Goal: Information Seeking & Learning: Learn about a topic

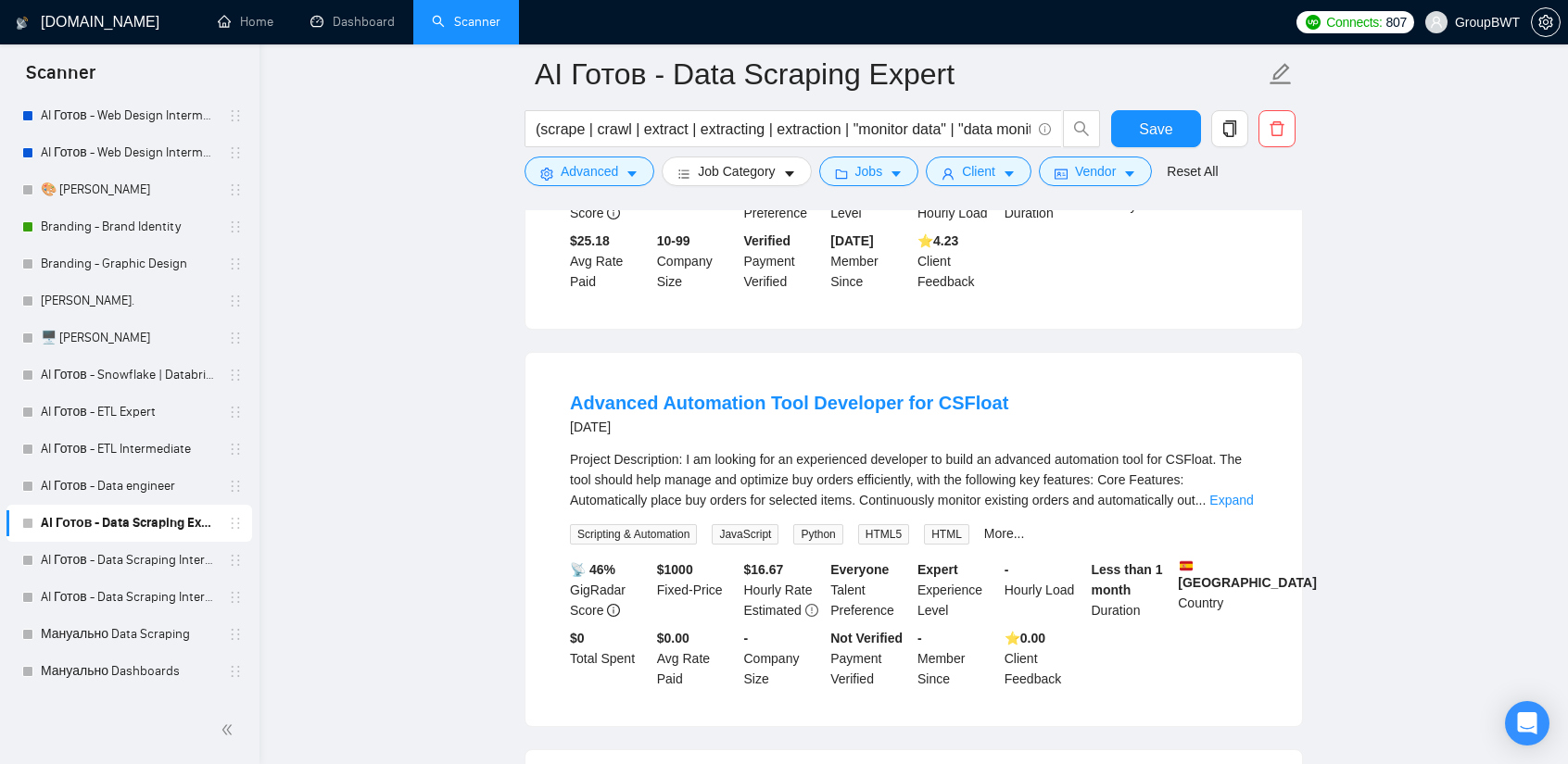
scroll to position [2594, 0]
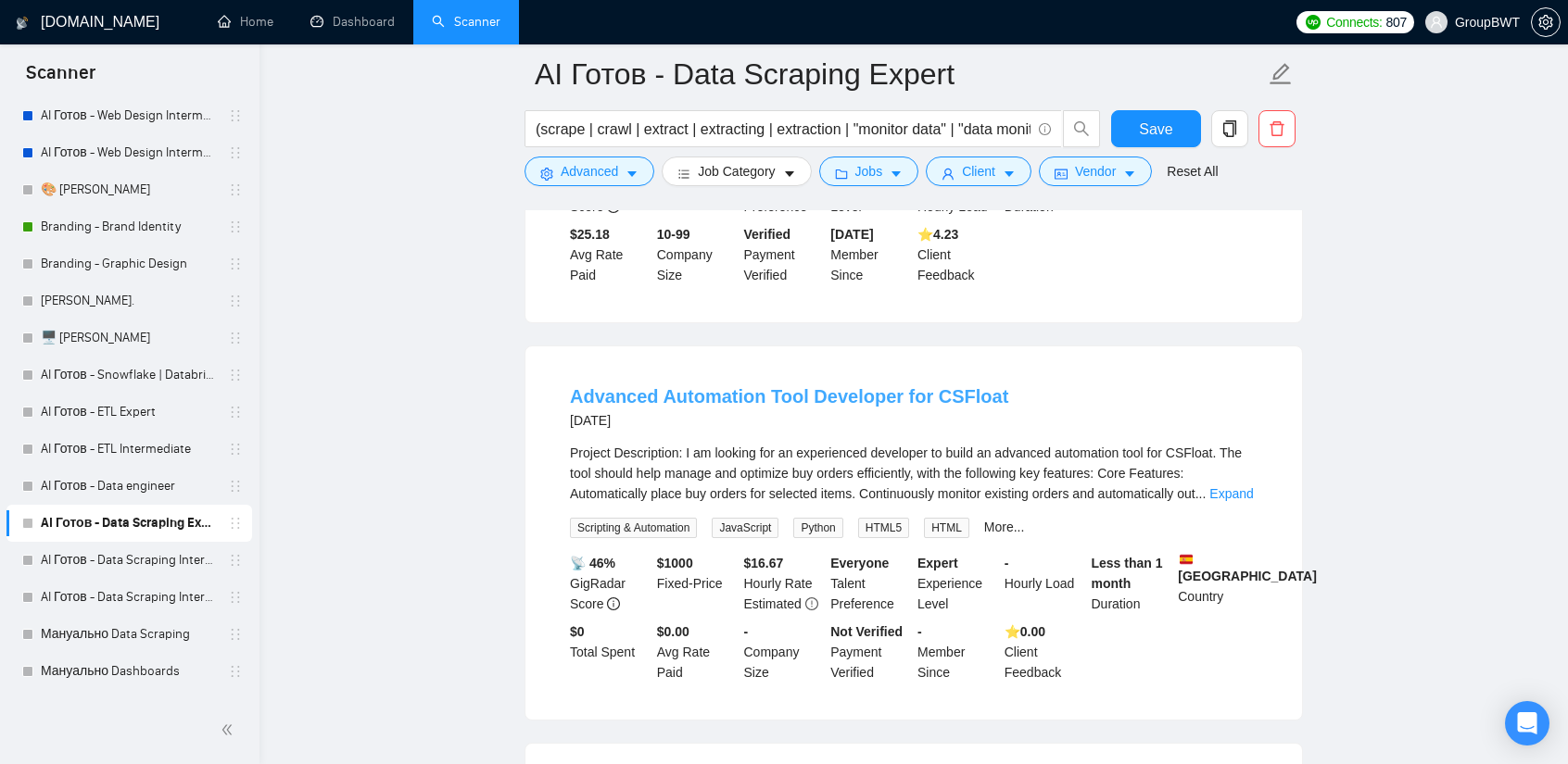
click at [892, 386] on link "Advanced Automation Tool Developer for CSFloat" at bounding box center [788, 396] width 438 height 20
click at [1236, 487] on link "Expand" at bounding box center [1230, 493] width 44 height 15
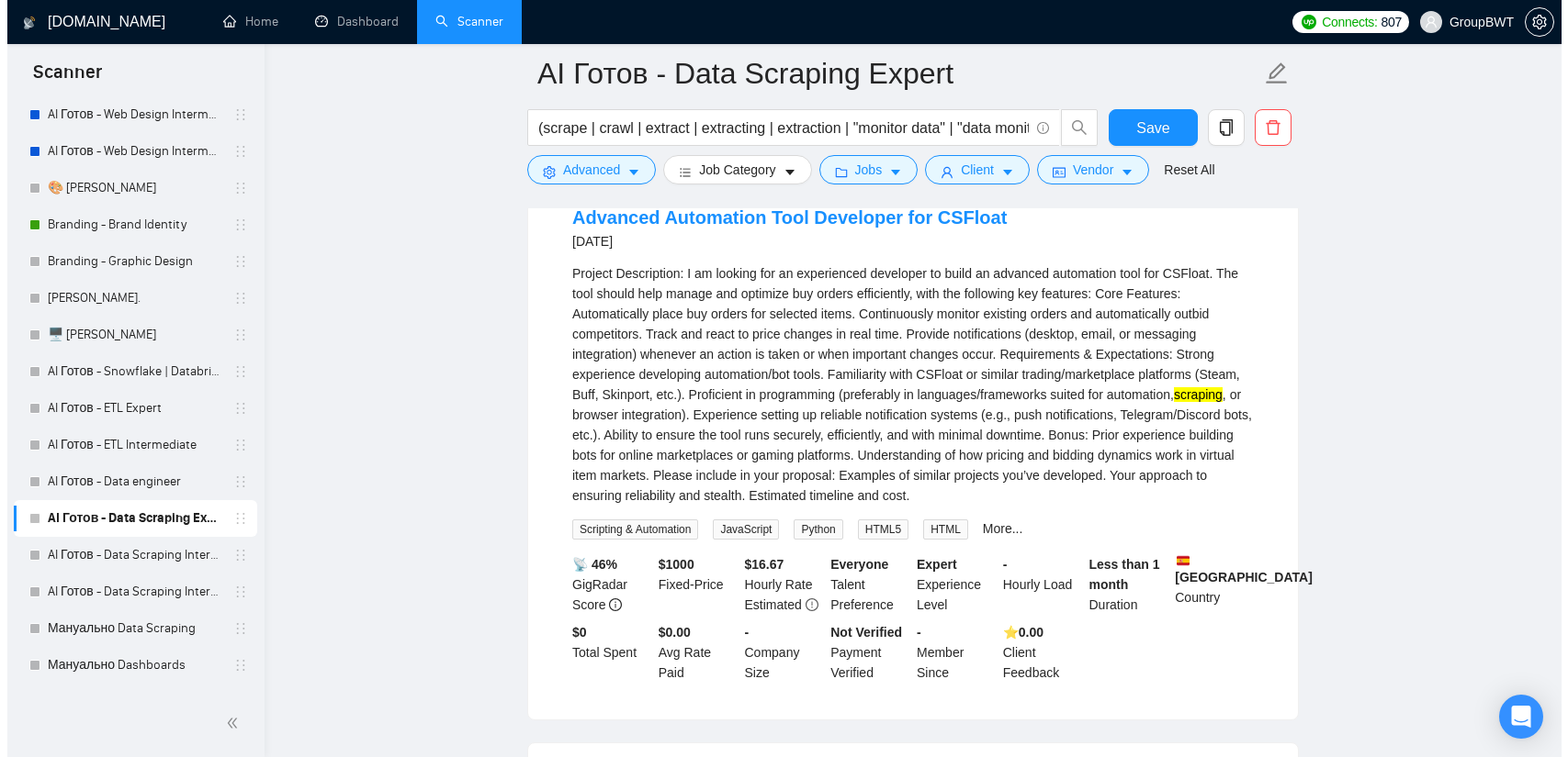
scroll to position [2754, 0]
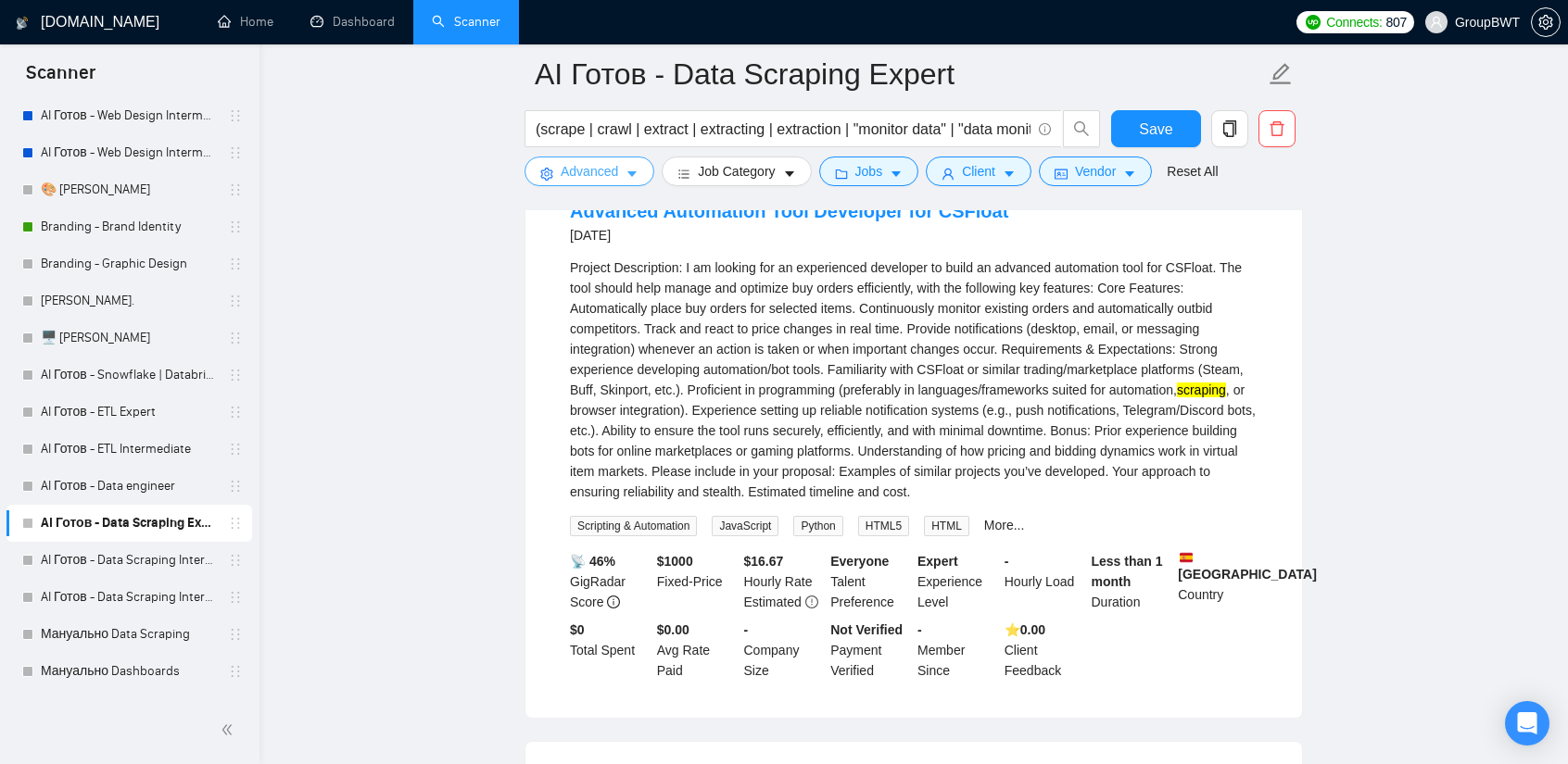
click at [630, 170] on icon "caret-down" at bounding box center [632, 173] width 13 height 13
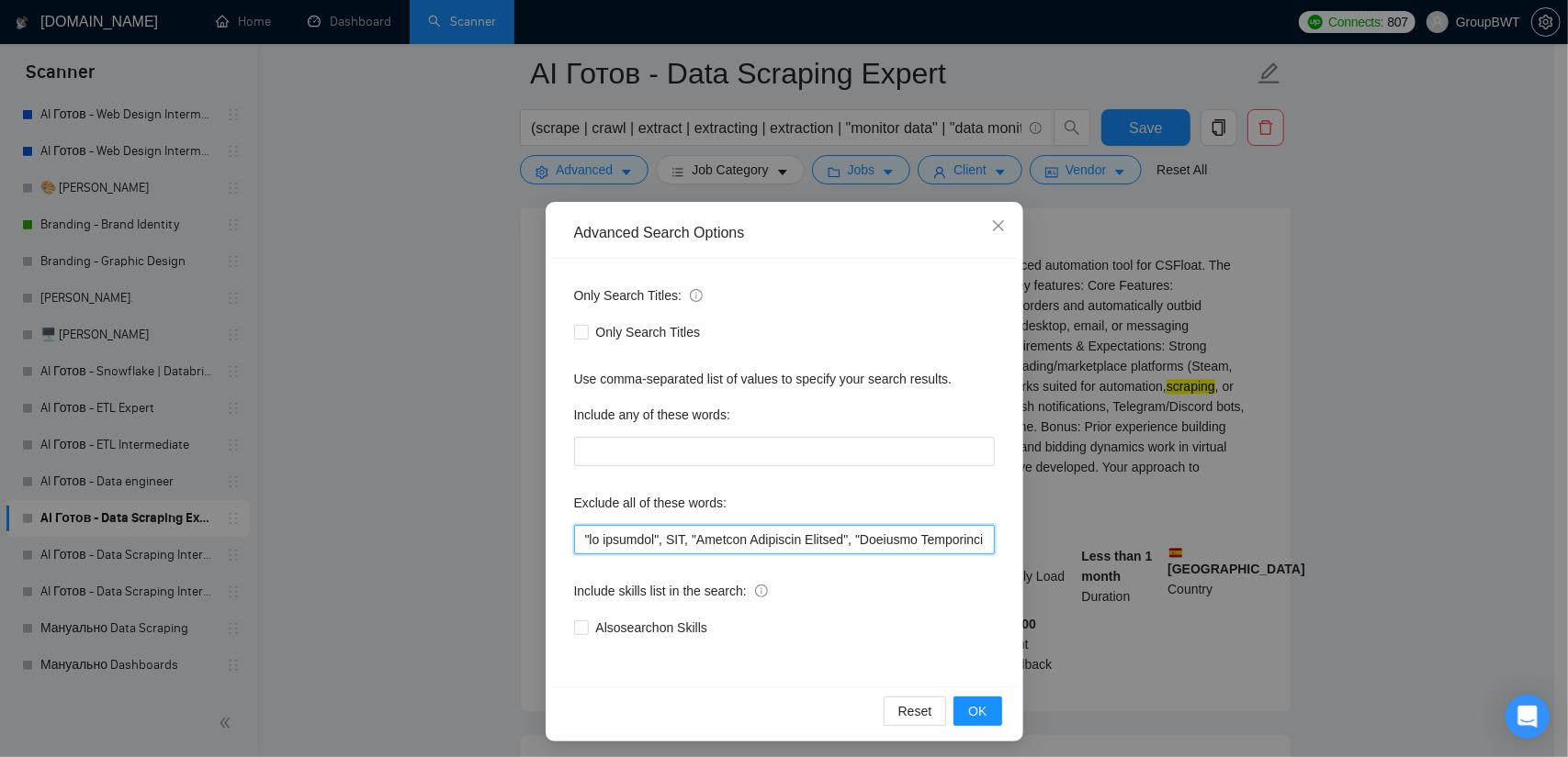
click at [774, 537] on input "text" at bounding box center [784, 540] width 421 height 29
paste input ""Leads Generation", Trainer, "Looker Studio Dashboard", "Excel expert", "Resear…"
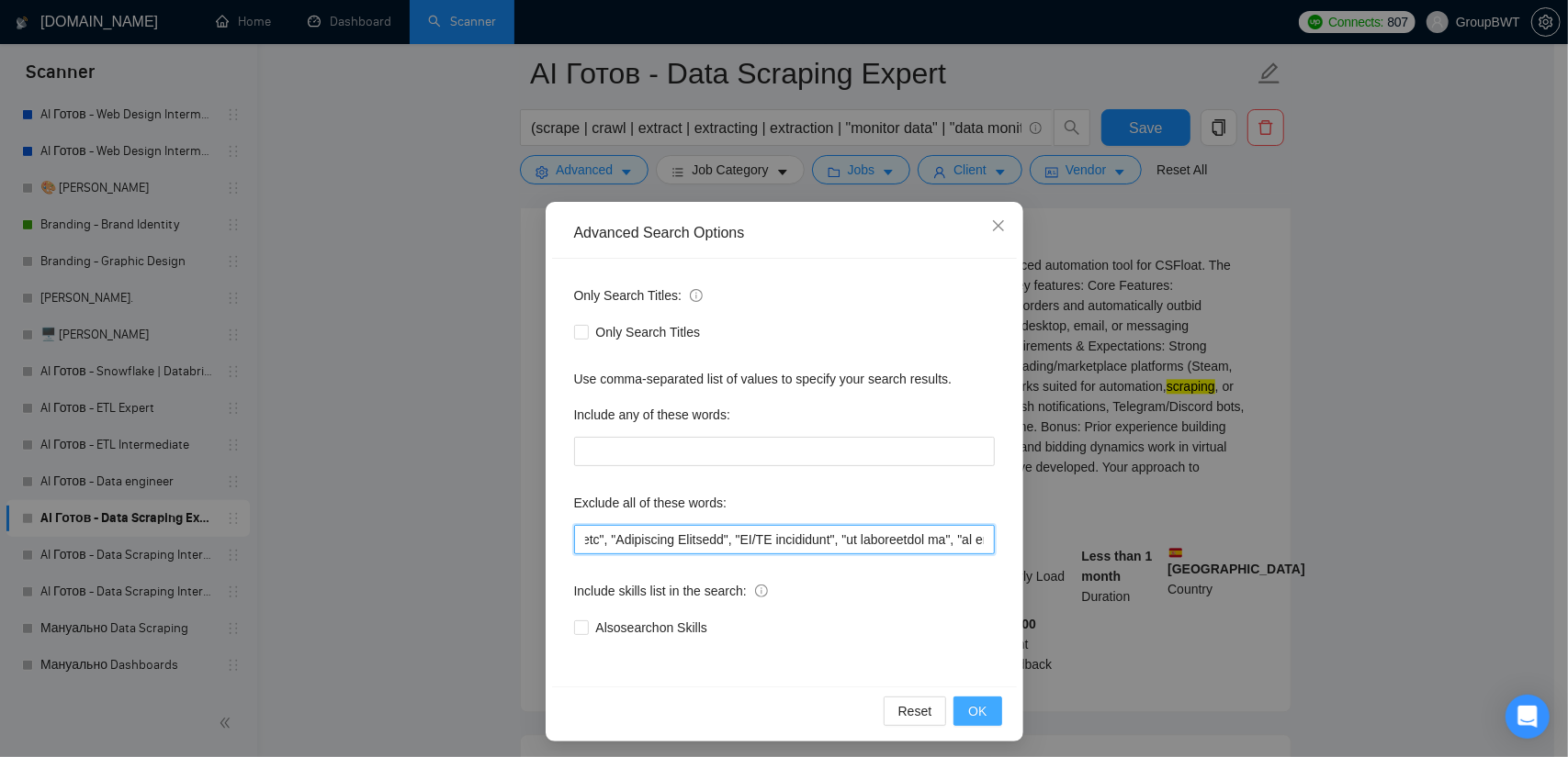
type input ""no agencies", SDR, "Digital Marketing Manager", "Creative Strategist", "Lead G…"
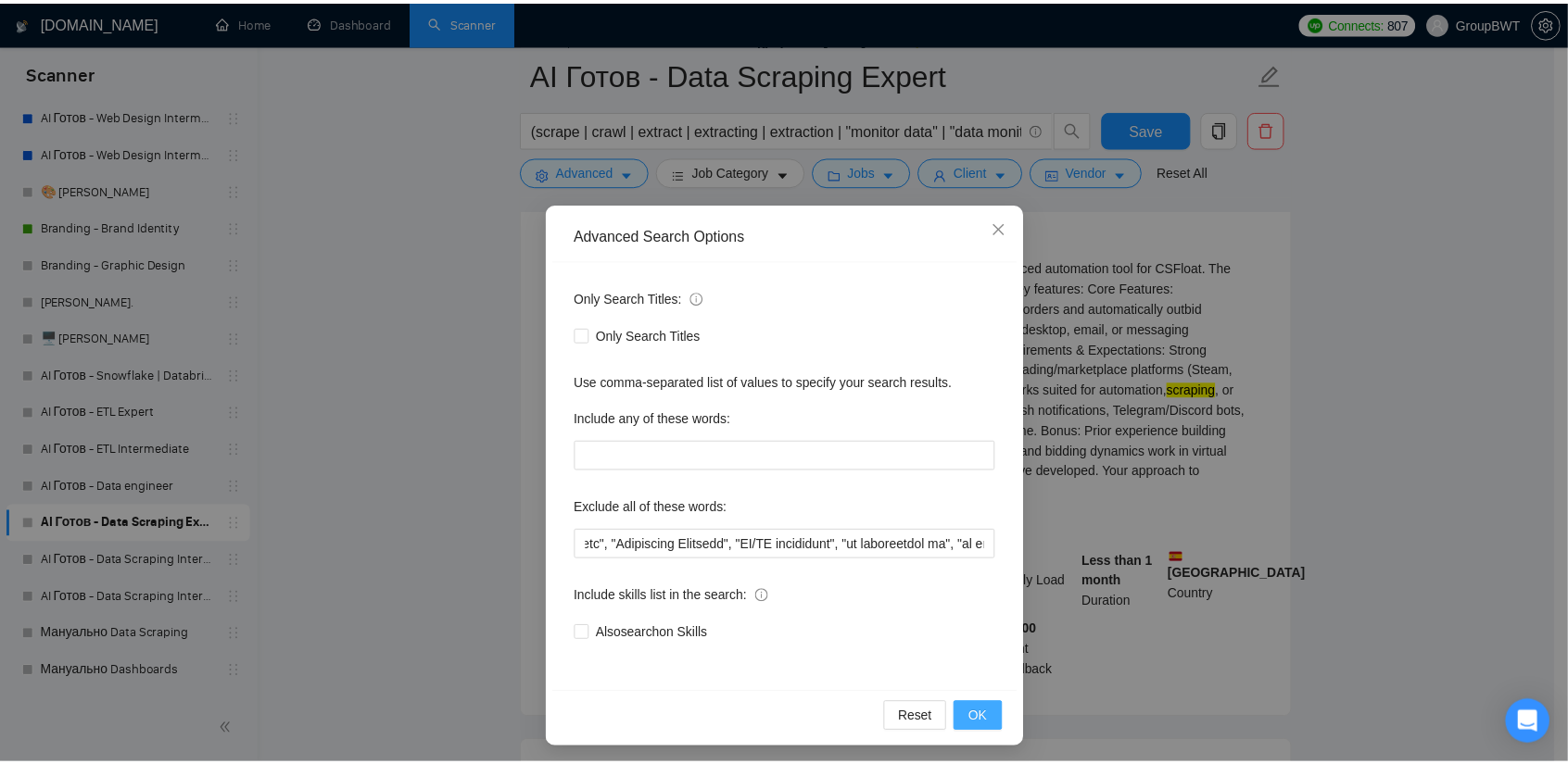
scroll to position [0, 0]
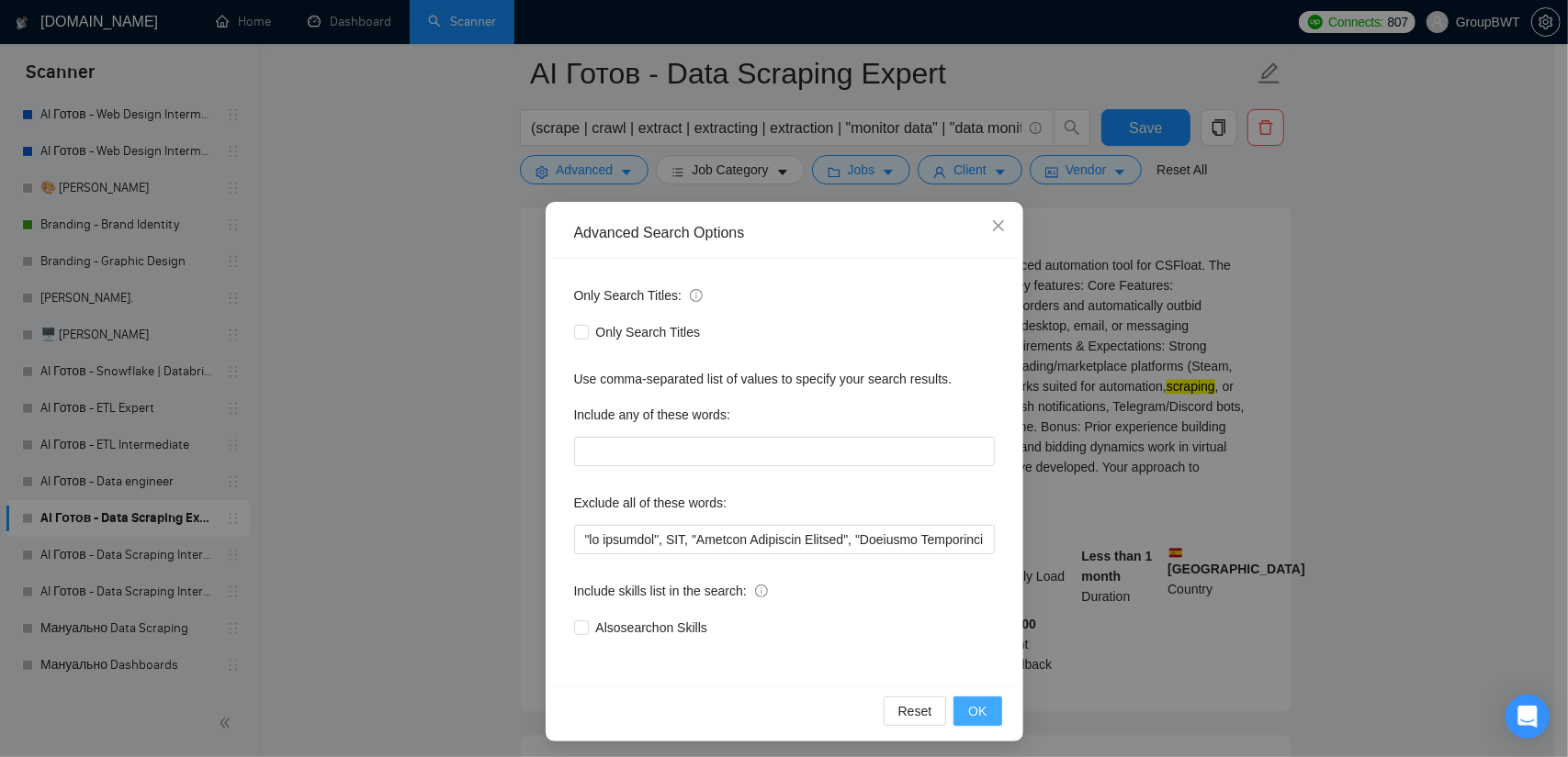
click at [974, 716] on span "OK" at bounding box center [977, 711] width 18 height 20
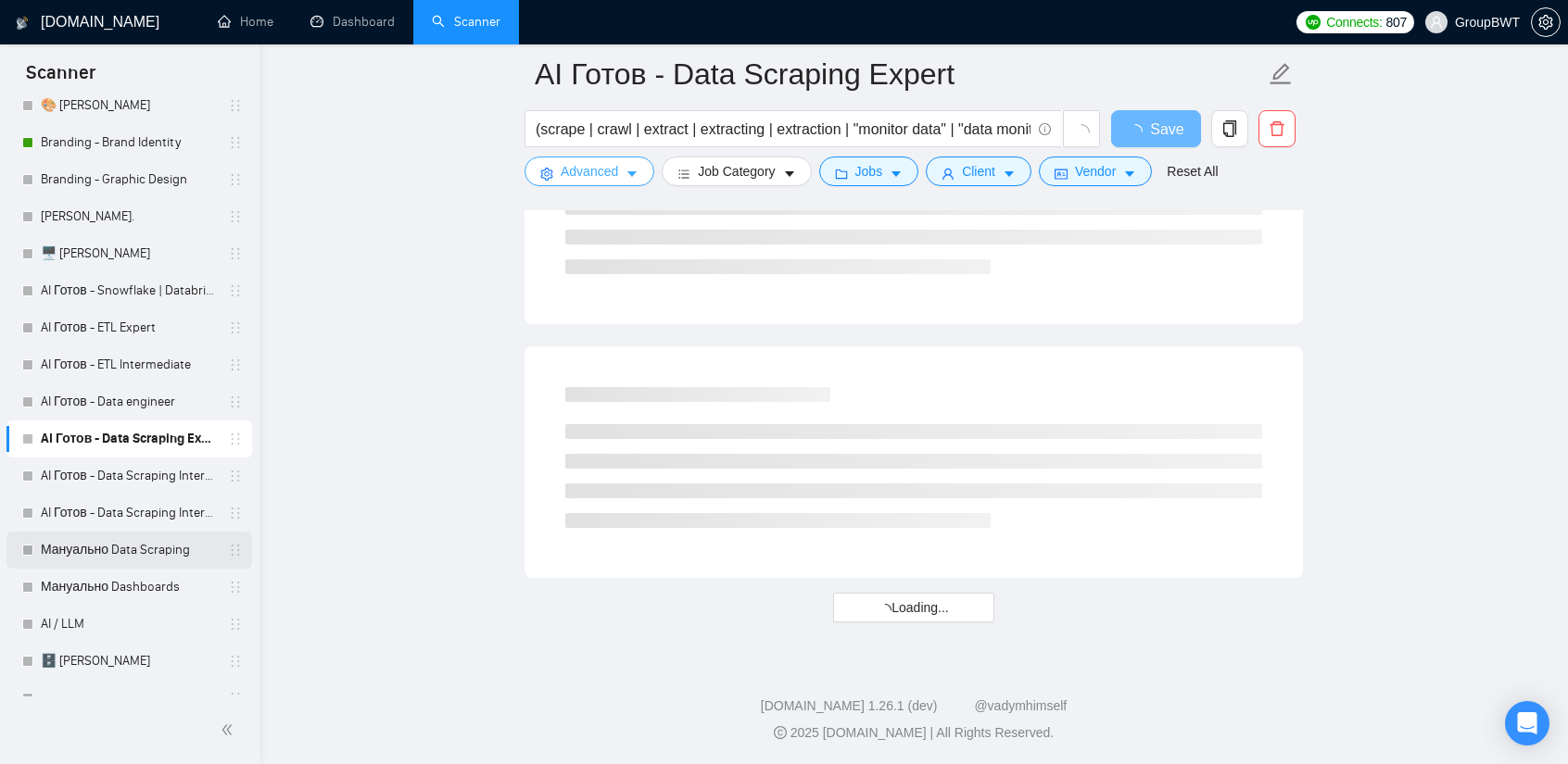
scroll to position [556, 0]
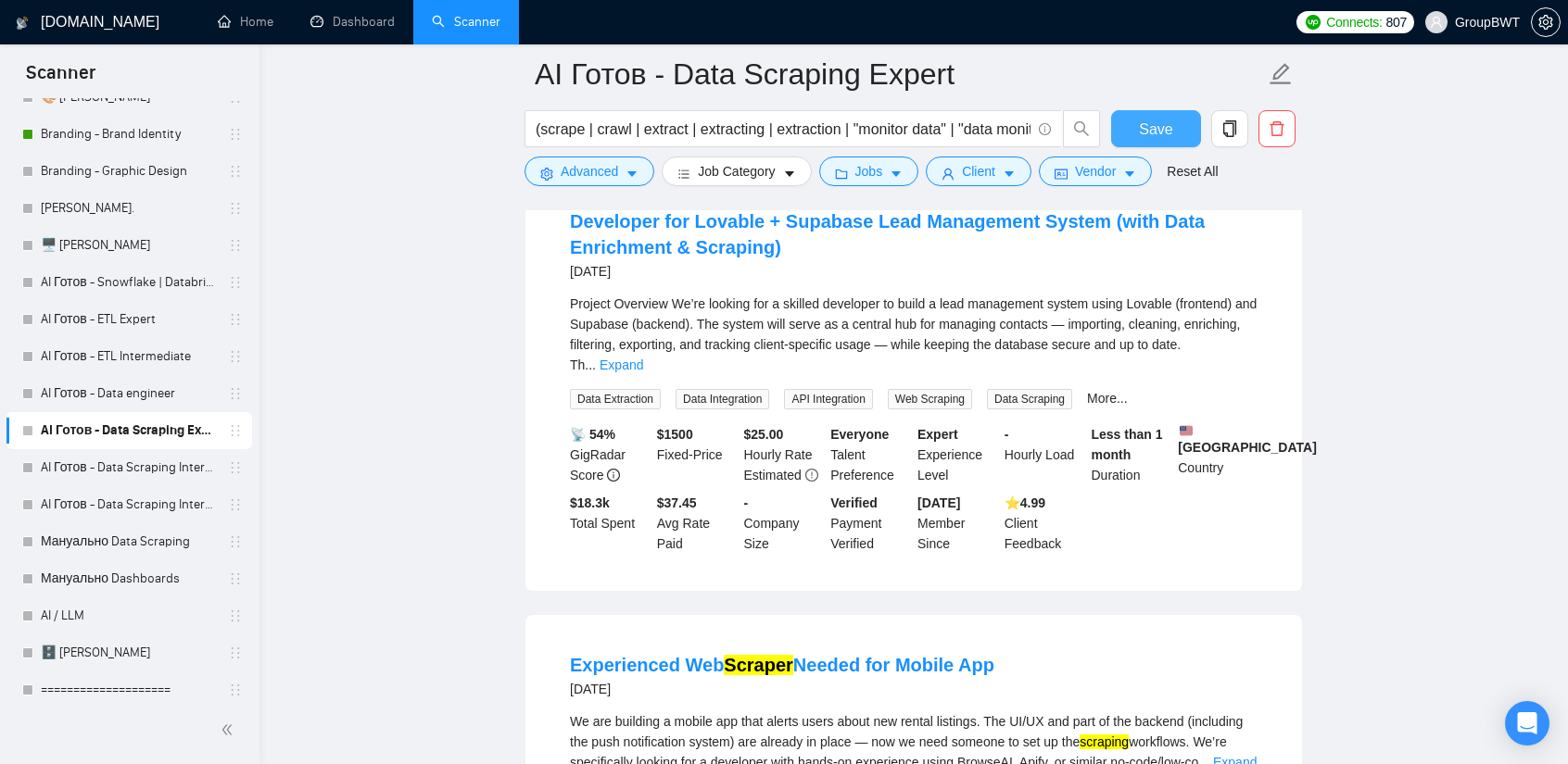
click at [1142, 132] on span "Save" at bounding box center [1155, 129] width 33 height 23
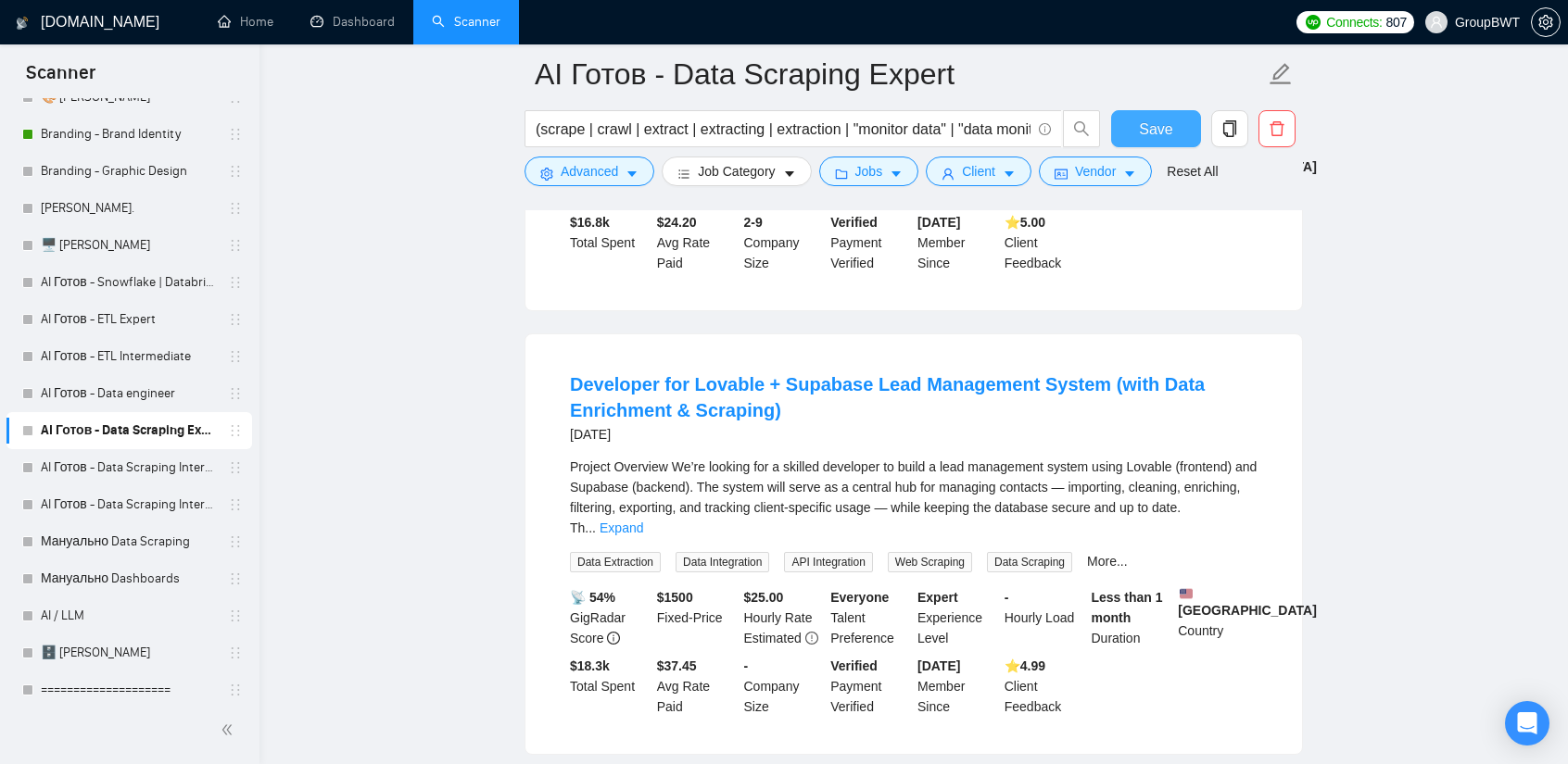
scroll to position [2233, 0]
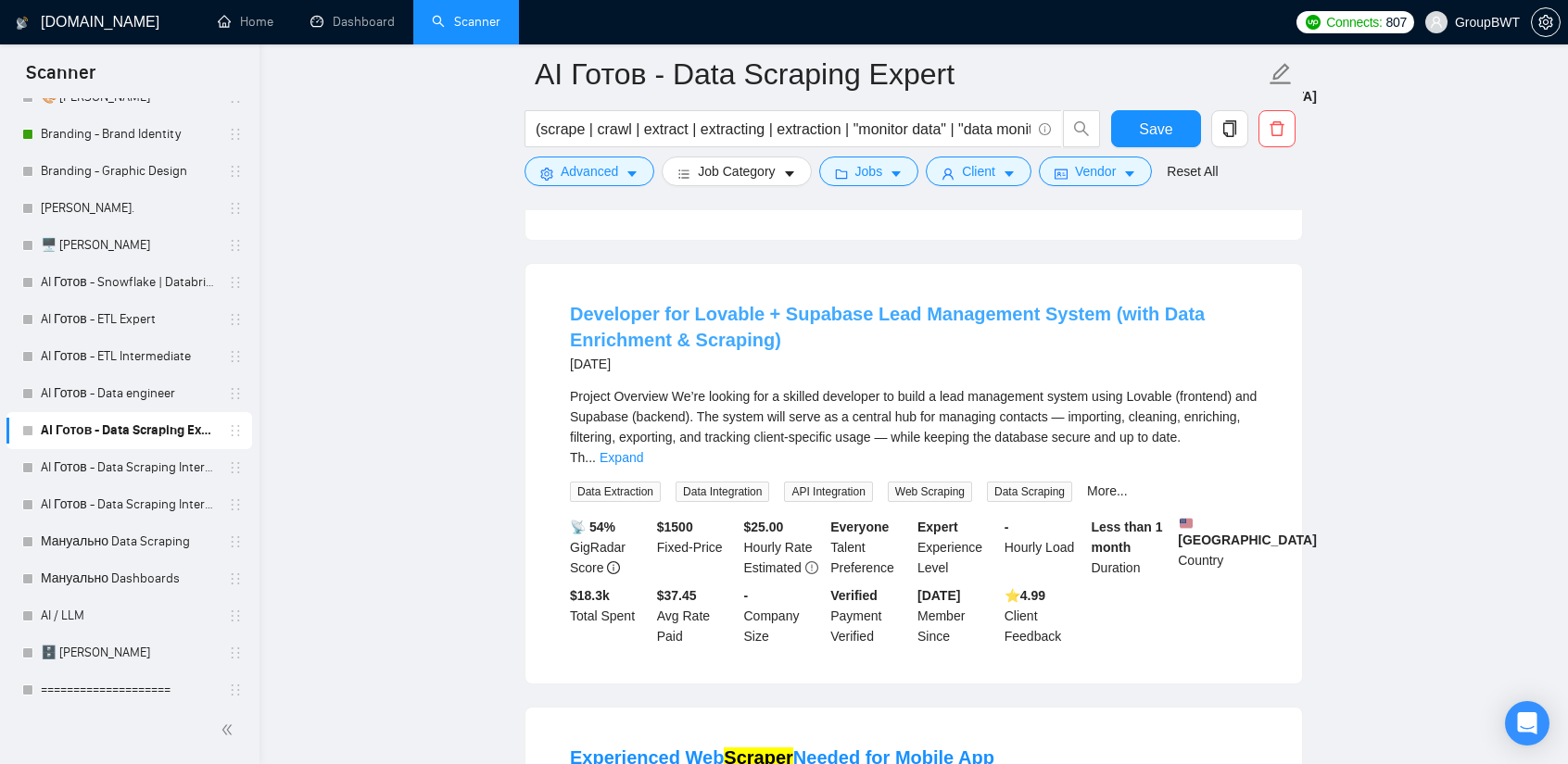
click at [852, 304] on link "Developer for Lovable + Supabase Lead Management System (with Data Enrichment &…" at bounding box center [887, 327] width 635 height 47
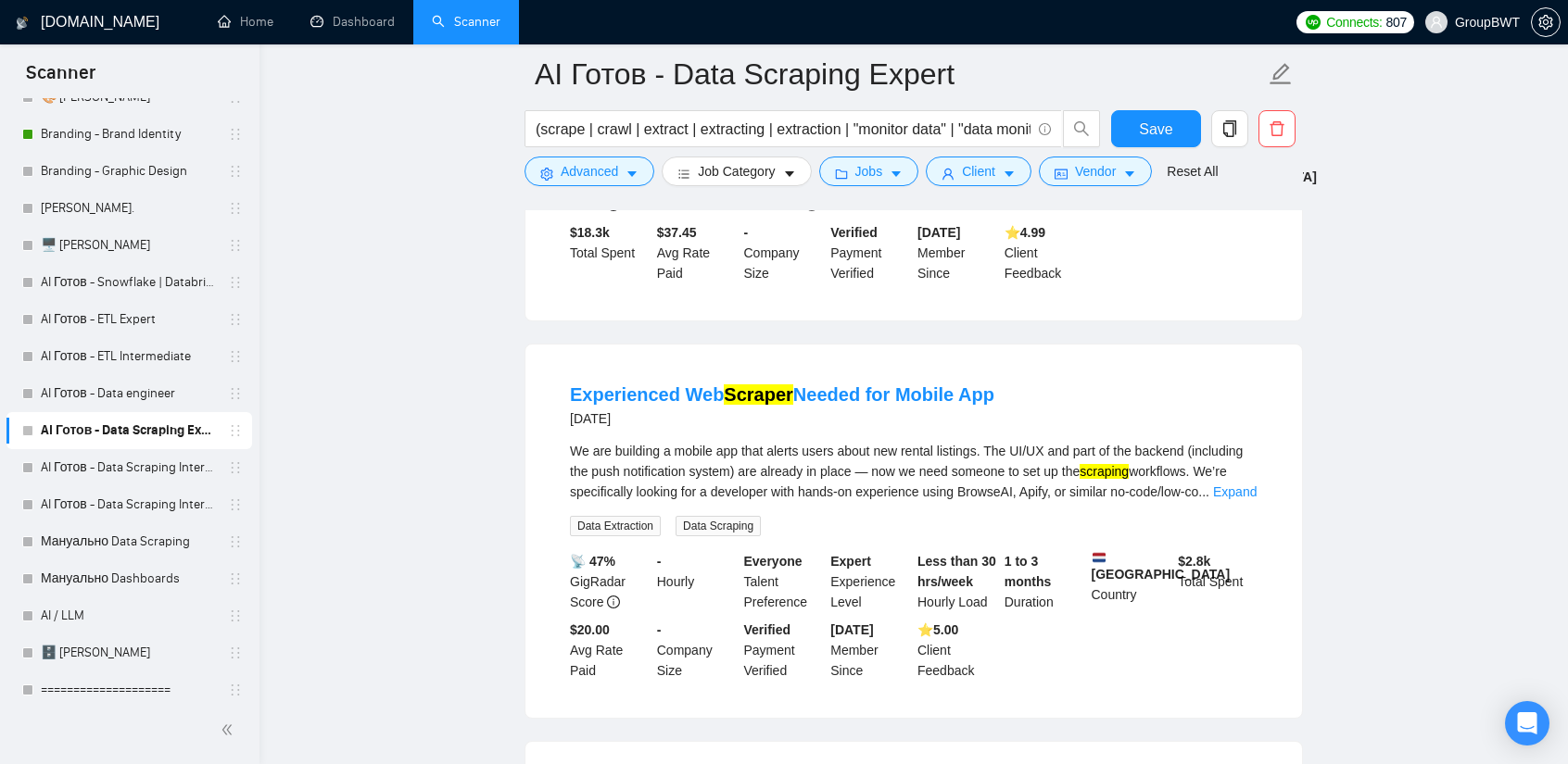
scroll to position [2603, 0]
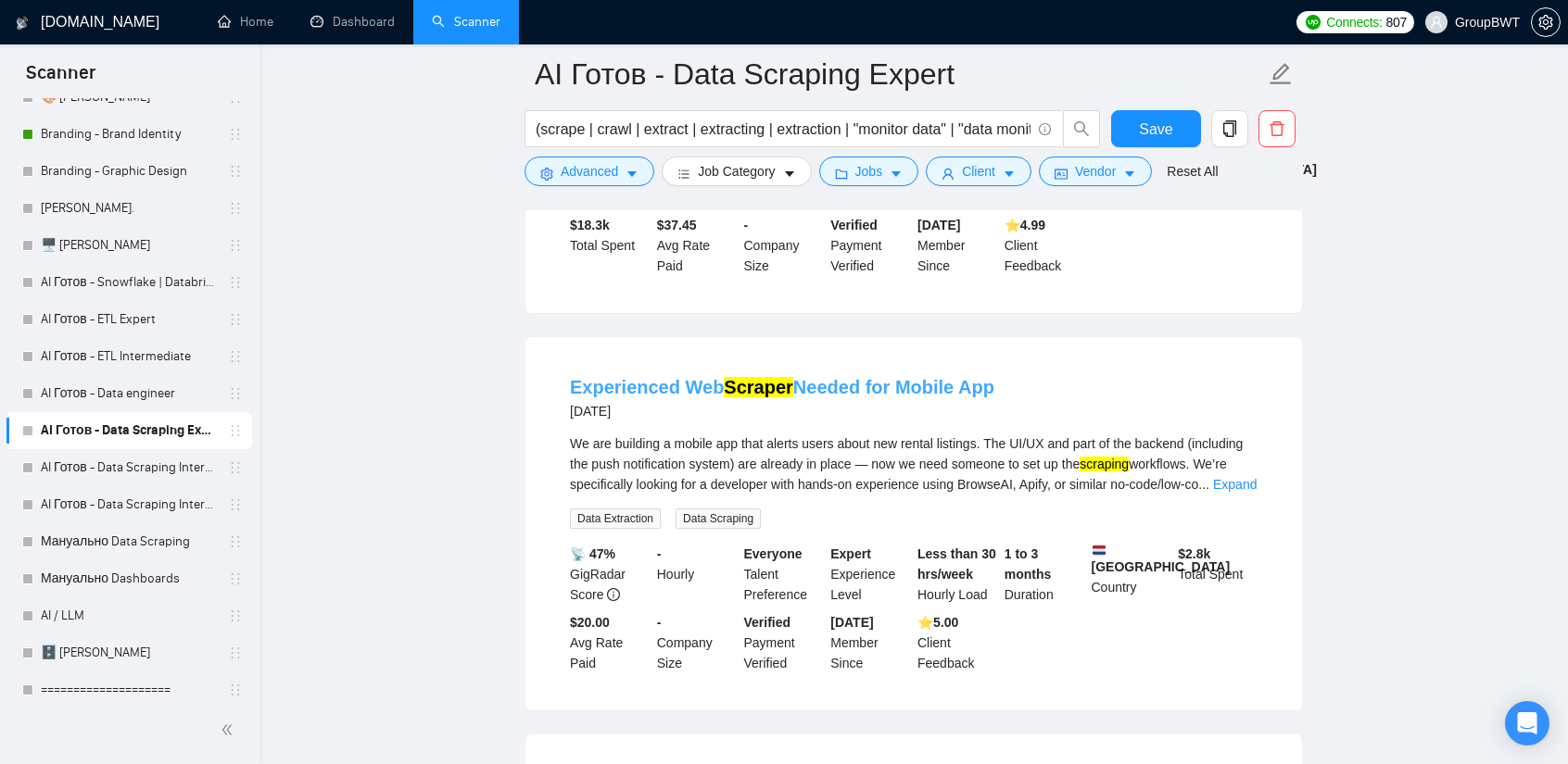
click at [835, 377] on link "Experienced Web Scraper Needed for Mobile App" at bounding box center [782, 386] width 424 height 20
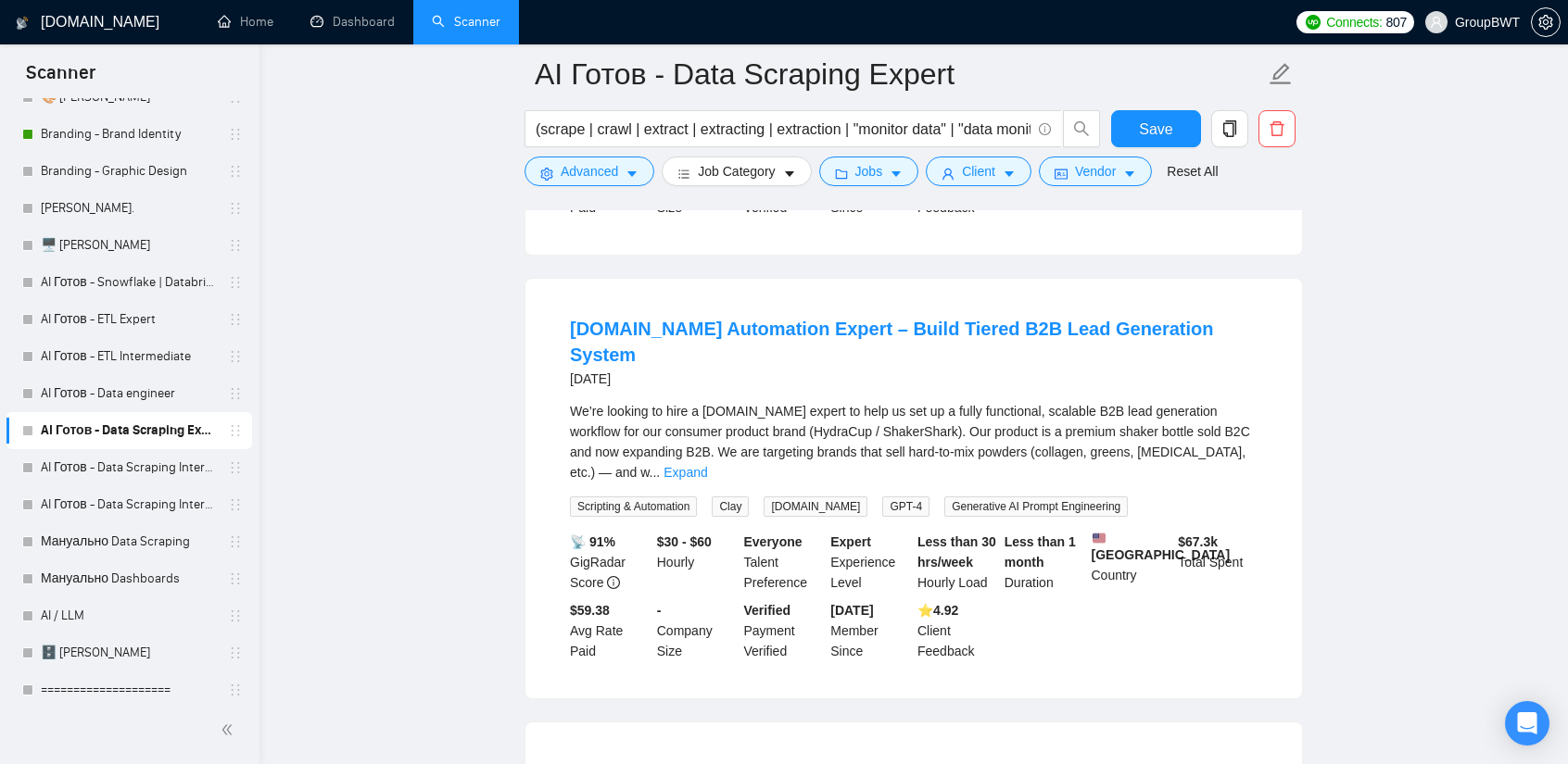
scroll to position [3067, 0]
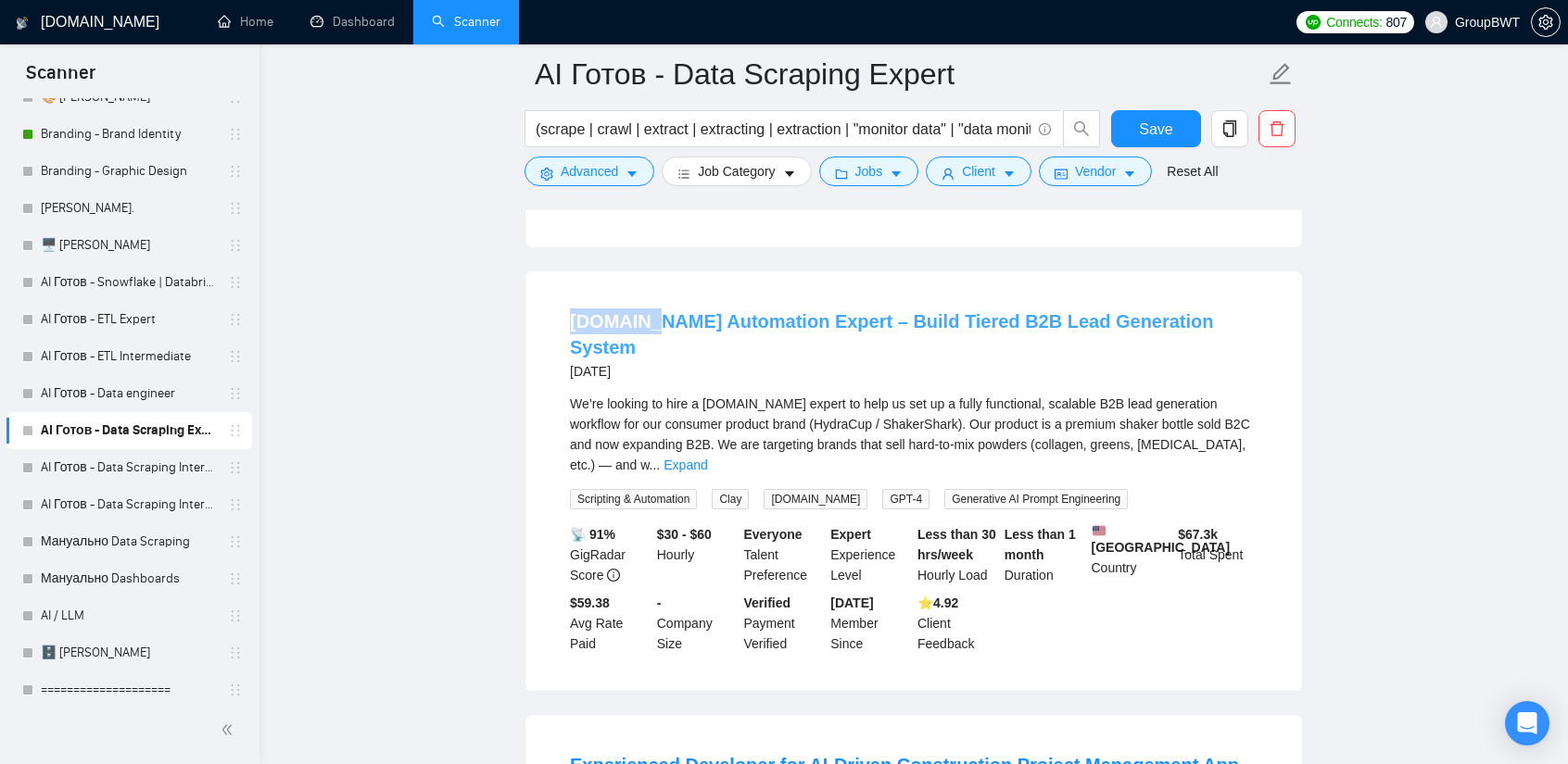
drag, startPoint x: 566, startPoint y: 248, endPoint x: 639, endPoint y: 257, distance: 73.6
click at [639, 294] on li "[DOMAIN_NAME] Automation Expert – Build Tiered B2B Lead Generation System [DATE…" at bounding box center [914, 482] width 732 height 376
copy link "[DOMAIN_NAME]"
drag, startPoint x: 793, startPoint y: 321, endPoint x: 706, endPoint y: 310, distance: 87.7
click at [706, 310] on li "[DOMAIN_NAME] Automation Expert – Build Tiered B2B Lead Generation System [DATE…" at bounding box center [914, 482] width 732 height 376
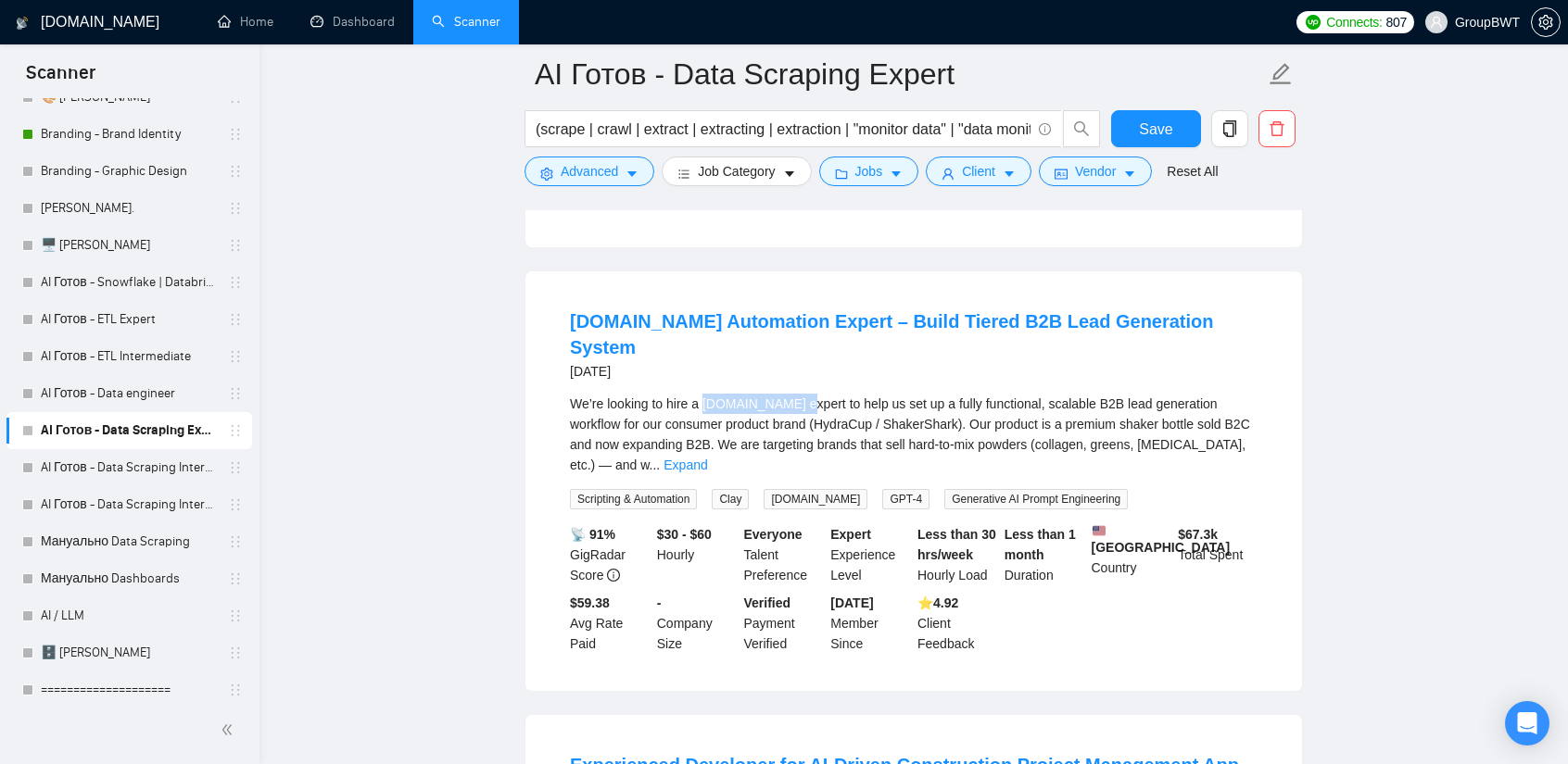
copy div "[DOMAIN_NAME] expert"
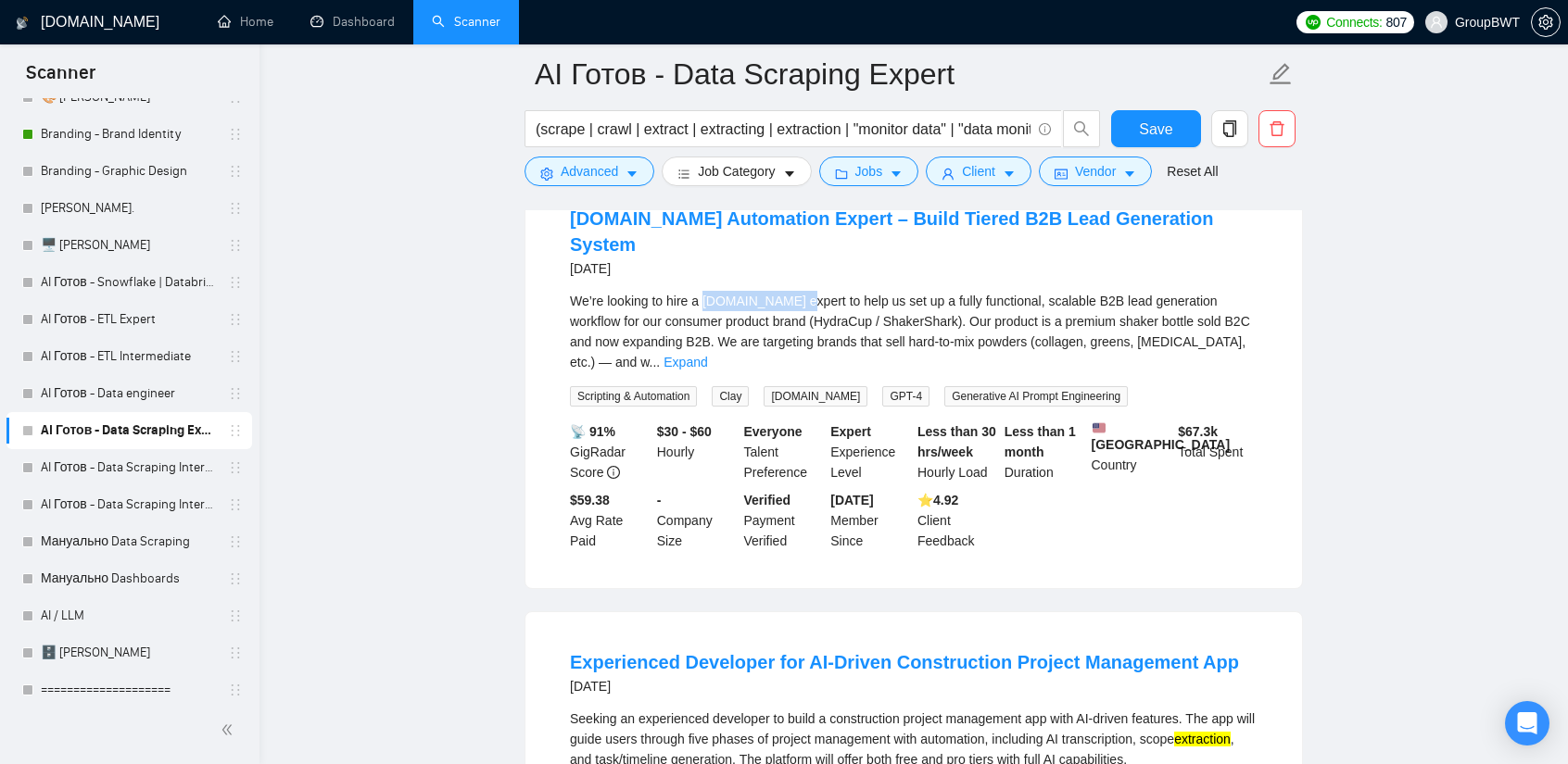
scroll to position [3345, 0]
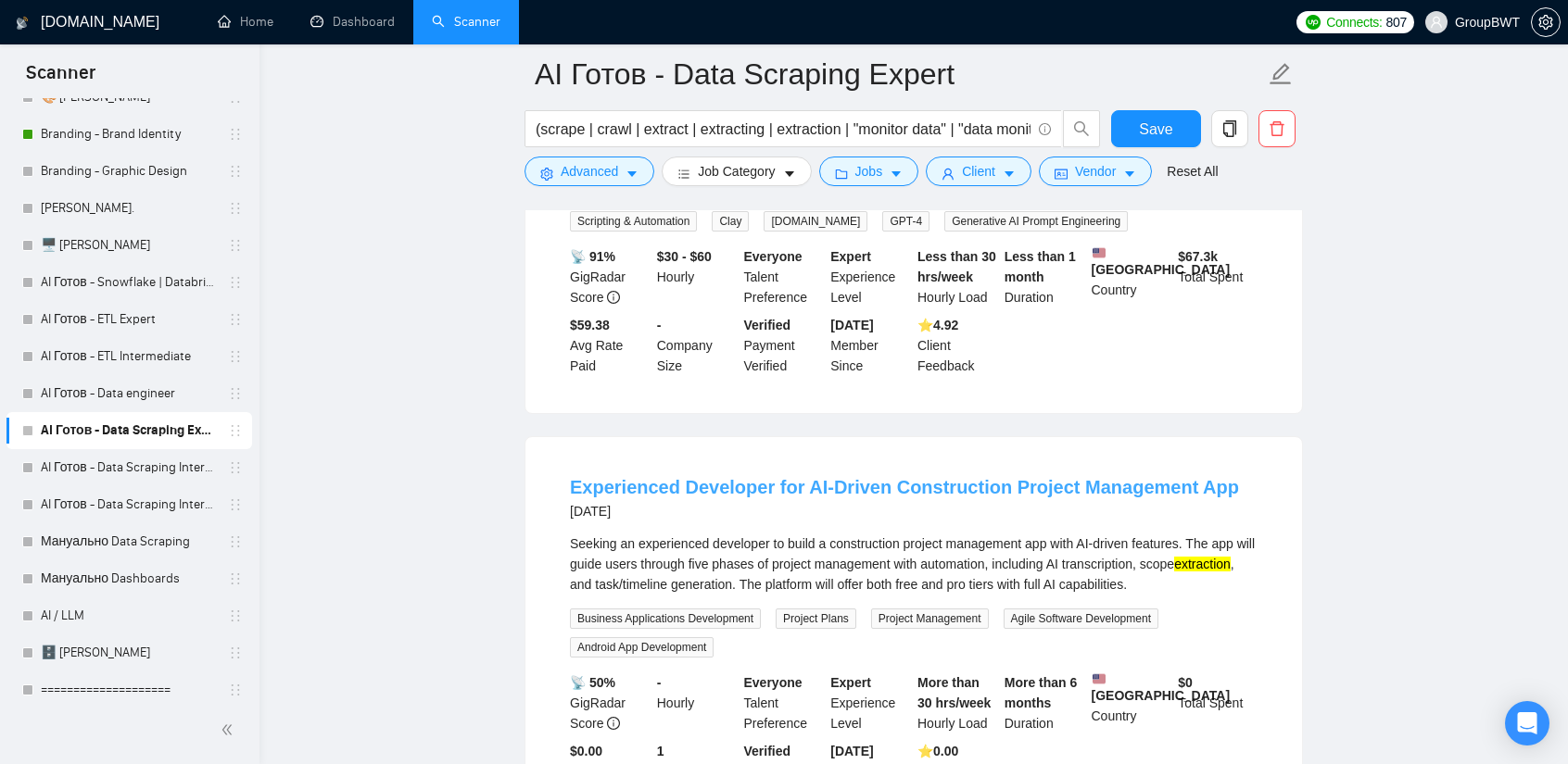
click at [887, 477] on link "Experienced Developer for AI-Driven Construction Project Management App" at bounding box center [903, 487] width 669 height 20
click at [757, 477] on link "Experienced Developer for AI-Driven Construction Project Management App" at bounding box center [903, 487] width 669 height 20
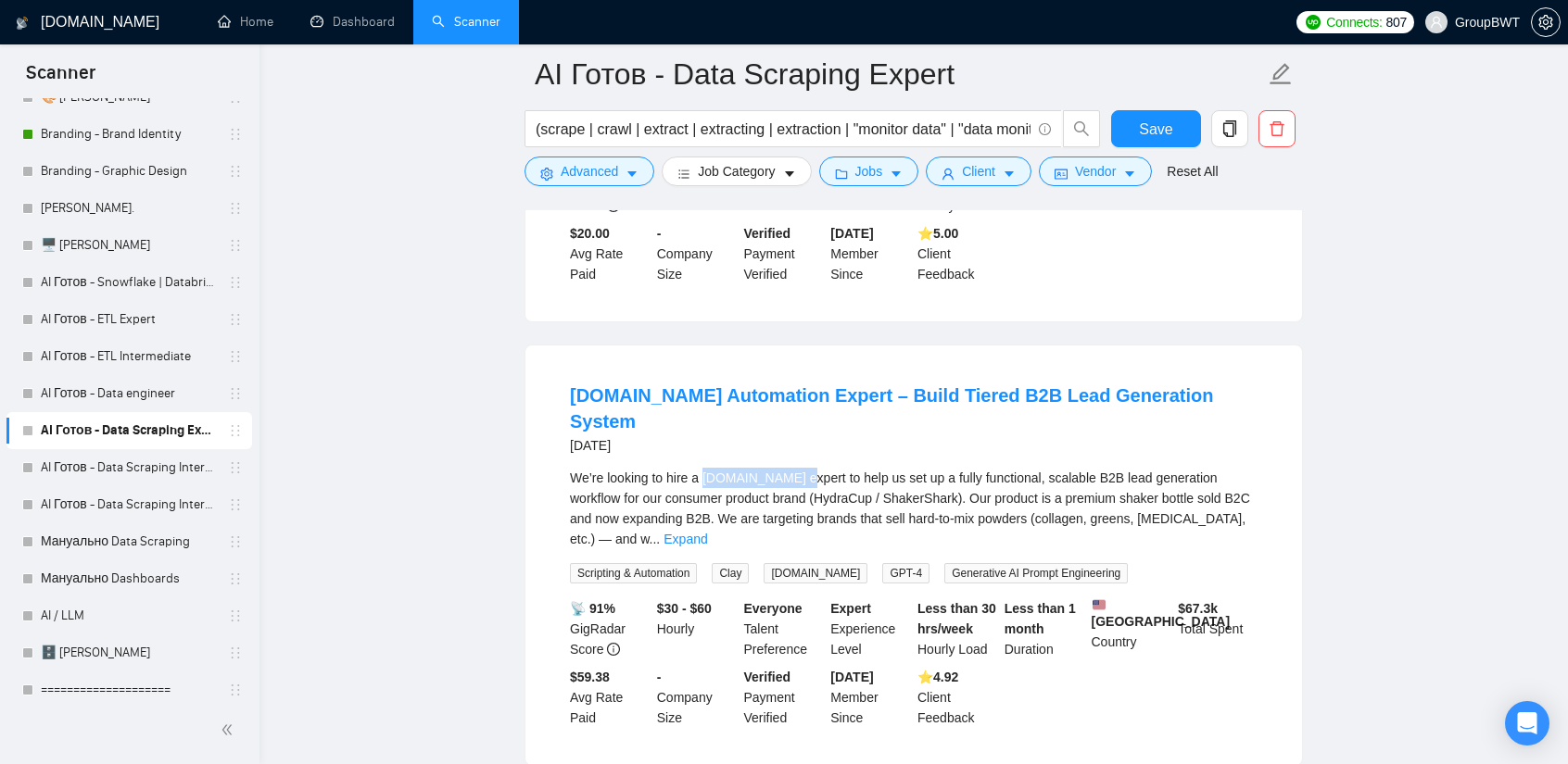
scroll to position [3159, 0]
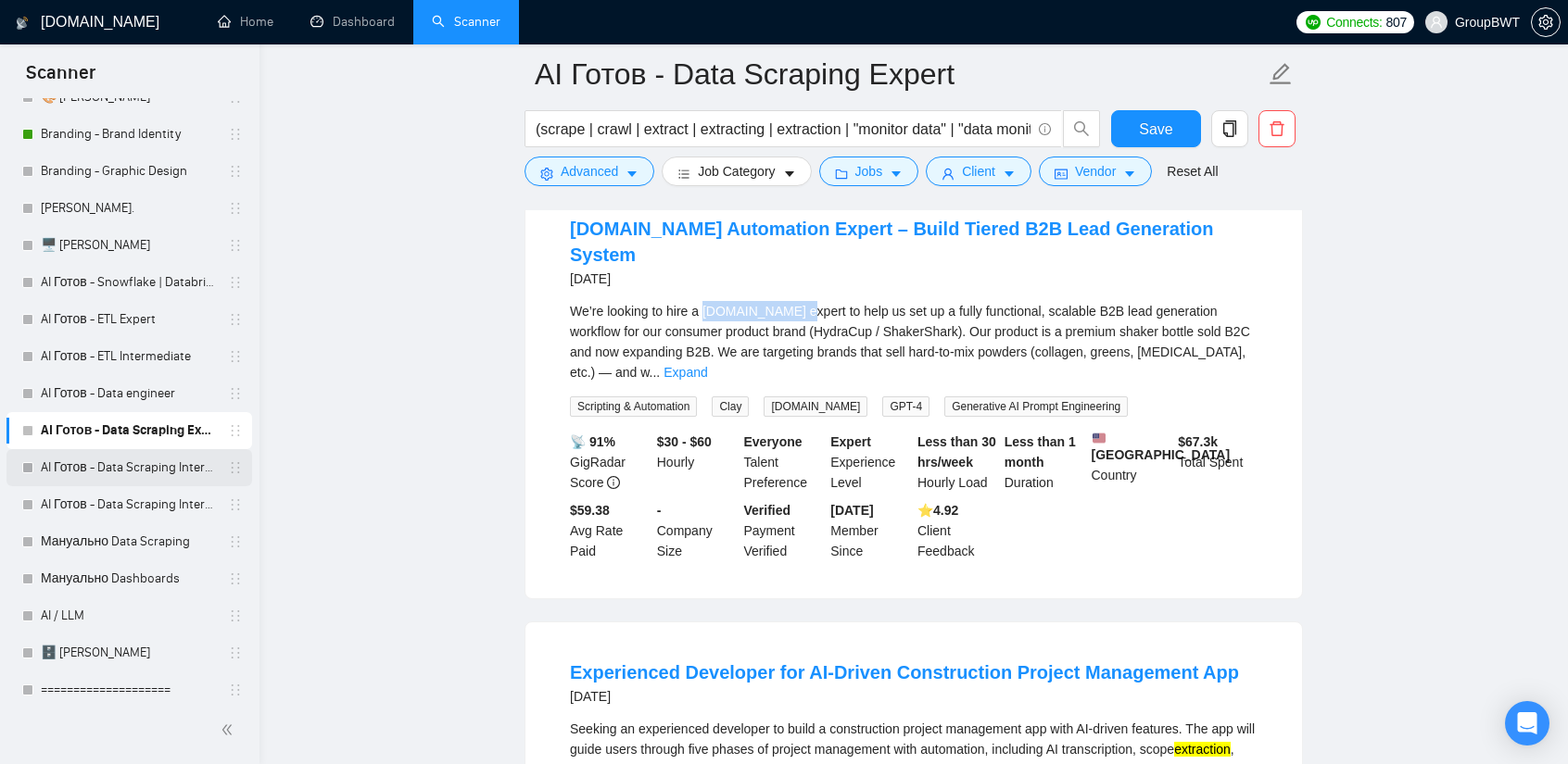
click at [109, 468] on link "AI Готов - Data Scraping Intermediate2" at bounding box center [128, 468] width 176 height 37
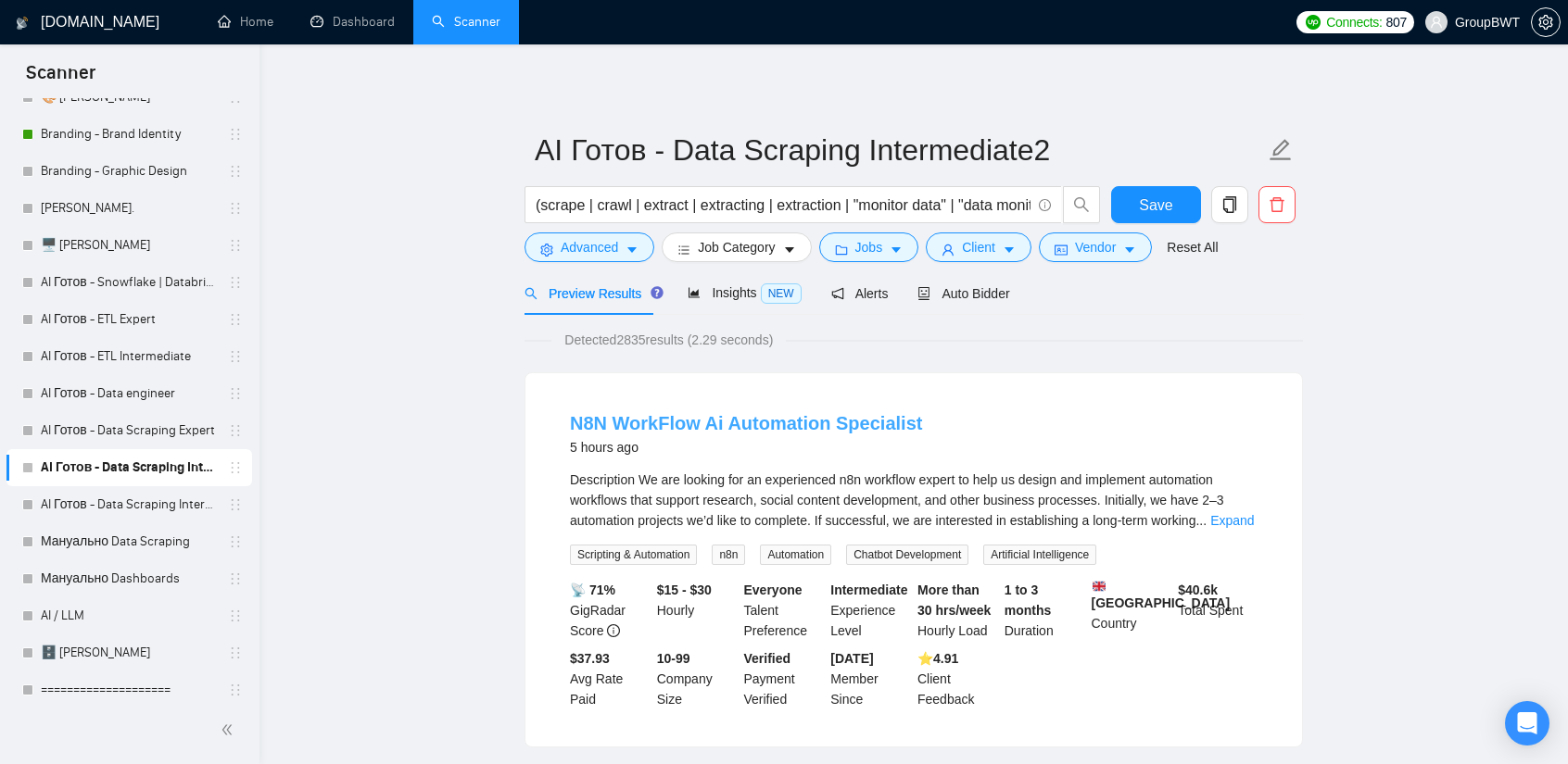
click at [711, 422] on link "N8N WorkFlow Ai Automation Specialist" at bounding box center [746, 423] width 352 height 20
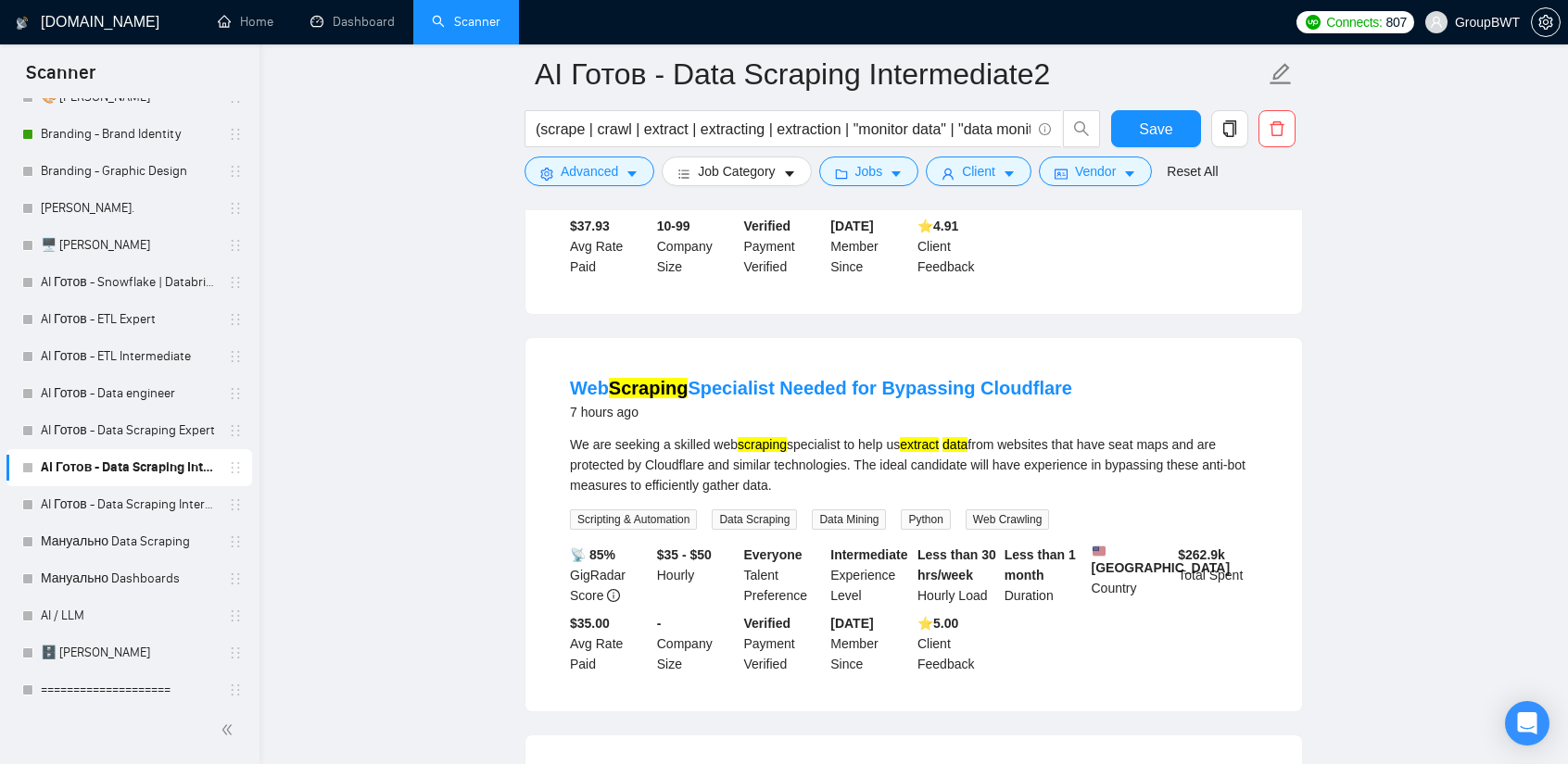
scroll to position [463, 0]
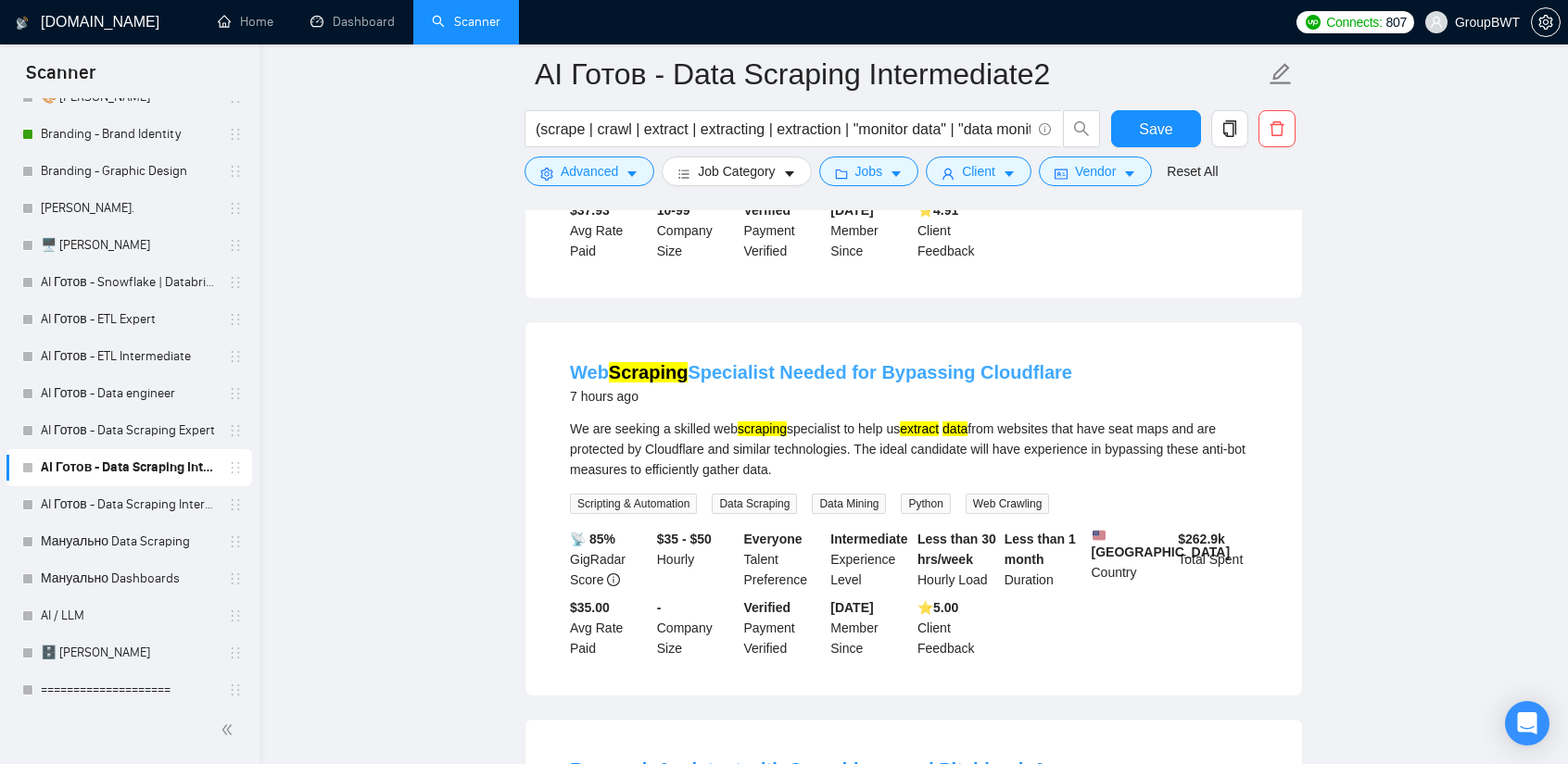
click at [820, 381] on link "Web Scraping Specialist Needed for Bypassing Cloudflare" at bounding box center [820, 372] width 502 height 20
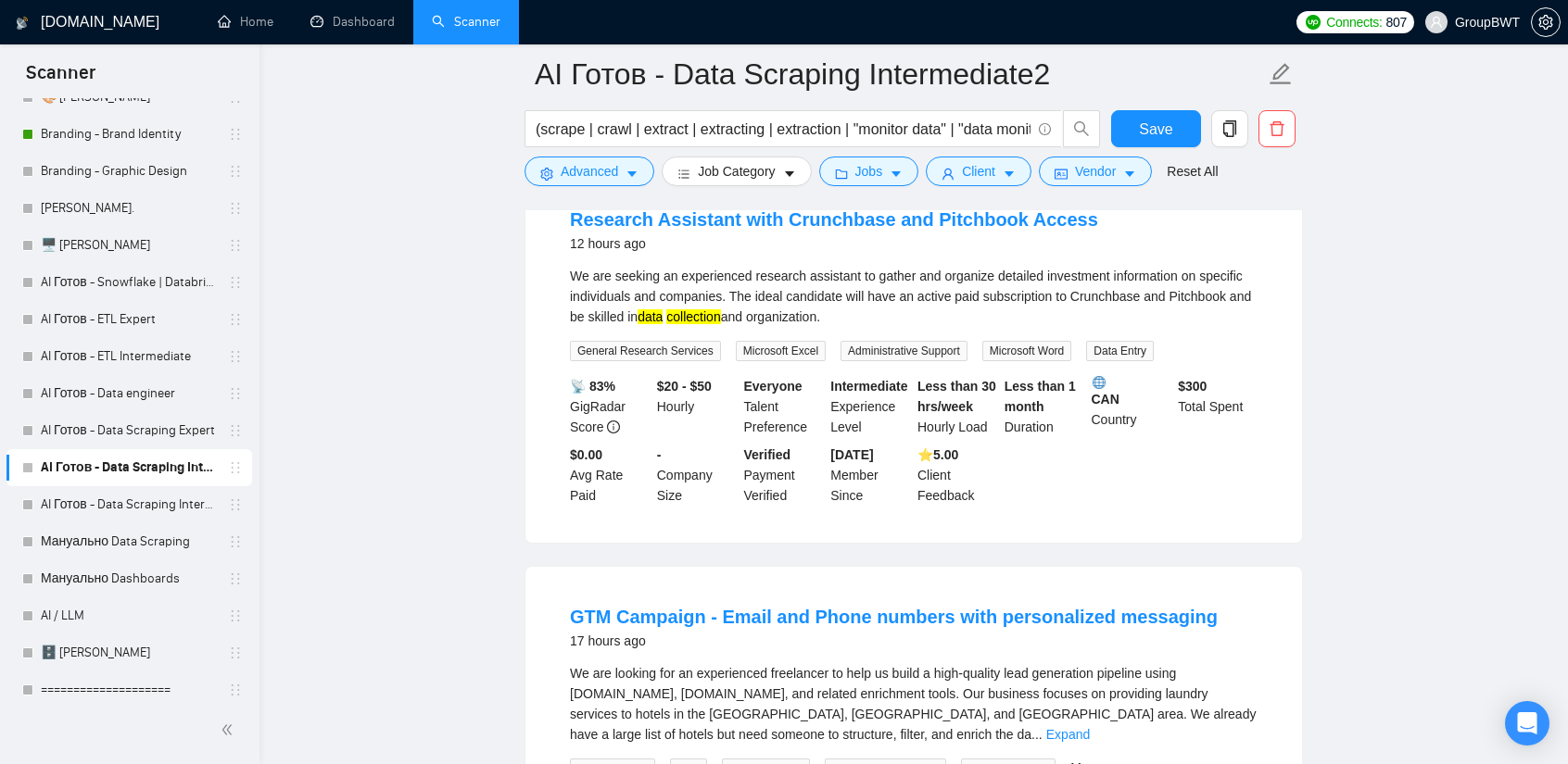
scroll to position [1019, 0]
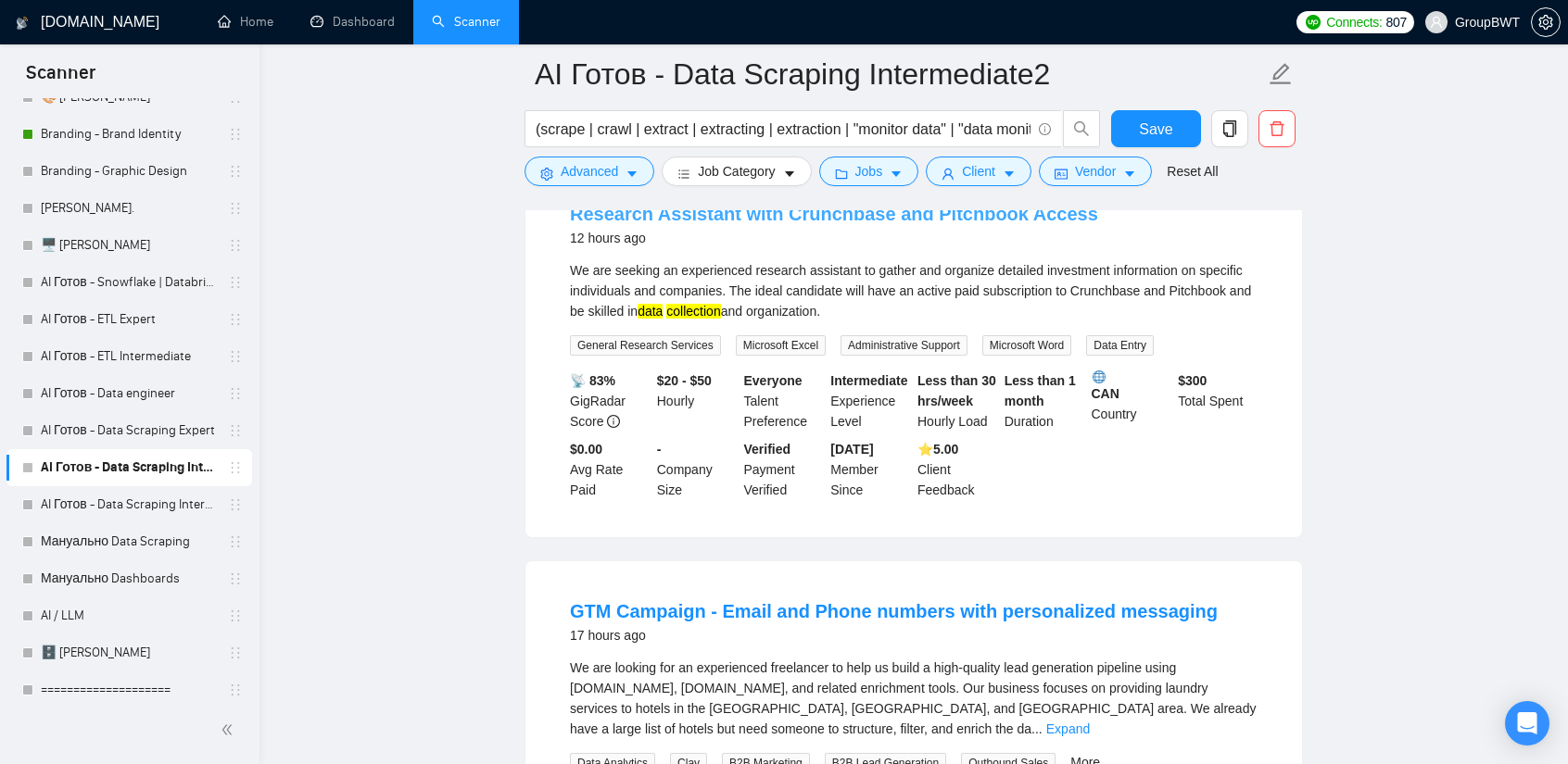
click at [860, 224] on link "Research Assistant with Crunchbase and Pitchbook Access" at bounding box center [833, 213] width 529 height 20
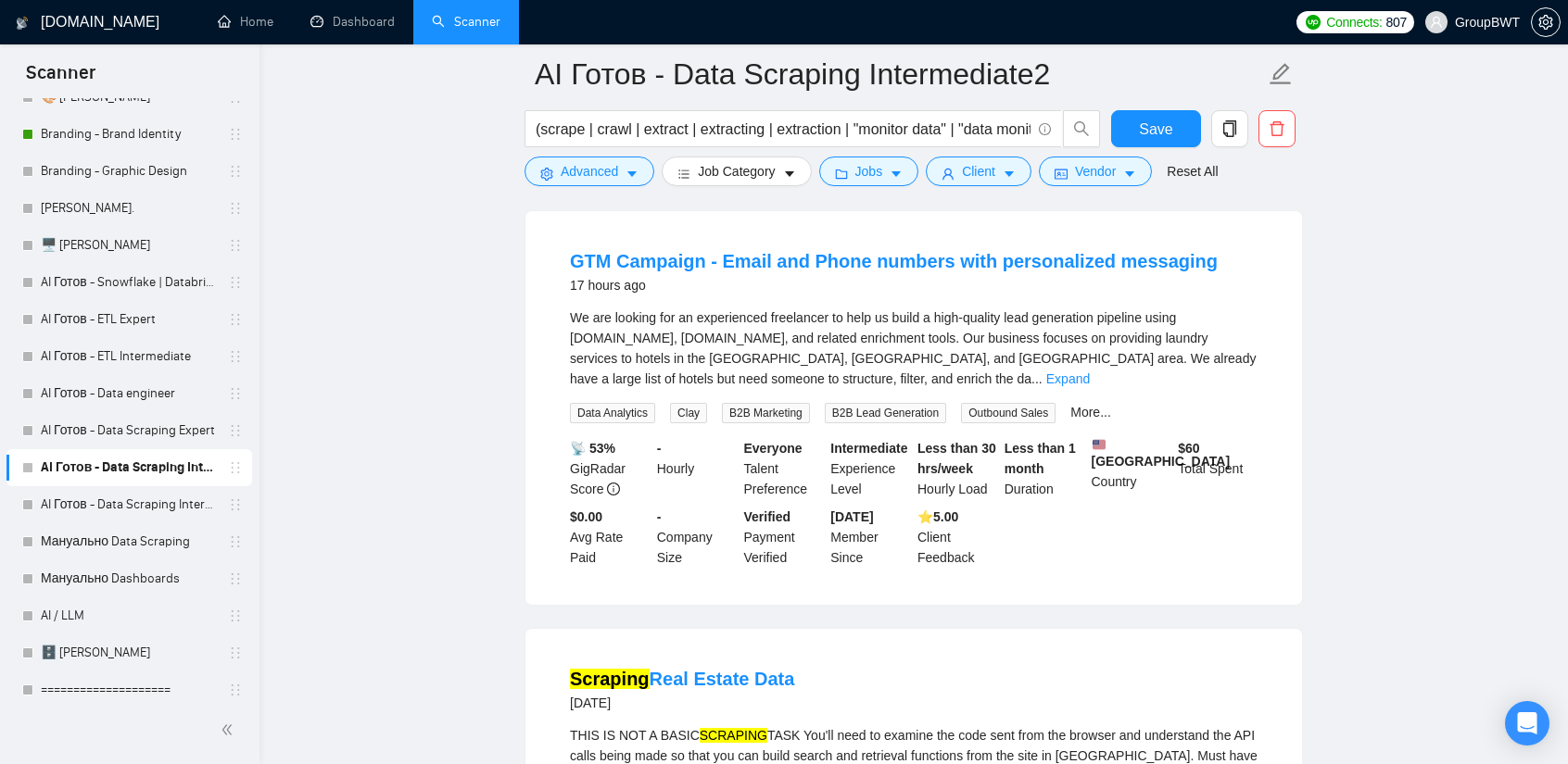
scroll to position [1390, 0]
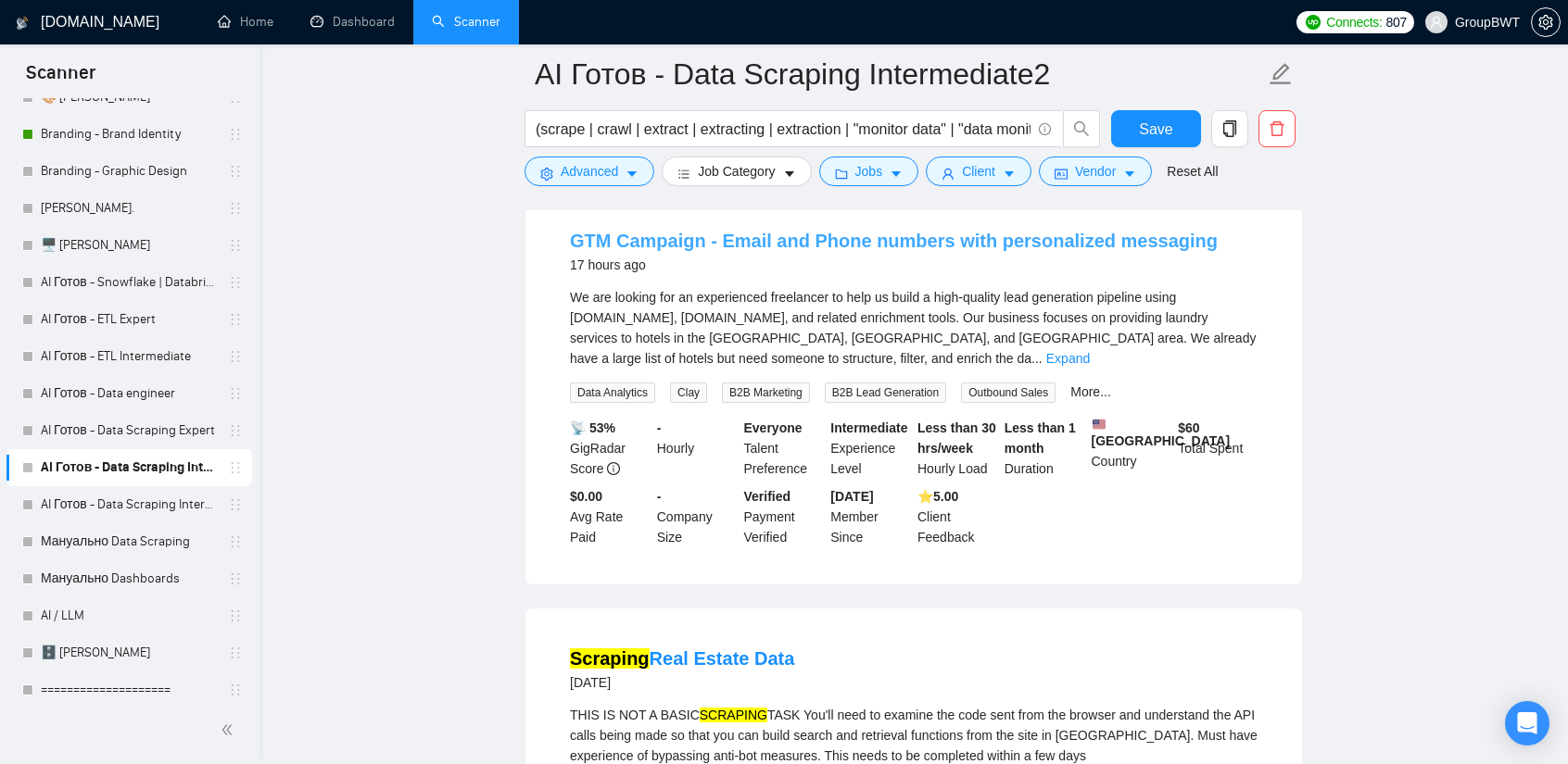
click at [993, 251] on link "GTM Campaign - Email and Phone numbers with personalized messaging" at bounding box center [893, 240] width 647 height 20
click at [1090, 359] on link "Expand" at bounding box center [1068, 358] width 44 height 15
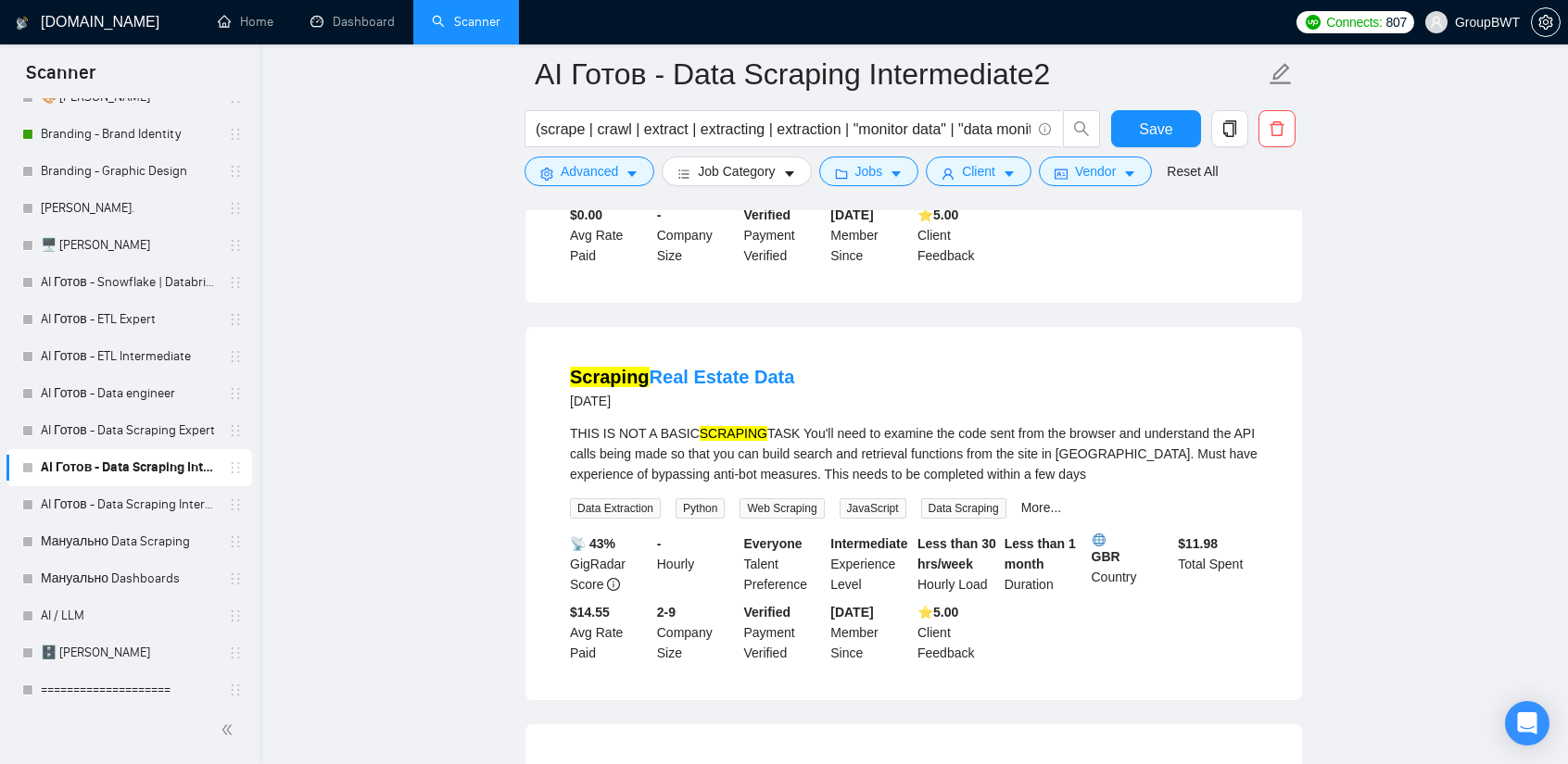
scroll to position [1946, 0]
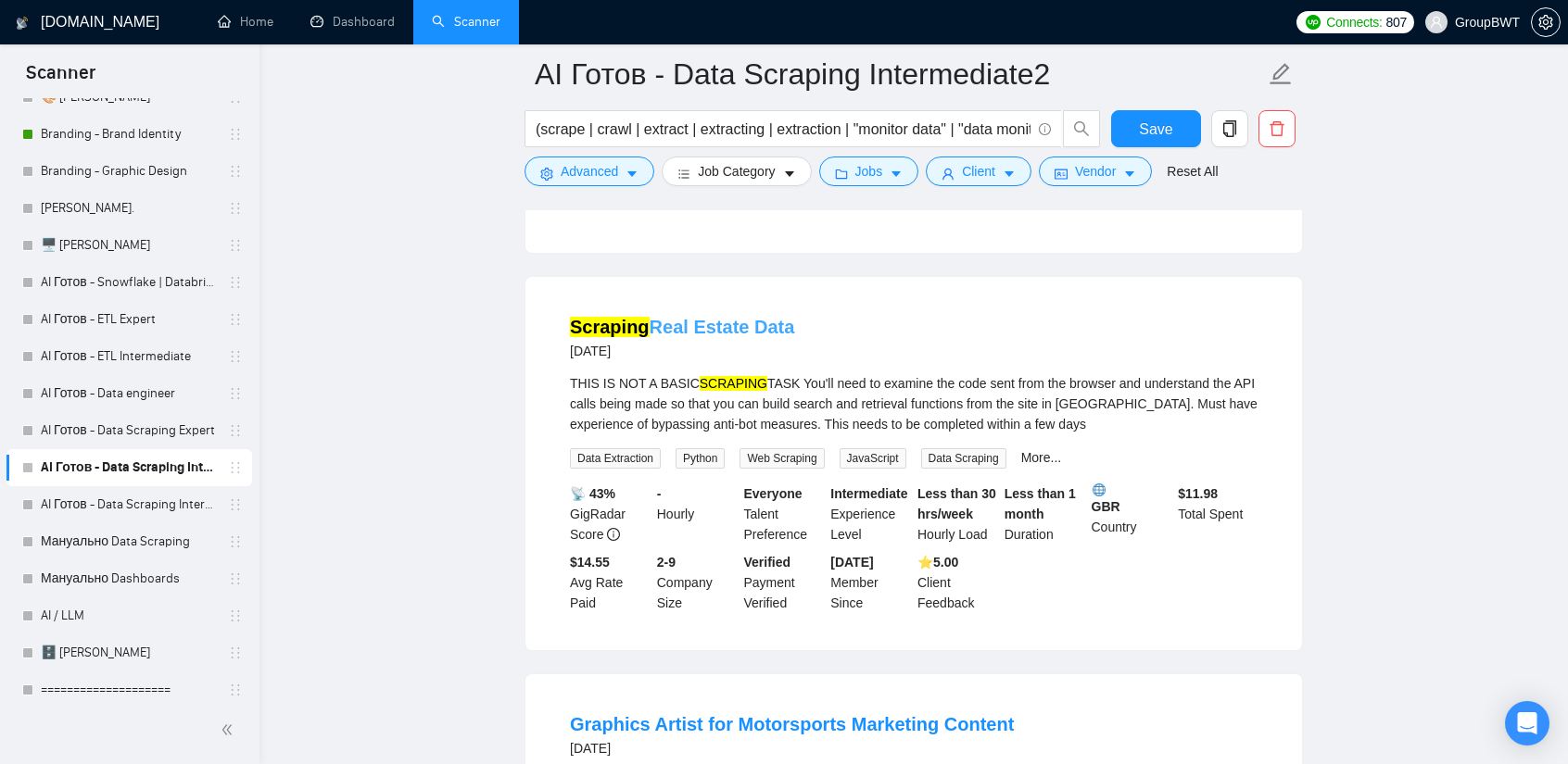
click at [666, 333] on link "Scraping Real Estate Data" at bounding box center [681, 327] width 224 height 20
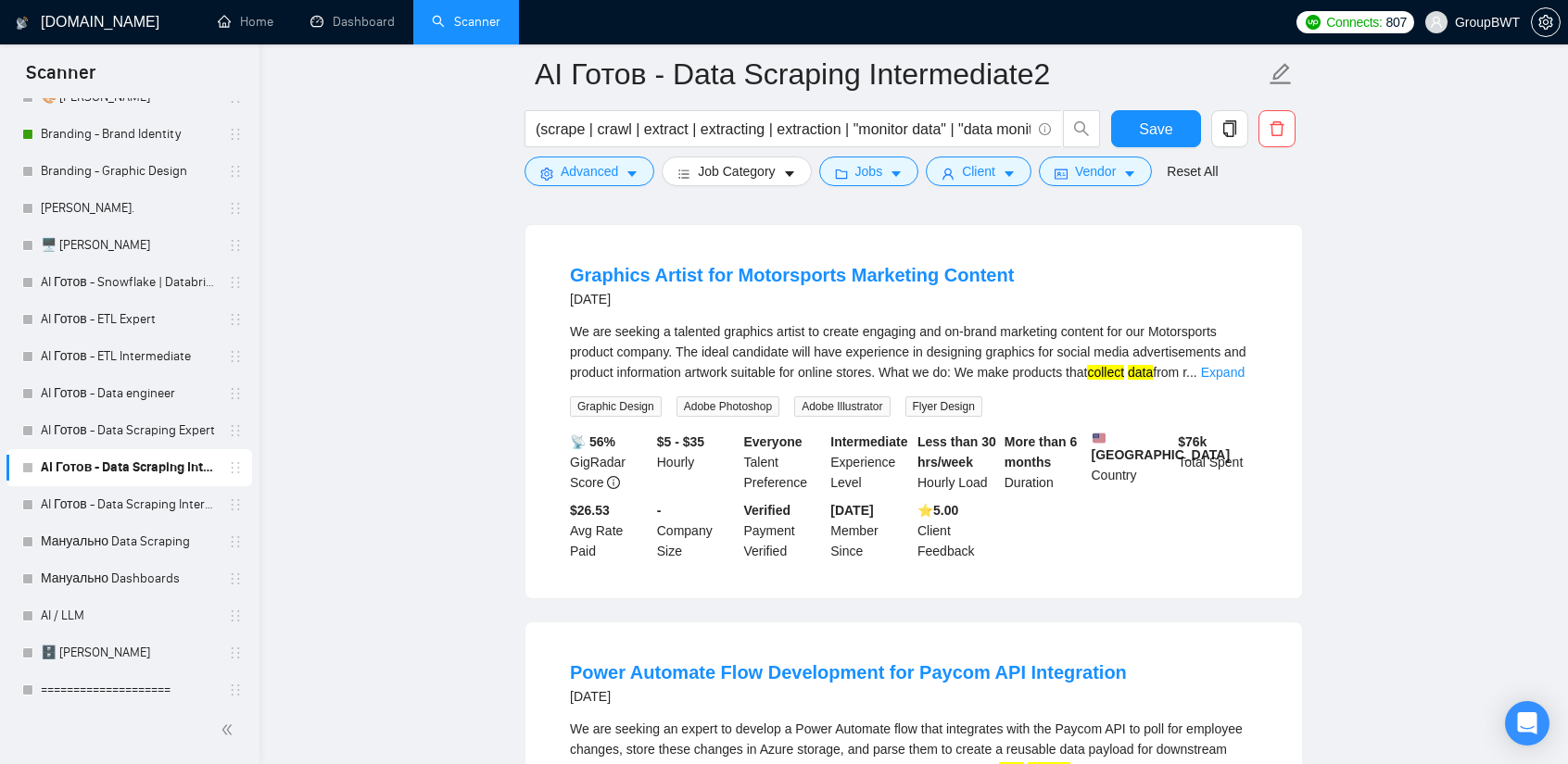
scroll to position [2409, 0]
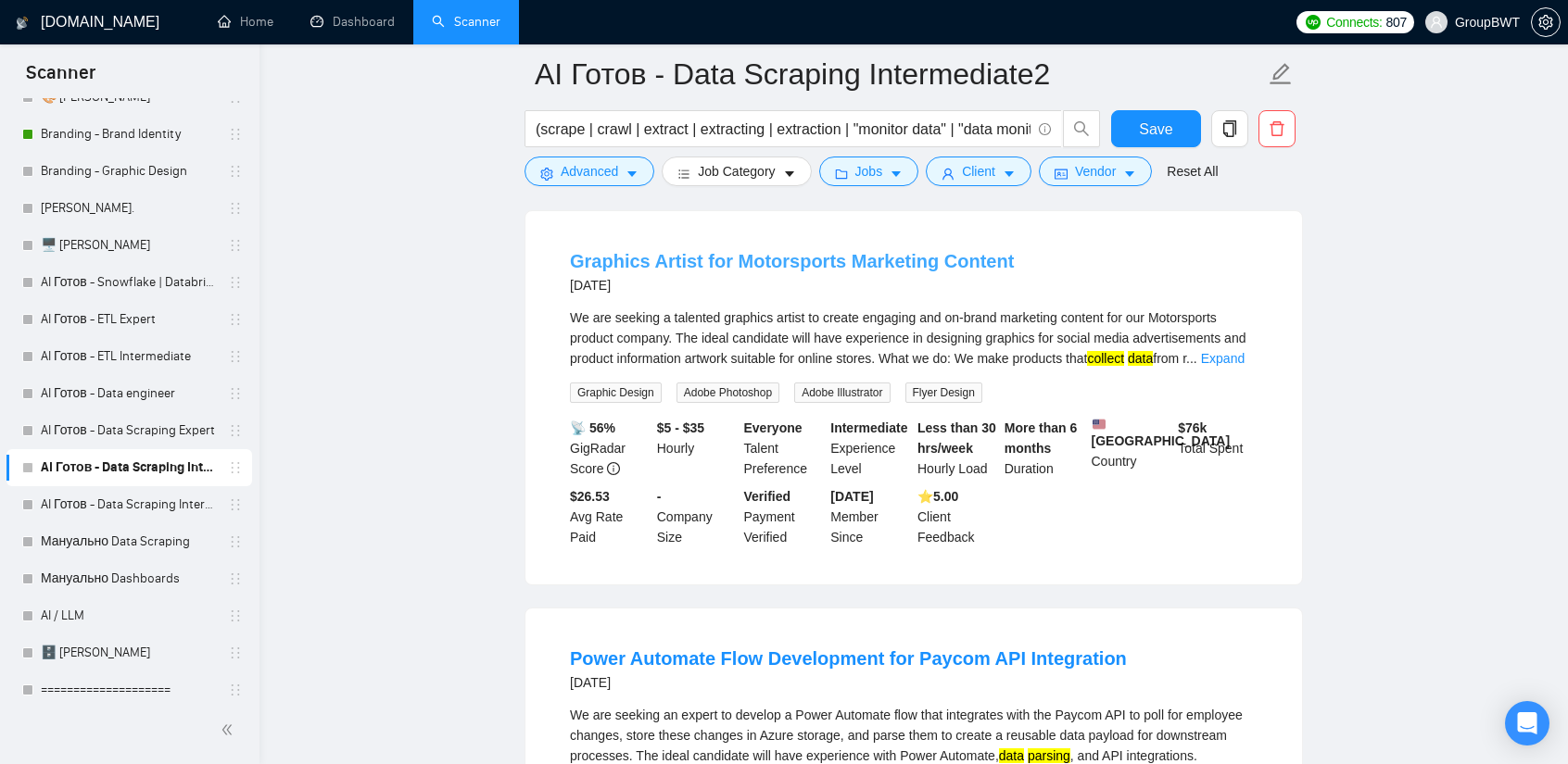
click at [841, 268] on link "Graphics Artist for Motorsports Marketing Content" at bounding box center [791, 261] width 444 height 20
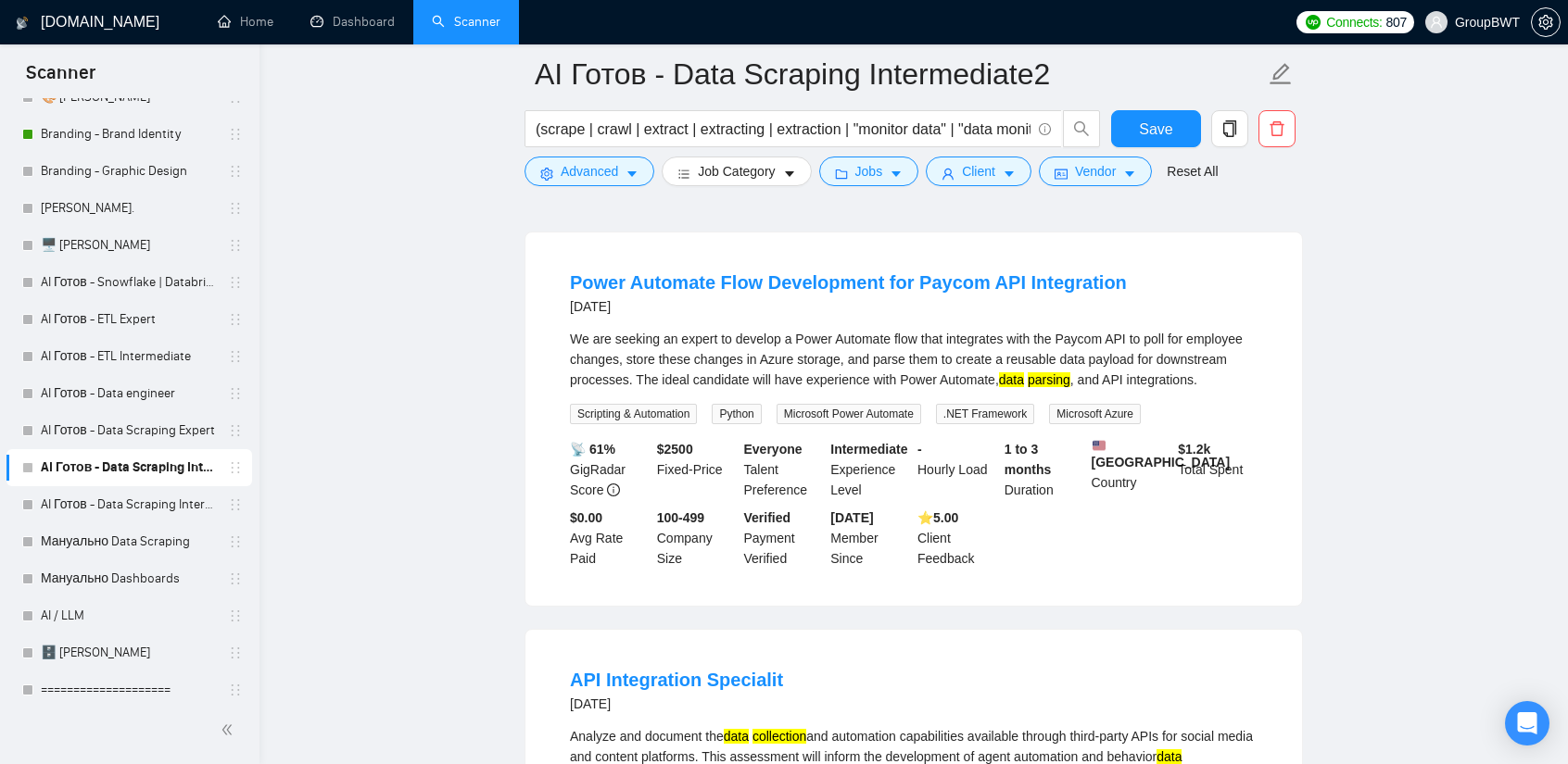
scroll to position [2780, 0]
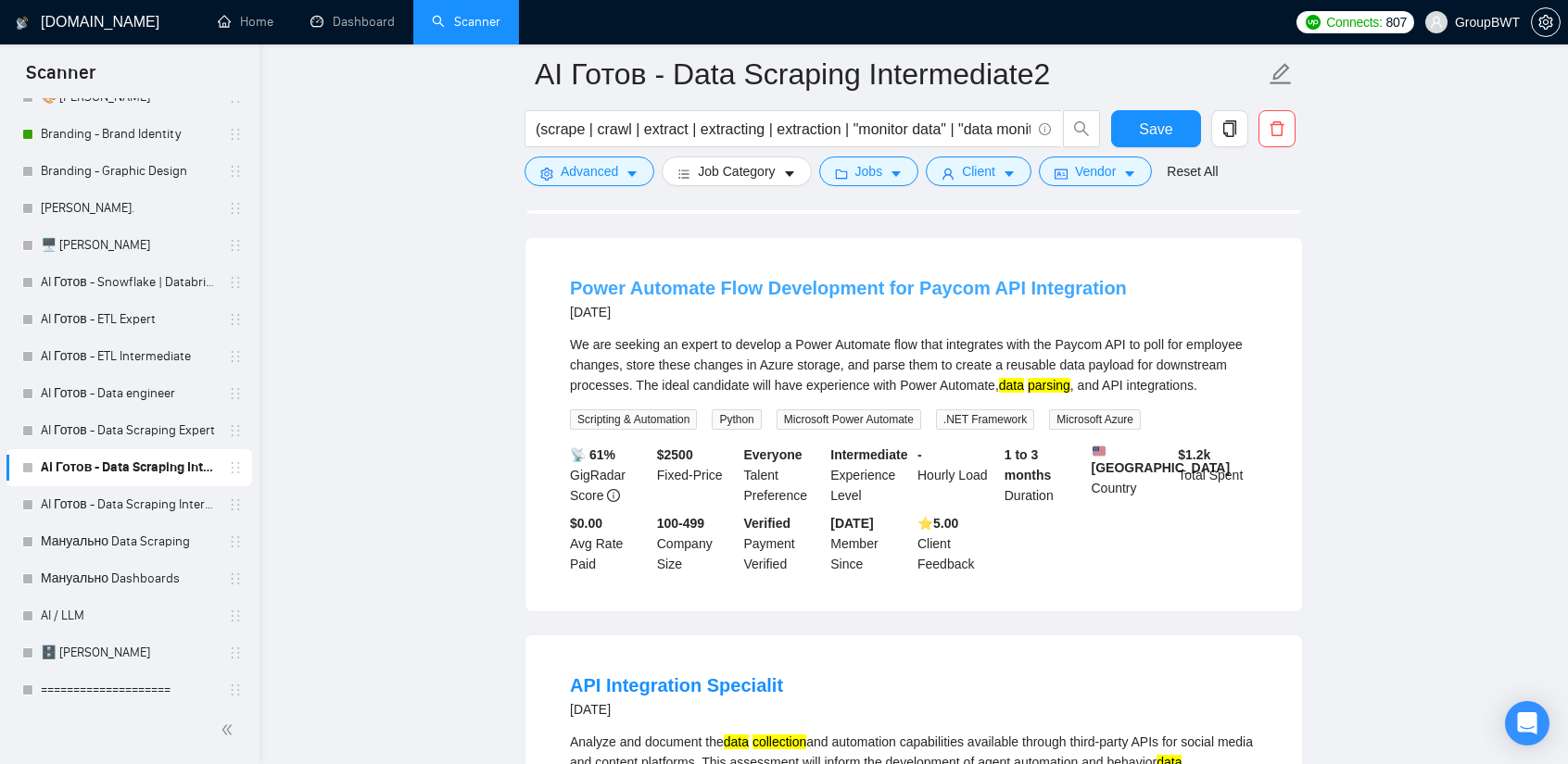
click at [916, 298] on link "Power Automate Flow Development for Paycom API Integration" at bounding box center [848, 288] width 557 height 20
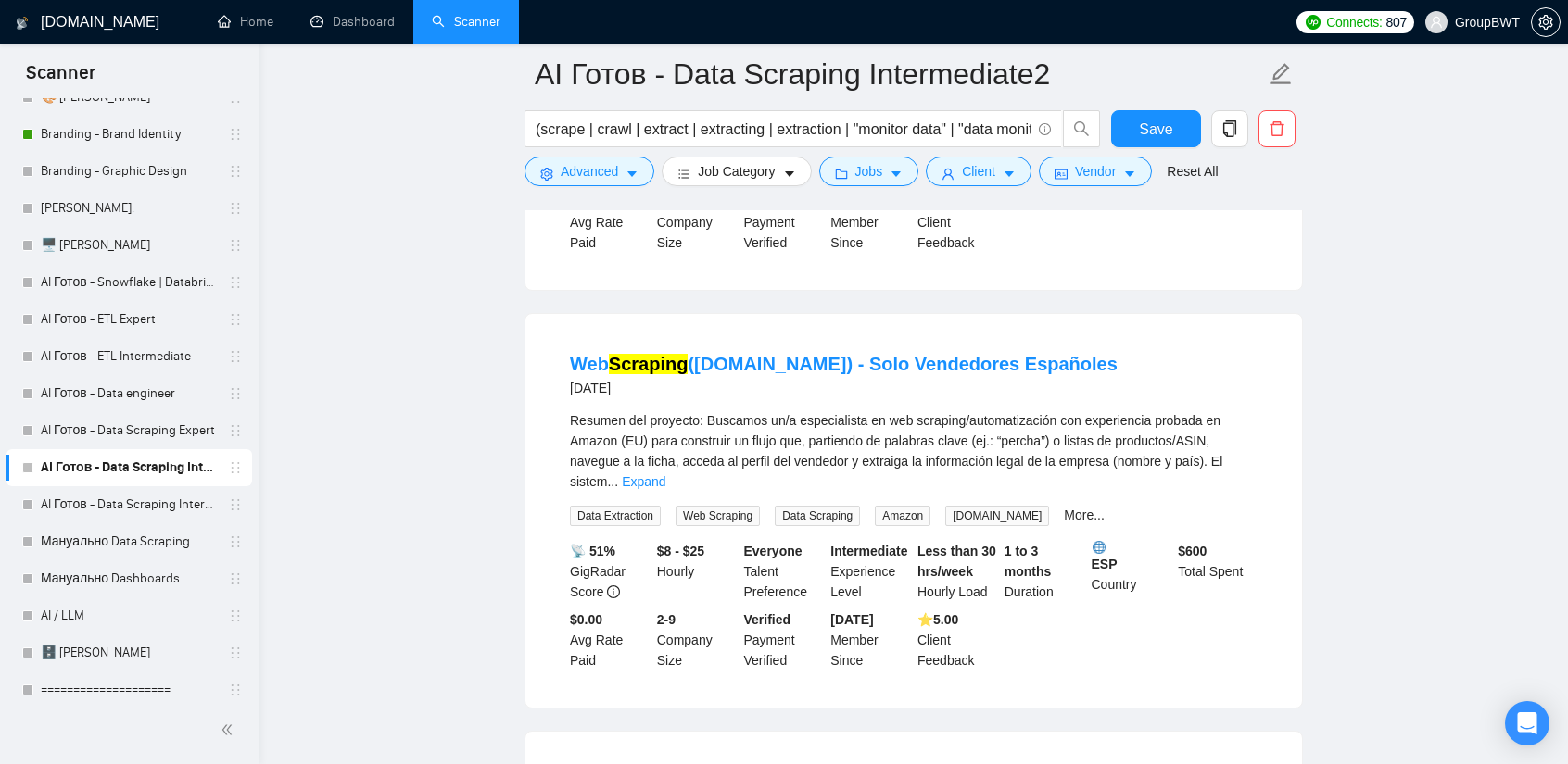
scroll to position [3520, 0]
click at [779, 373] on link "Web Scraping ([DOMAIN_NAME]) - Solo Vendedores Españoles" at bounding box center [843, 362] width 548 height 20
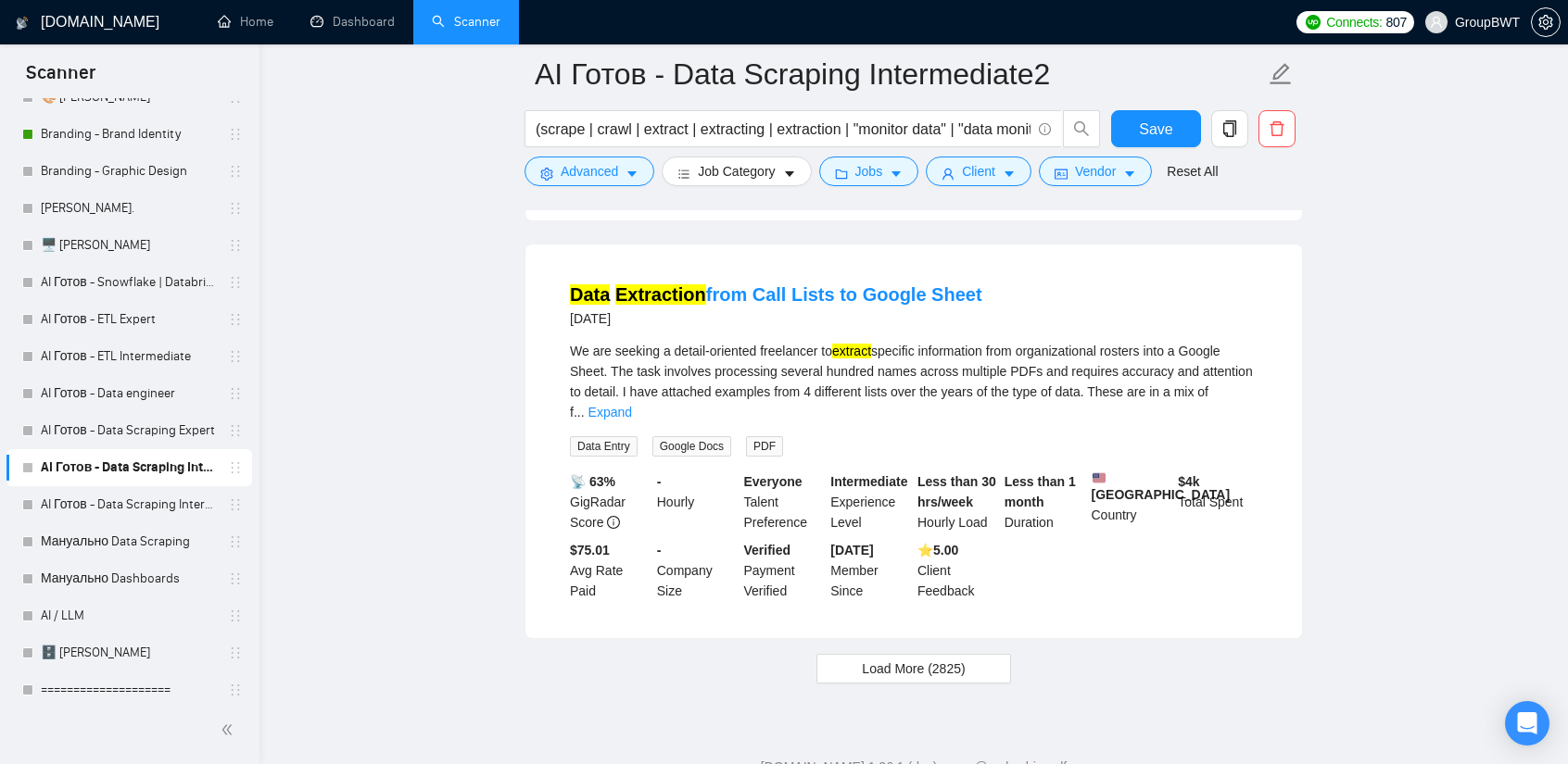
scroll to position [4055, 0]
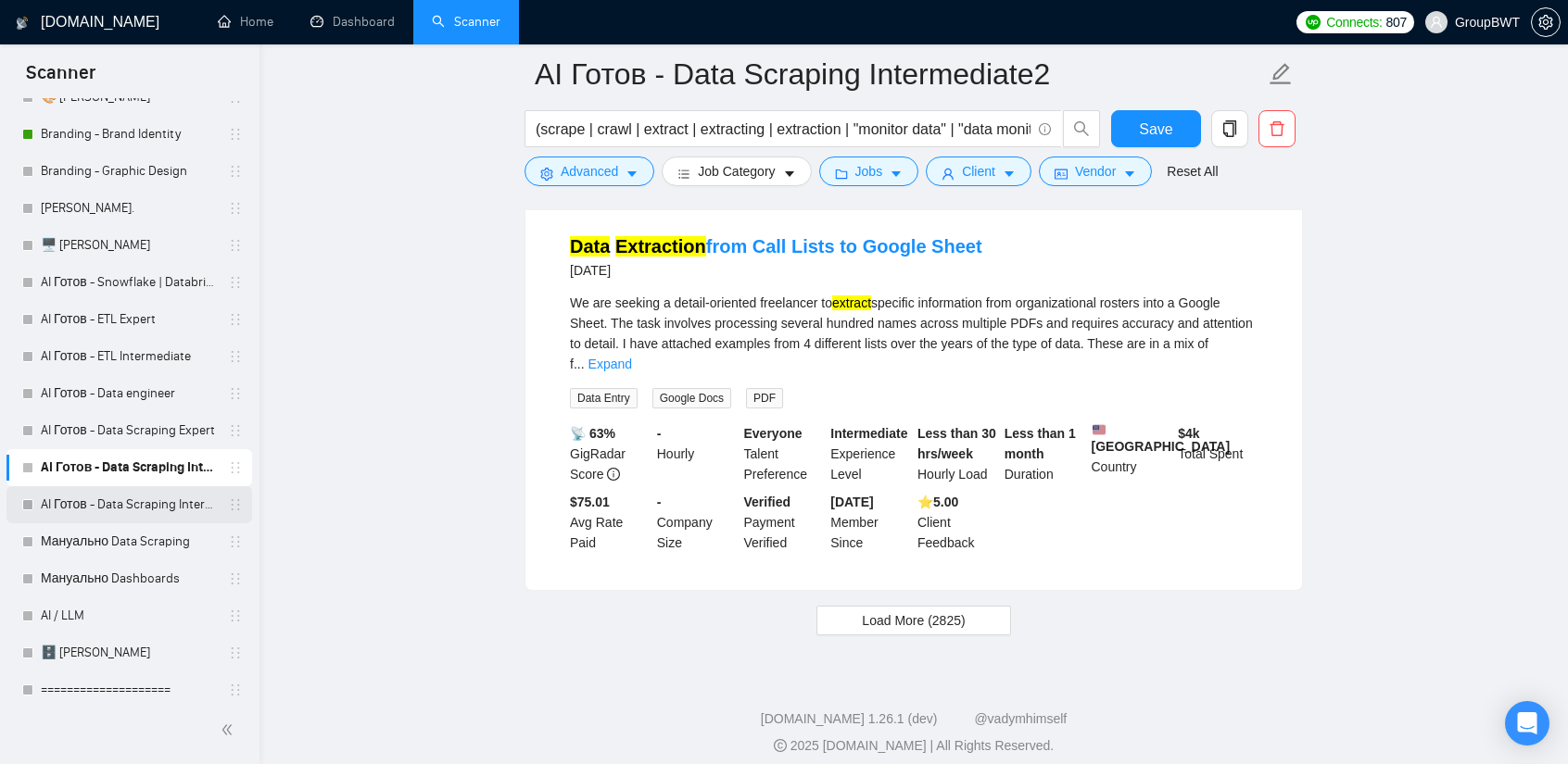
click at [123, 497] on link "AI Готов - Data Scraping Intermediate" at bounding box center [128, 505] width 176 height 37
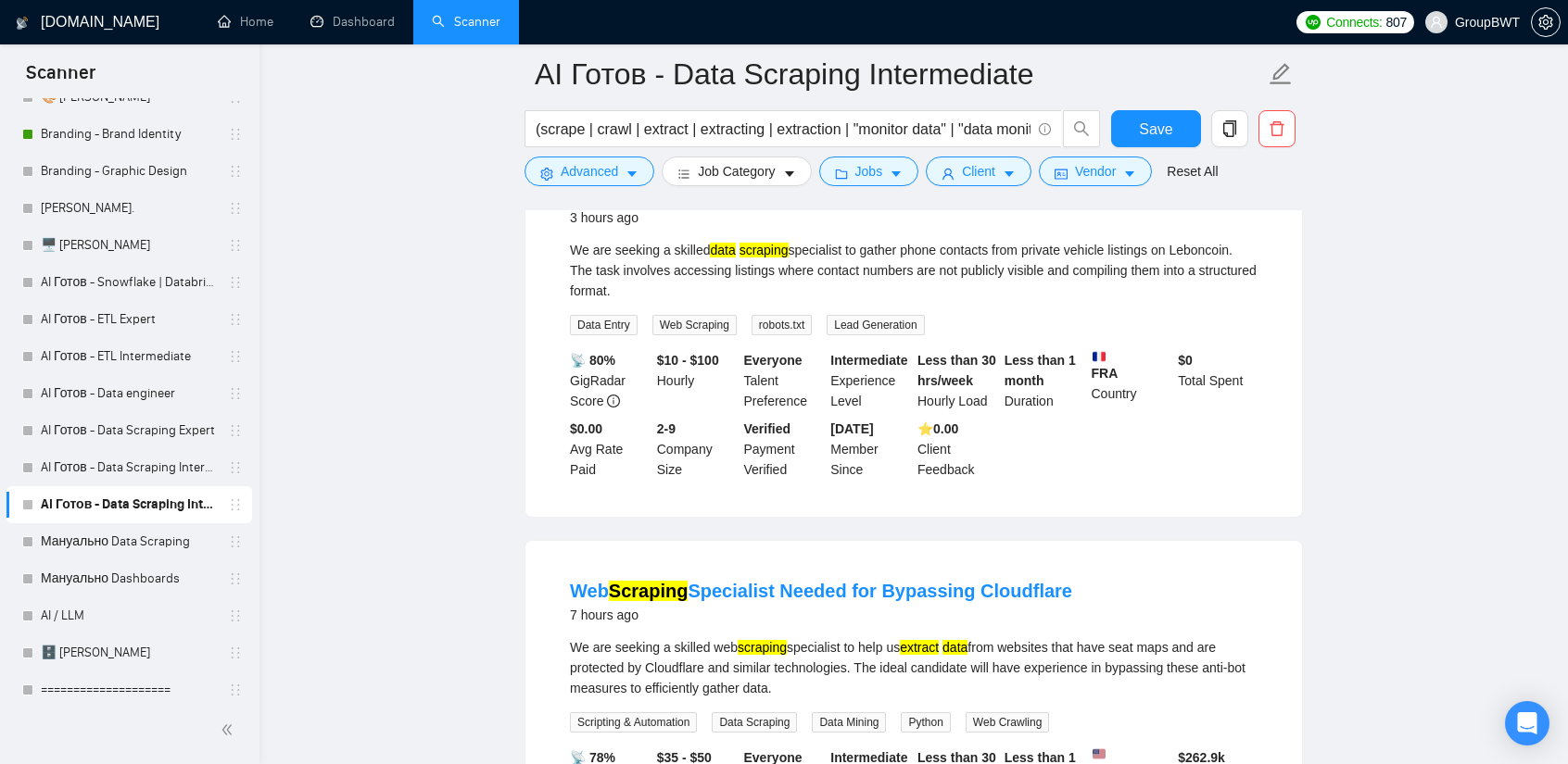
scroll to position [185, 0]
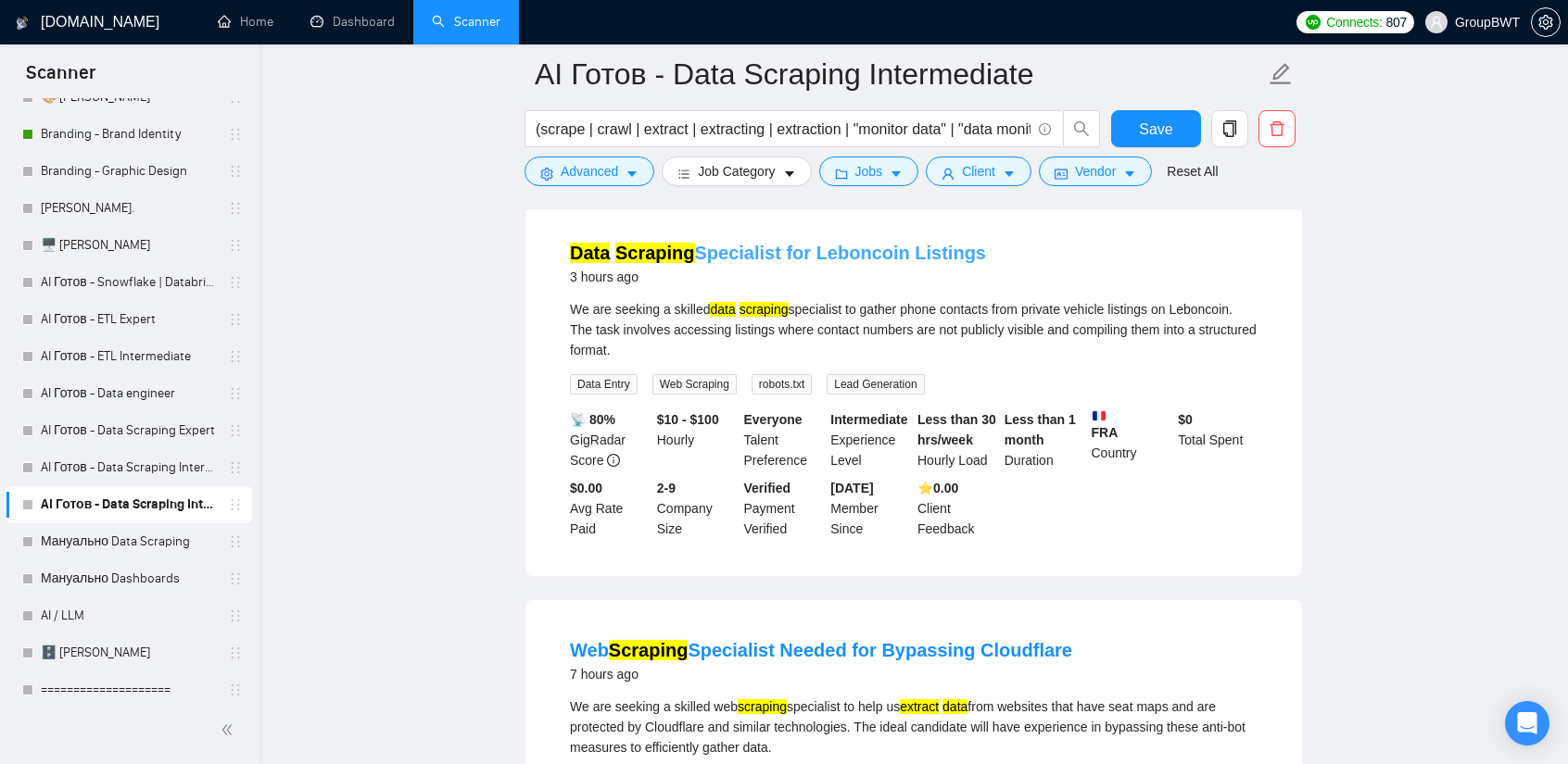
click at [832, 257] on link "Data Scraping Specialist for Leboncoin Listings" at bounding box center [777, 252] width 416 height 20
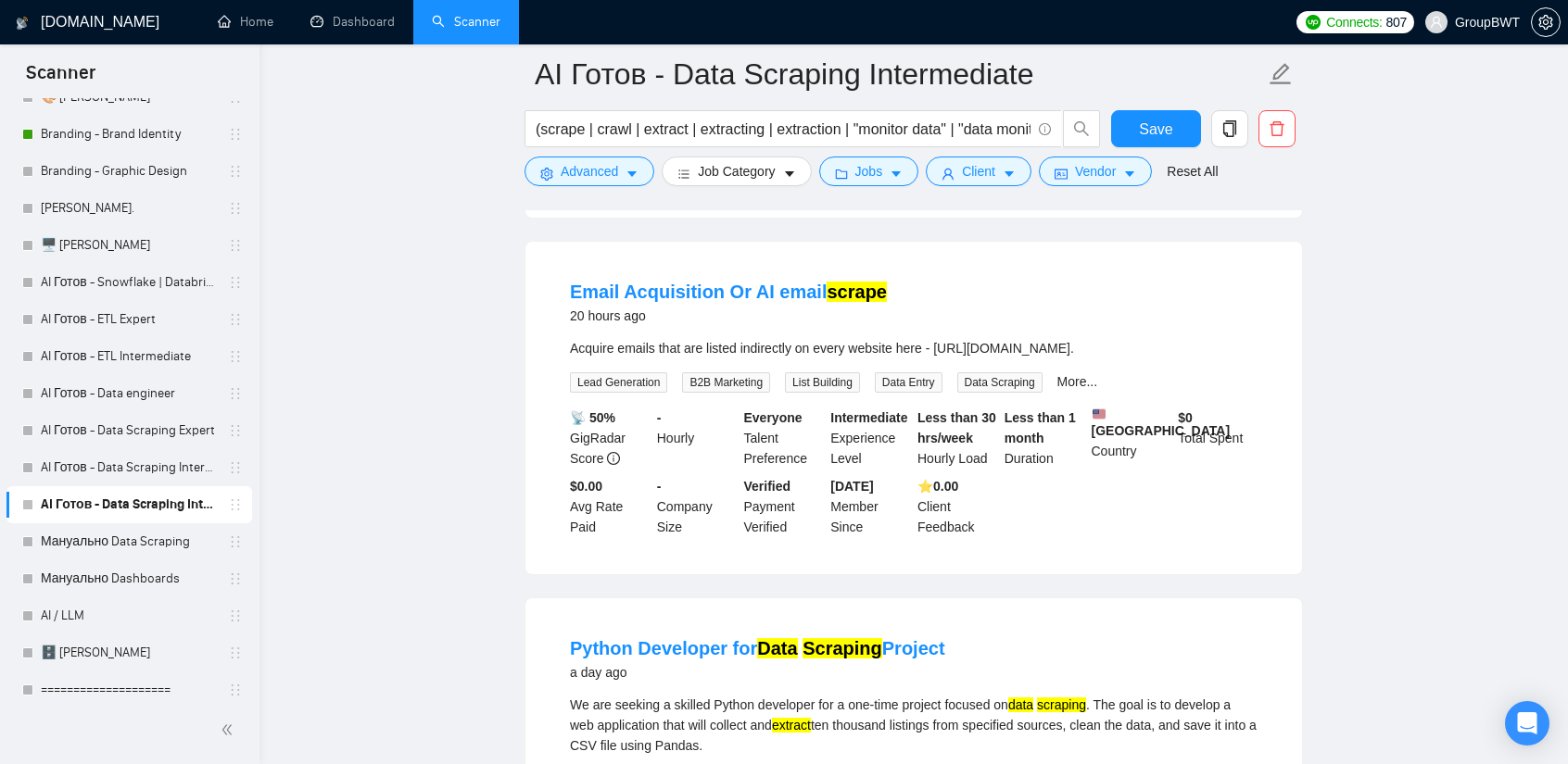
scroll to position [1761, 0]
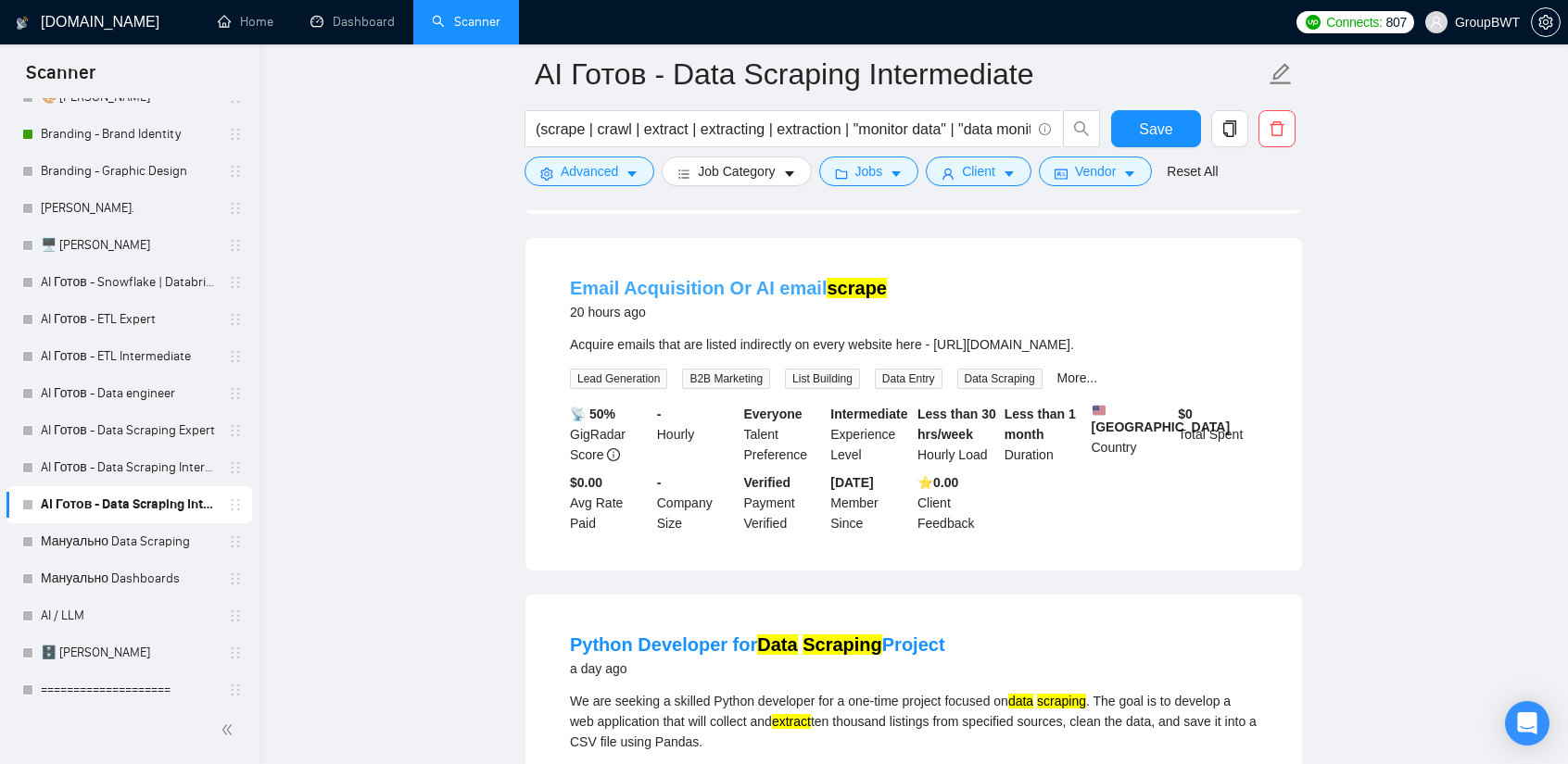
click at [718, 288] on link "Email Acquisition Or AI email scrape" at bounding box center [728, 288] width 317 height 20
drag, startPoint x: 567, startPoint y: 332, endPoint x: 650, endPoint y: 335, distance: 83.1
click at [650, 335] on li "Email Acquisition Or AI email scrape 20 hours ago Acquire emails that are liste…" at bounding box center [914, 405] width 732 height 288
click at [803, 335] on div "Acquire emails that are listed indirectly on every website here - [URL][DOMAIN_…" at bounding box center [913, 345] width 687 height 20
drag, startPoint x: 569, startPoint y: 261, endPoint x: 714, endPoint y: 267, distance: 145.1
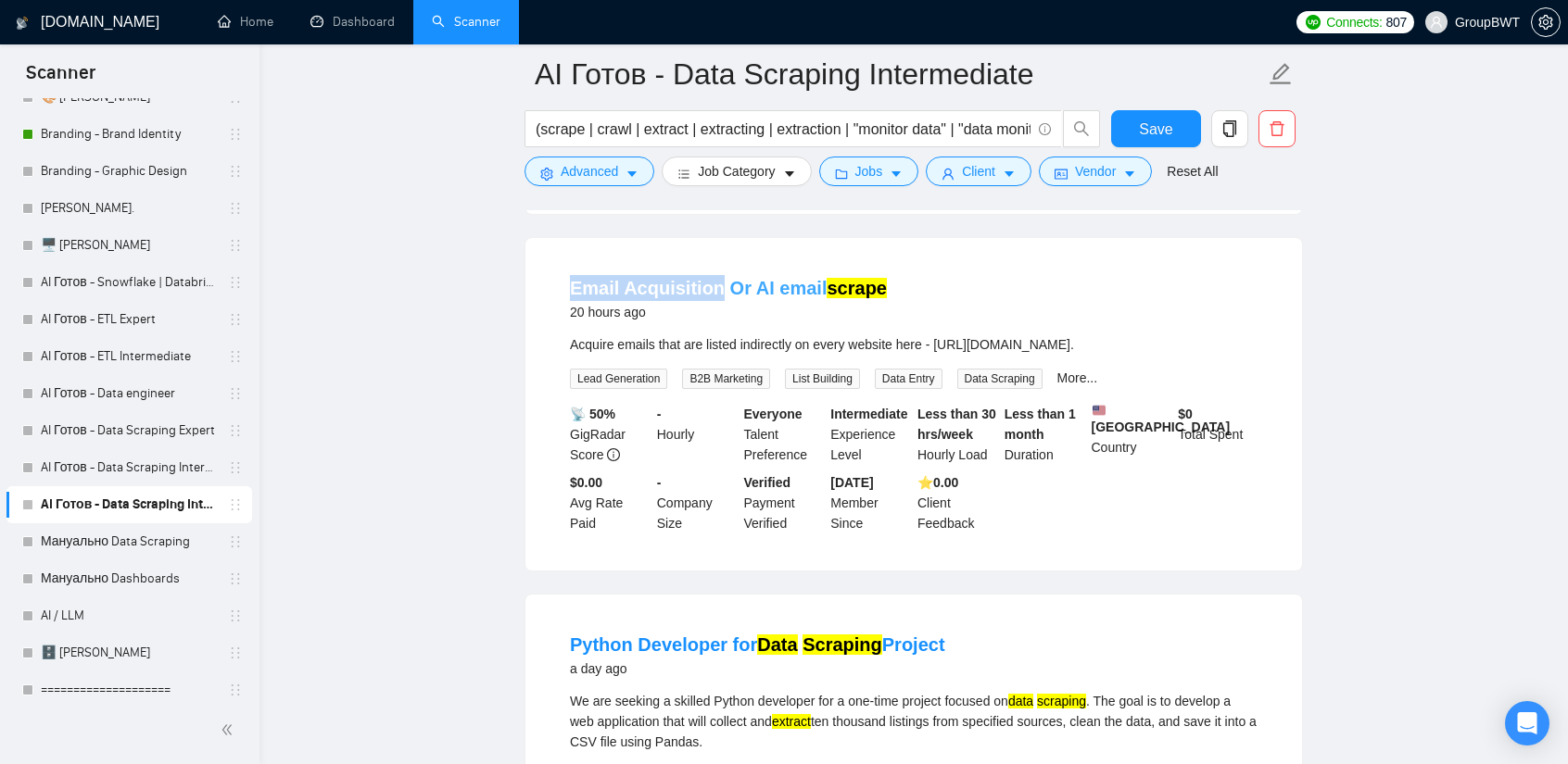
click at [714, 267] on li "Email Acquisition Or AI email scrape 20 hours ago Acquire emails that are liste…" at bounding box center [914, 405] width 732 height 288
copy link "Email Acquisition"
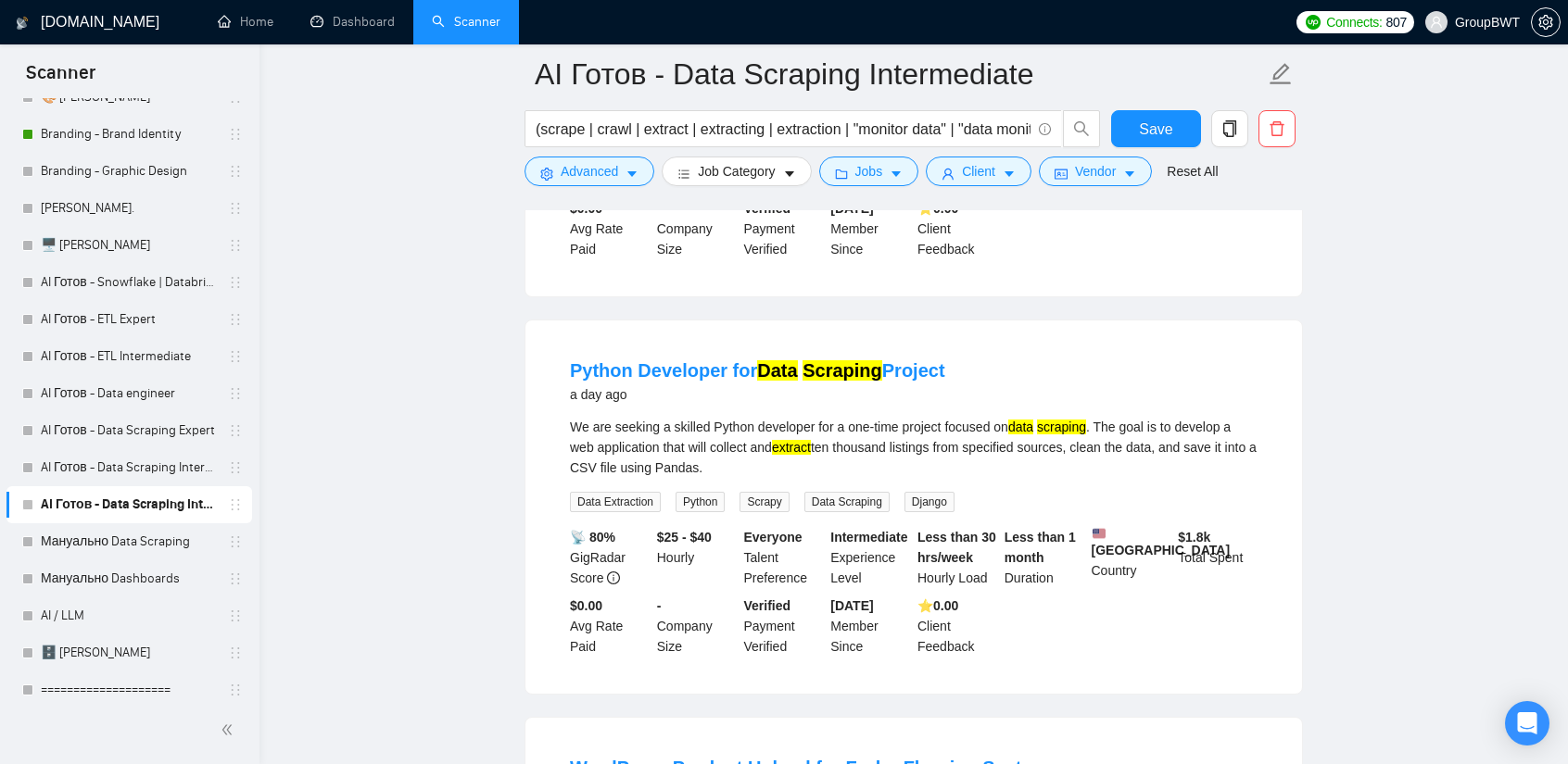
scroll to position [2038, 0]
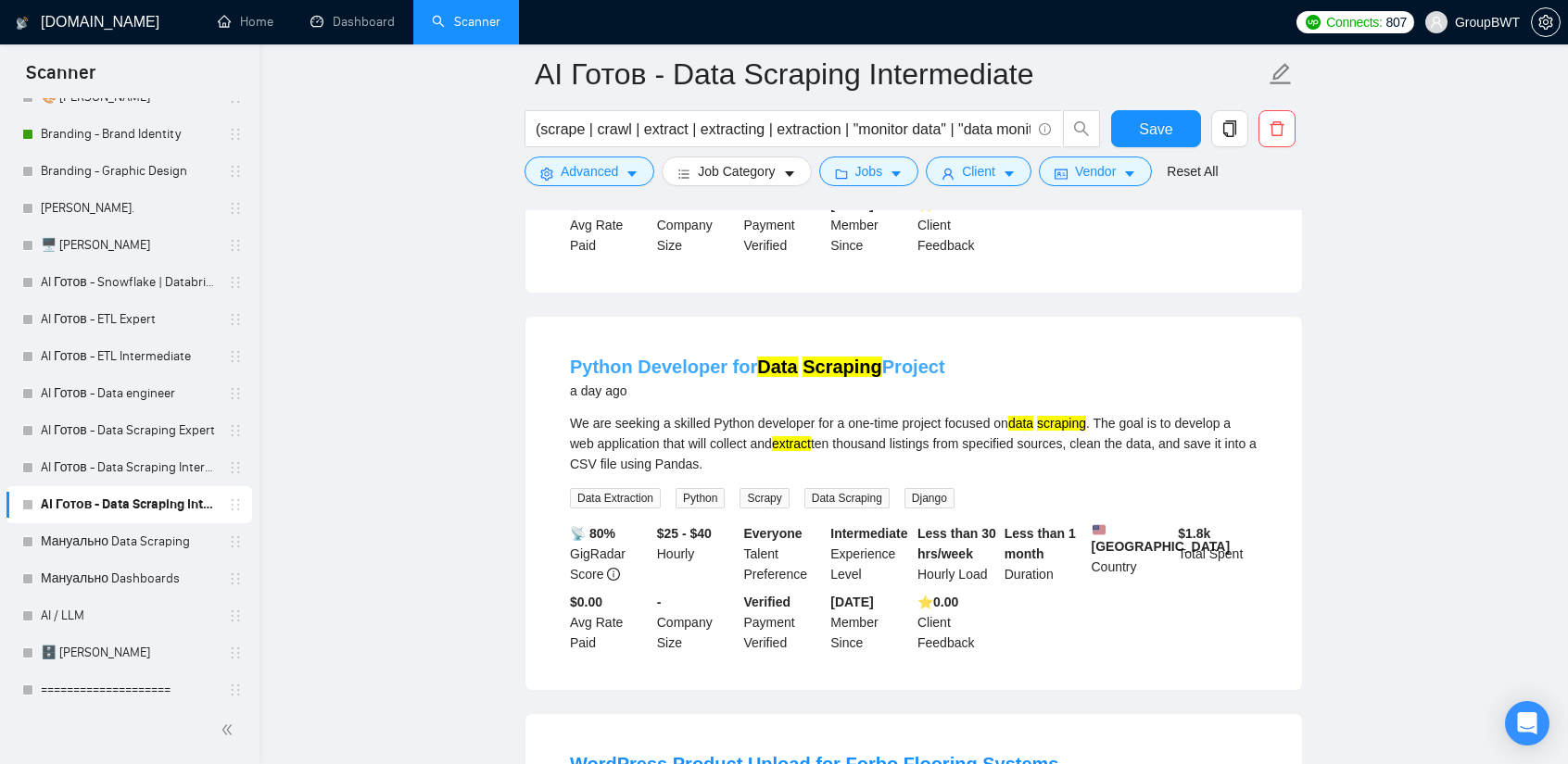
click at [869, 358] on mark "Scraping" at bounding box center [842, 367] width 80 height 20
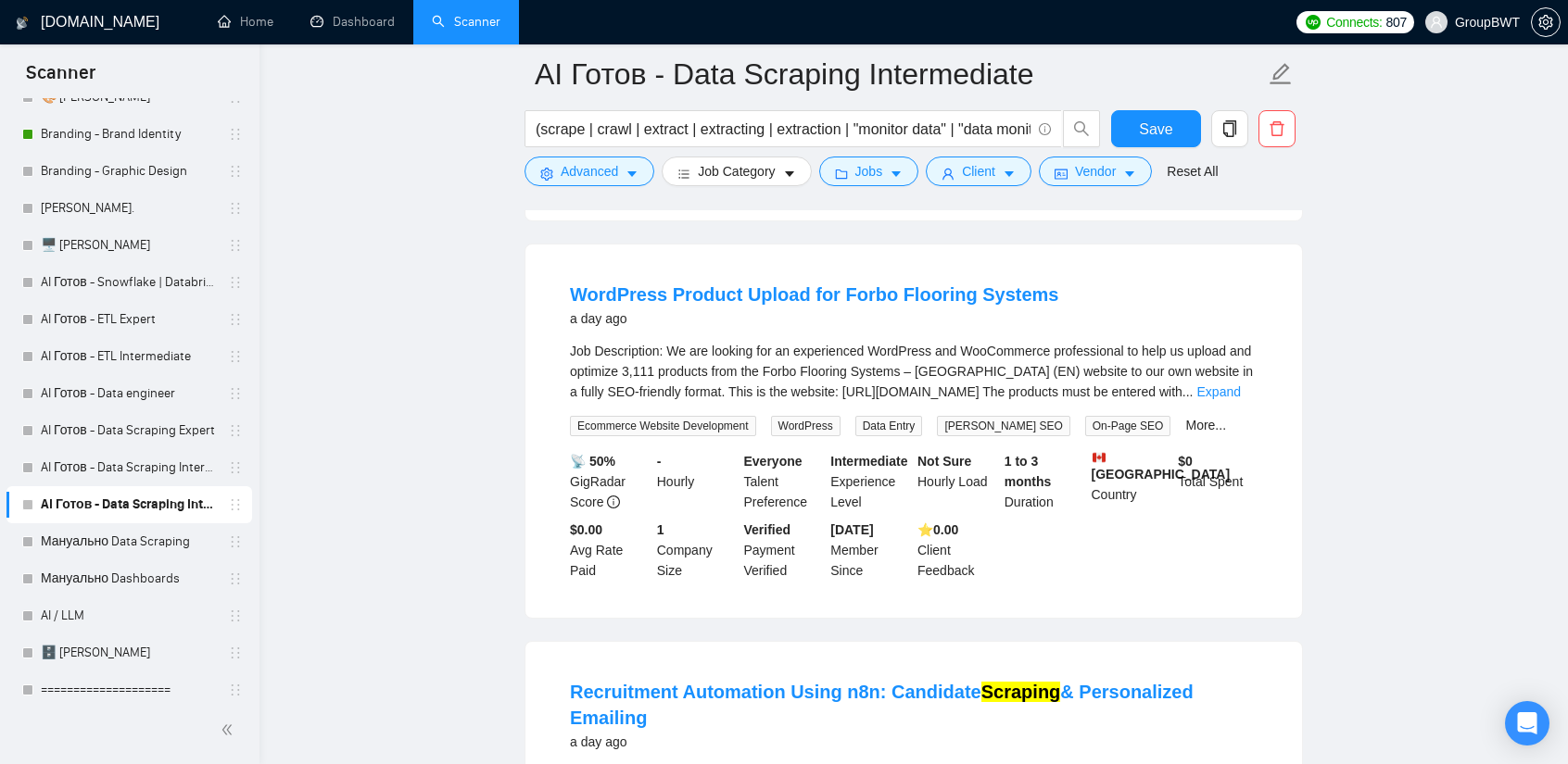
scroll to position [2501, 0]
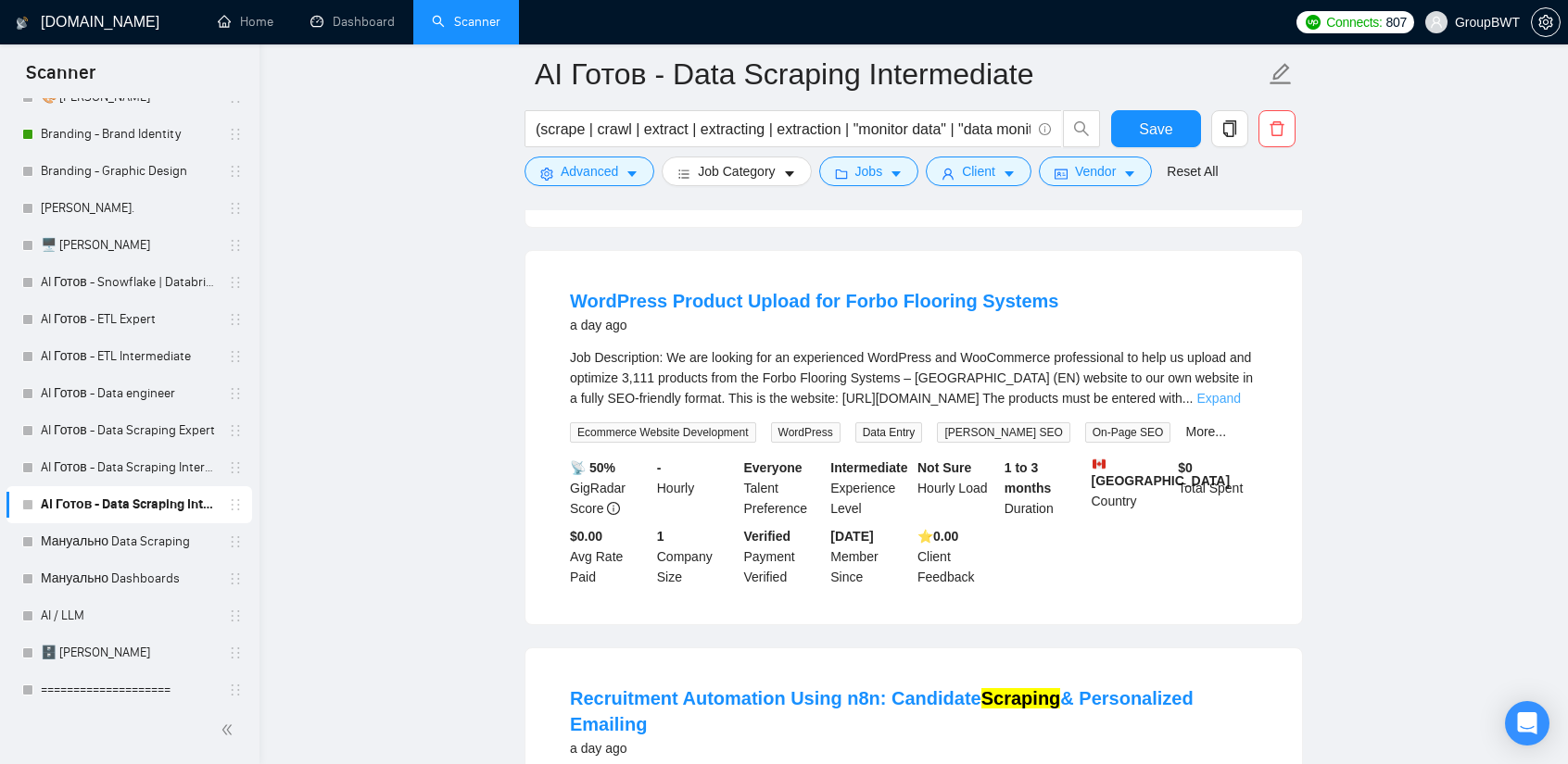
click at [1216, 391] on link "Expand" at bounding box center [1219, 398] width 44 height 15
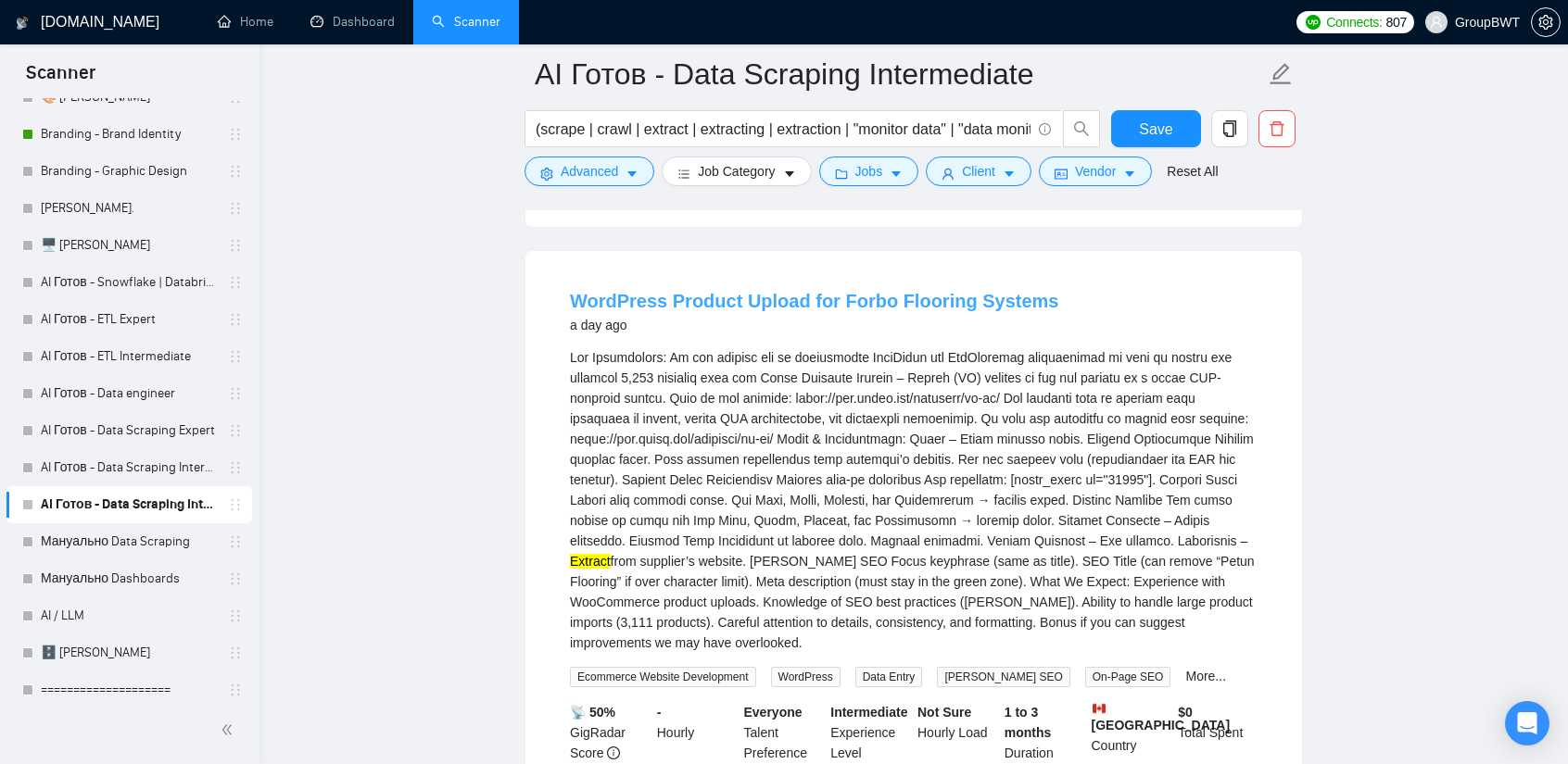
click at [770, 297] on link "WordPress Product Upload for Forbo Flooring Systems" at bounding box center [814, 301] width 489 height 20
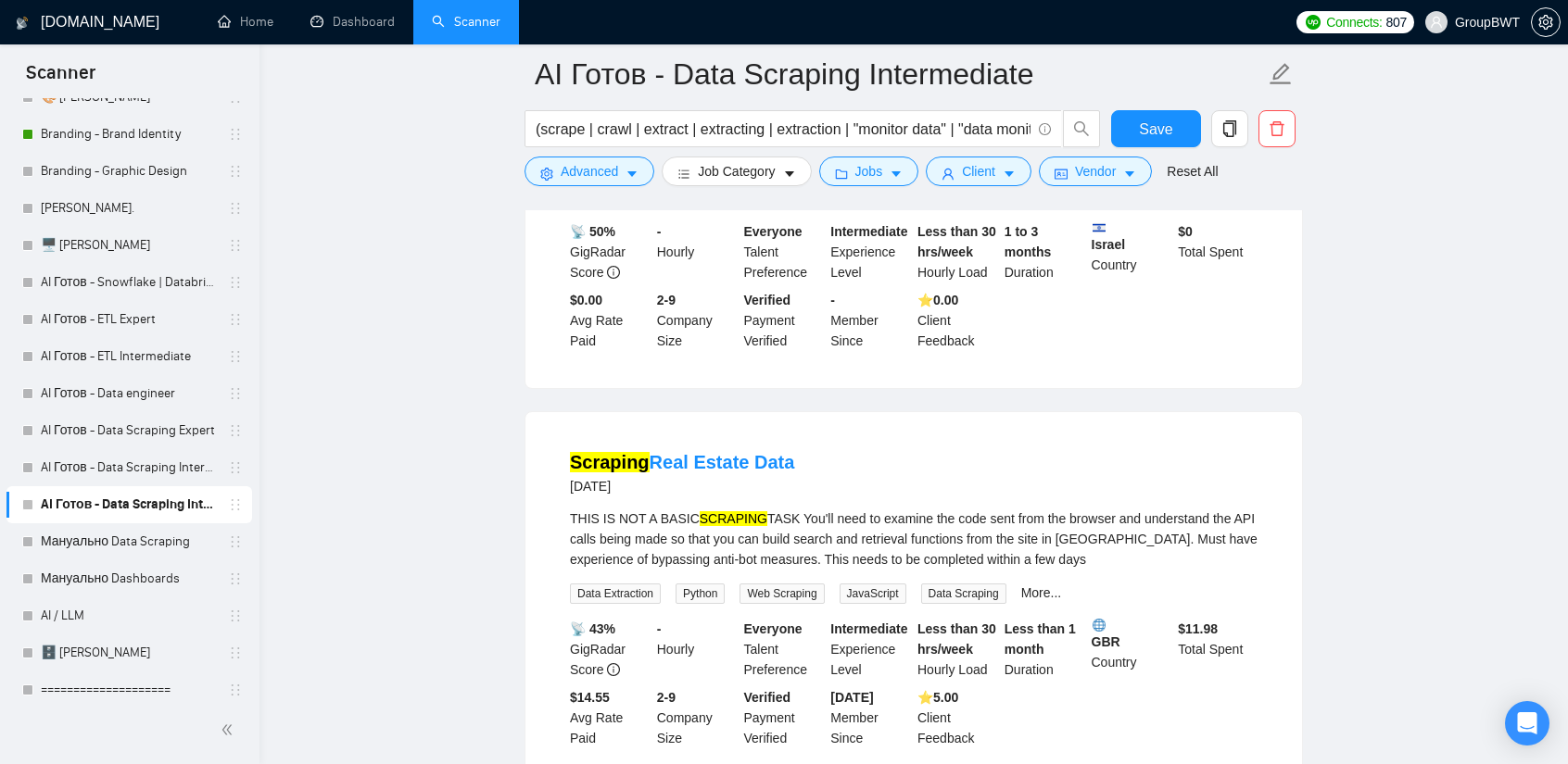
scroll to position [3428, 0]
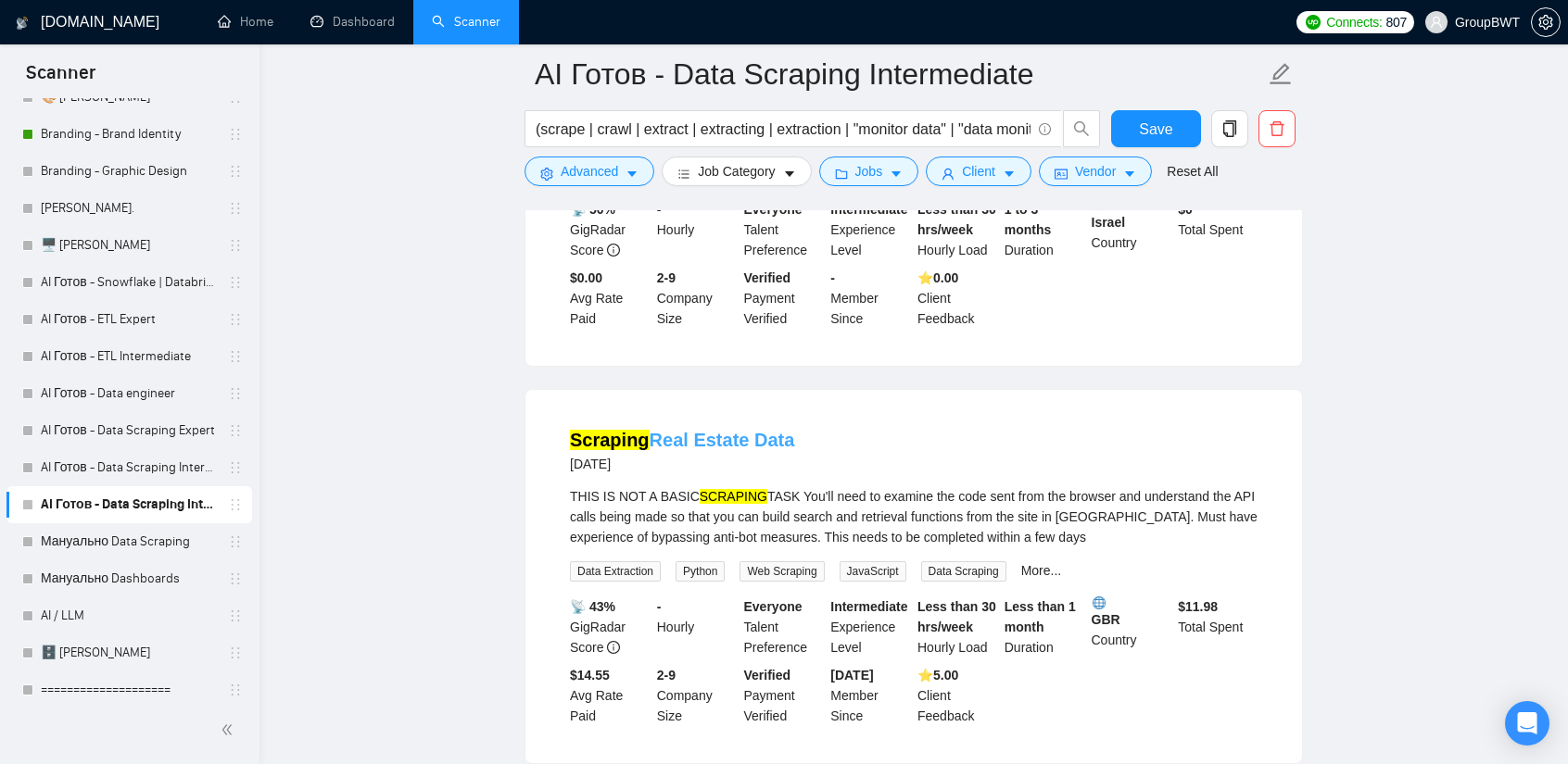
click at [722, 430] on link "Scraping Real Estate Data" at bounding box center [681, 440] width 224 height 20
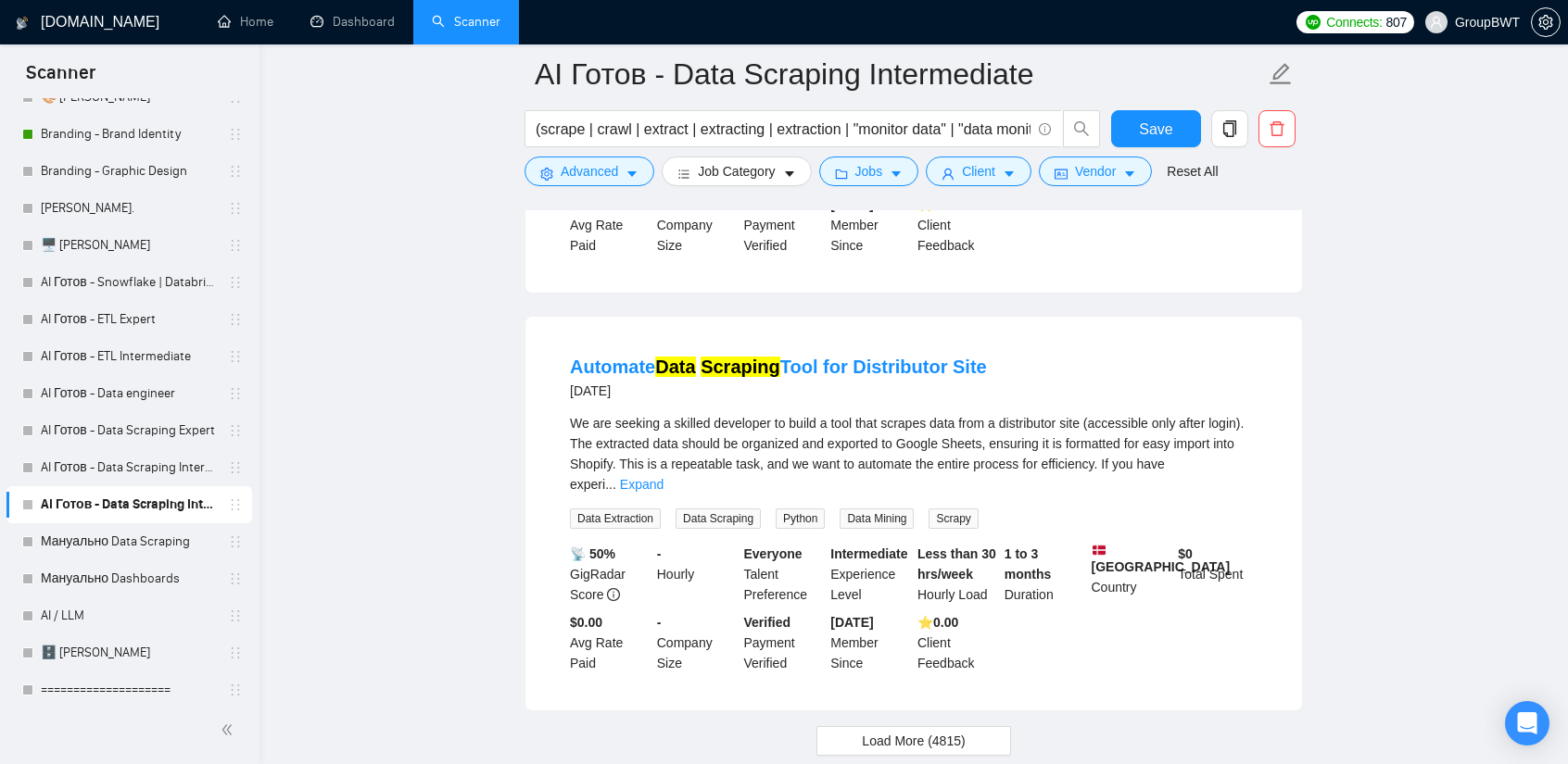
scroll to position [3948, 0]
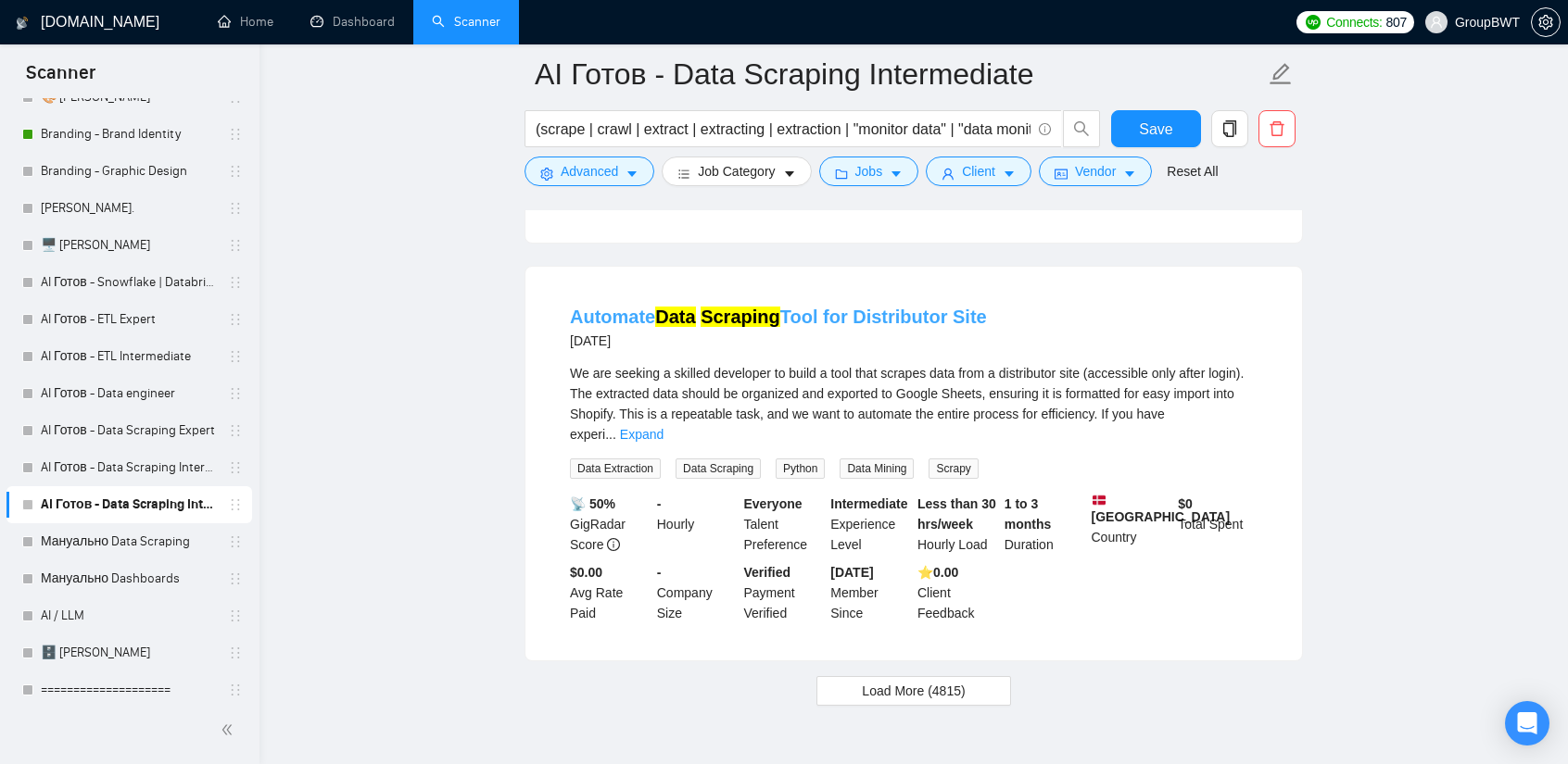
click at [866, 307] on link "Automate Data Scraping Tool for Distributor Site" at bounding box center [778, 316] width 417 height 20
click at [913, 676] on button "Load More (4815)" at bounding box center [913, 691] width 194 height 29
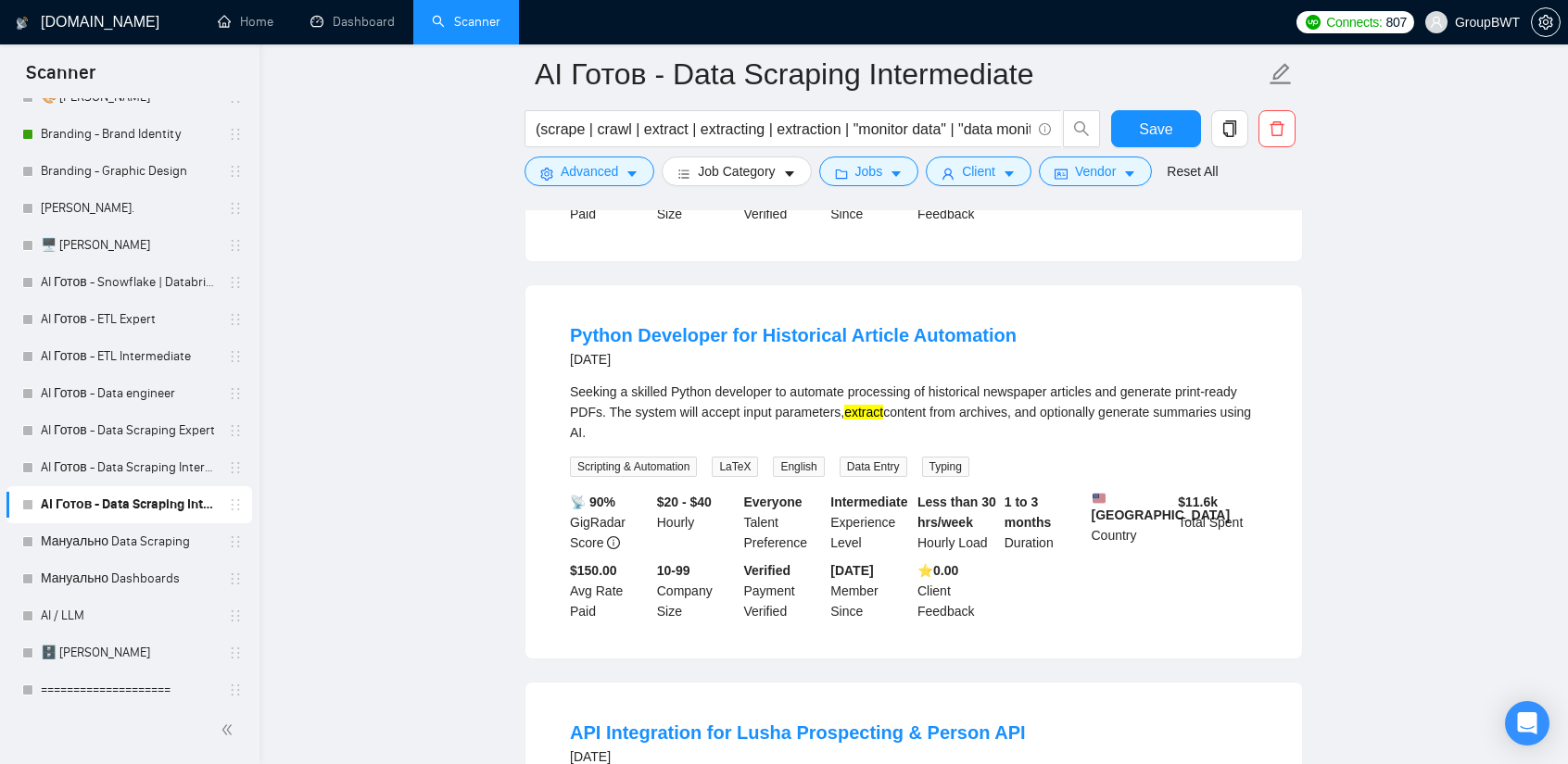
scroll to position [5987, 0]
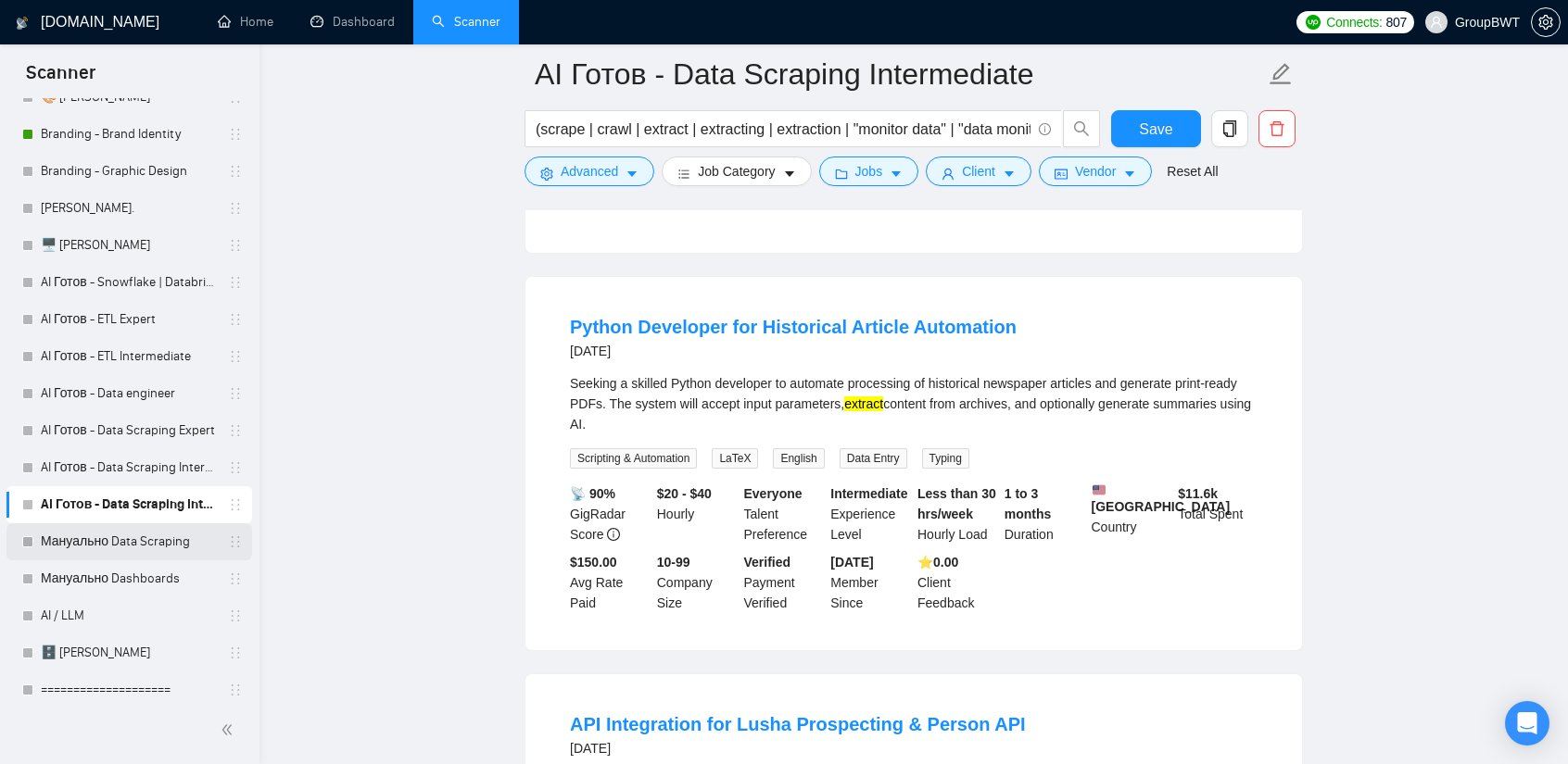
click at [67, 550] on link "Мануально Data Scraping" at bounding box center [128, 542] width 176 height 37
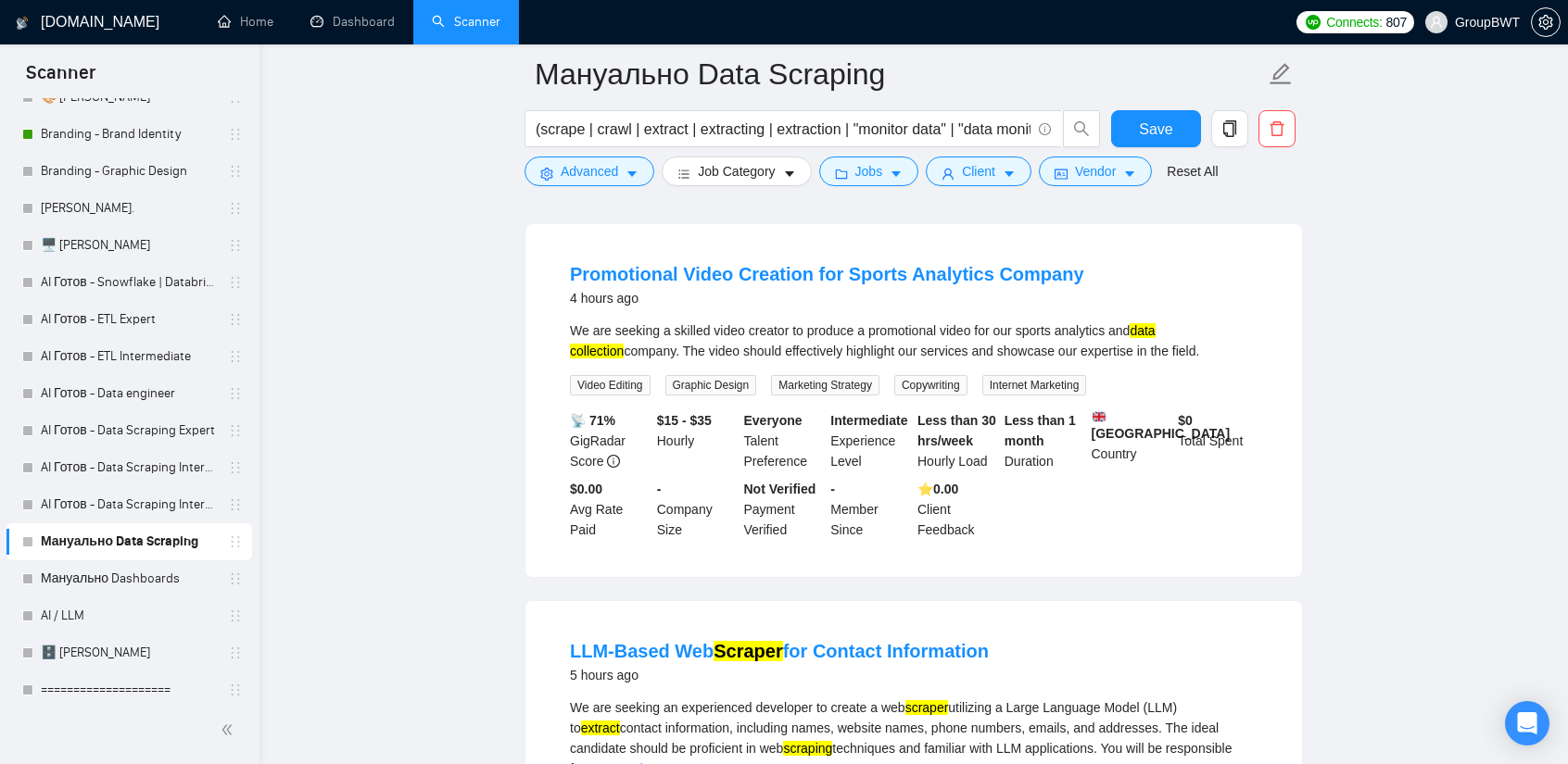
scroll to position [1390, 0]
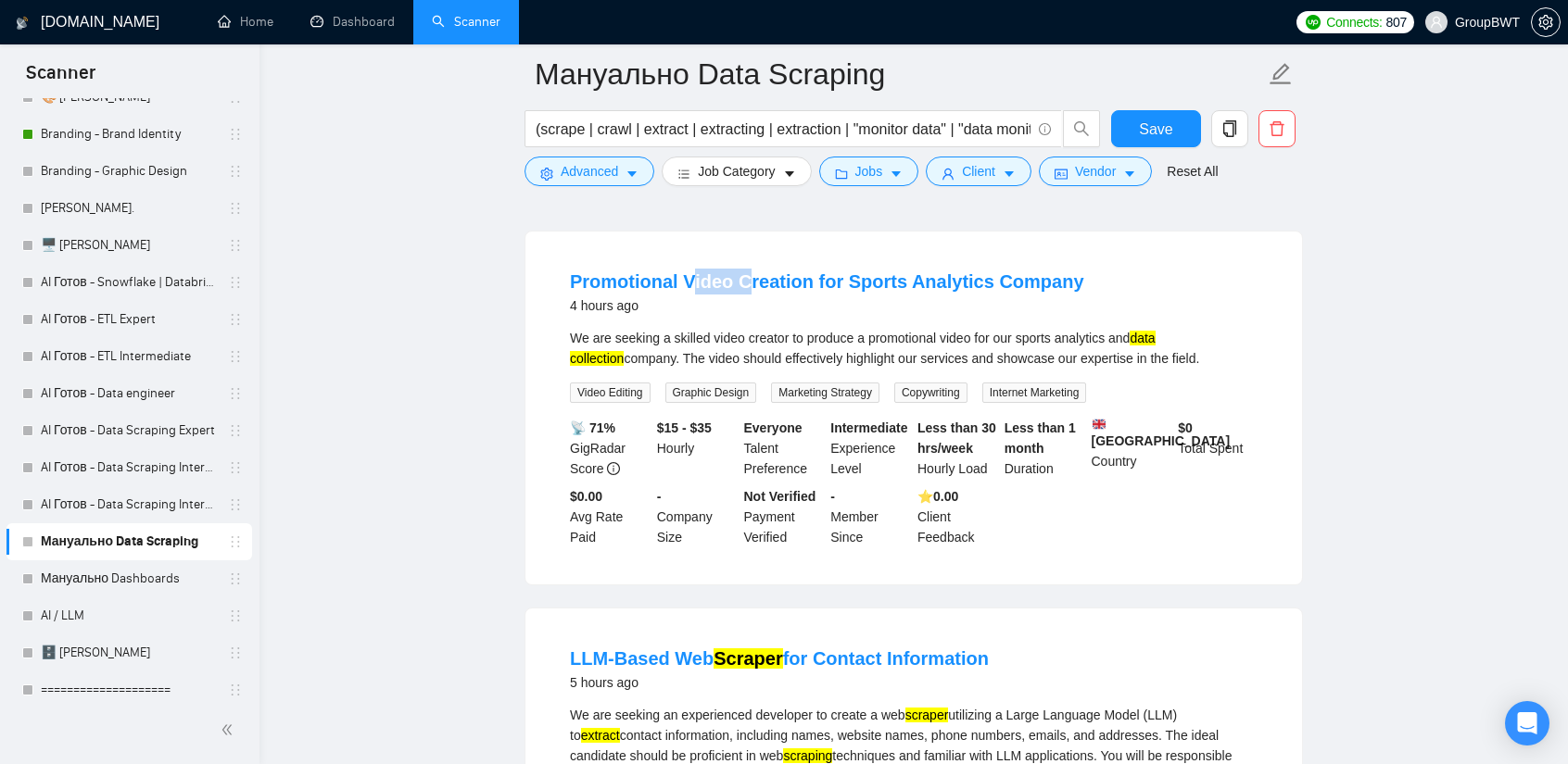
drag, startPoint x: 684, startPoint y: 230, endPoint x: 739, endPoint y: 235, distance: 55.2
click at [739, 254] on li "Promotional Video Creation for Sports Analytics Company 4 hours ago We are seek…" at bounding box center [914, 408] width 732 height 309
drag, startPoint x: 675, startPoint y: 223, endPoint x: 737, endPoint y: 235, distance: 63.2
click at [737, 254] on li "Promotional Video Creation for Sports Analytics Company 4 hours ago We are seek…" at bounding box center [914, 408] width 732 height 309
click at [768, 232] on div "Promotional Video Creation for Sports Analytics Company 4 hours ago We are seek…" at bounding box center [914, 408] width 777 height 353
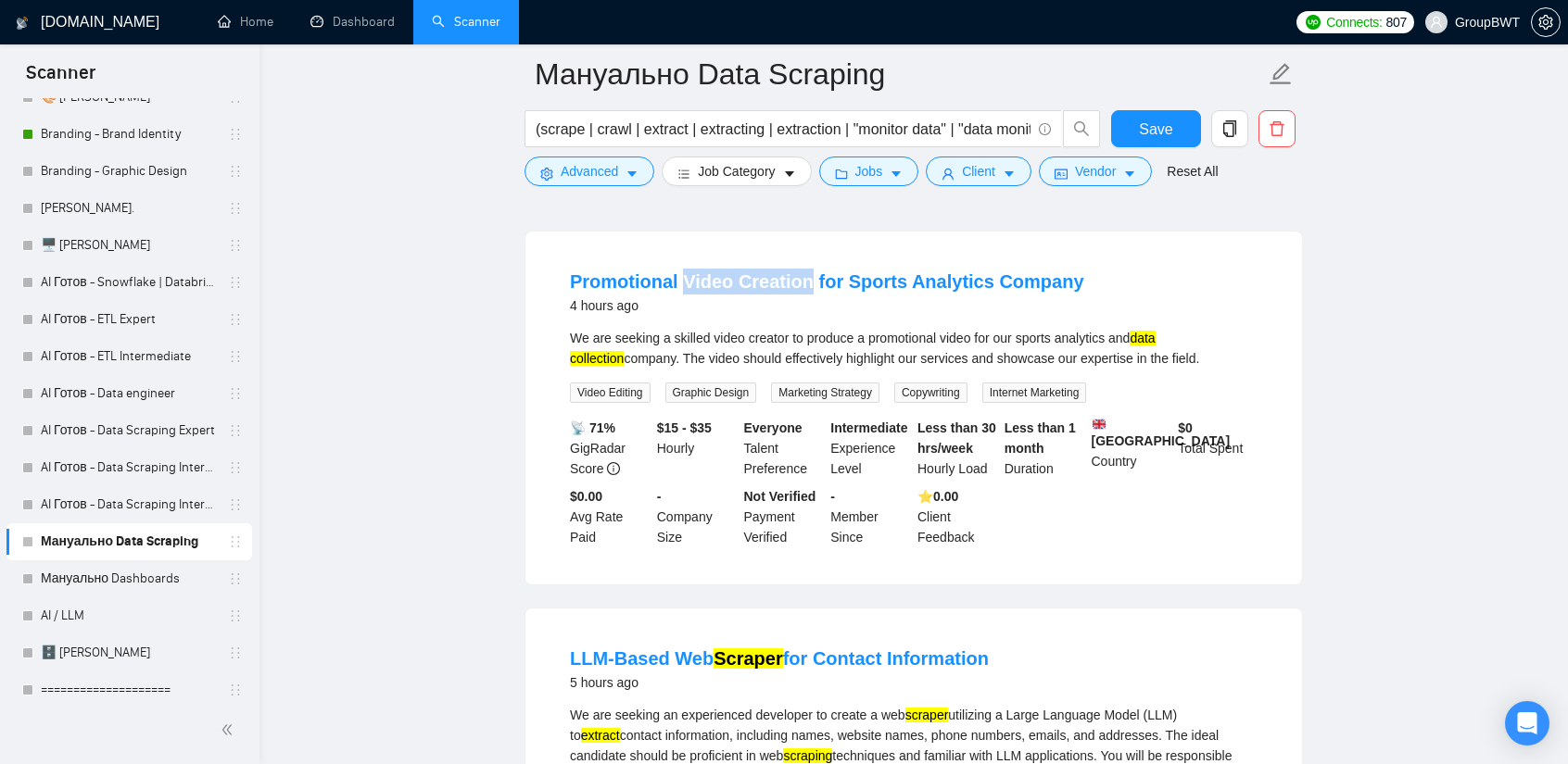
drag, startPoint x: 681, startPoint y: 236, endPoint x: 801, endPoint y: 234, distance: 120.0
click at [801, 254] on li "Promotional Video Creation for Sports Analytics Company 4 hours ago We are seek…" at bounding box center [914, 408] width 732 height 309
copy link "Video Creation"
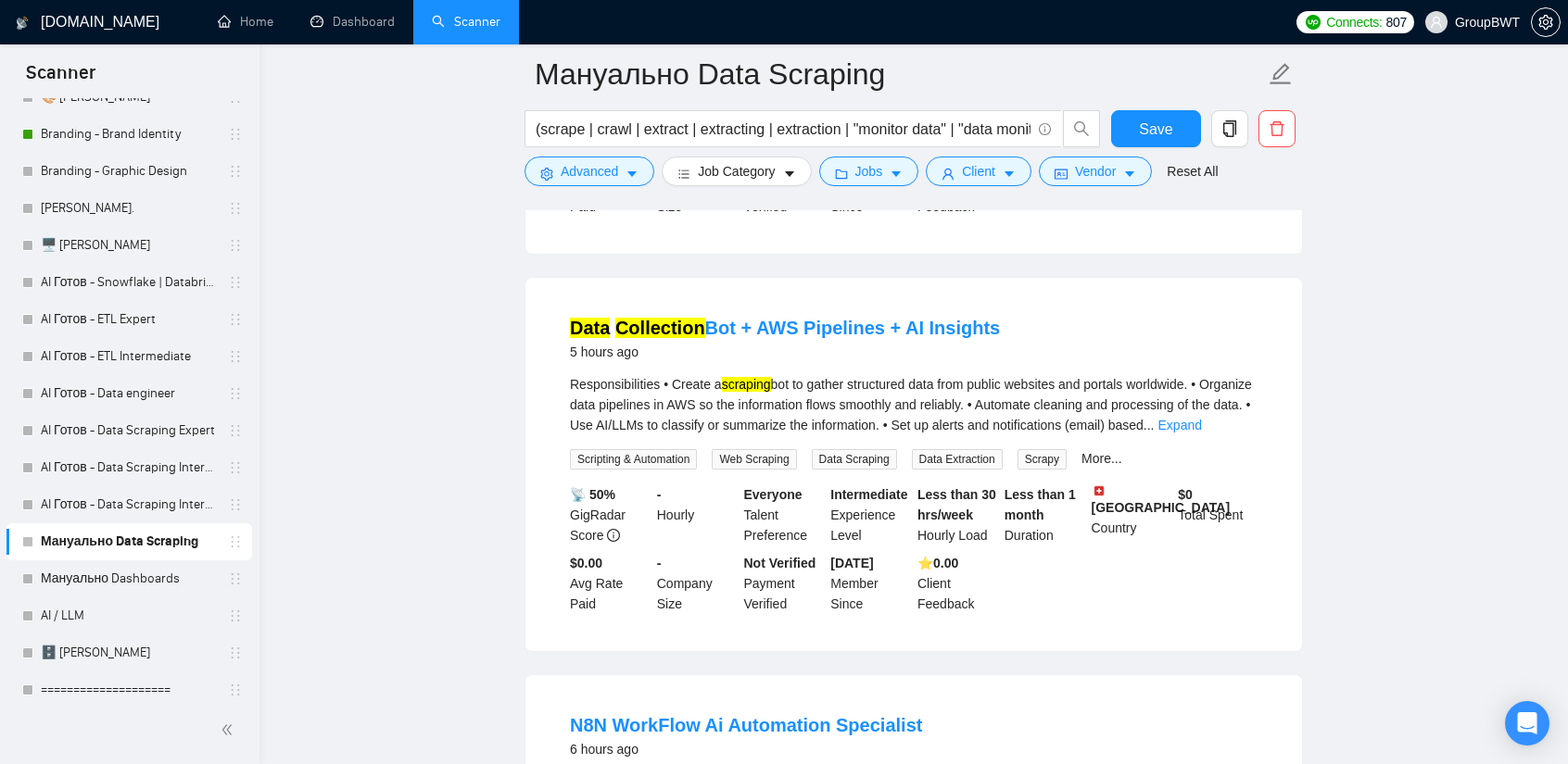
scroll to position [2131, 0]
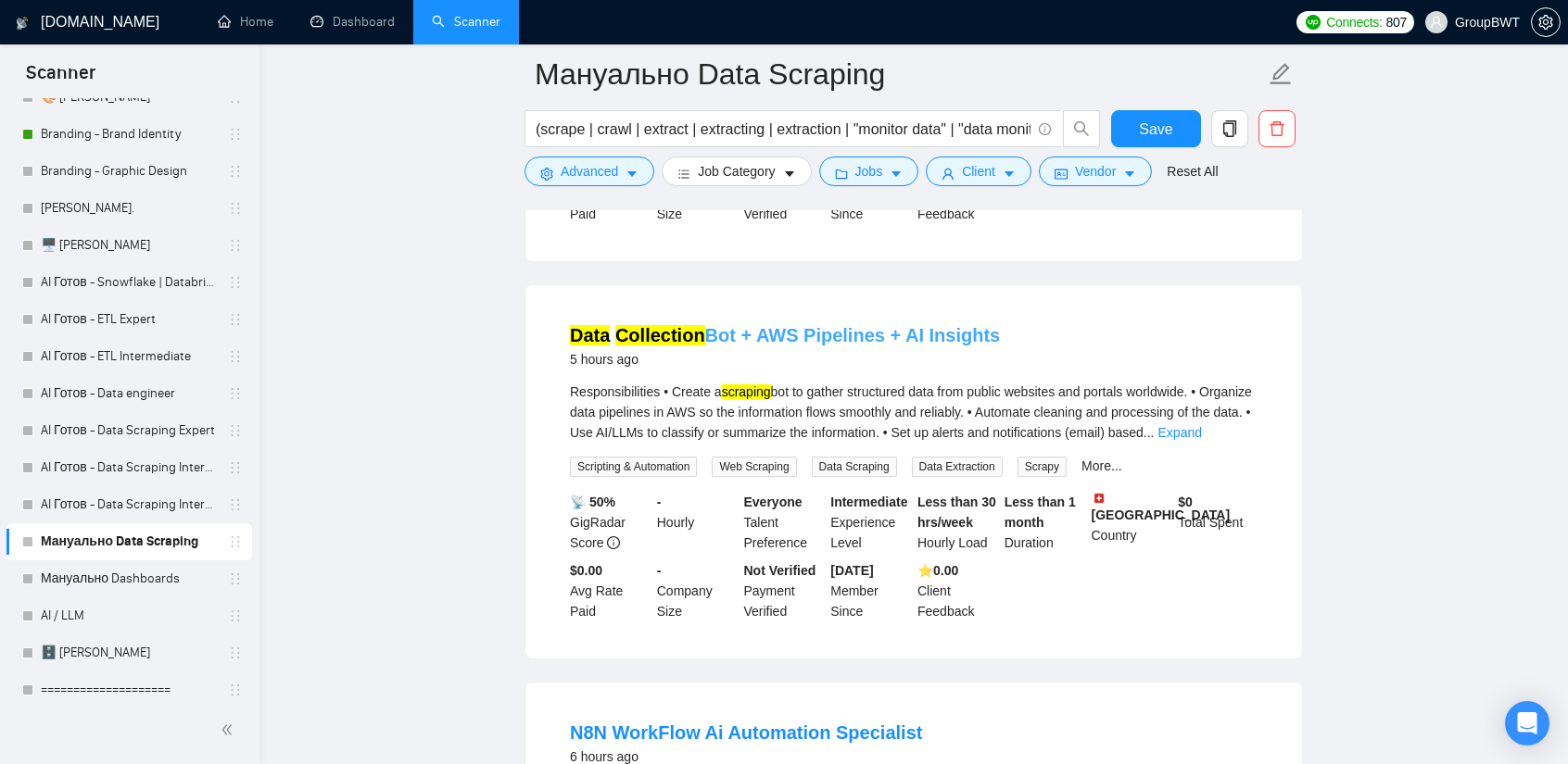
click at [825, 325] on link "Data Collection Bot + AWS Pipelines + AI Insights" at bounding box center [784, 335] width 430 height 20
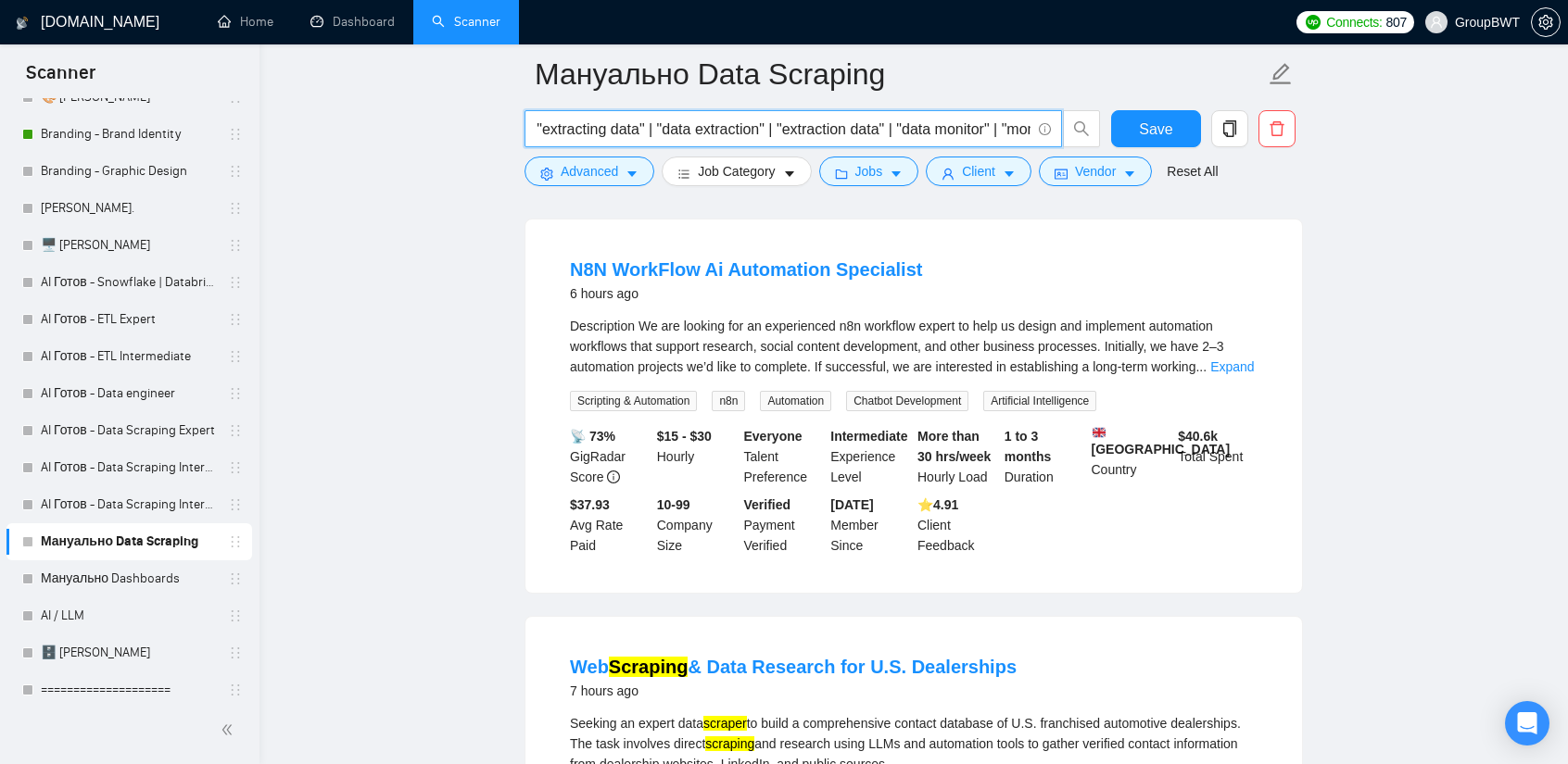
scroll to position [0, 5369]
drag, startPoint x: 832, startPoint y: 124, endPoint x: 1521, endPoint y: 145, distance: 689.3
click at [1015, 122] on input "(scrape | crawl | extract | extracting | extraction | "monitor data" | "data mo…" at bounding box center [783, 129] width 494 height 23
click at [1023, 123] on input "(scrape | crawl | extract | extracting | extraction | "monitor data" | "data mo…" at bounding box center [783, 129] width 494 height 23
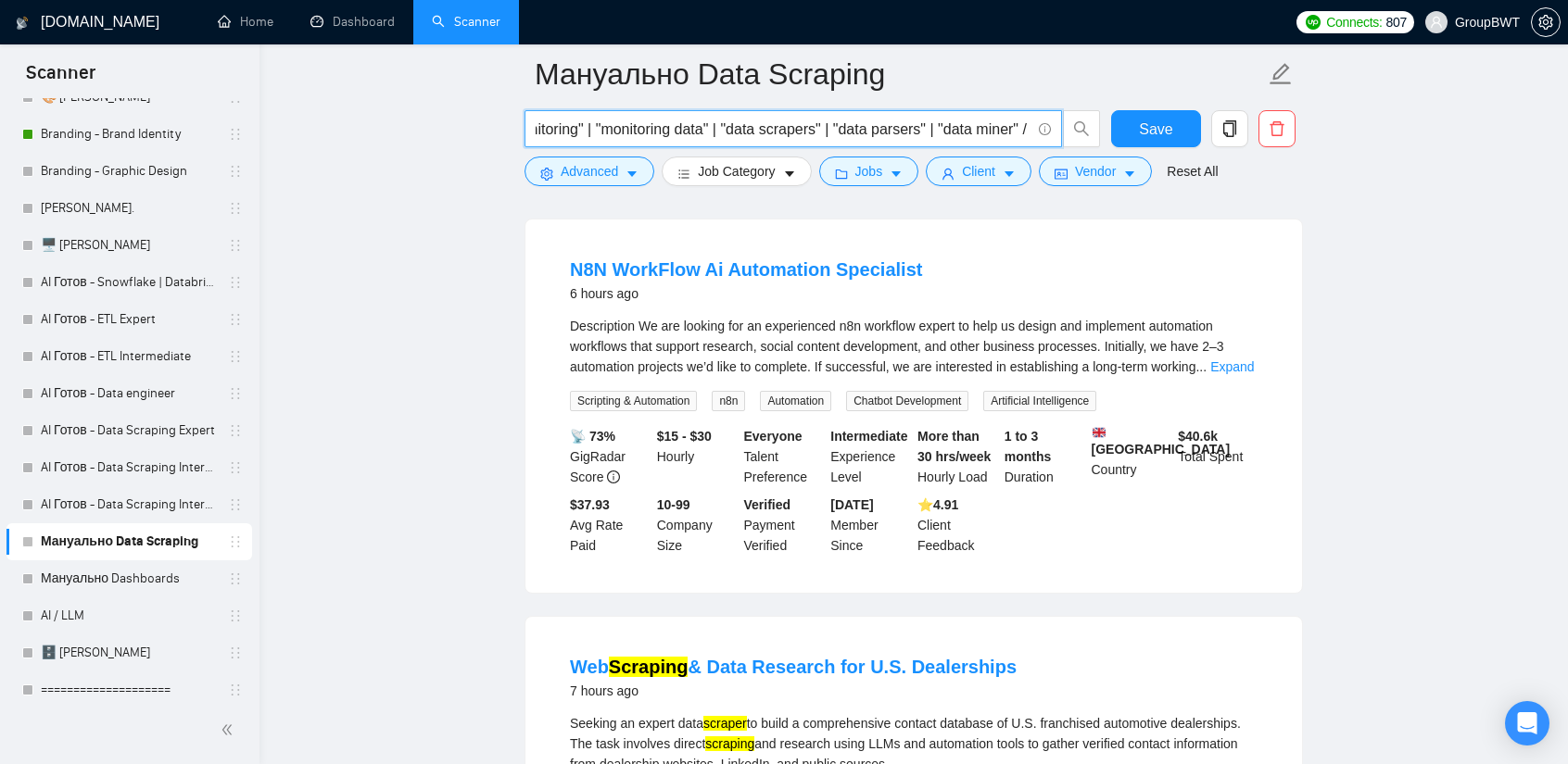
scroll to position [0, 5371]
paste input "Data Collection Bot"
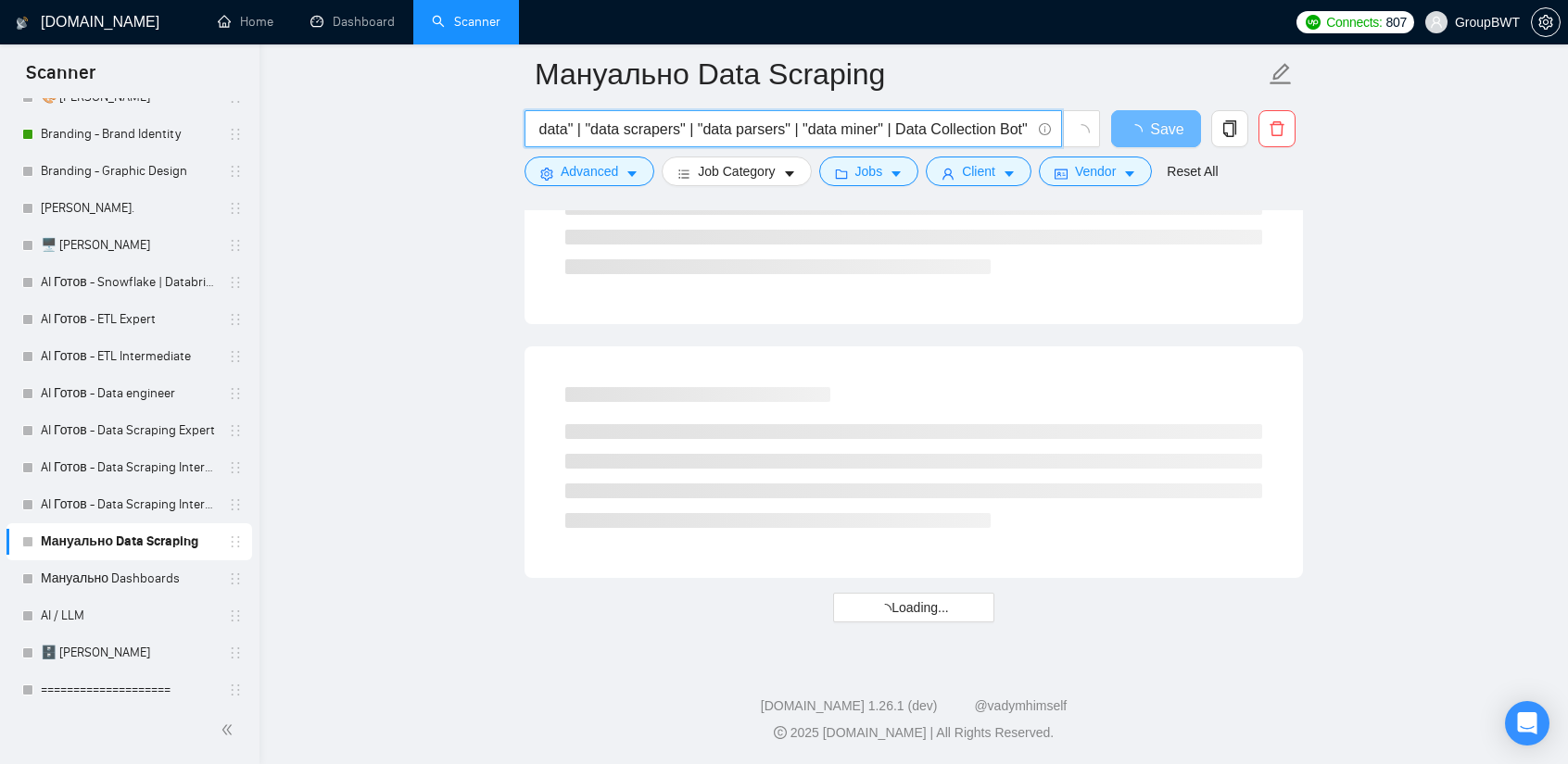
click at [895, 127] on input "(scrape | crawl | extract | extracting | extraction | "monitor data" | "data mo…" at bounding box center [783, 129] width 494 height 23
click at [902, 128] on input "(scrape | crawl | extract | extracting | extraction | "monitor data" | "data mo…" at bounding box center [783, 129] width 494 height 23
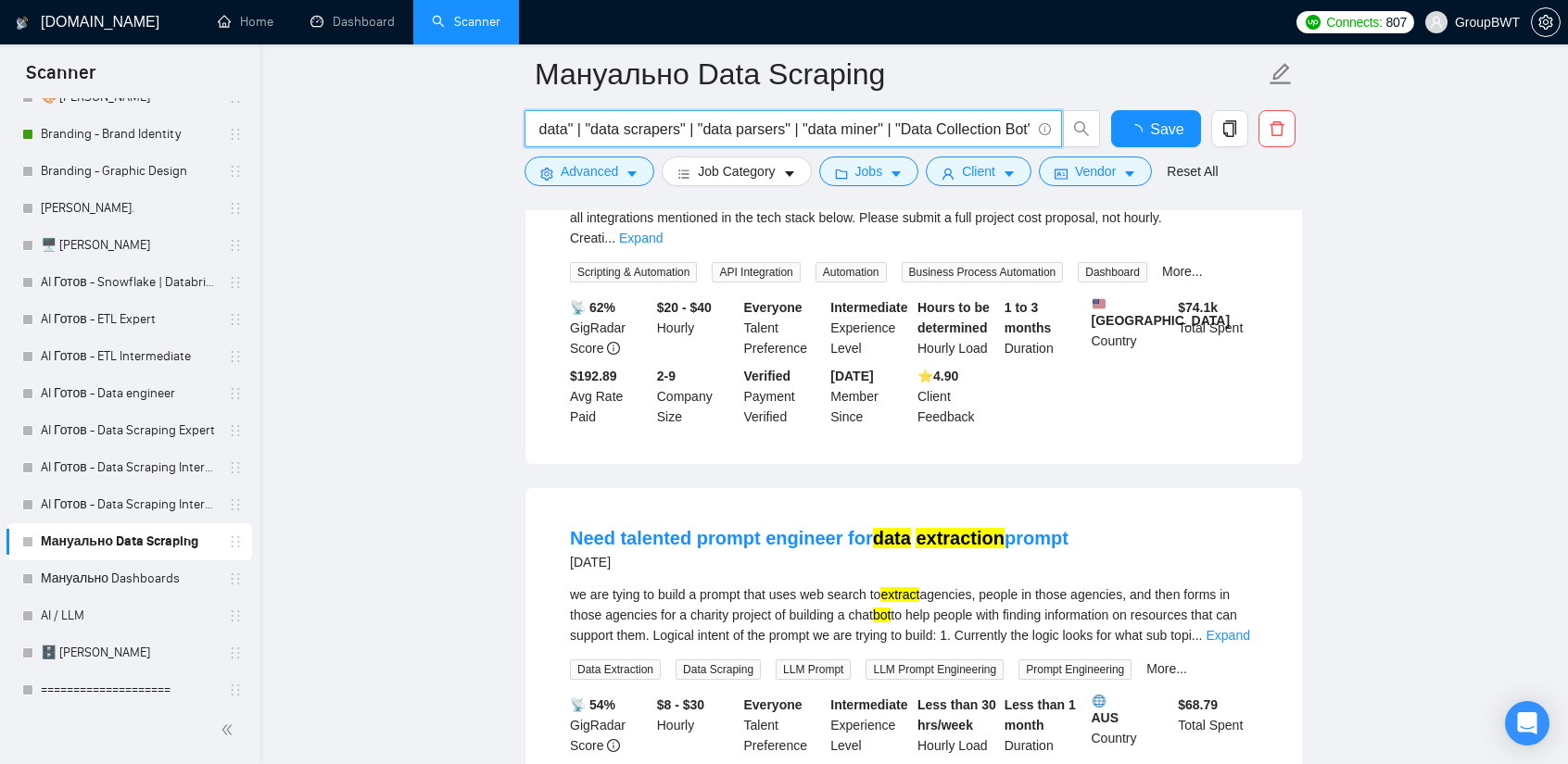
scroll to position [0, 5518]
drag, startPoint x: 951, startPoint y: 126, endPoint x: 980, endPoint y: 143, distance: 33.6
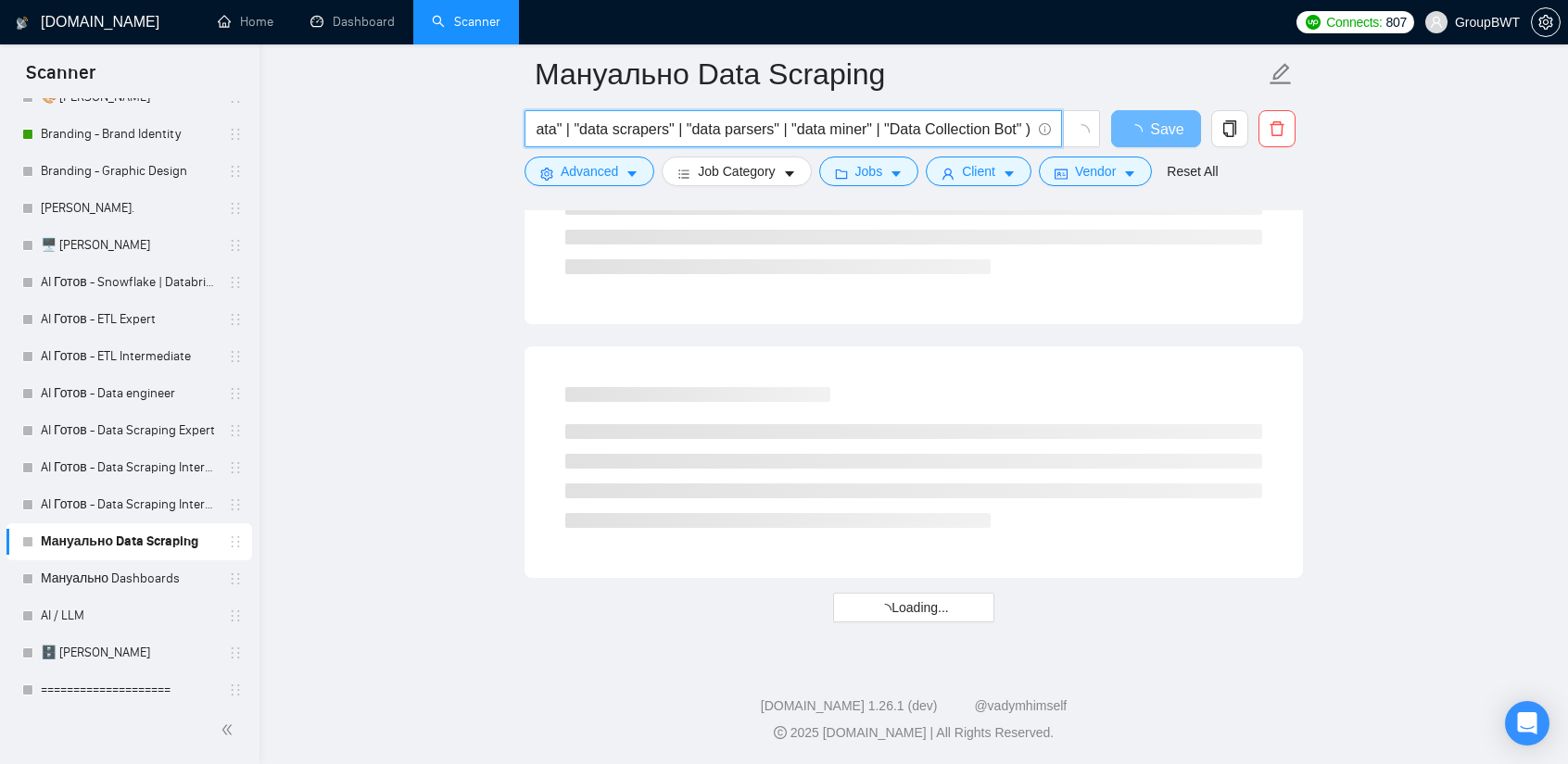
click at [967, 128] on input "(scrape | crawl | extract | extracting | extraction | "monitor data" | "data mo…" at bounding box center [783, 129] width 494 height 23
drag, startPoint x: 1021, startPoint y: 125, endPoint x: 886, endPoint y: 132, distance: 135.2
click at [886, 132] on input "(scrape | crawl | extract | extracting | extraction | "monitor data" | "data mo…" at bounding box center [783, 129] width 494 height 23
click at [1025, 126] on input "(scrape | crawl | extract | extracting | extraction | "monitor data" | "data mo…" at bounding box center [783, 129] width 494 height 23
paste input ""Data Collection Bot""
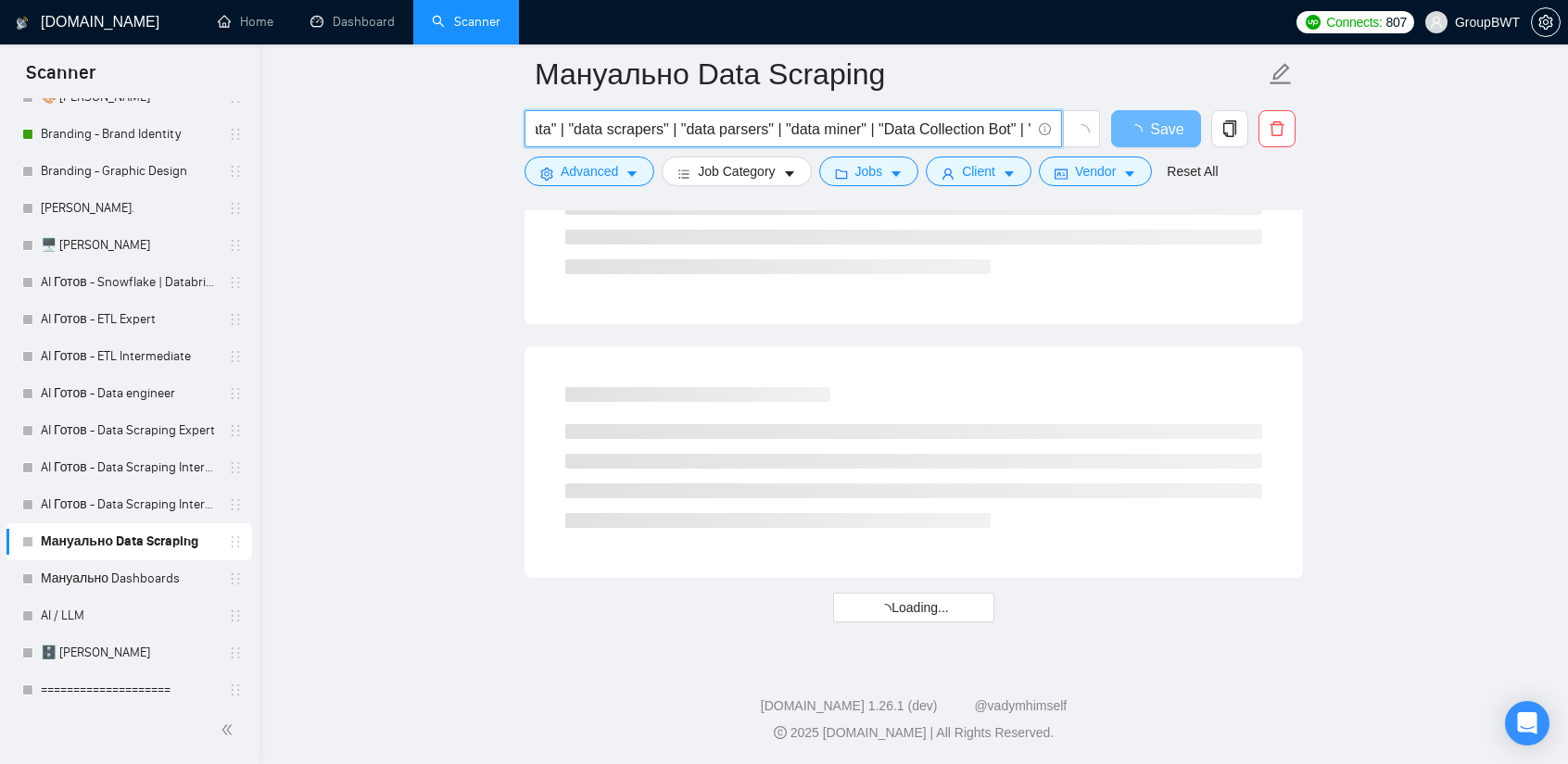
scroll to position [0, 5660]
drag, startPoint x: 998, startPoint y: 130, endPoint x: 902, endPoint y: 131, distance: 96.0
click at [902, 131] on input "(scrape | crawl | extract | extracting | extraction | "monitor data" | "data mo…" at bounding box center [783, 129] width 494 height 23
drag, startPoint x: 989, startPoint y: 129, endPoint x: 1401, endPoint y: 159, distance: 413.1
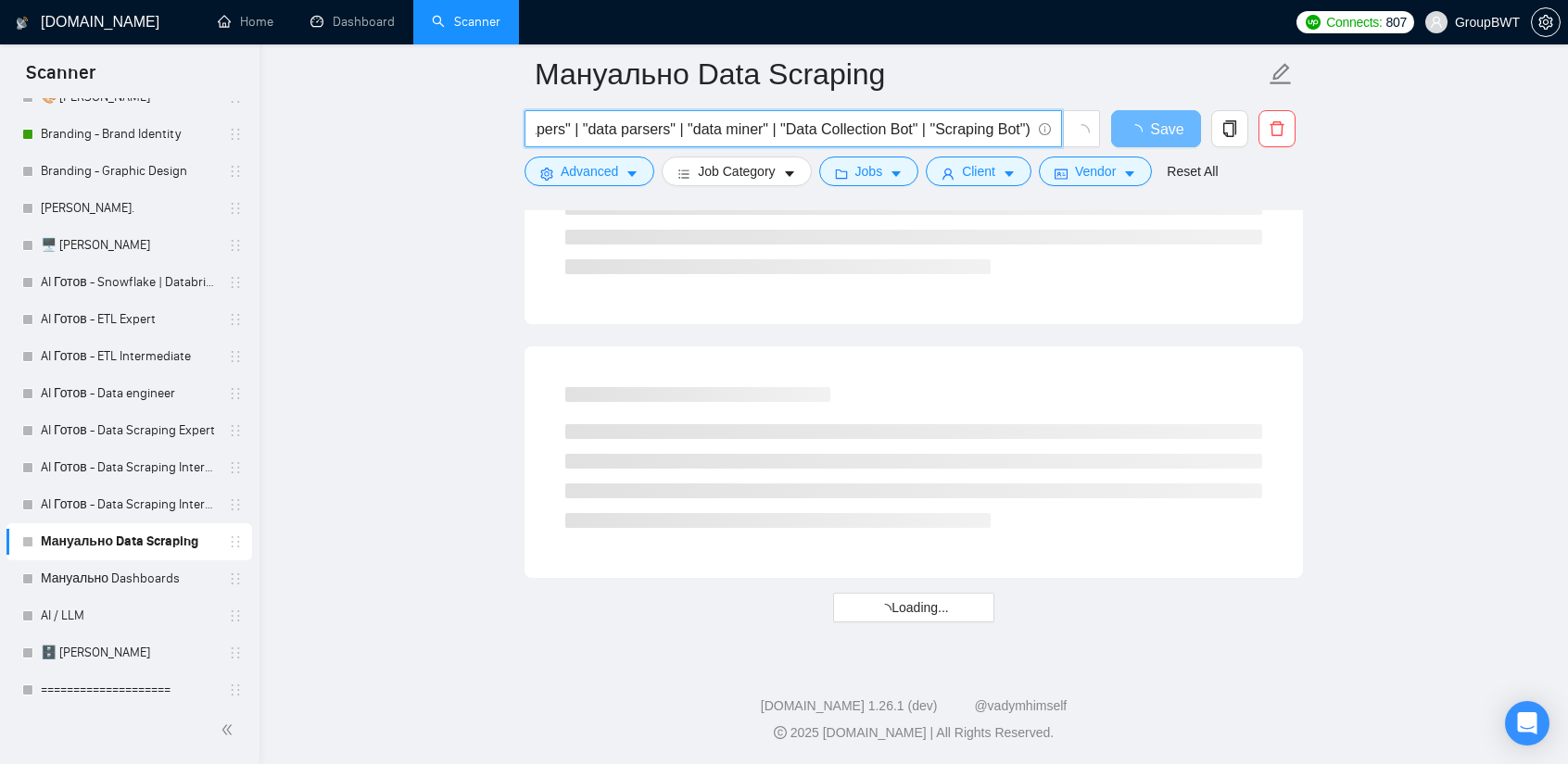
click at [996, 126] on input "(scrape | crawl | extract | extracting | extraction | "monitor data" | "data mo…" at bounding box center [783, 129] width 494 height 23
click at [1024, 127] on input "(scrape | crawl | extract | extracting | extraction | "monitor data" | "data mo…" at bounding box center [783, 129] width 494 height 23
drag, startPoint x: 1018, startPoint y: 128, endPoint x: 925, endPoint y: 128, distance: 93.0
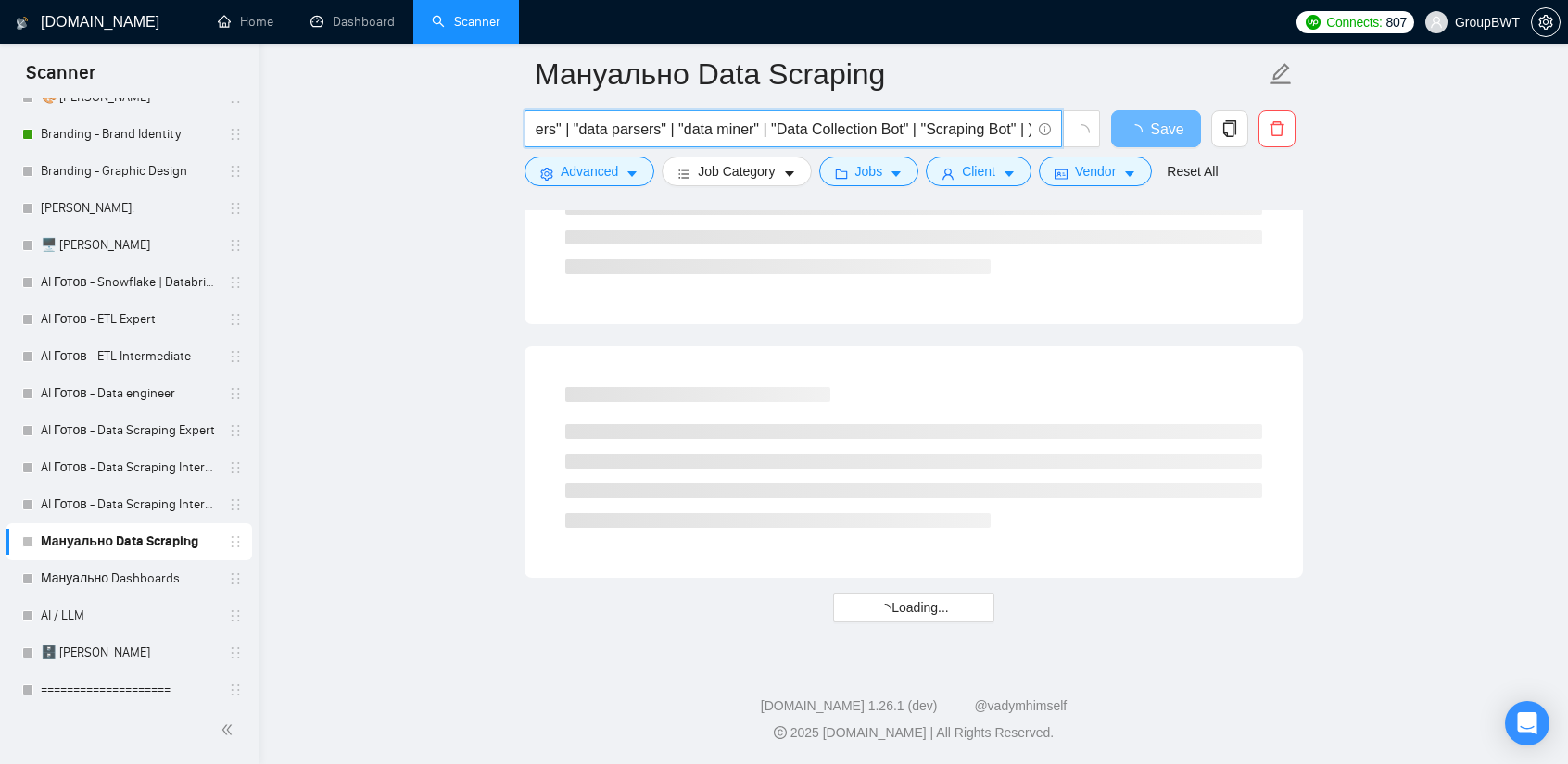
click at [925, 128] on input "(scrape | crawl | extract | extracting | extraction | "monitor data" | "data mo…" at bounding box center [783, 129] width 494 height 23
click at [1028, 132] on input "(scrape | crawl | extract | extracting | extraction | "monitor data" | "data mo…" at bounding box center [783, 129] width 494 height 23
click at [1026, 132] on input "(scrape | crawl | extract | extracting | extraction | "monitor data" | "data mo…" at bounding box center [783, 129] width 494 height 23
paste input ""Scraping Bot""
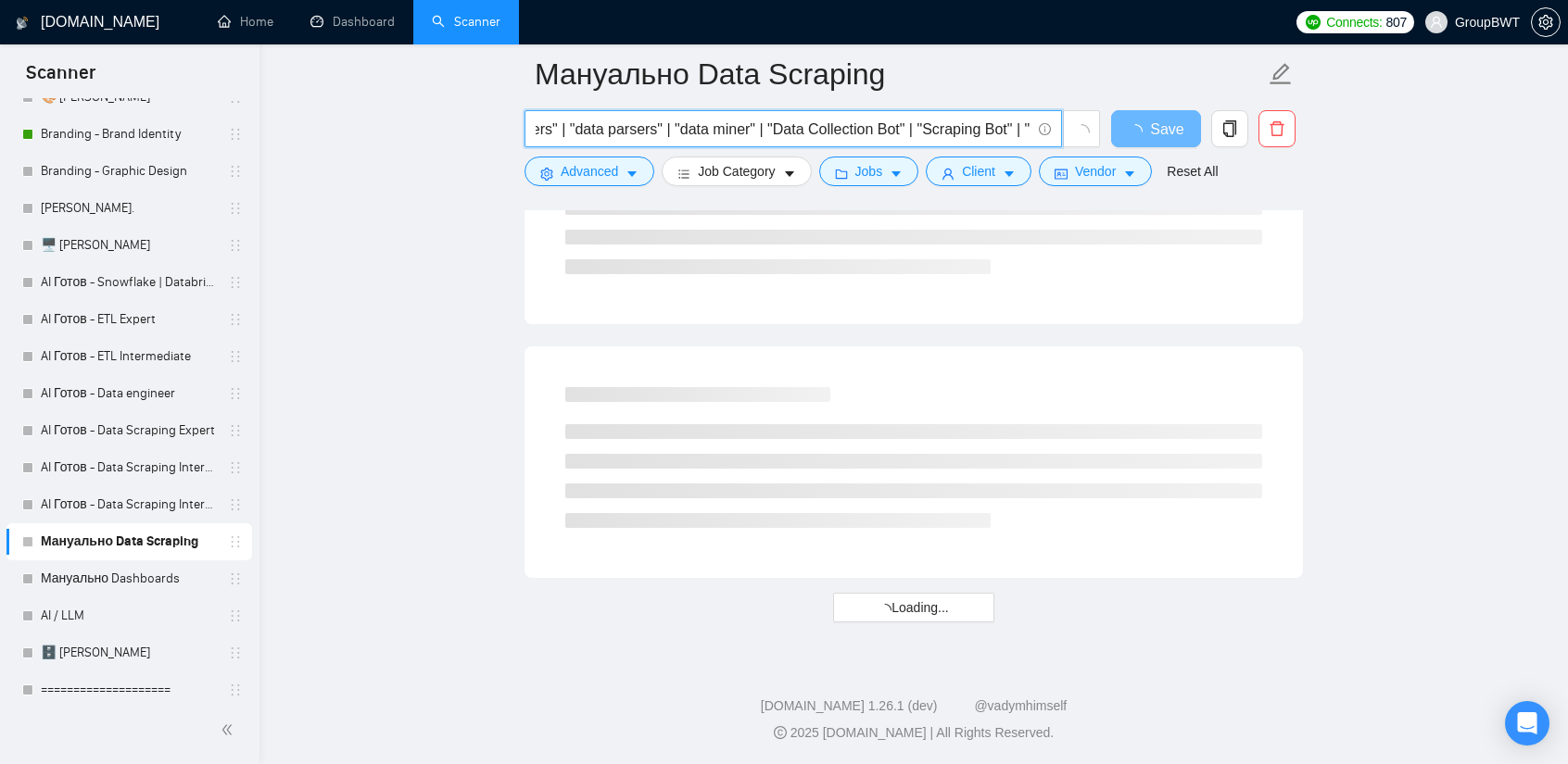
scroll to position [0, 5722]
drag, startPoint x: 997, startPoint y: 126, endPoint x: 940, endPoint y: 126, distance: 57.0
click at [940, 126] on input "(scrape | crawl | extract | extracting | extraction | "monitor data" | "data mo…" at bounding box center [783, 129] width 494 height 23
drag, startPoint x: 986, startPoint y: 124, endPoint x: 1437, endPoint y: 146, distance: 451.5
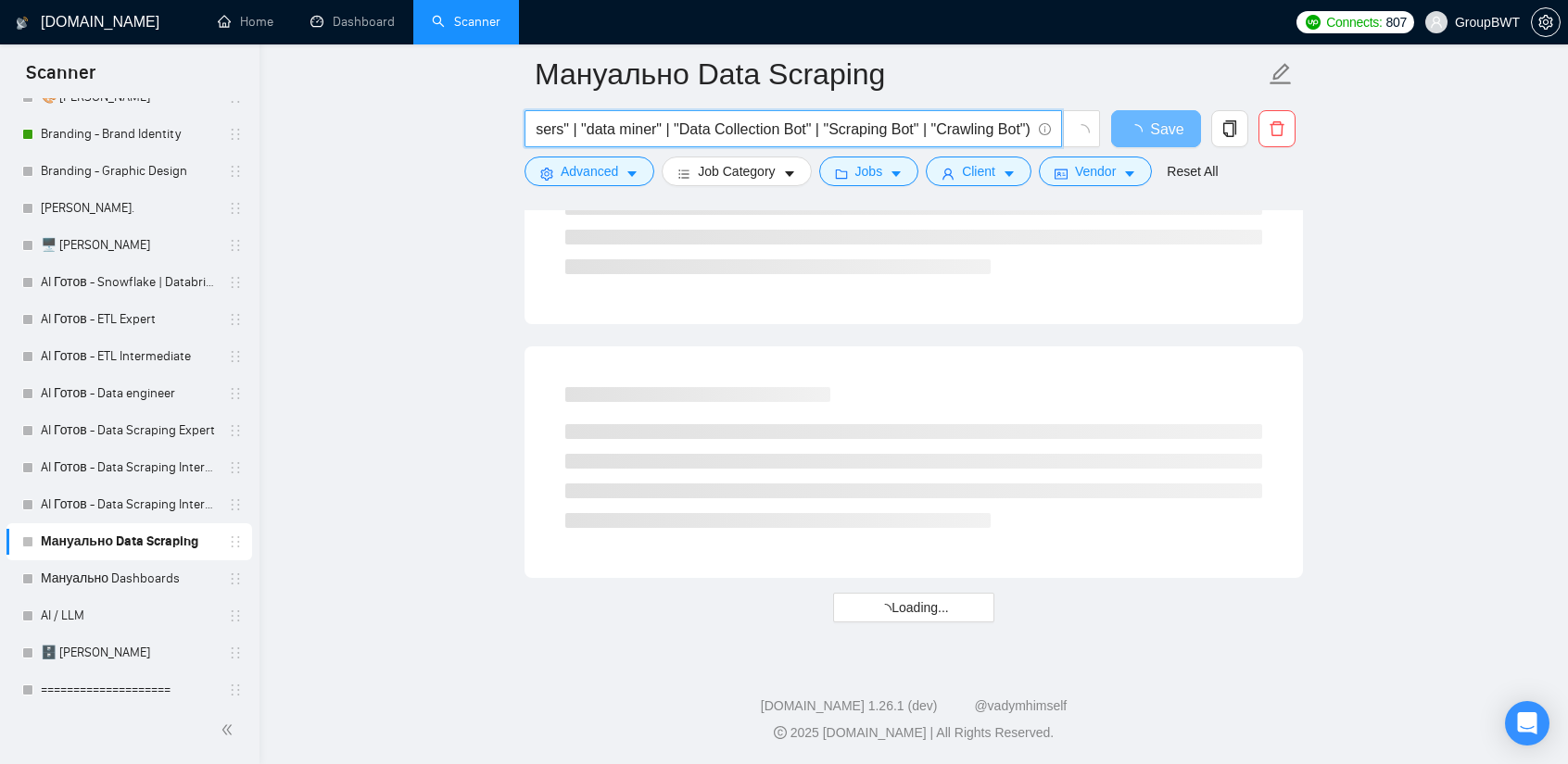
click at [1023, 126] on input "(scrape | crawl | extract | extracting | extraction | "monitor data" | "data mo…" at bounding box center [783, 129] width 494 height 23
click at [1028, 127] on input "(scrape | crawl | extract | extracting | extraction | "monitor data" | "data mo…" at bounding box center [783, 129] width 494 height 23
paste input ""Scraping Bot""
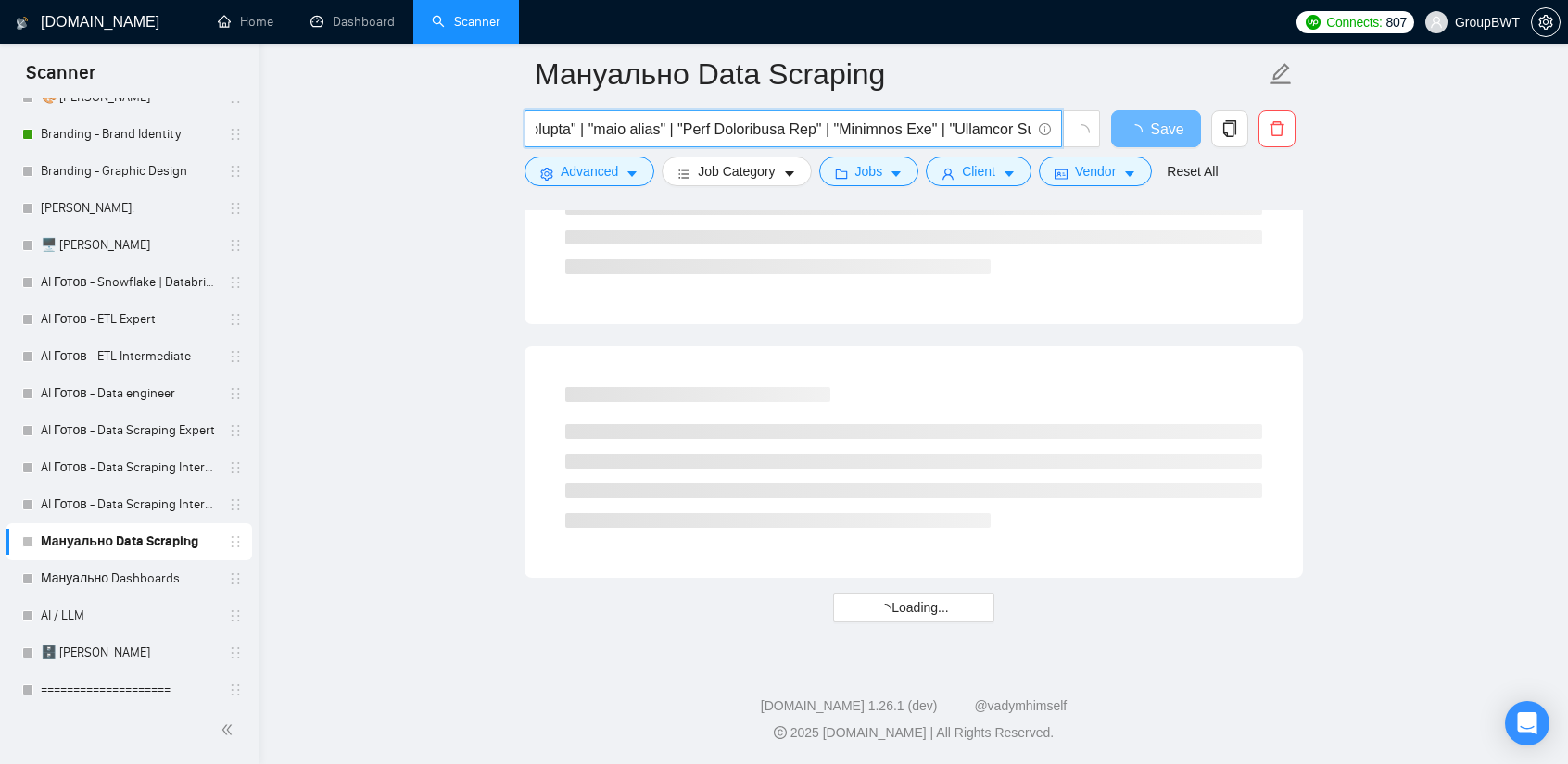
scroll to position [0, 5829]
drag, startPoint x: 993, startPoint y: 132, endPoint x: 937, endPoint y: 130, distance: 56.0
click at [937, 130] on input "text" at bounding box center [783, 129] width 494 height 23
click at [968, 126] on input "text" at bounding box center [783, 129] width 494 height 23
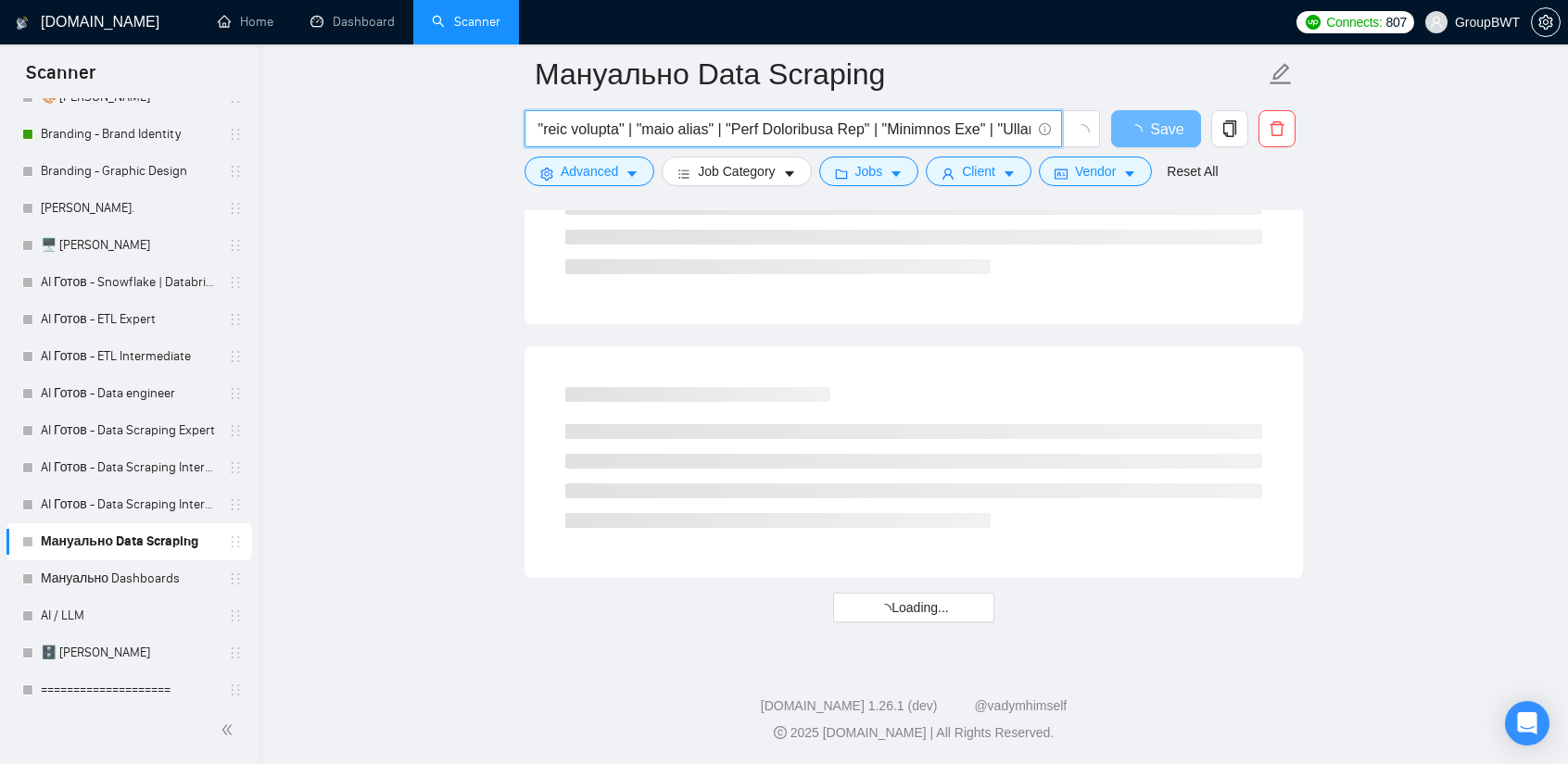
click at [843, 118] on input "text" at bounding box center [783, 129] width 494 height 23
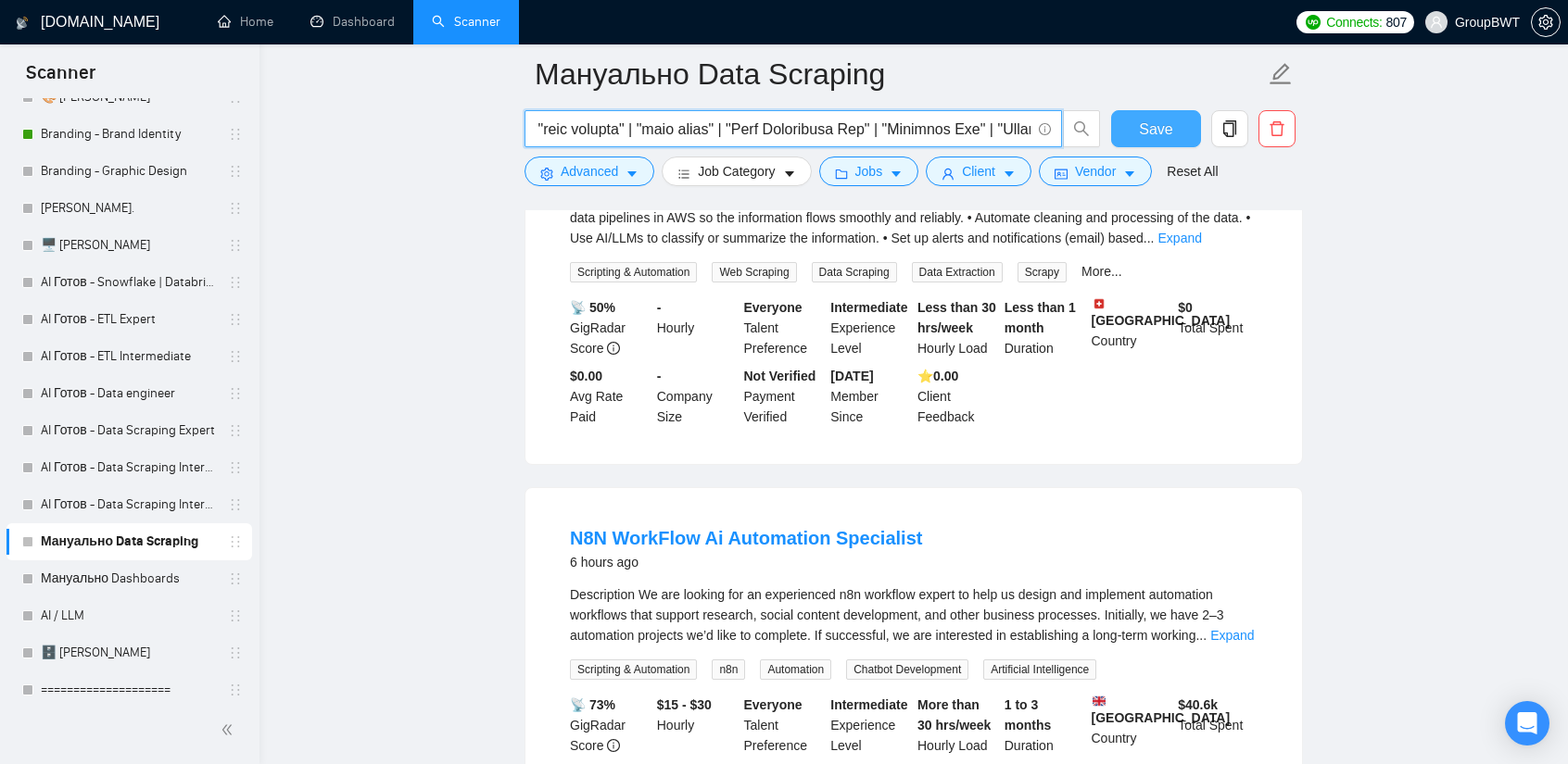
type input "(scrape | crawl | extract | extracting | extraction | "monitor data" | "data mo…"
click at [1161, 127] on span "Save" at bounding box center [1155, 129] width 33 height 23
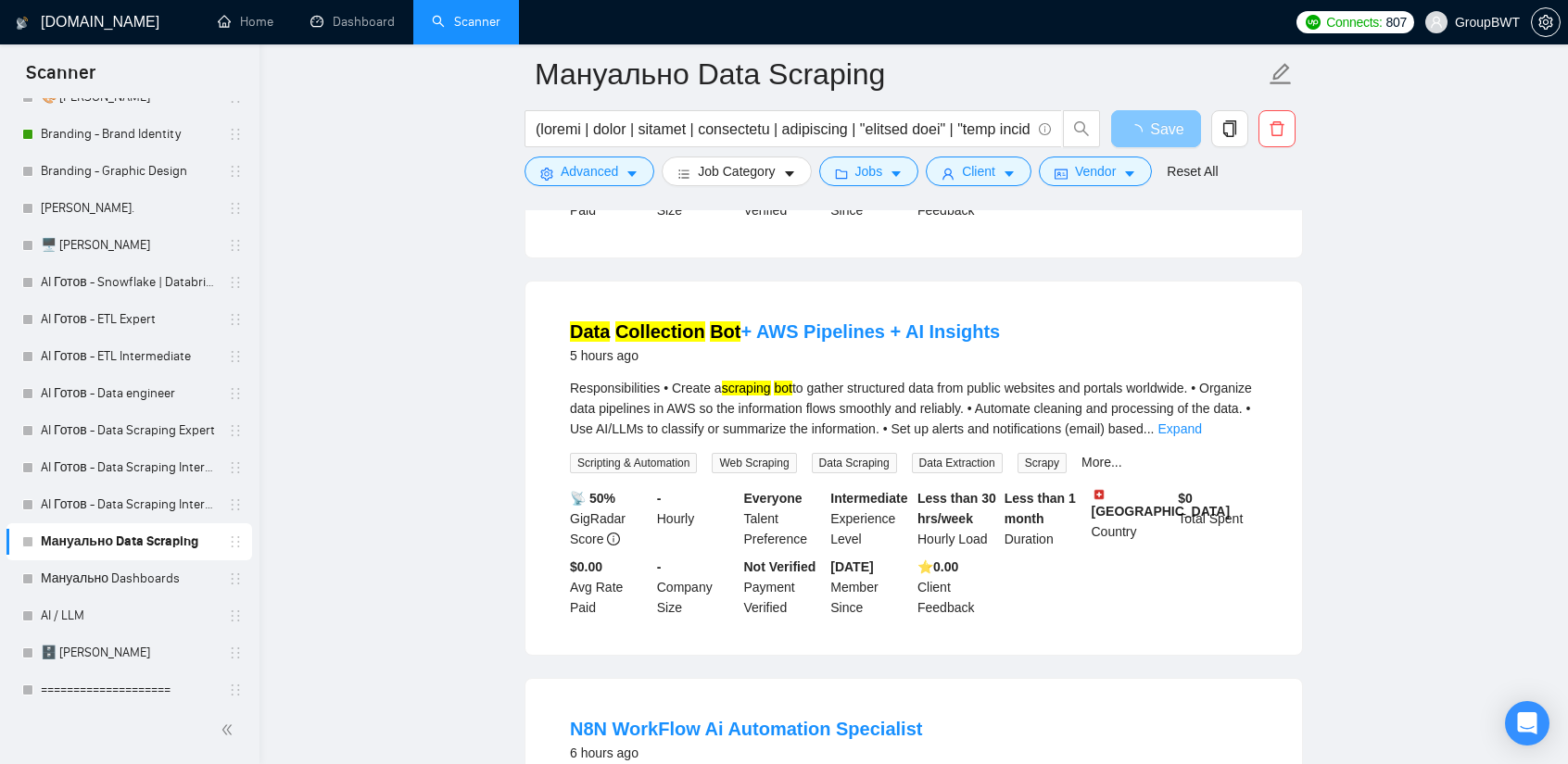
scroll to position [2140, 0]
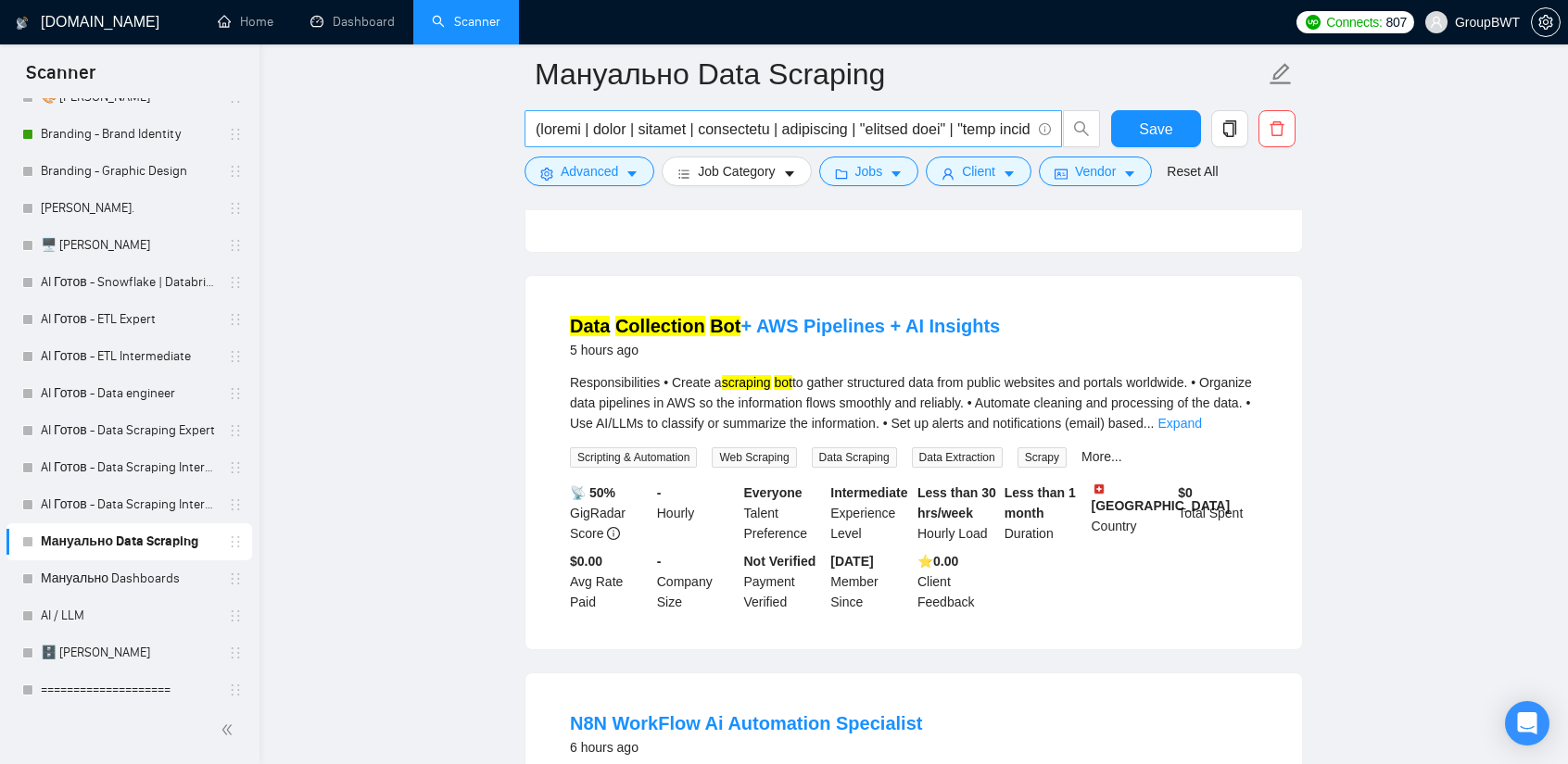
click at [896, 120] on input "text" at bounding box center [783, 129] width 494 height 23
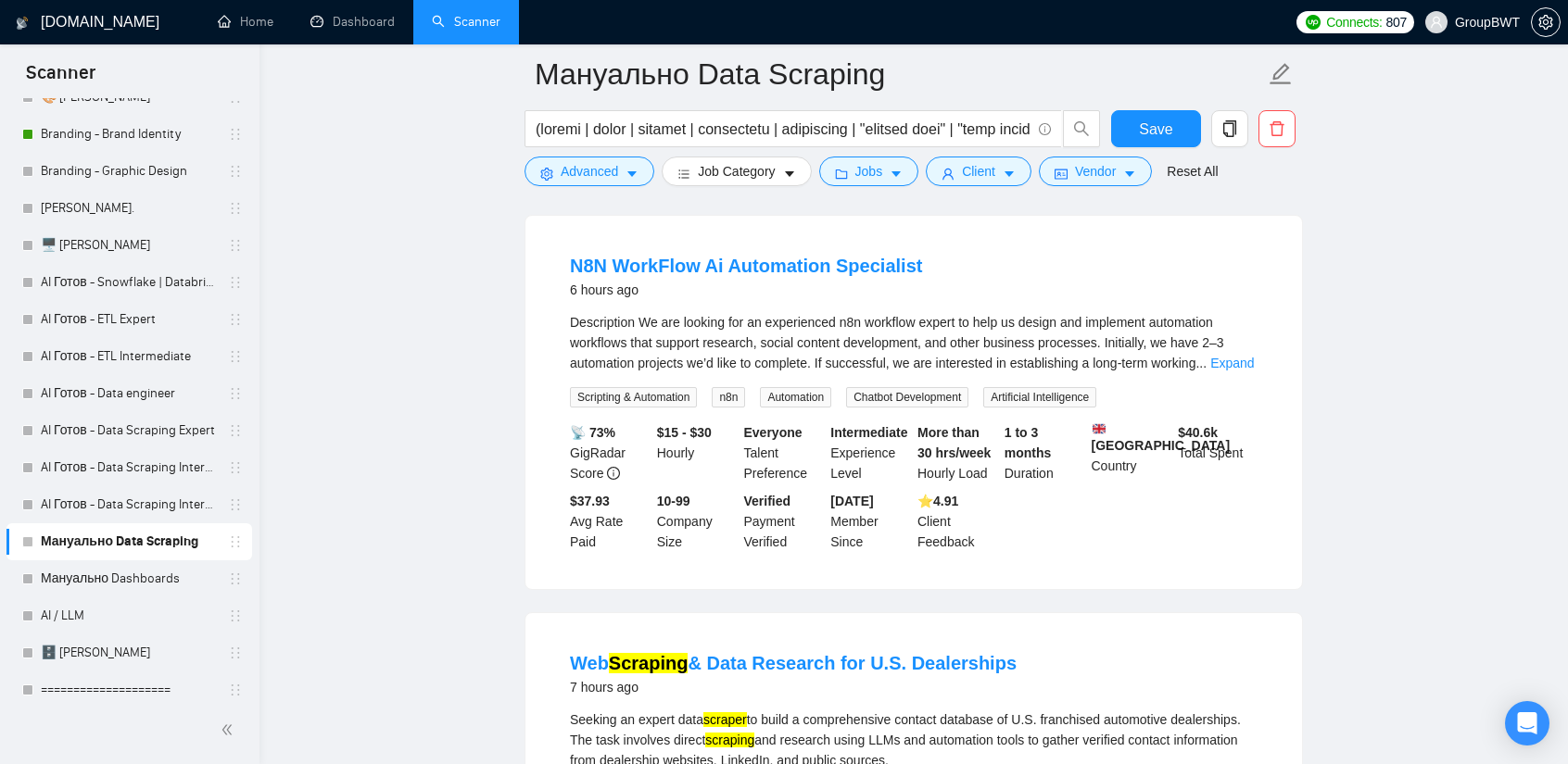
scroll to position [2603, 0]
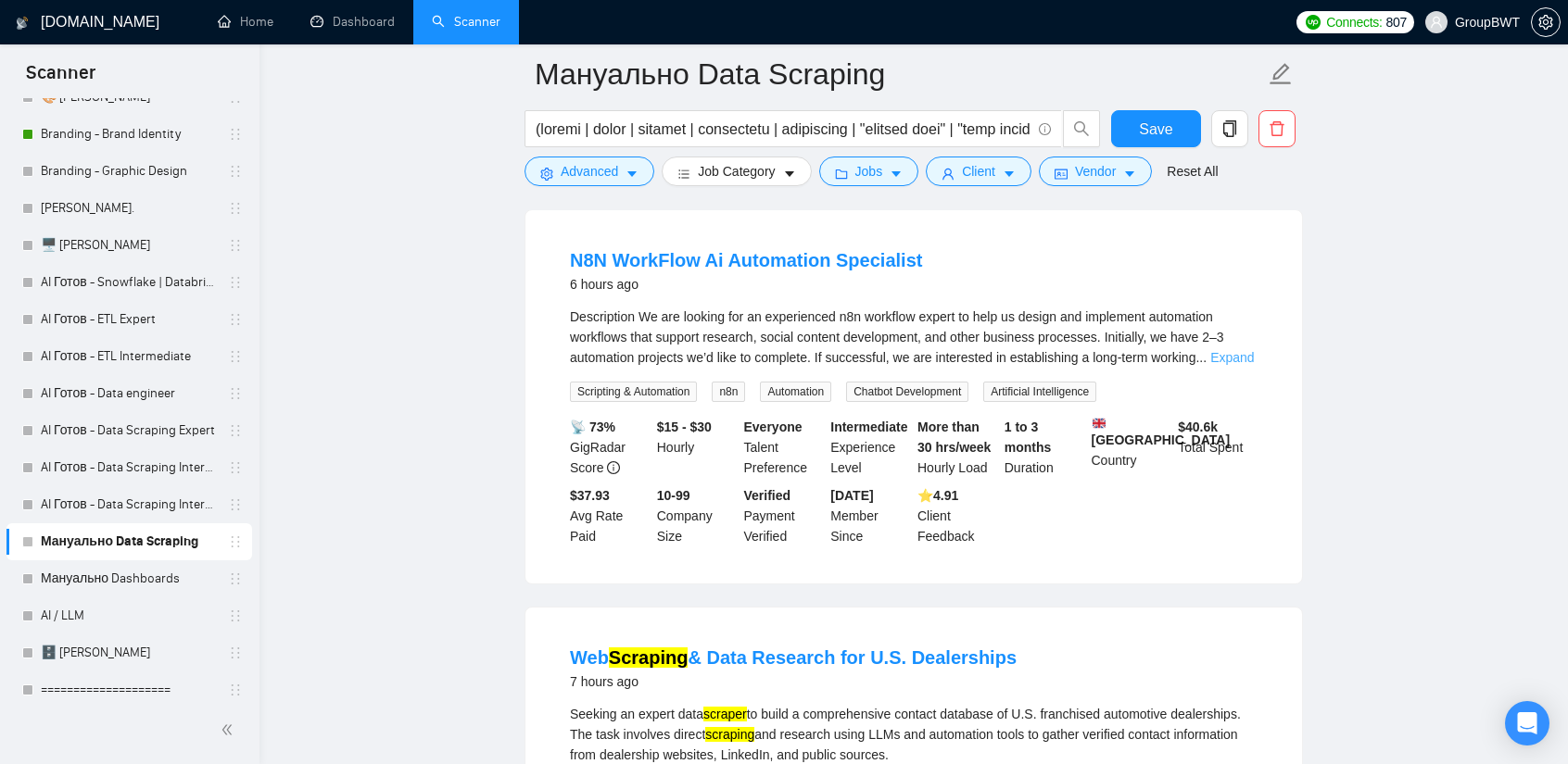
click at [1227, 350] on link "Expand" at bounding box center [1231, 357] width 44 height 15
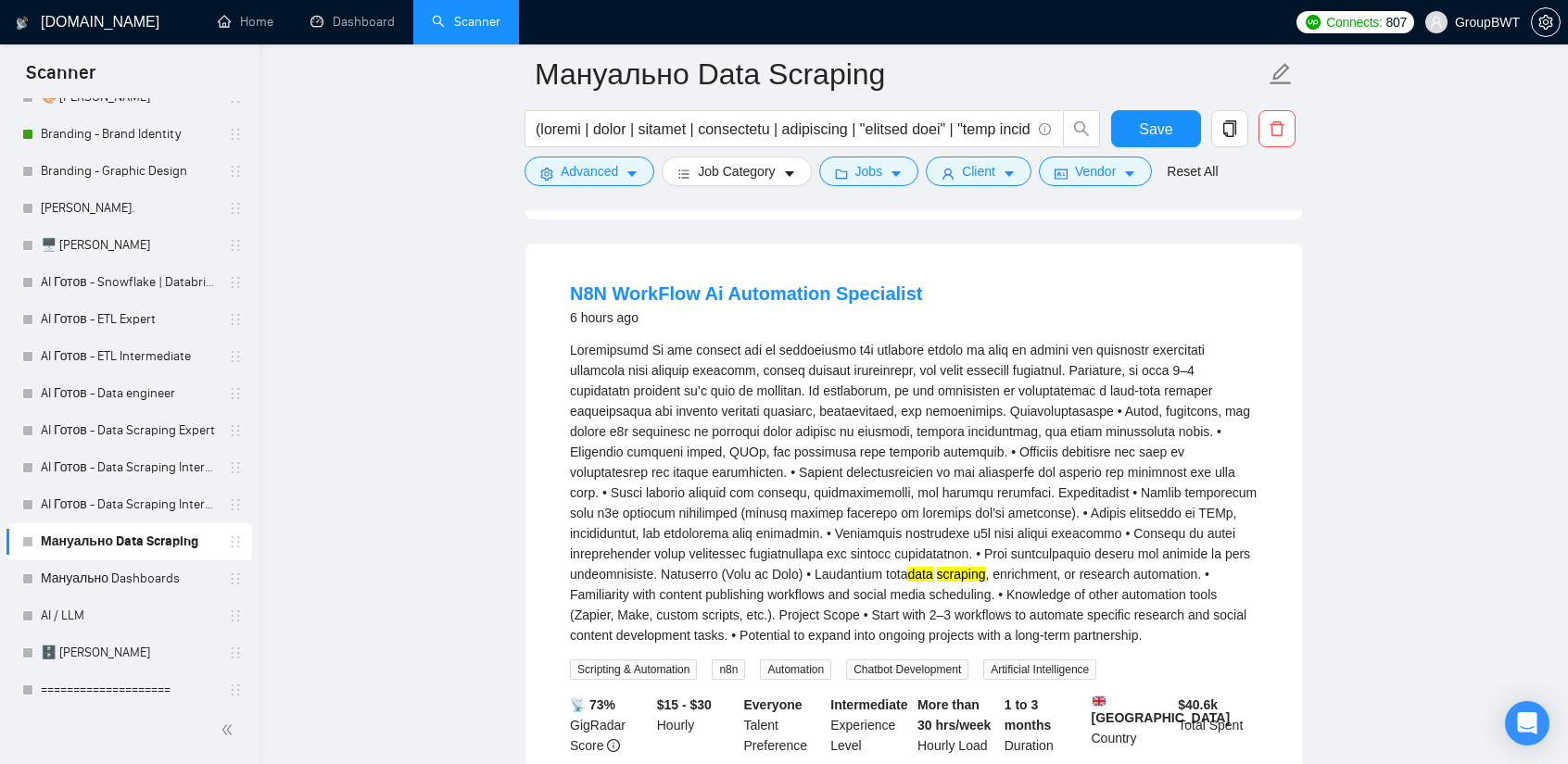
scroll to position [2511, 0]
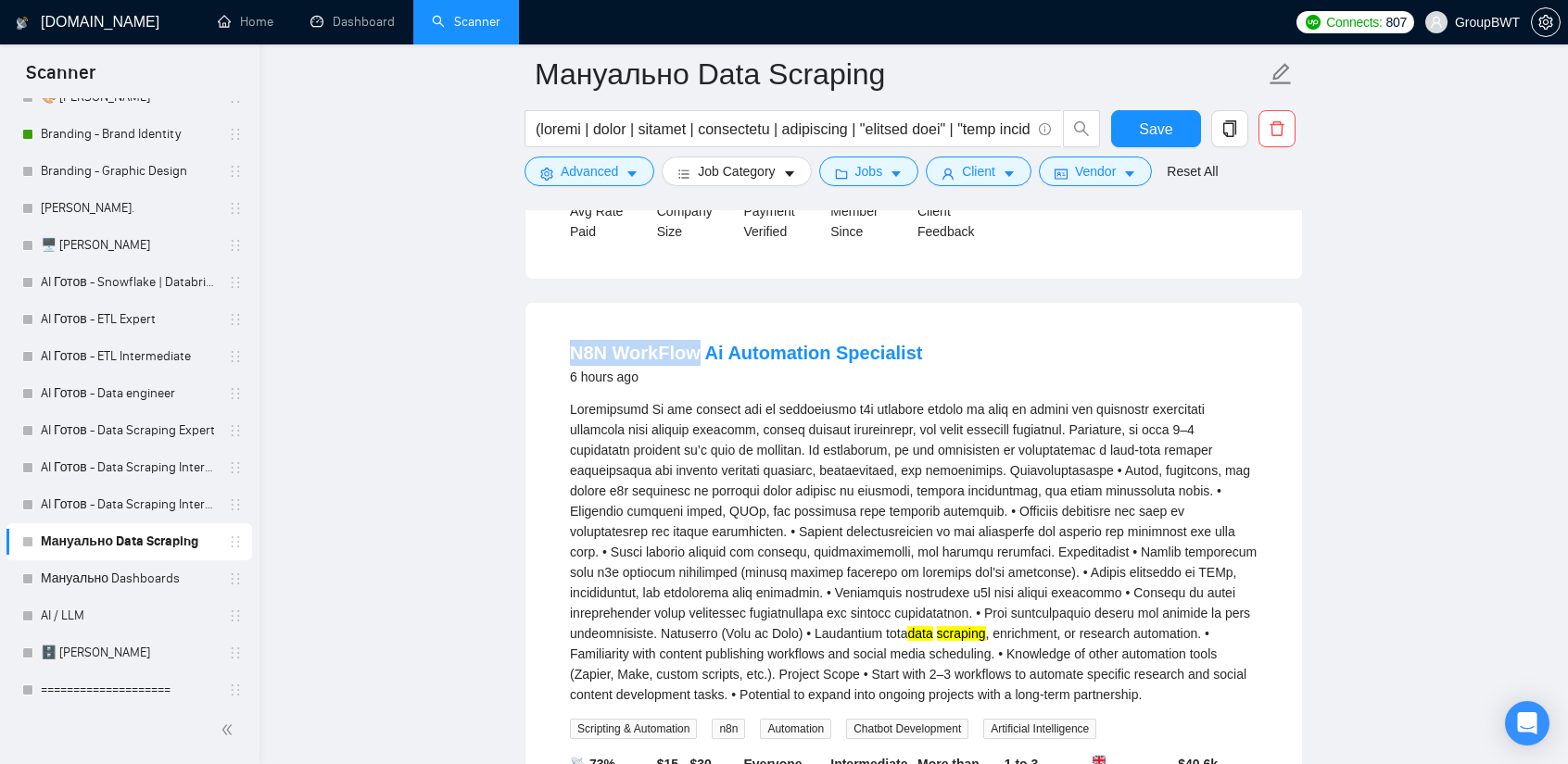
drag, startPoint x: 571, startPoint y: 310, endPoint x: 695, endPoint y: 310, distance: 124.0
click at [695, 340] on h4 "N8N WorkFlow Ai Automation Specialist" at bounding box center [746, 352] width 352 height 26
copy link "N8N WorkFlow"
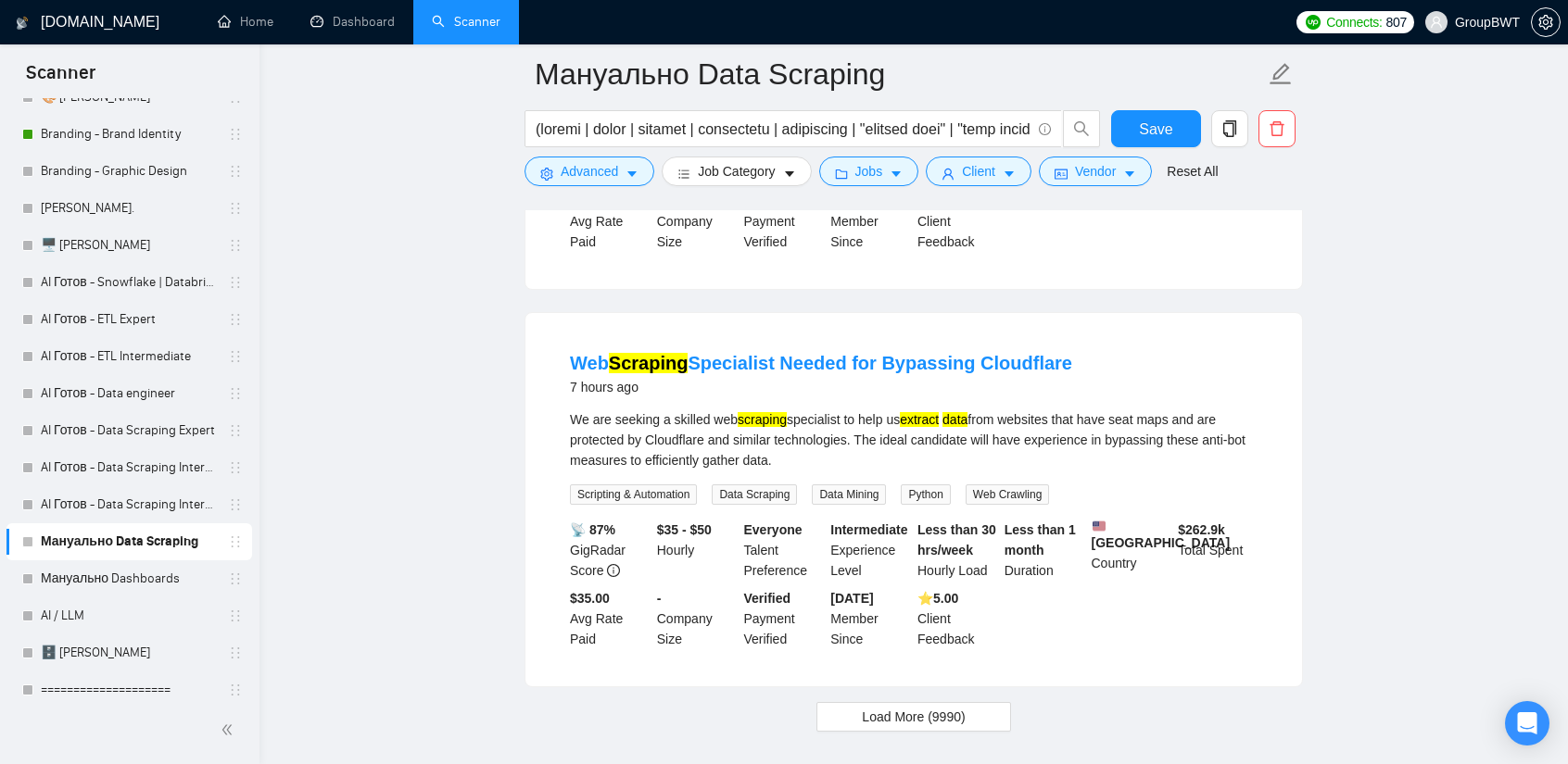
scroll to position [3993, 0]
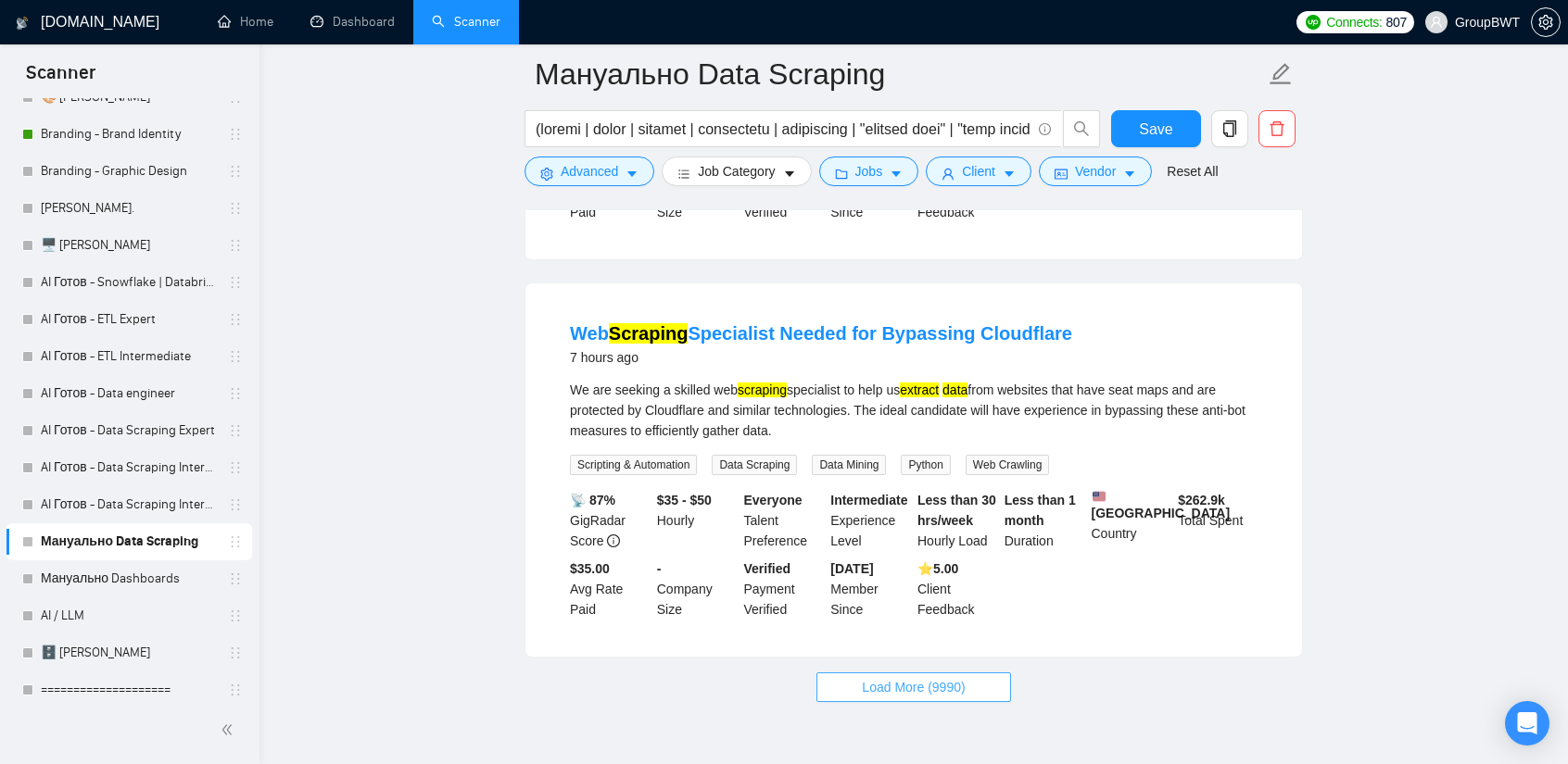
click at [902, 691] on span "Load More (9990)" at bounding box center [913, 687] width 103 height 20
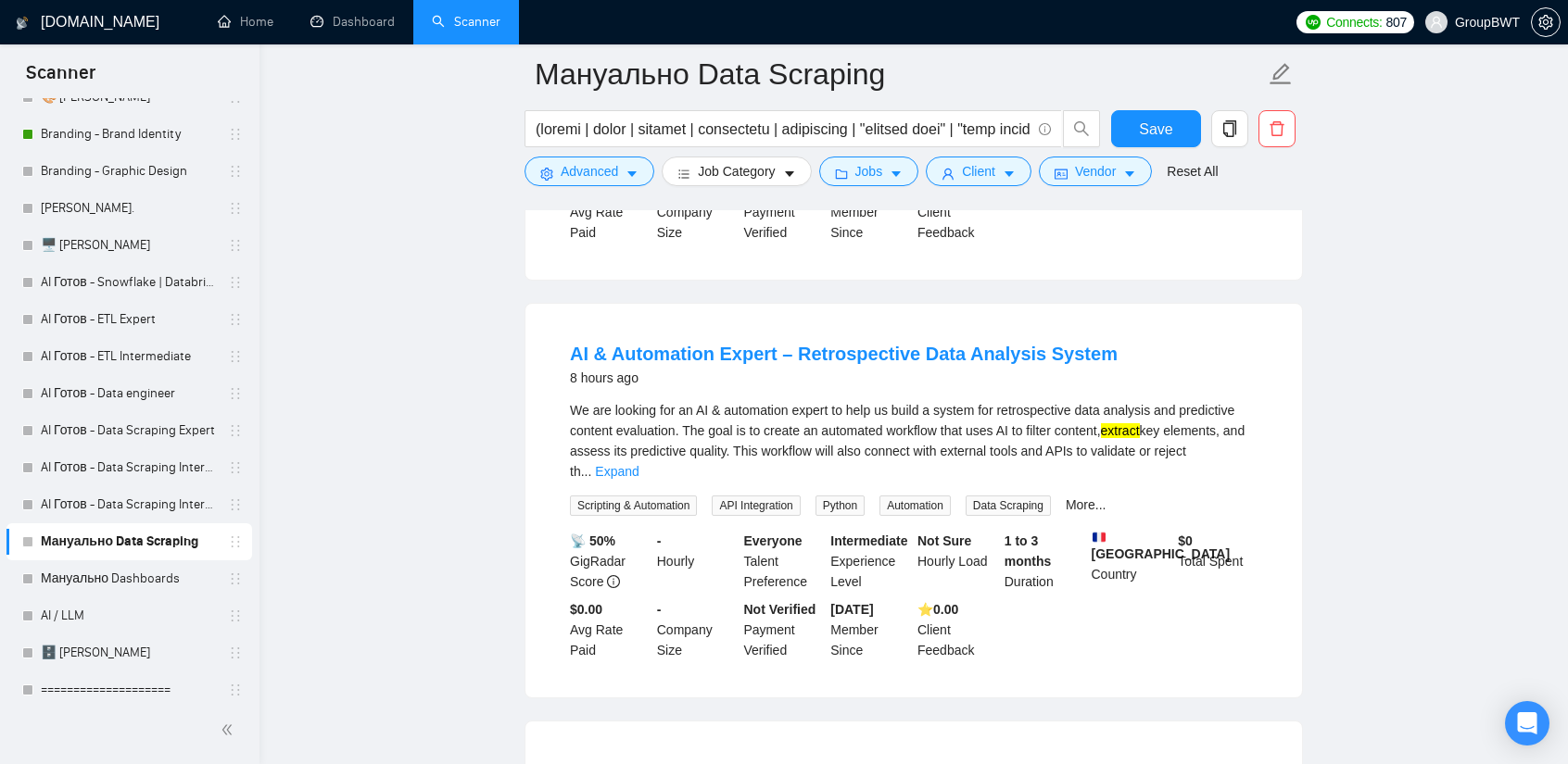
scroll to position [4827, 0]
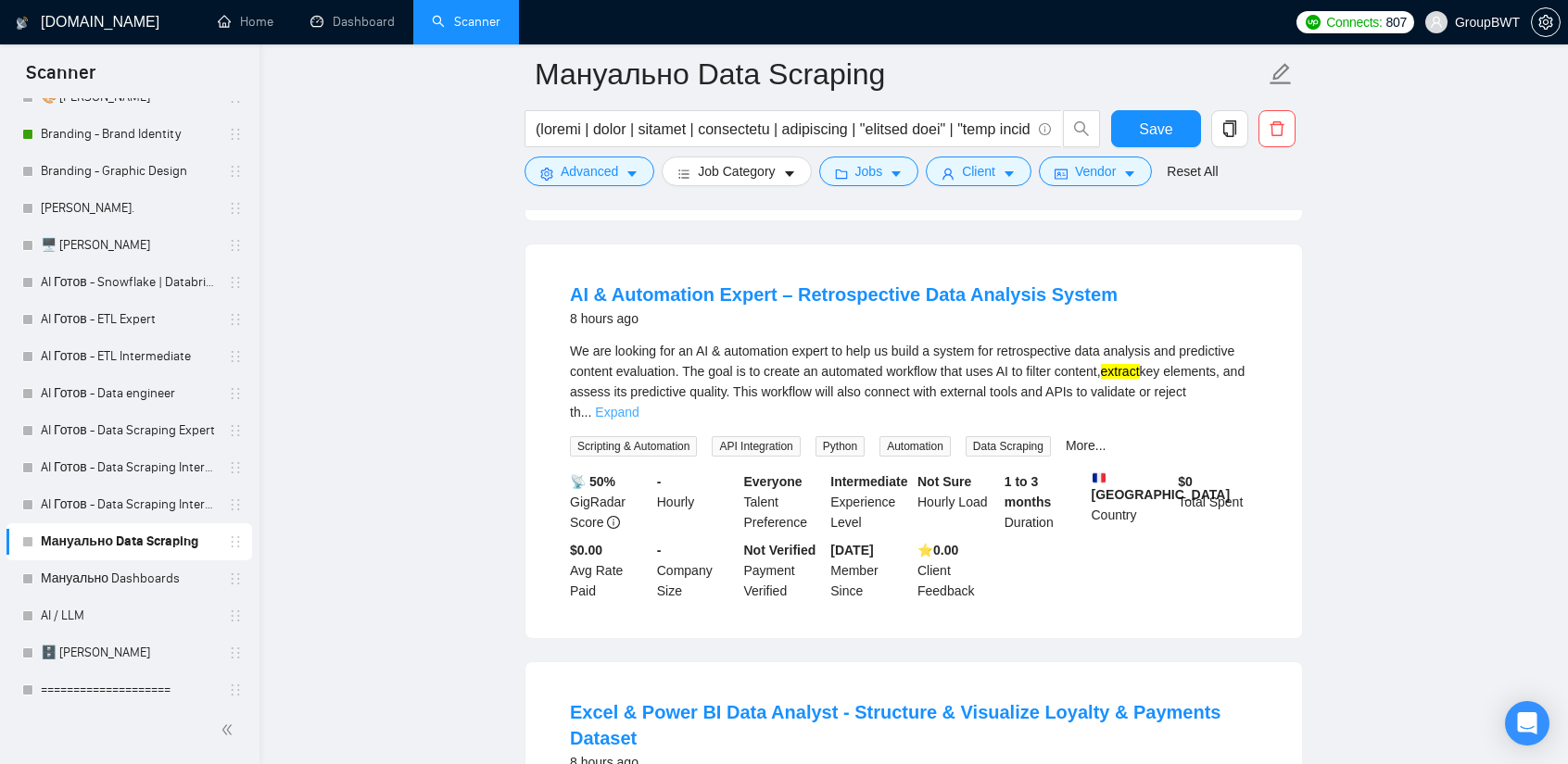
click at [638, 413] on link "Expand" at bounding box center [616, 412] width 44 height 15
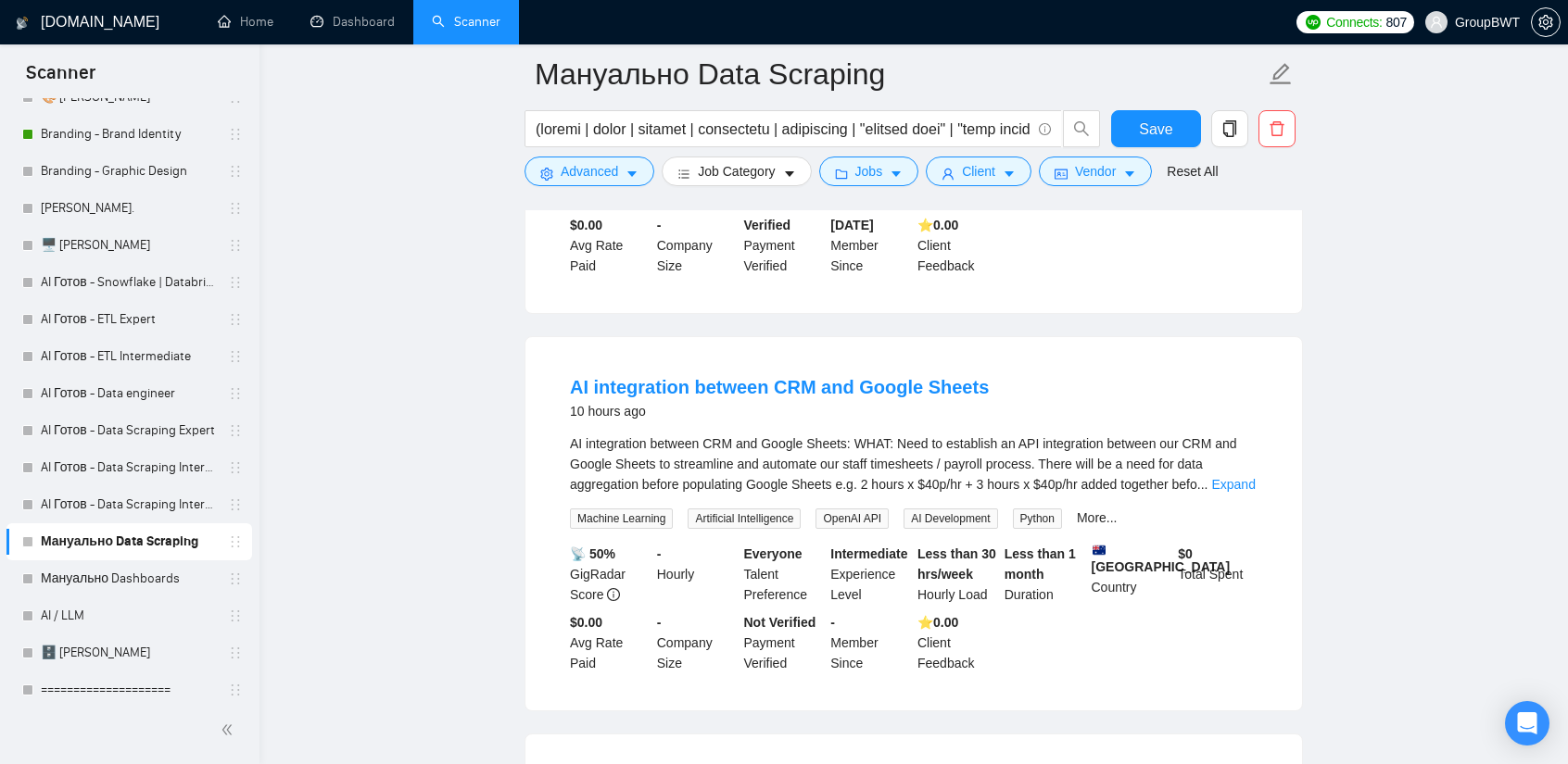
scroll to position [5846, 0]
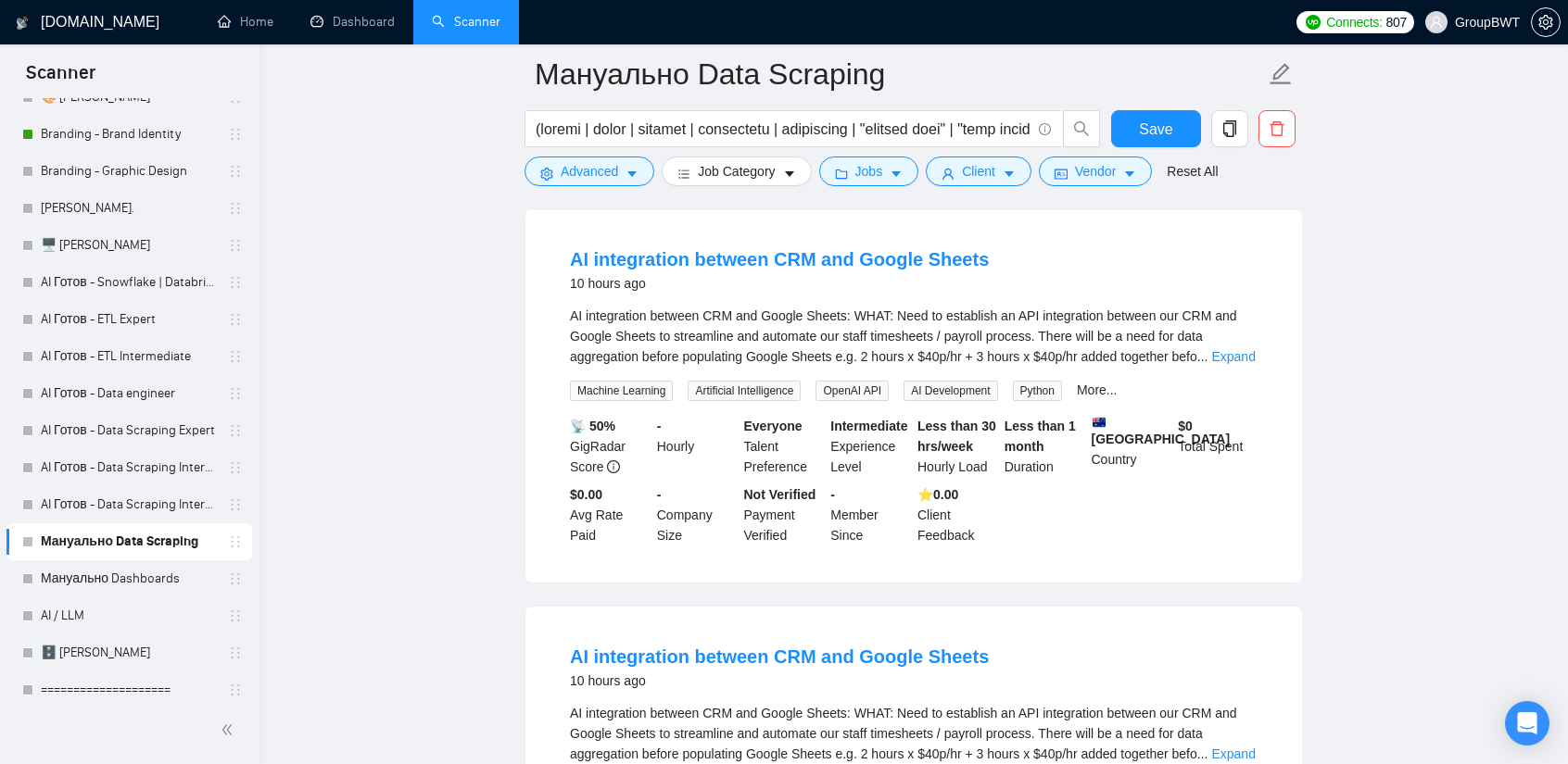
drag, startPoint x: 1234, startPoint y: 345, endPoint x: 1193, endPoint y: 340, distance: 41.3
click at [1234, 349] on link "Expand" at bounding box center [1232, 356] width 44 height 15
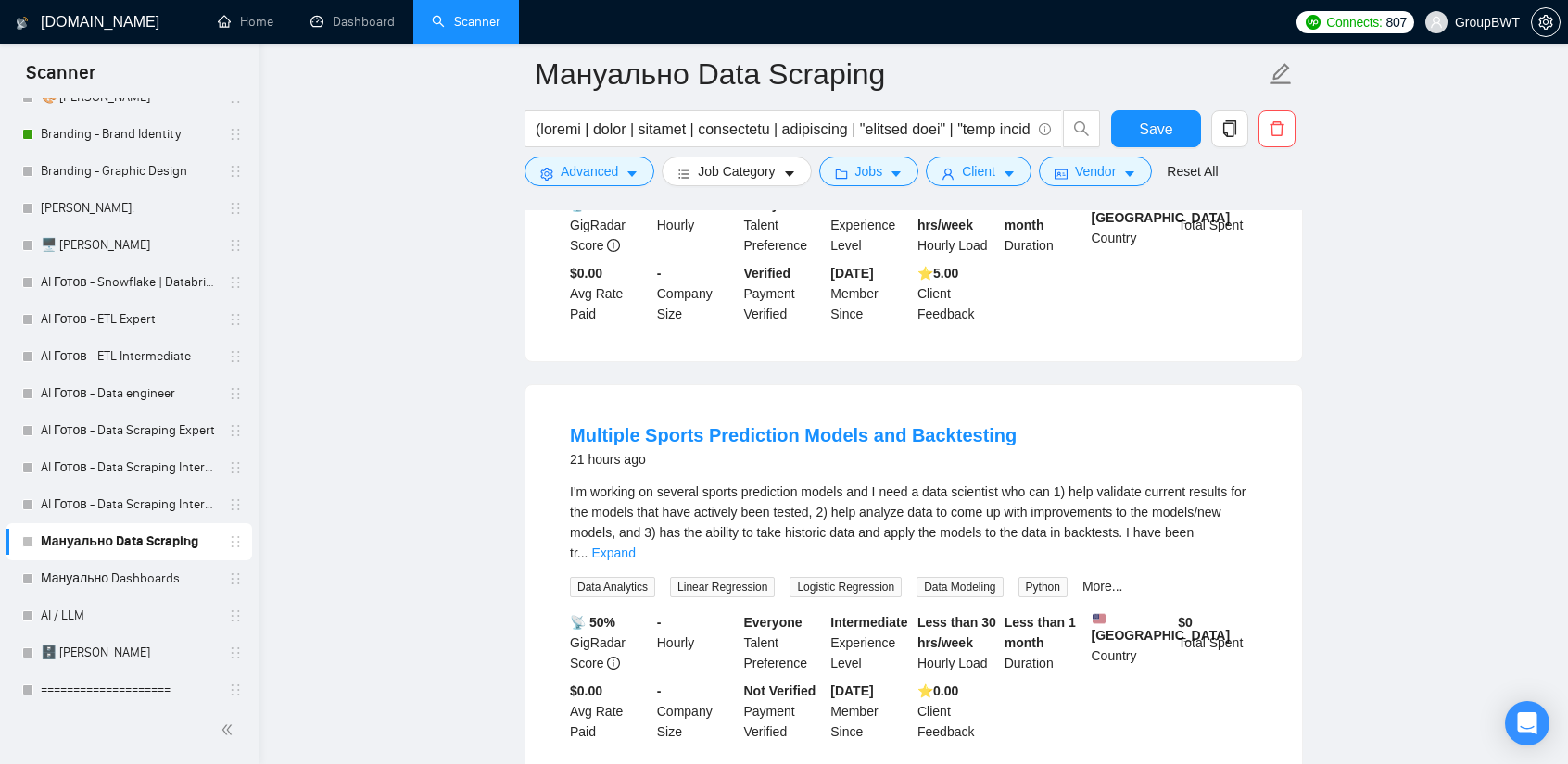
scroll to position [7792, 0]
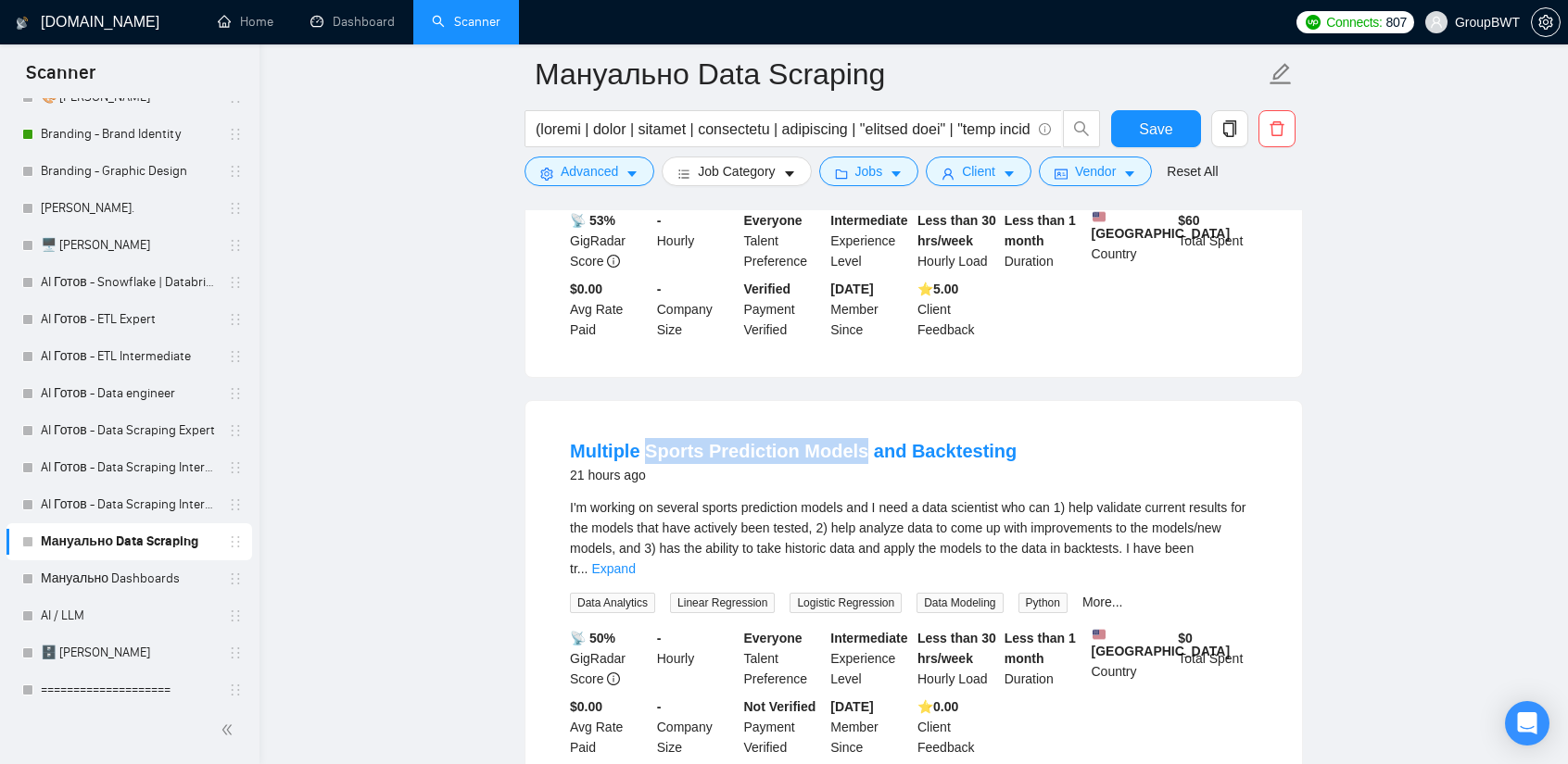
drag, startPoint x: 648, startPoint y: 362, endPoint x: 857, endPoint y: 360, distance: 209.0
click at [857, 423] on li "Multiple Sports Prediction Models and Backtesting 21 hours ago I'm working on s…" at bounding box center [914, 598] width 732 height 349
copy link "Sports Prediction Models"
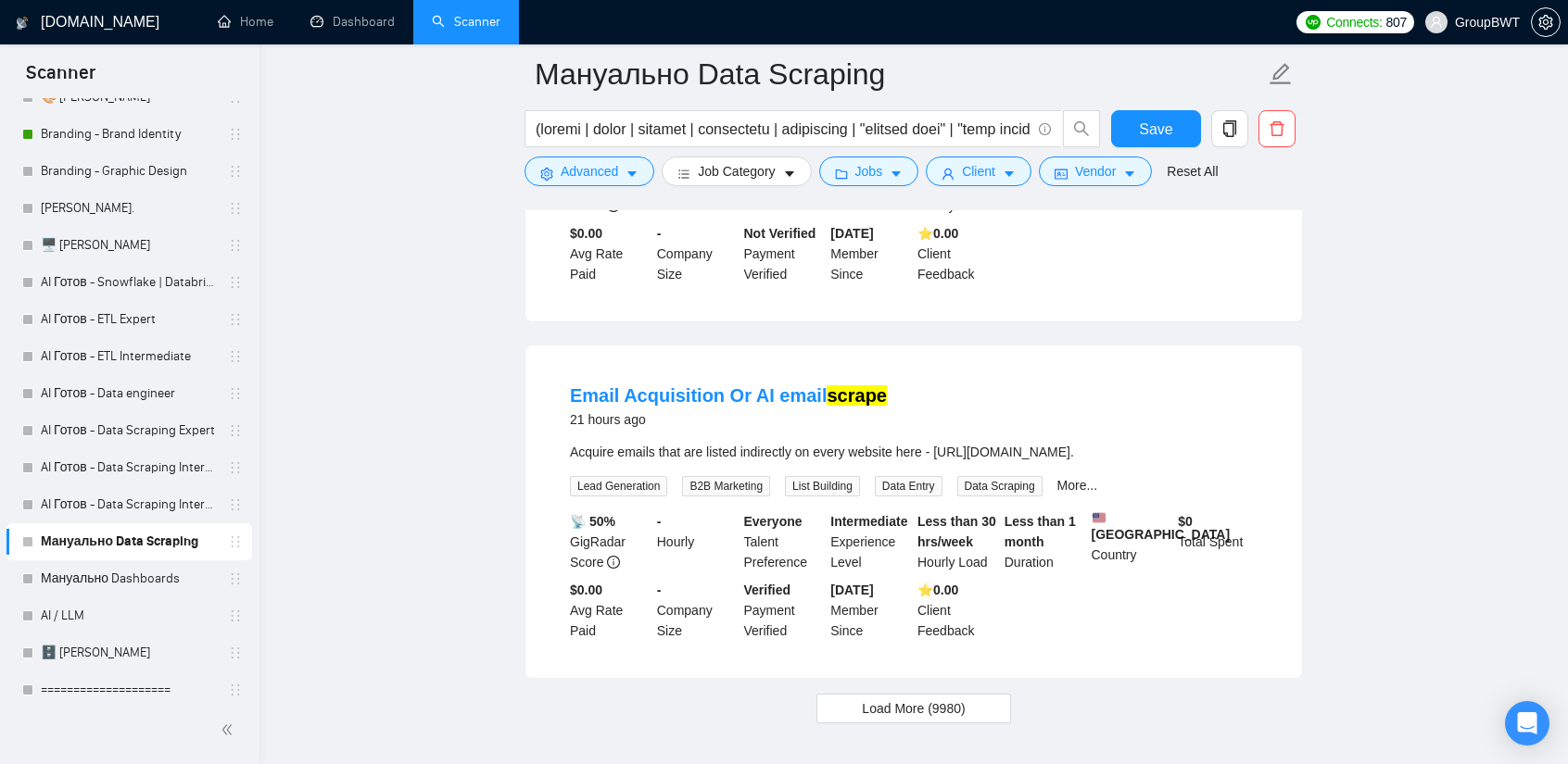
scroll to position [8288, 0]
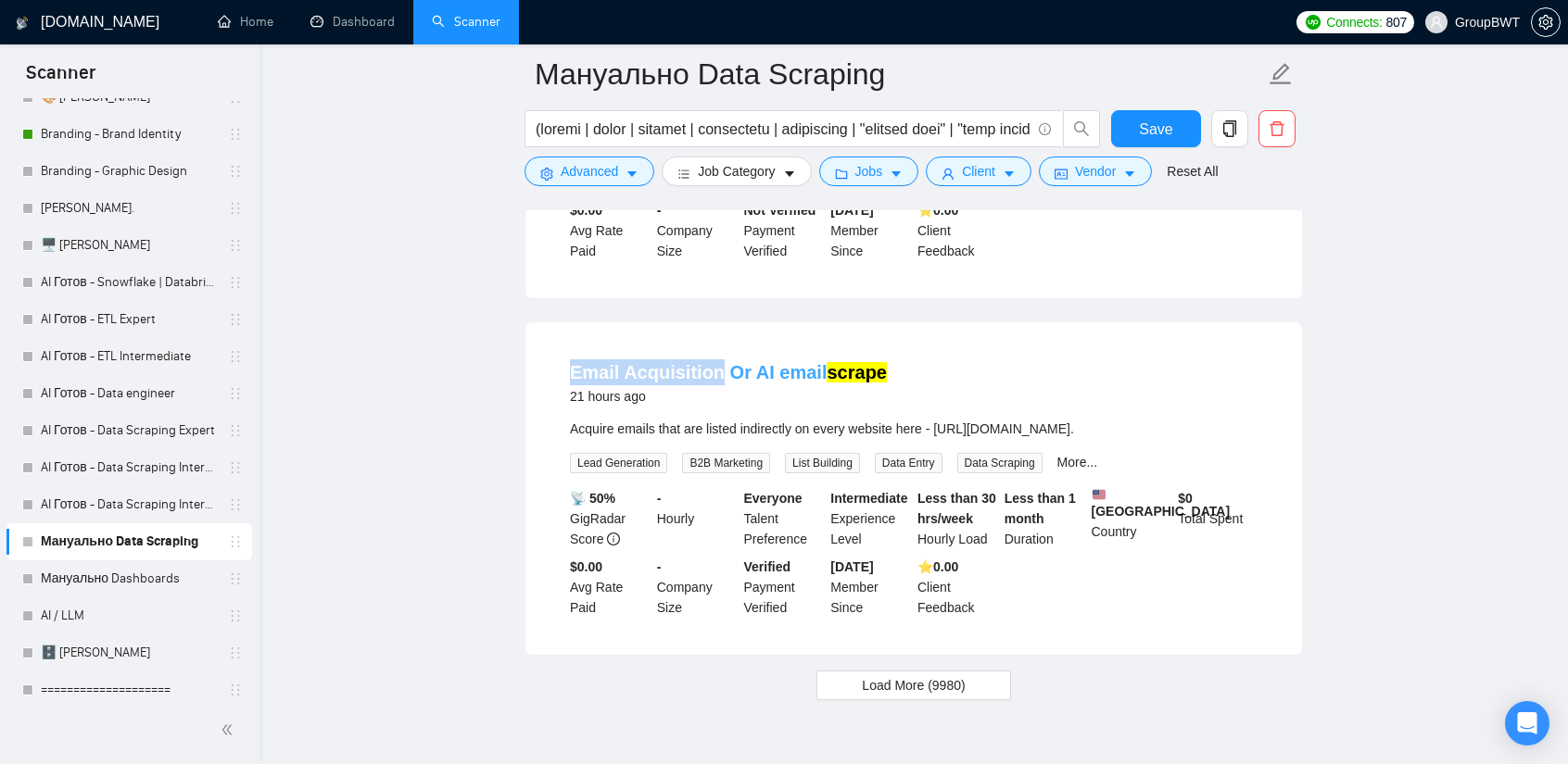
drag, startPoint x: 569, startPoint y: 275, endPoint x: 711, endPoint y: 283, distance: 142.2
click at [711, 345] on li "Email Acquisition Or AI email scrape 21 hours ago Acquire emails that are liste…" at bounding box center [914, 489] width 732 height 288
copy link "Email Acquisition"
click at [898, 675] on span "Load More (9980)" at bounding box center [913, 685] width 103 height 20
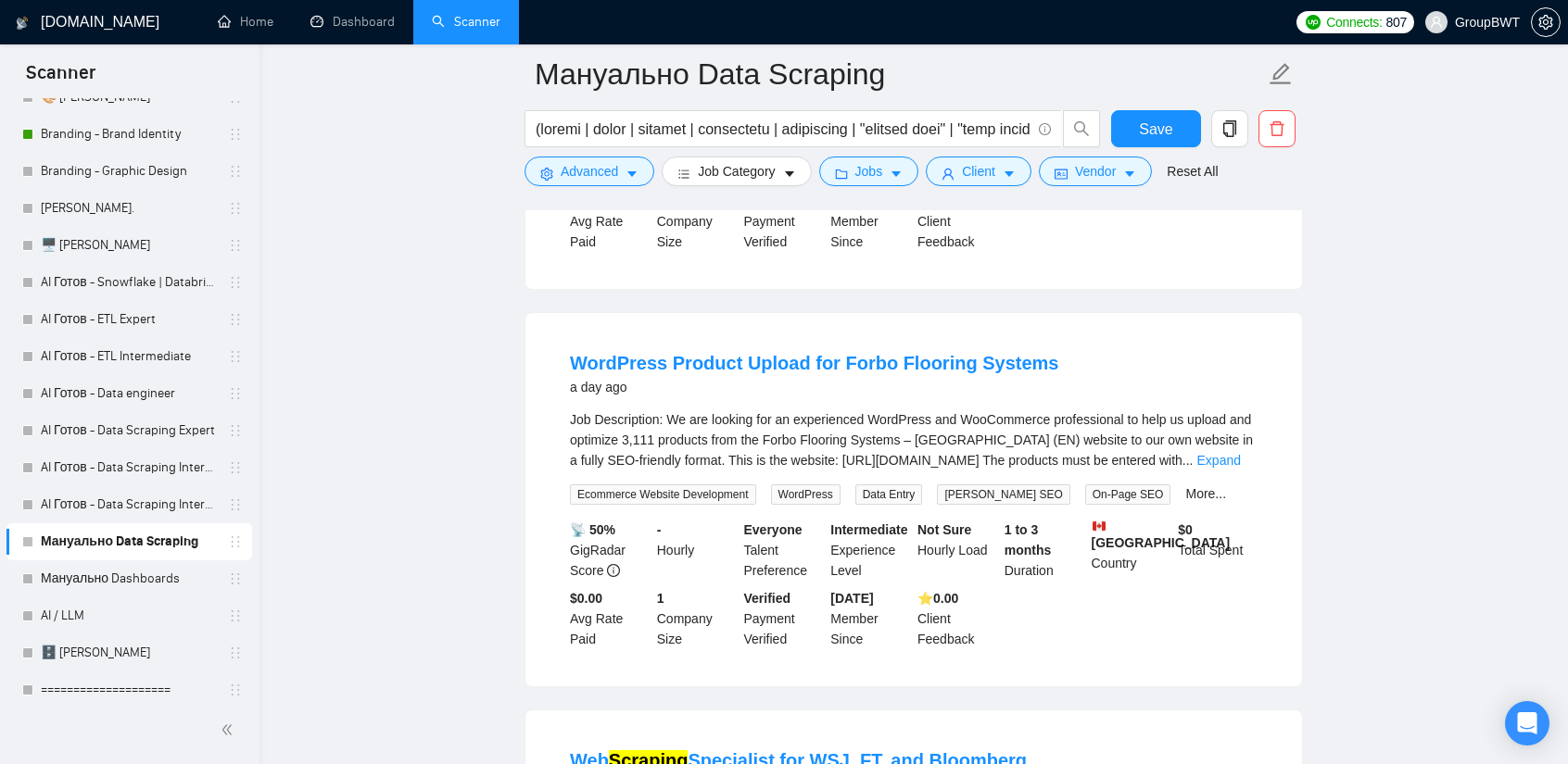
scroll to position [8659, 0]
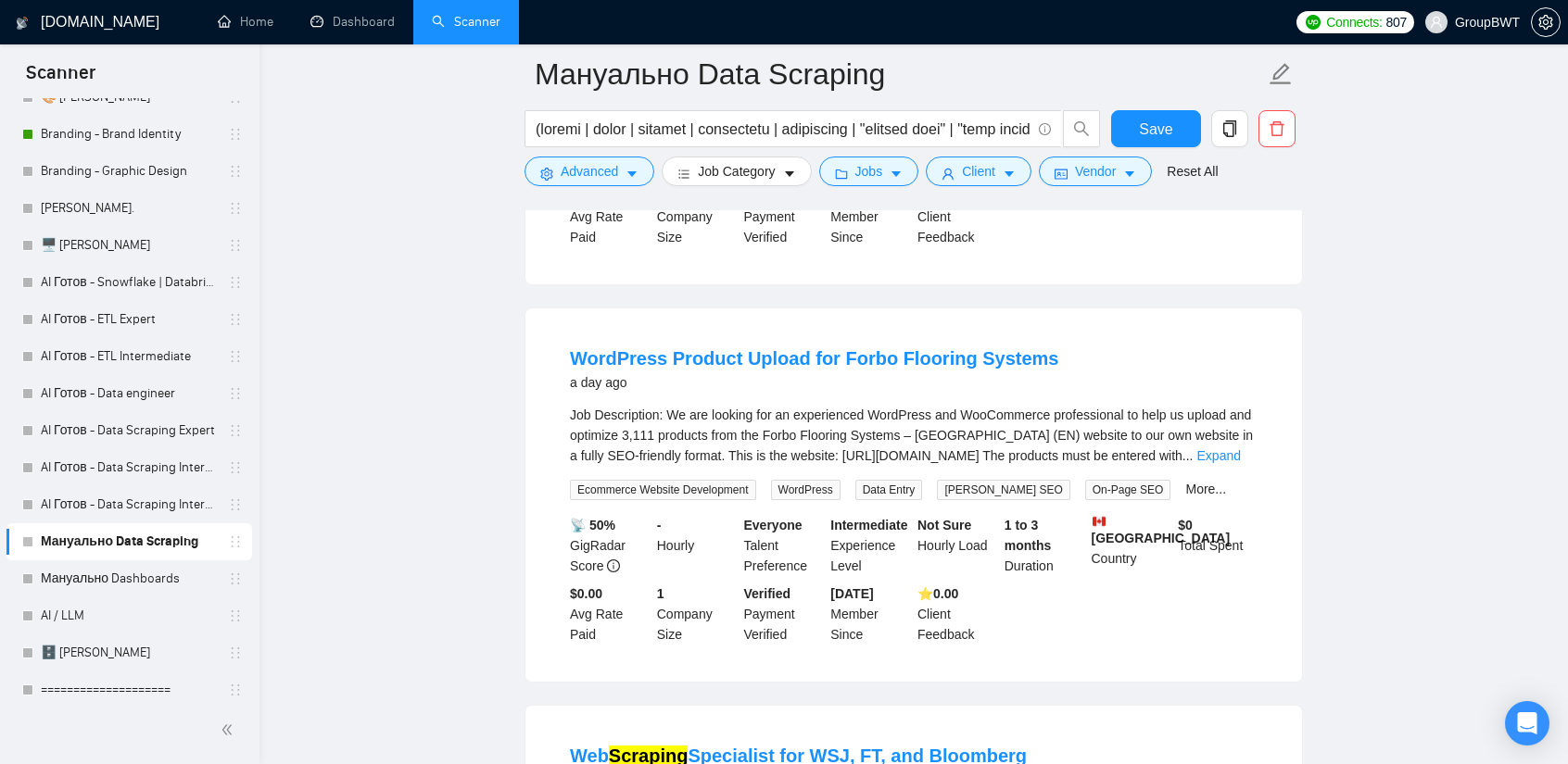
click at [1257, 405] on div "Job Description: We are looking for an experienced WordPress and WooCommerce pr…" at bounding box center [913, 435] width 687 height 61
click at [1241, 449] on link "Expand" at bounding box center [1219, 455] width 44 height 15
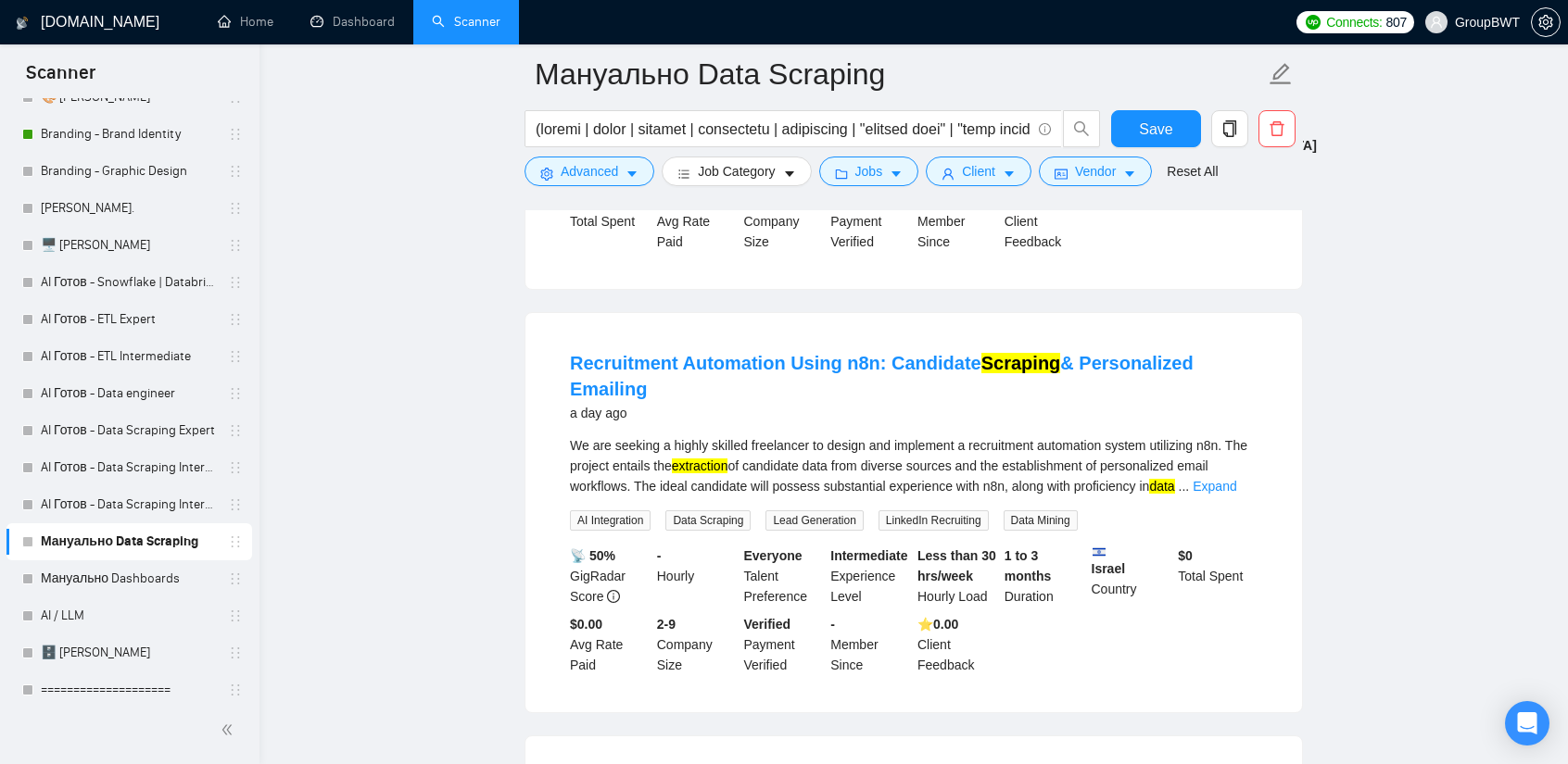
scroll to position [10512, 0]
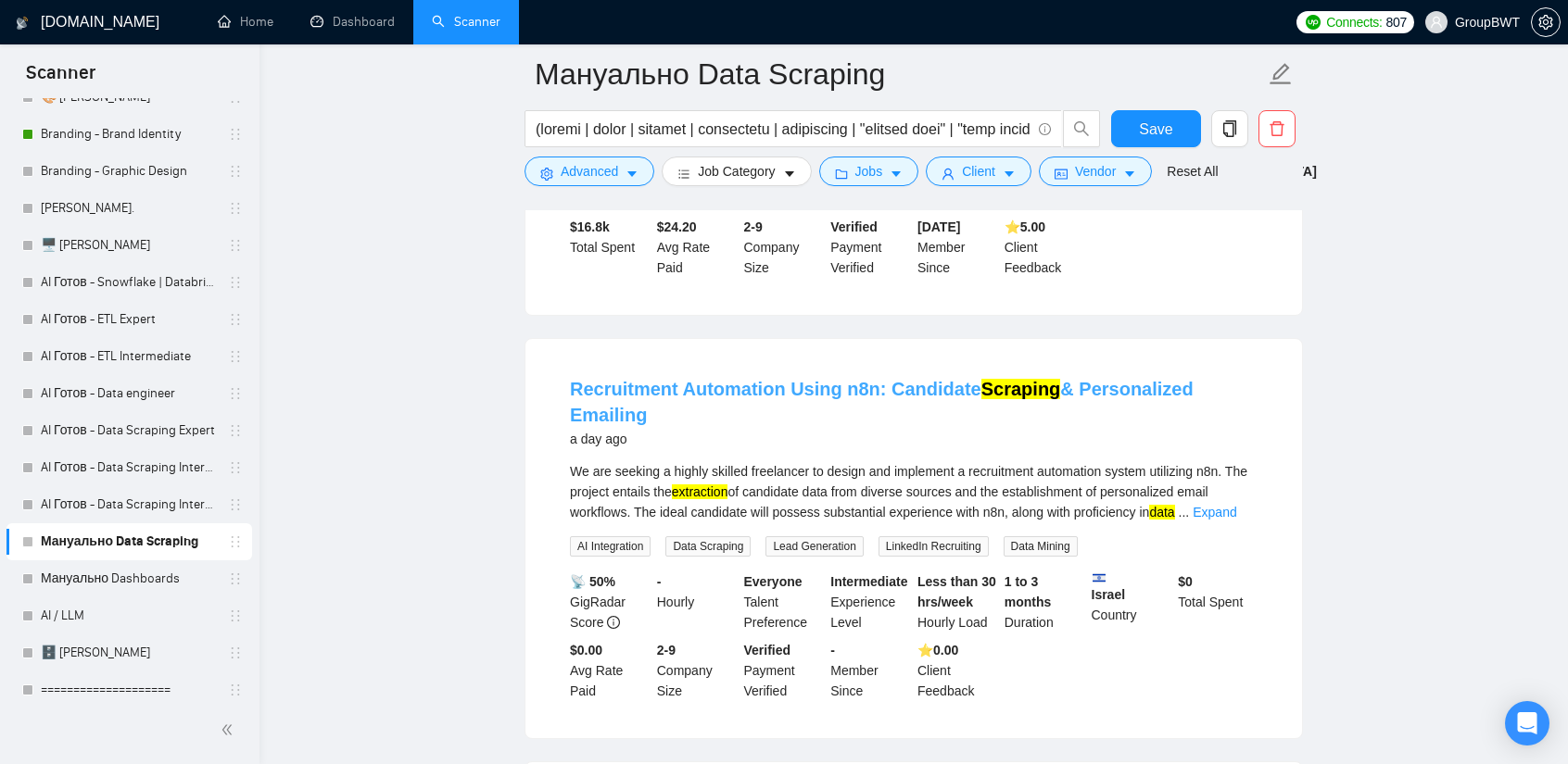
click at [962, 379] on link "Recruitment Automation Using n8n: Candidate Scraping & Personalized Emailing" at bounding box center [881, 402] width 624 height 47
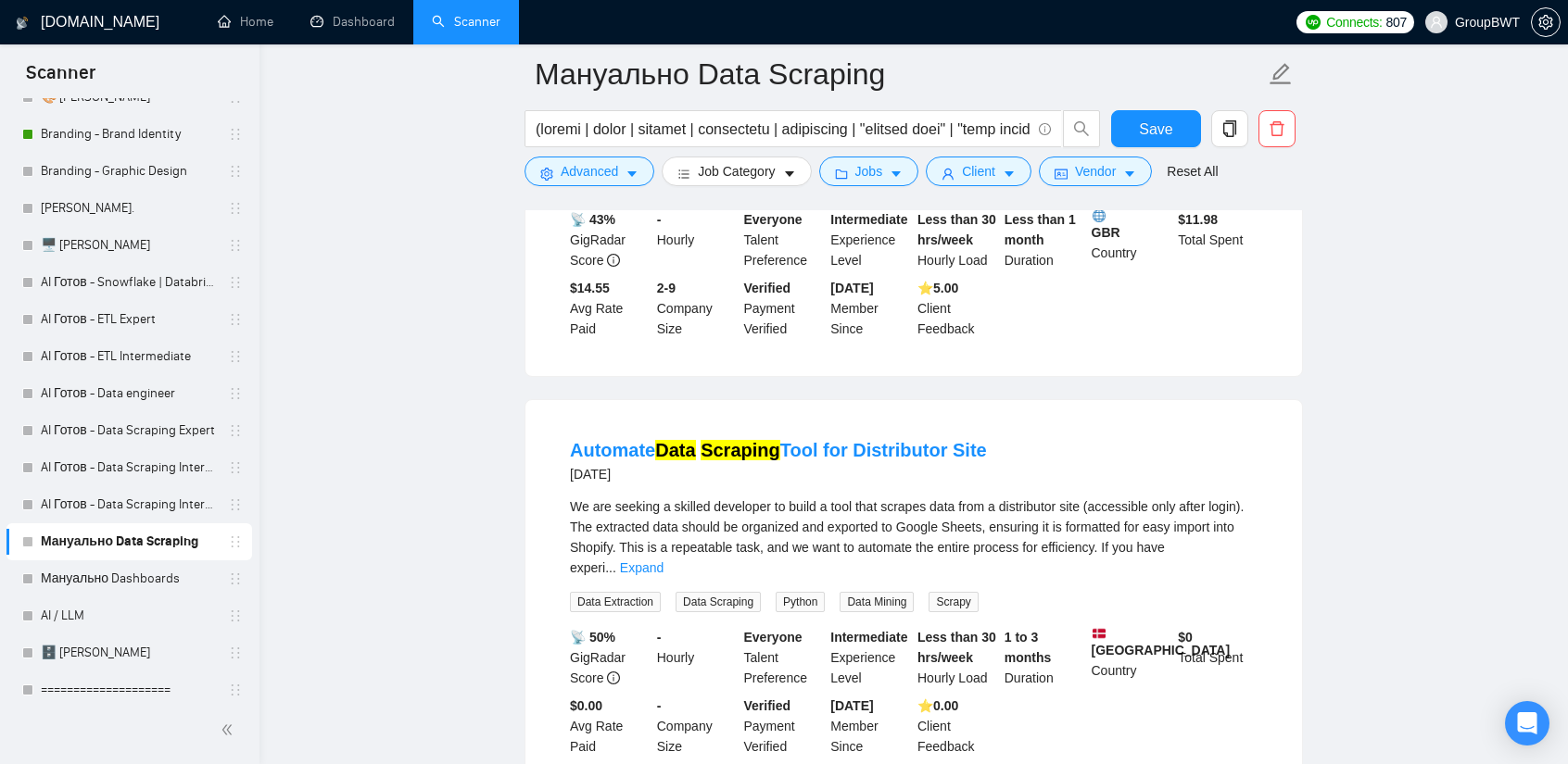
scroll to position [12546, 0]
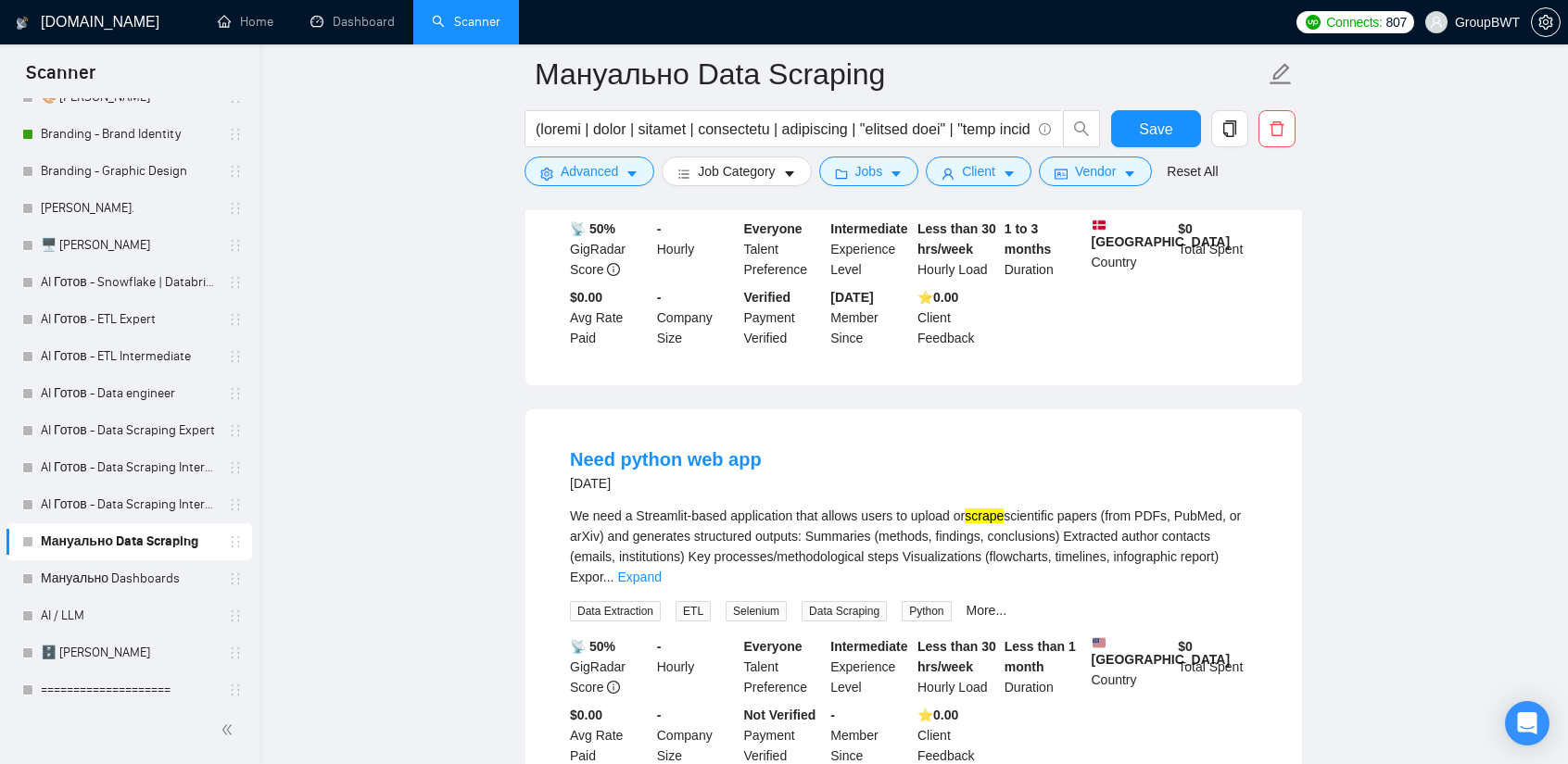
scroll to position [12916, 0]
click at [661, 572] on link "Expand" at bounding box center [638, 579] width 44 height 15
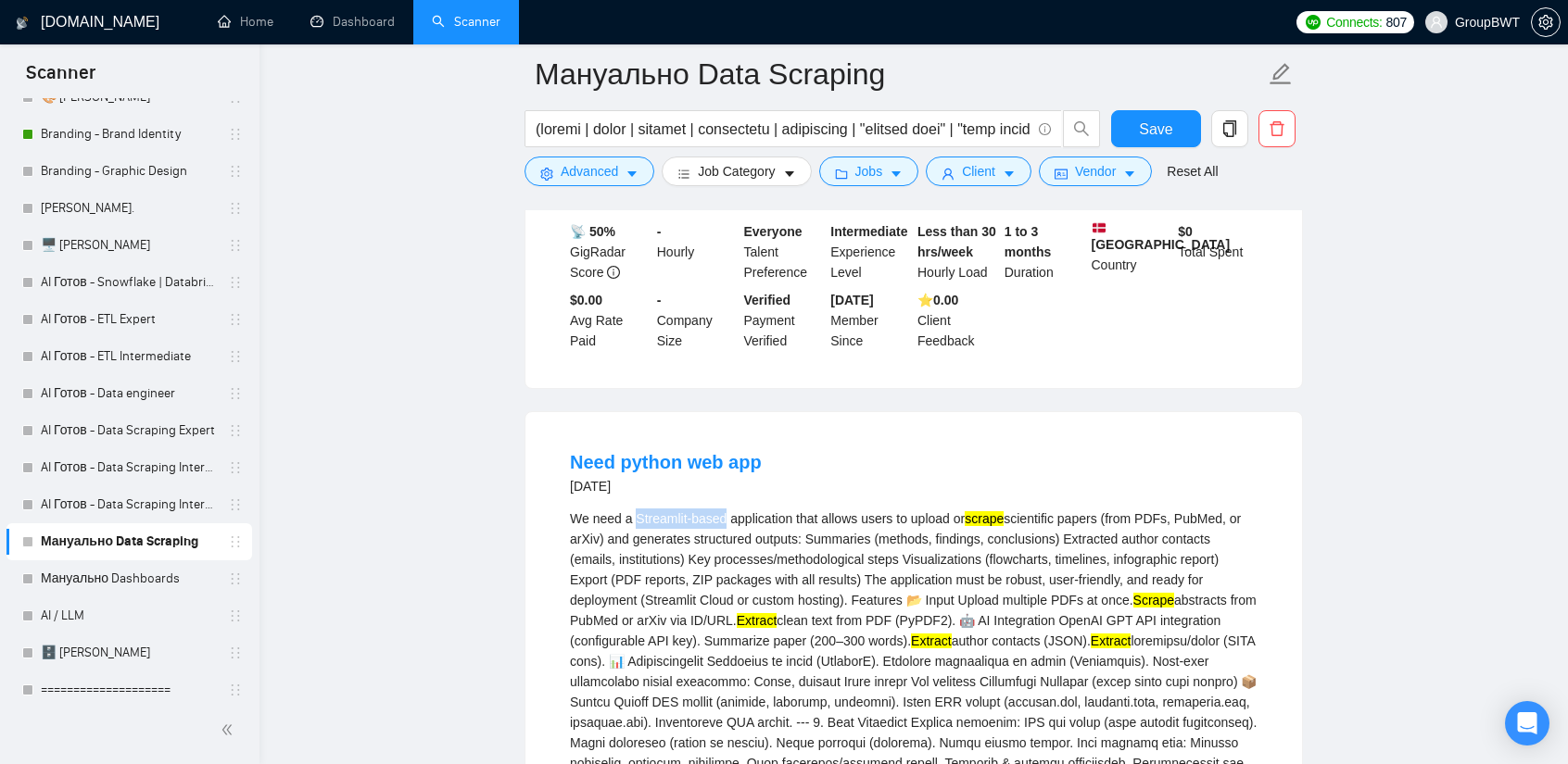
drag, startPoint x: 636, startPoint y: 337, endPoint x: 721, endPoint y: 338, distance: 85.0
click at [721, 509] on div "We need a Streamlit-based application that allows users to upload or scrape sci…" at bounding box center [913, 712] width 687 height 408
copy div "Streamlit-based"
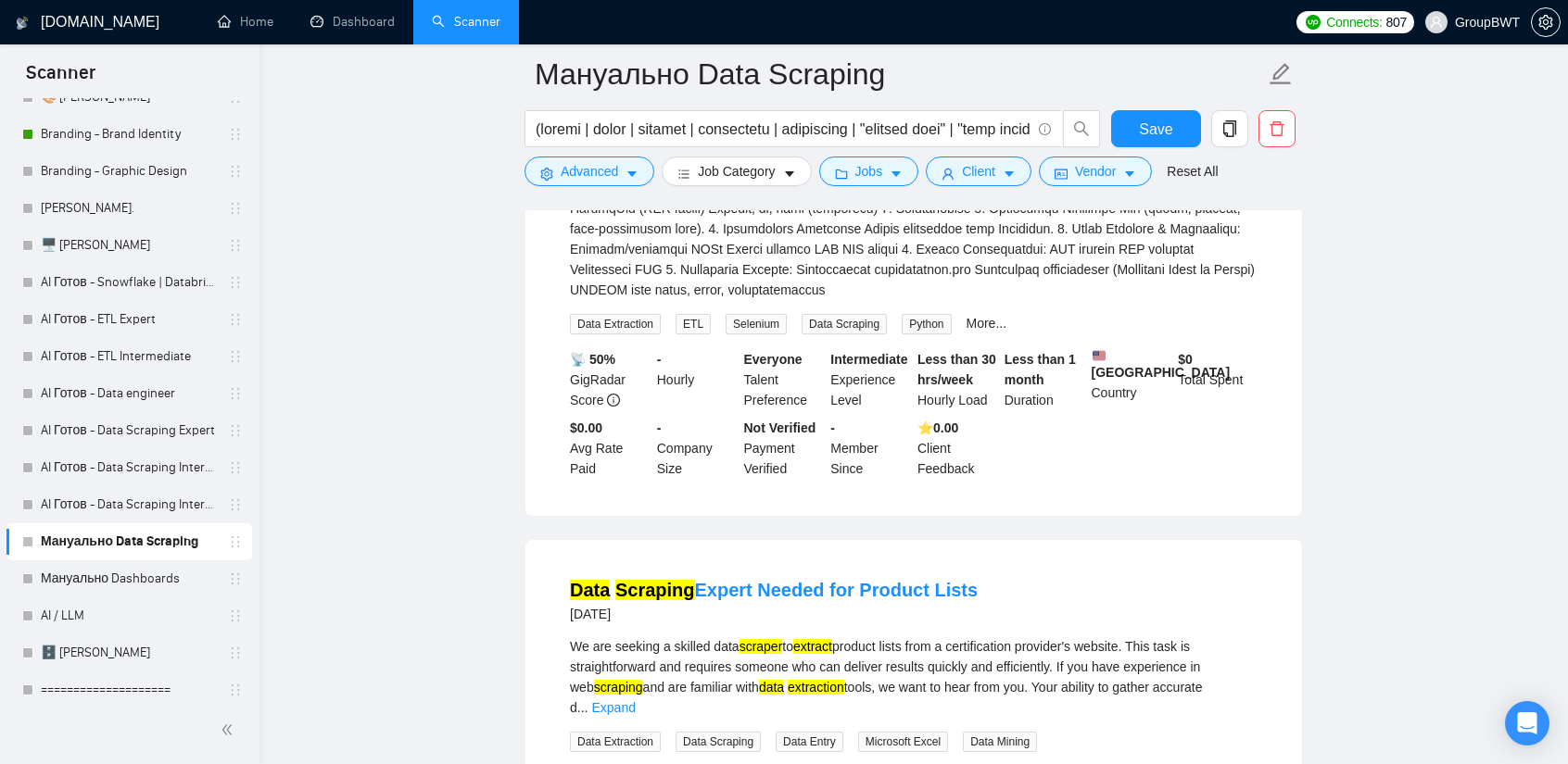
scroll to position [13658, 0]
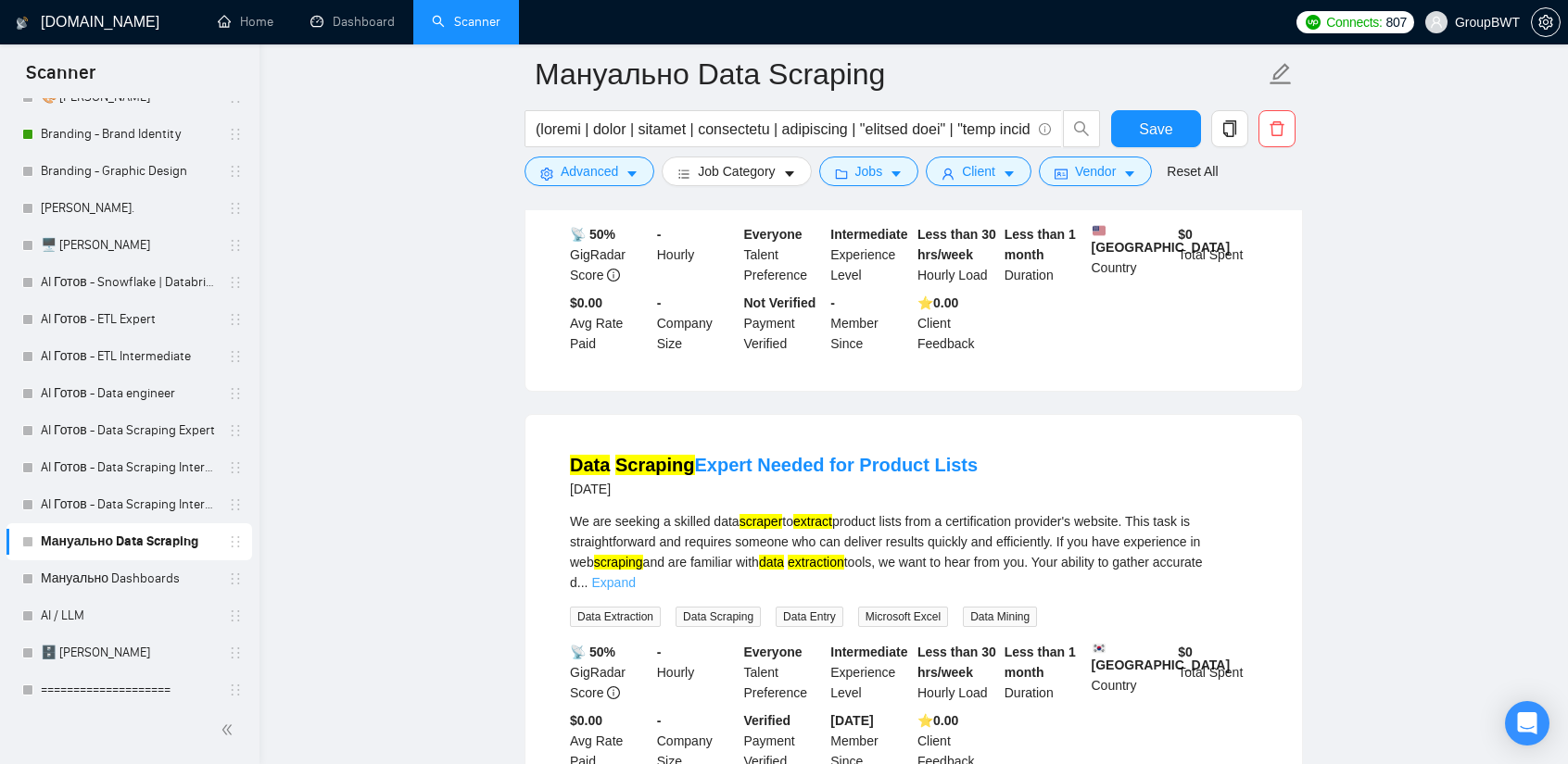
click at [635, 575] on link "Expand" at bounding box center [612, 582] width 44 height 15
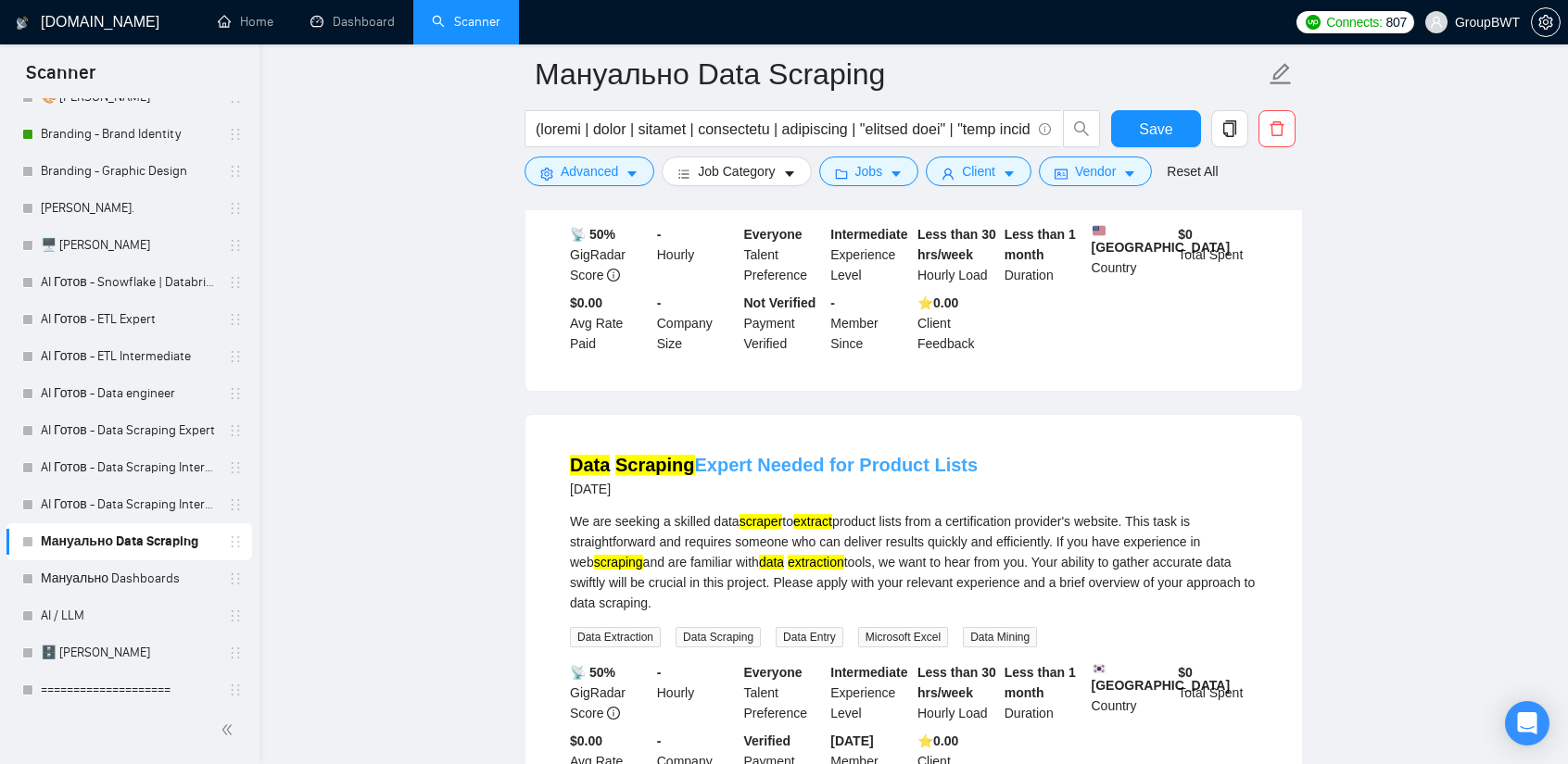
click at [818, 455] on link "Data Scraping Expert Needed for Product Lists" at bounding box center [773, 464] width 408 height 20
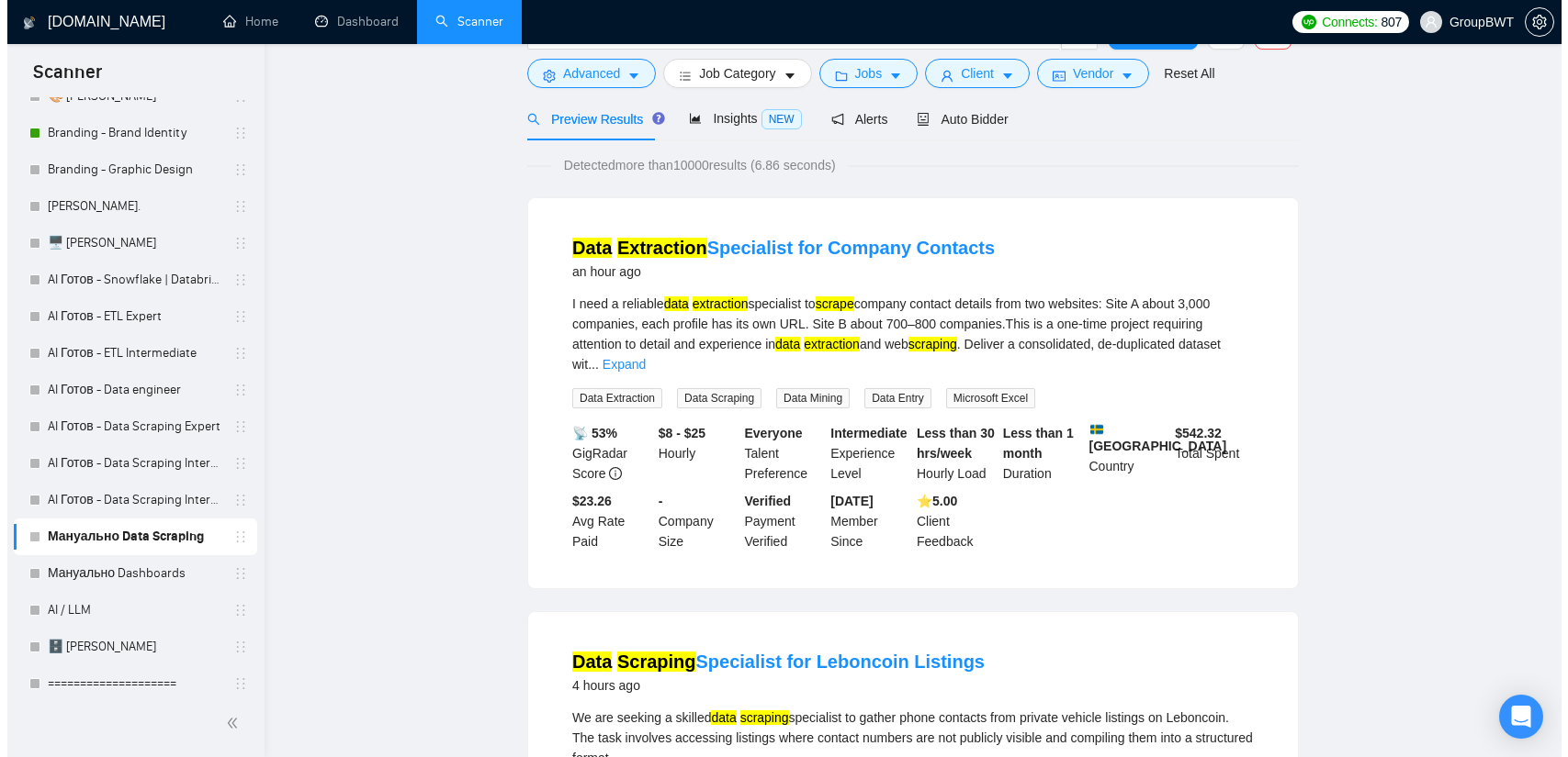
scroll to position [0, 0]
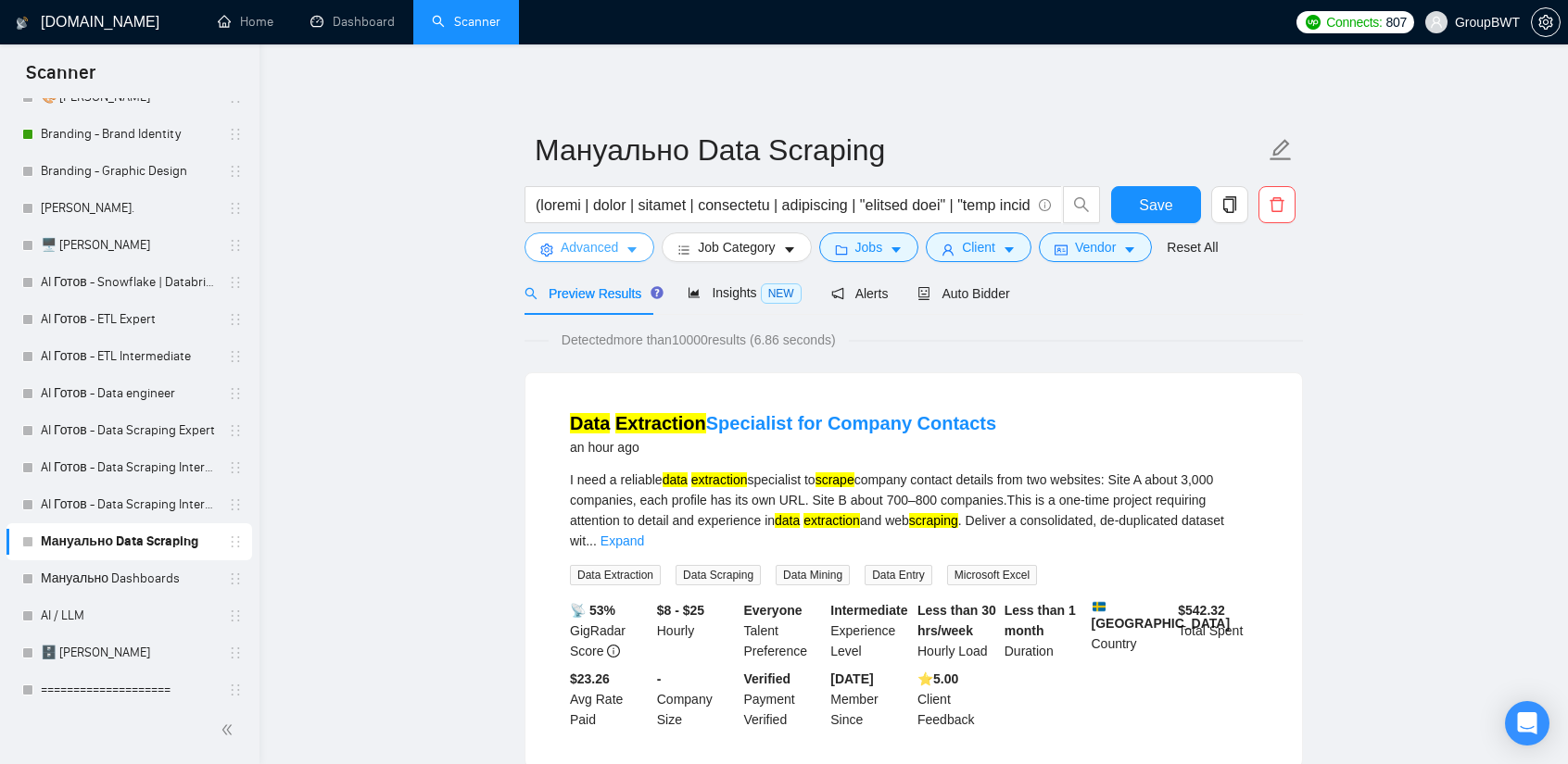
click at [600, 255] on span "Advanced" at bounding box center [589, 247] width 57 height 20
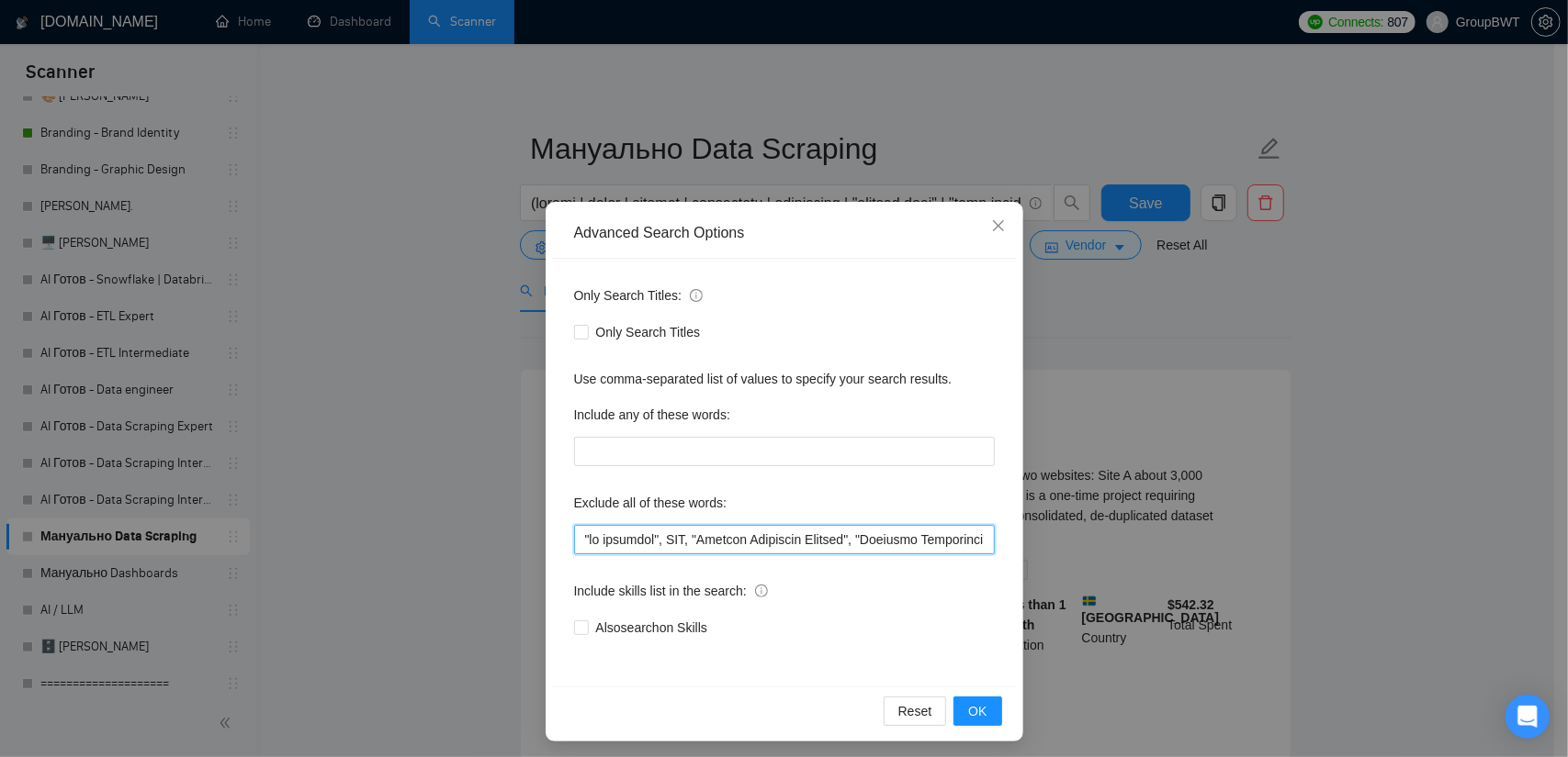
click at [742, 551] on input "text" at bounding box center [784, 540] width 421 height 29
paste input "Loremipsu", "Dolorsi Ametconse", "Adipi elitseddo", "Eiusmo Temporinc Utlabo", …"
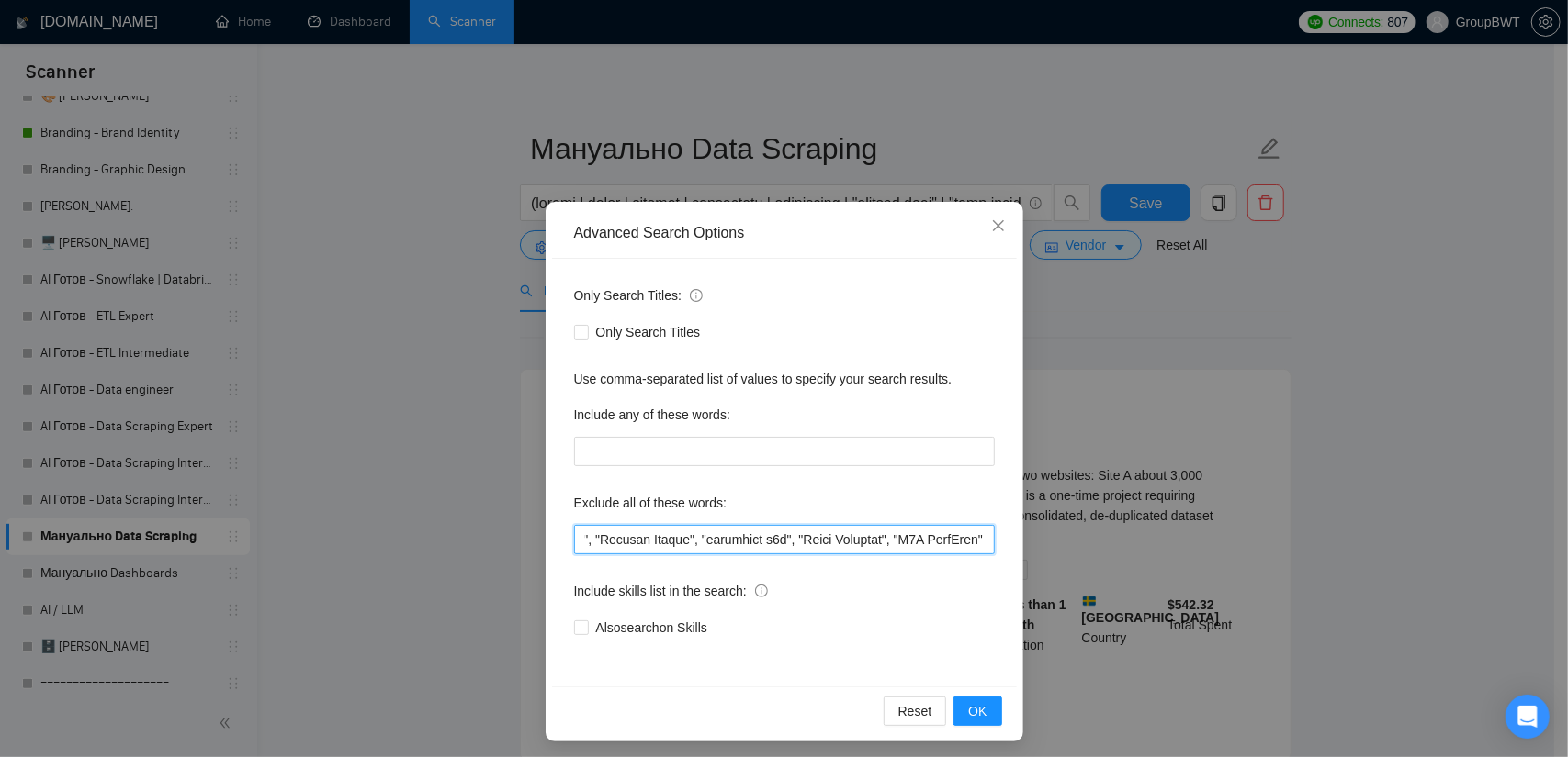
drag, startPoint x: 941, startPoint y: 539, endPoint x: 1115, endPoint y: 568, distance: 176.4
click at [1132, 531] on div "Advanced Search Options Only Search Titles: Only Search Titles Use comma-separa…" at bounding box center [784, 378] width 1568 height 757
type input "Loremipsu", "Dolorsi Ametconse", "Adipi elitseddo", "Eiusmo Temporinc Utlabo", …"
click at [988, 698] on button "OK" at bounding box center [977, 712] width 48 height 29
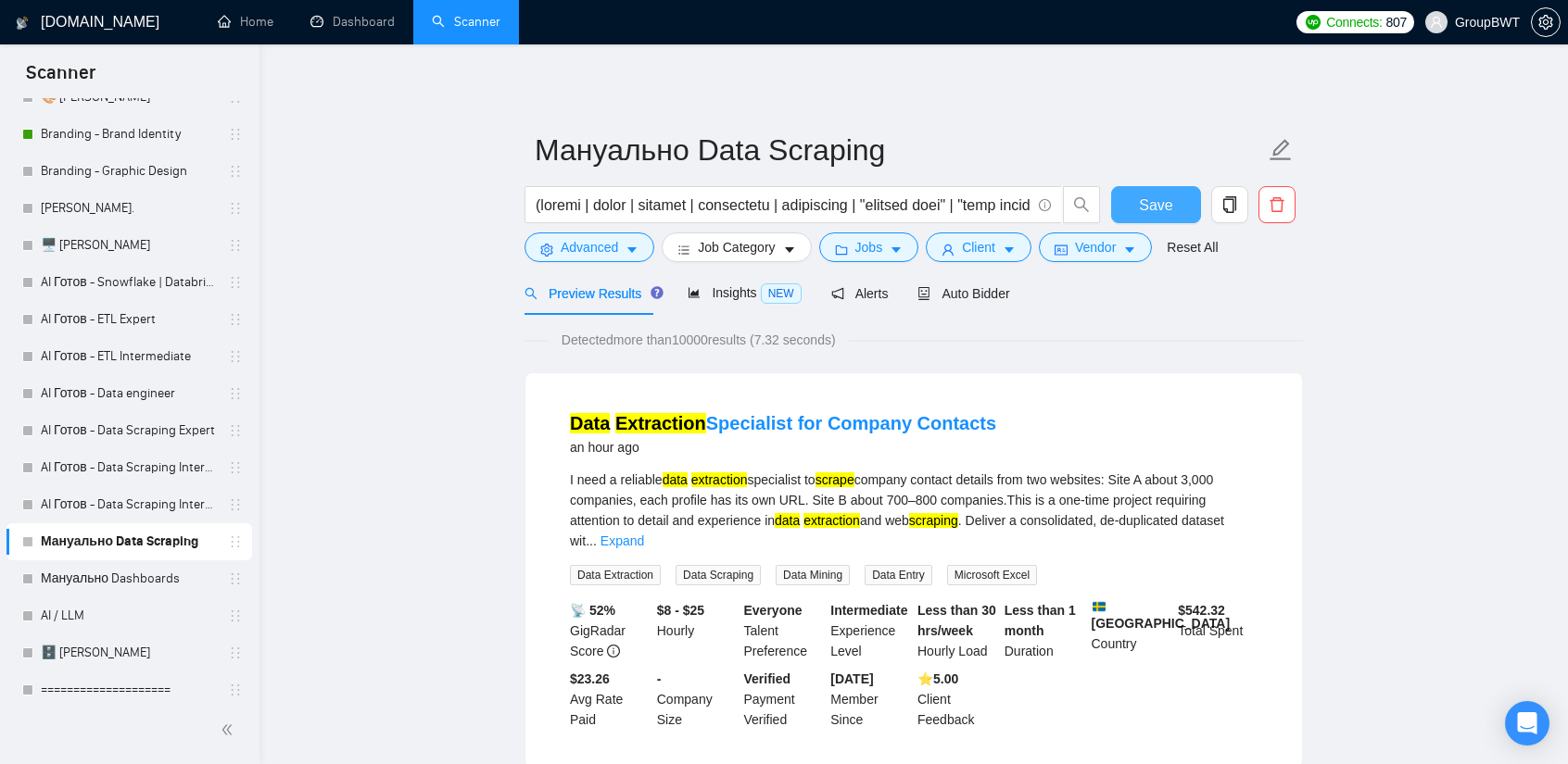
click at [1133, 202] on button "Save" at bounding box center [1155, 204] width 90 height 37
click at [91, 491] on link "AI Готов - Data Scraping Intermediate" at bounding box center [128, 505] width 176 height 37
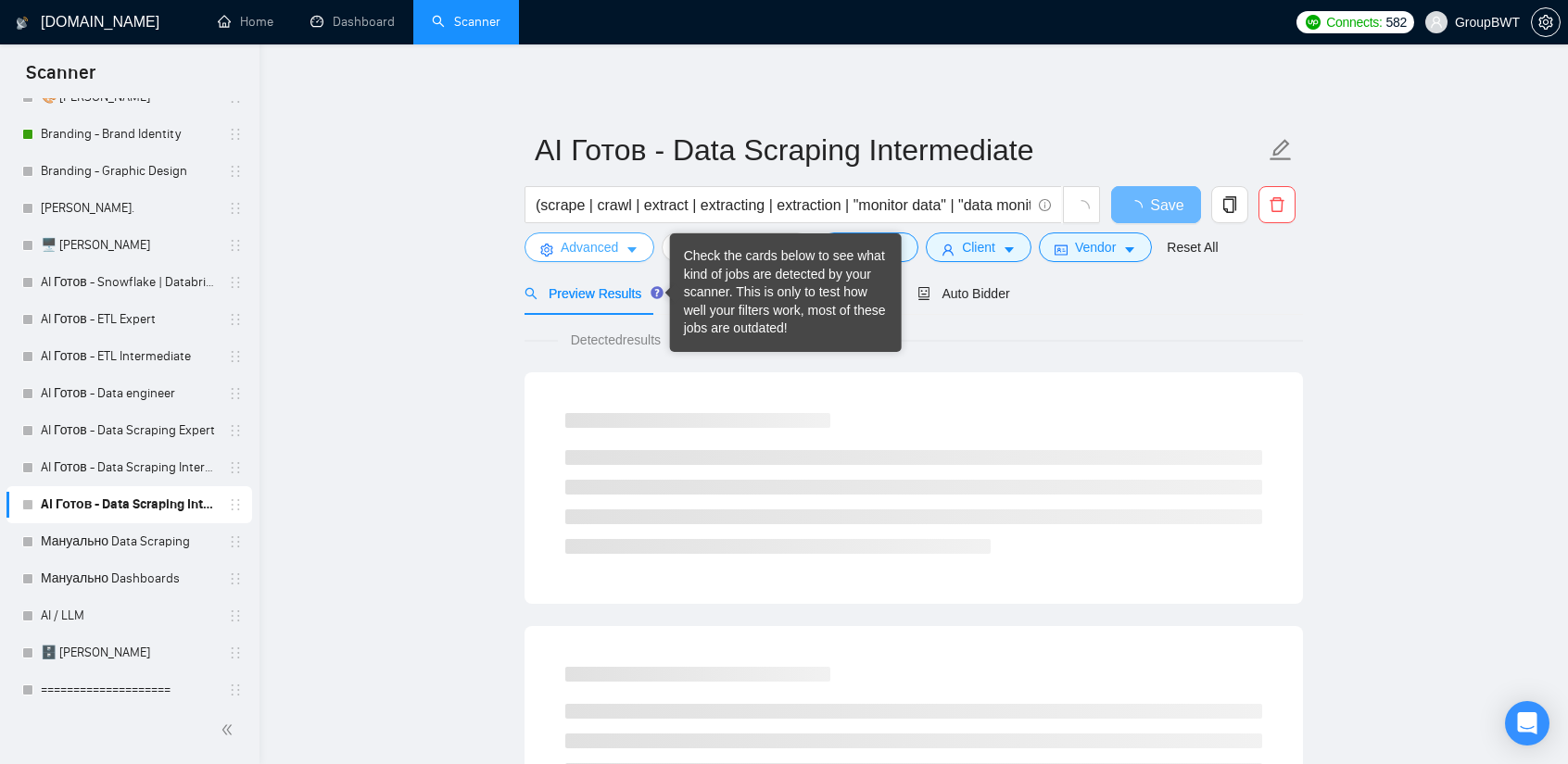
click at [609, 246] on span "Advanced" at bounding box center [589, 247] width 57 height 20
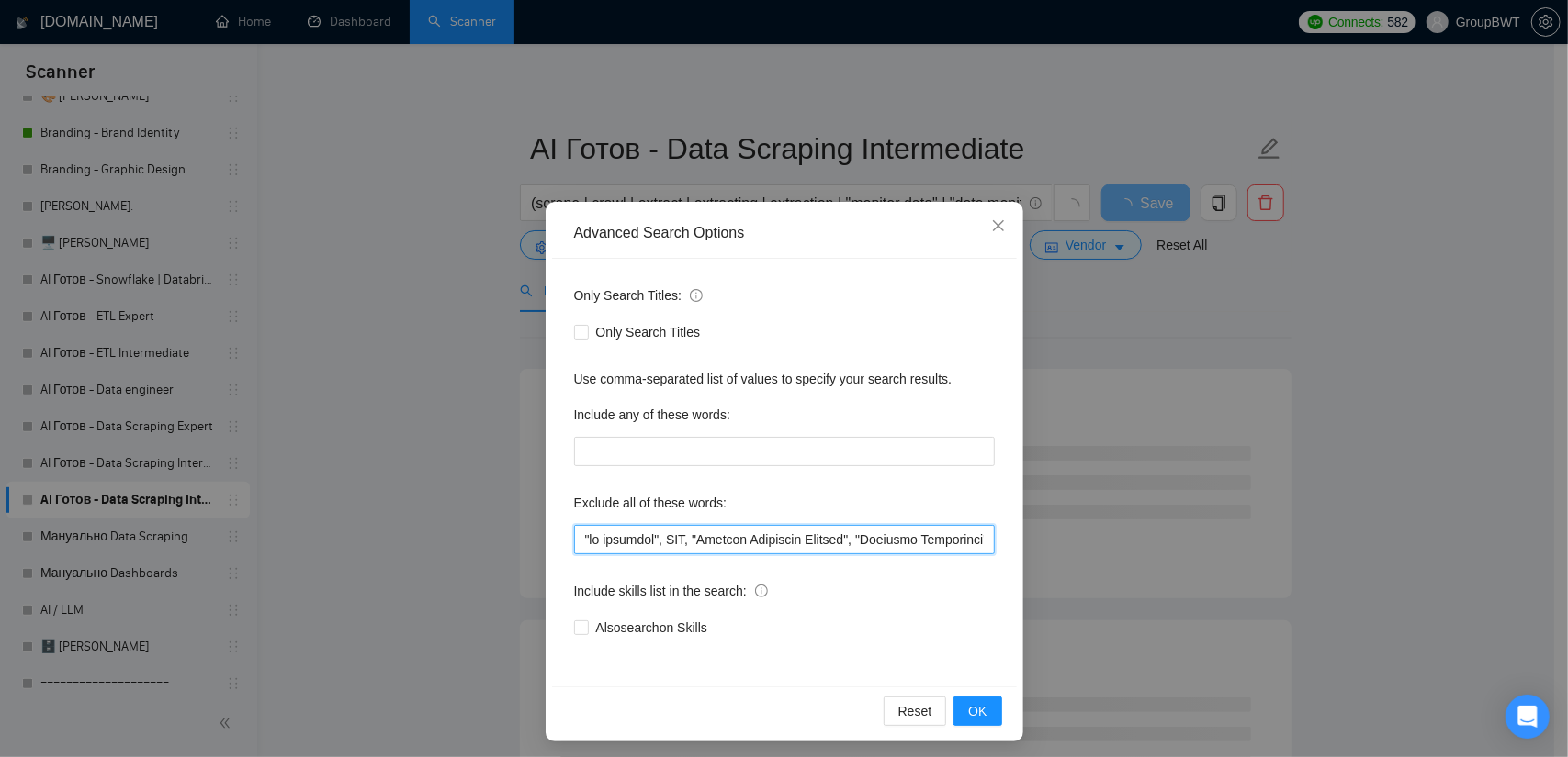
click at [797, 533] on input "text" at bounding box center [784, 540] width 421 height 29
paste input "Loremipsu", "Dolorsi Ametconse", "Adipi elitseddo", "Eiusmo Temporinc Utlabo", …"
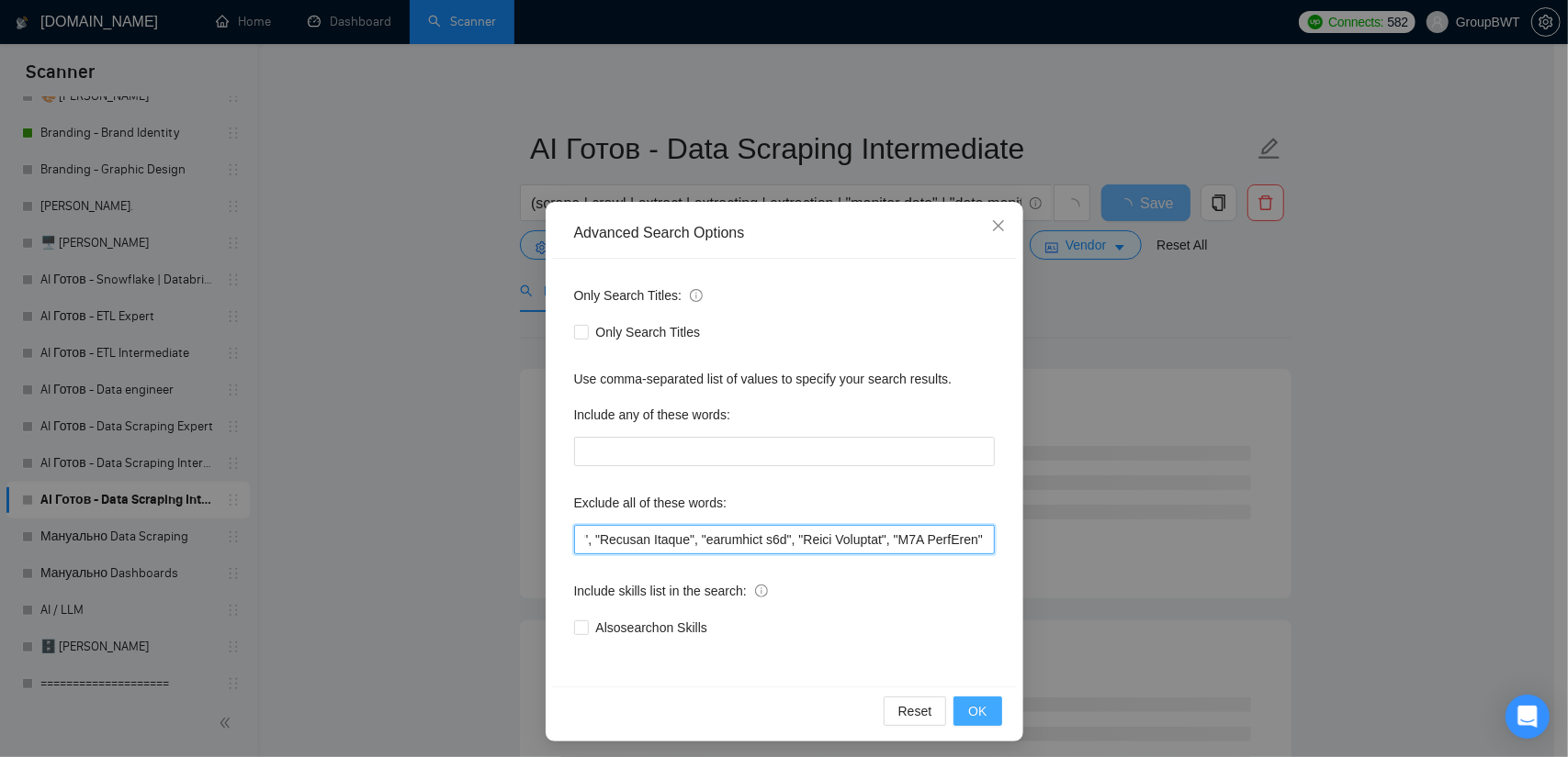
type input "Loremipsu", "Dolorsi Ametconse", "Adipi elitseddo", "Eiusmo Temporinc Utlabo", …"
click at [981, 712] on button "OK" at bounding box center [977, 712] width 48 height 29
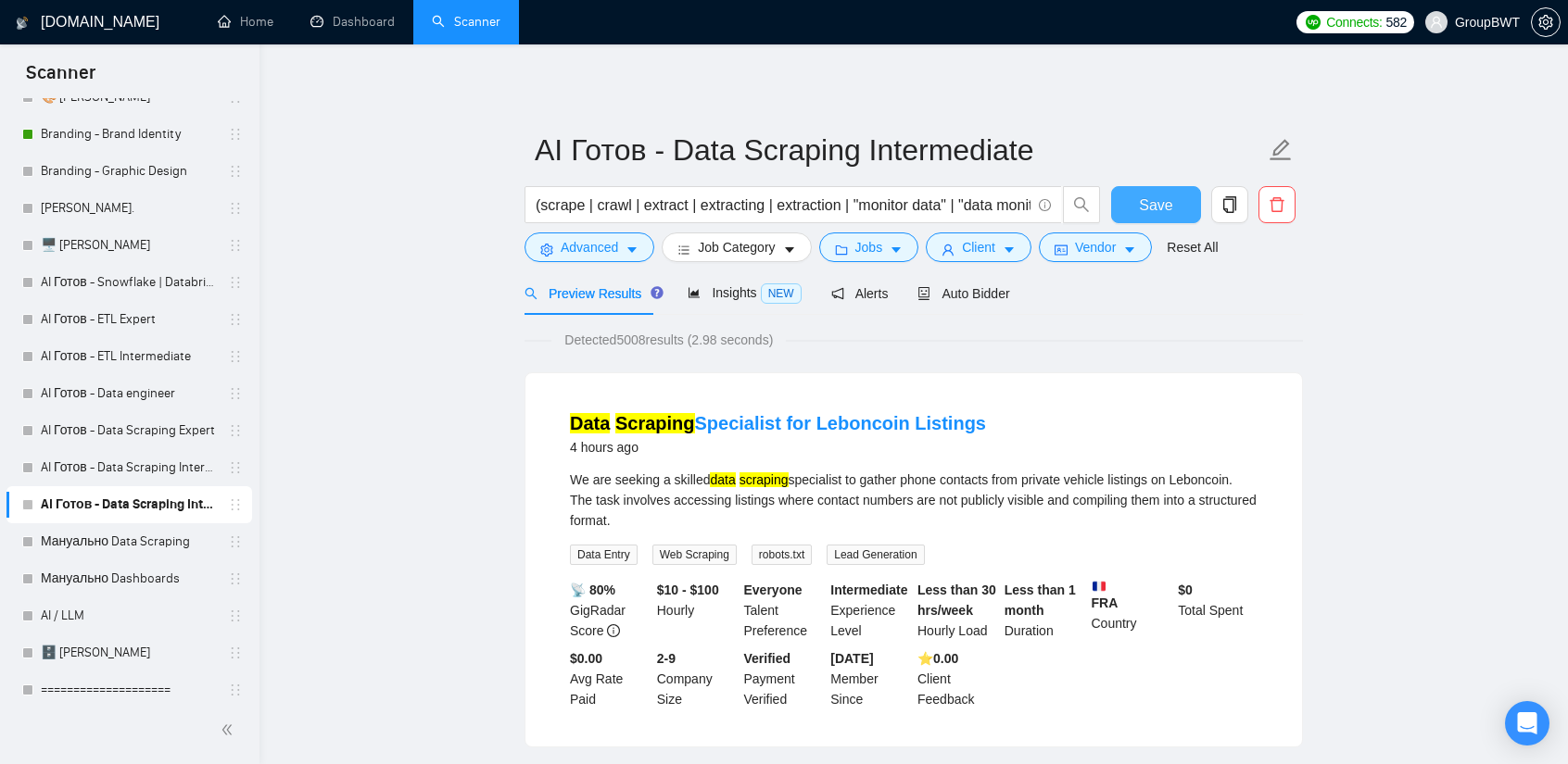
click at [1183, 194] on button "Save" at bounding box center [1155, 204] width 90 height 37
click at [141, 471] on link "AI Готов - Data Scraping Intermediate2" at bounding box center [128, 468] width 176 height 37
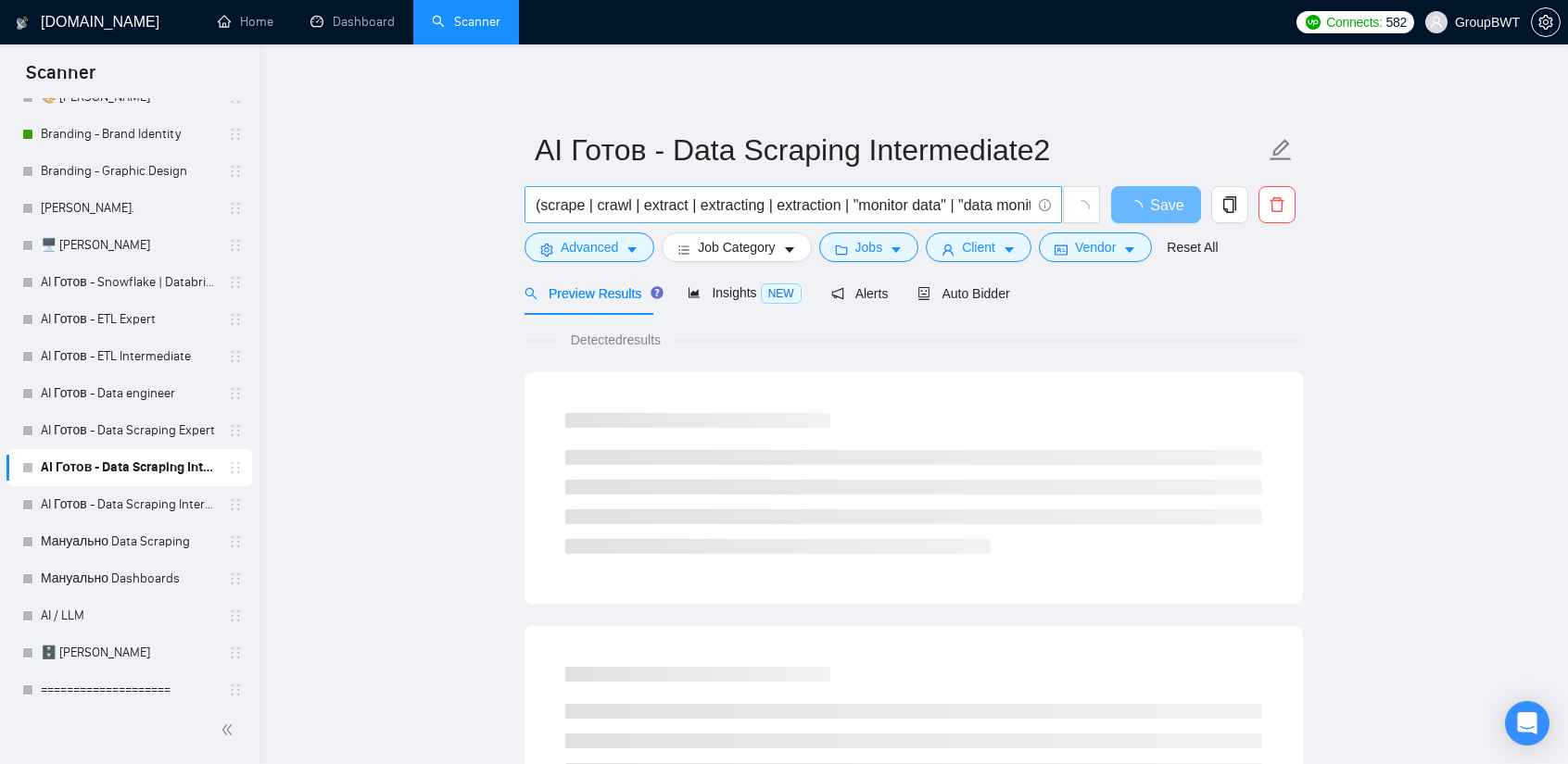
click at [760, 202] on input "(scrape | crawl | extract | extracting | extraction | "monitor data" | "data mo…" at bounding box center [783, 205] width 494 height 23
click at [610, 246] on span "Advanced" at bounding box center [589, 247] width 57 height 20
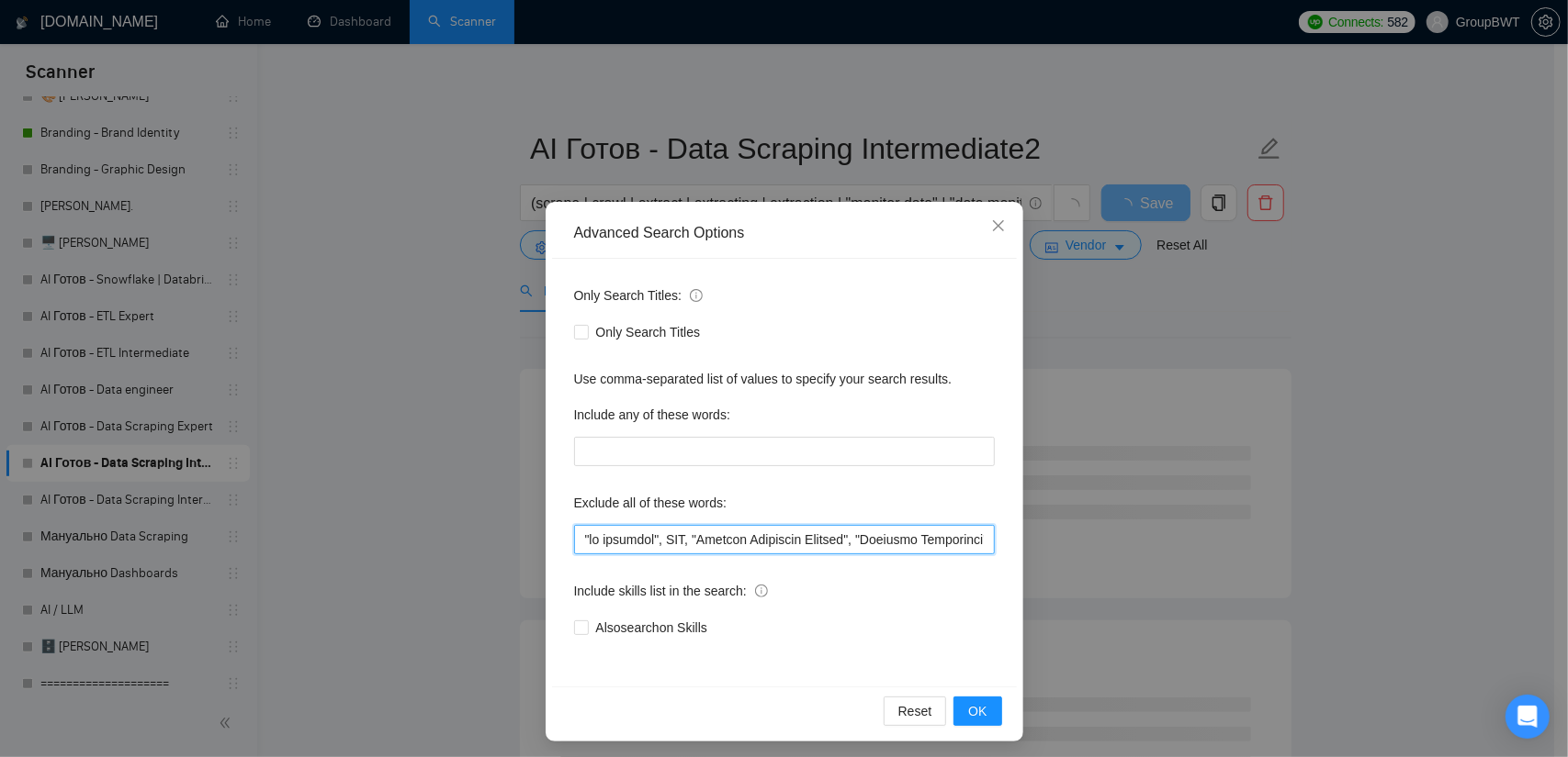
click at [728, 554] on input "text" at bounding box center [784, 540] width 421 height 29
paste input "Loremipsu", "Dolorsi Ametconse", "Adipi elitseddo", "Eiusmo Temporinc Utlabo", …"
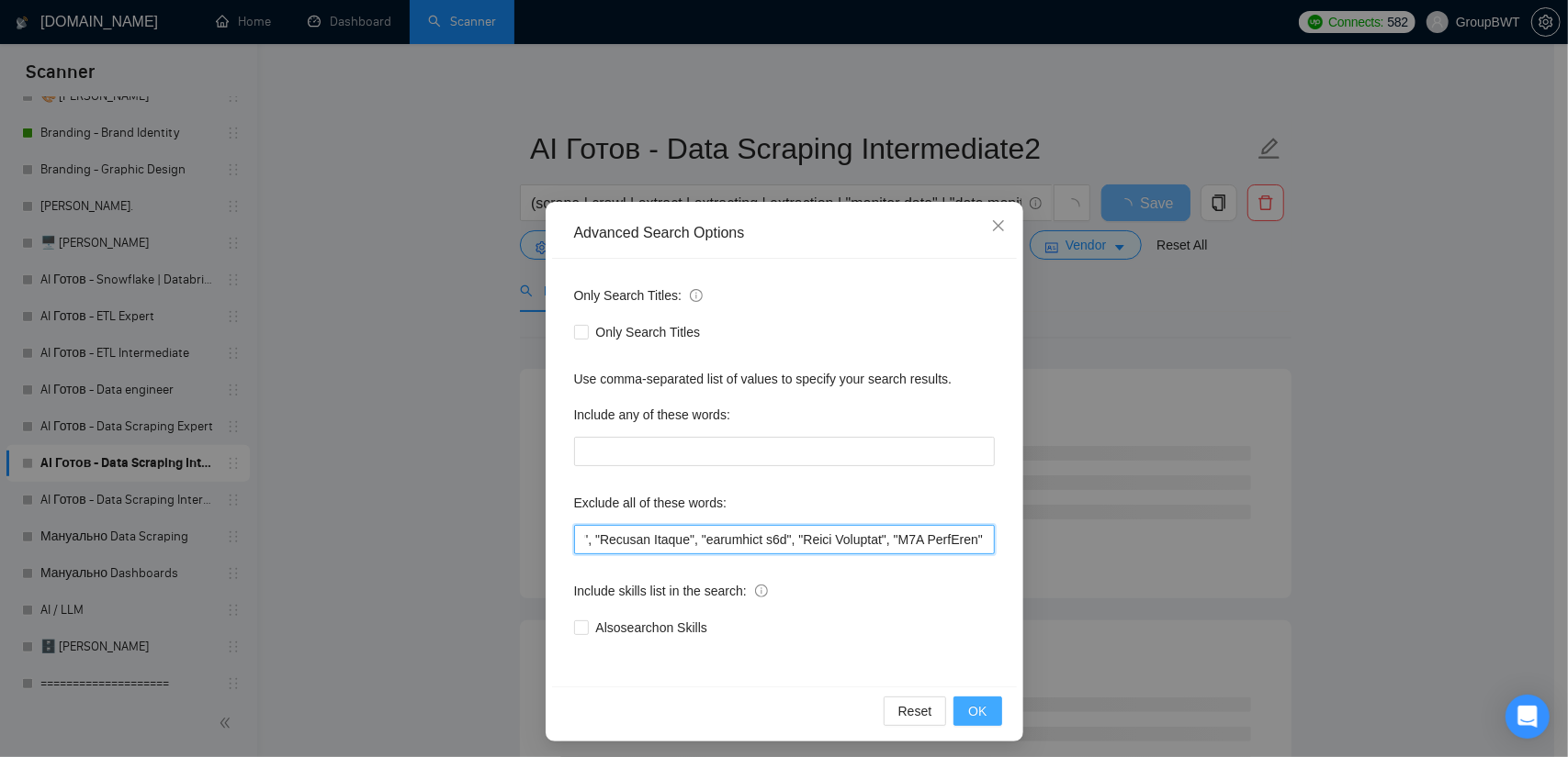
type input "Loremipsu", "Dolorsi Ametconse", "Adipi elitseddo", "Eiusmo Temporinc Utlabo", …"
click at [977, 702] on span "OK" at bounding box center [977, 711] width 18 height 20
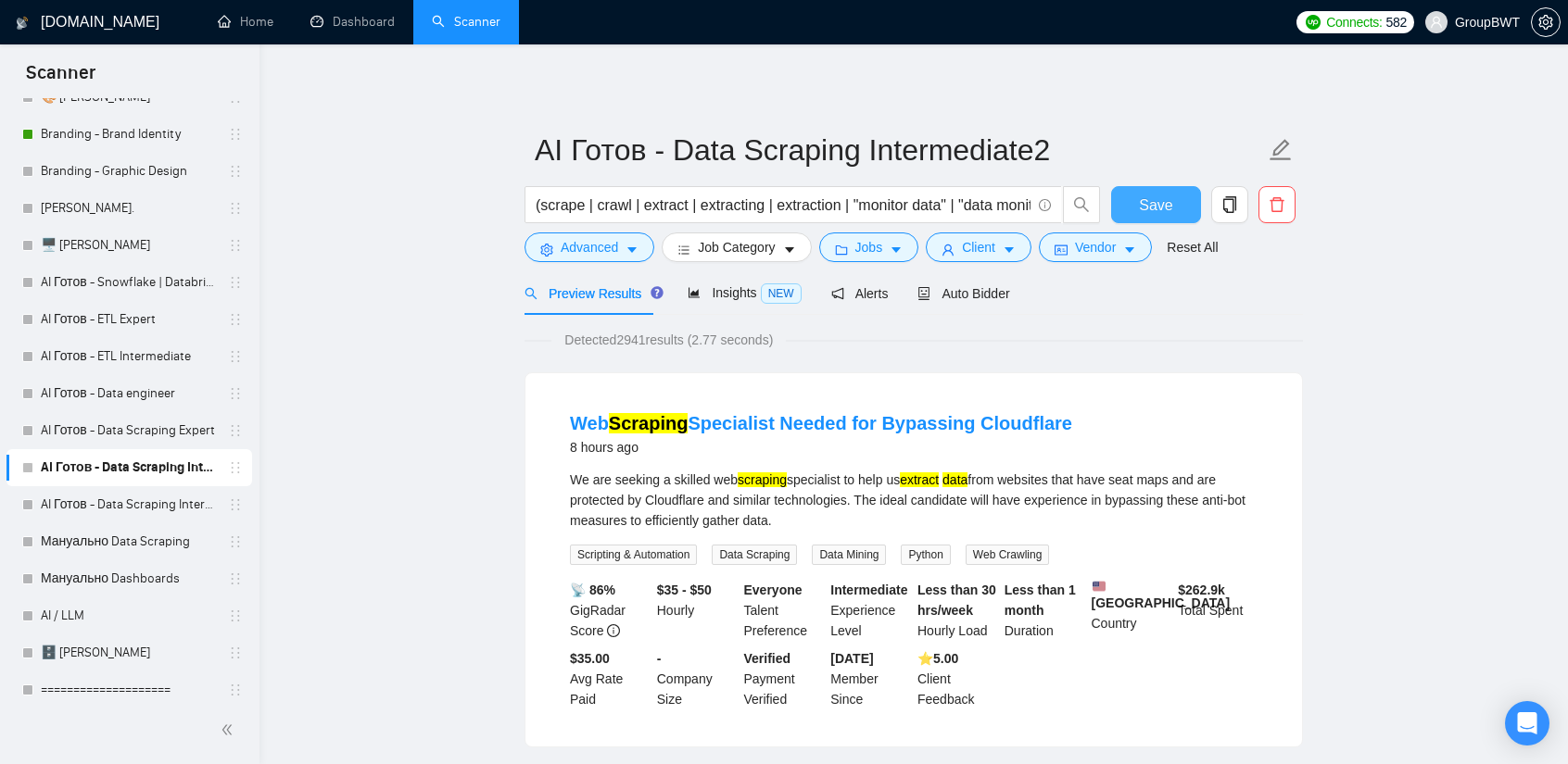
click at [1163, 210] on span "Save" at bounding box center [1155, 205] width 33 height 23
click at [121, 436] on link "AI Готов - Data Scraping Expert" at bounding box center [128, 431] width 176 height 37
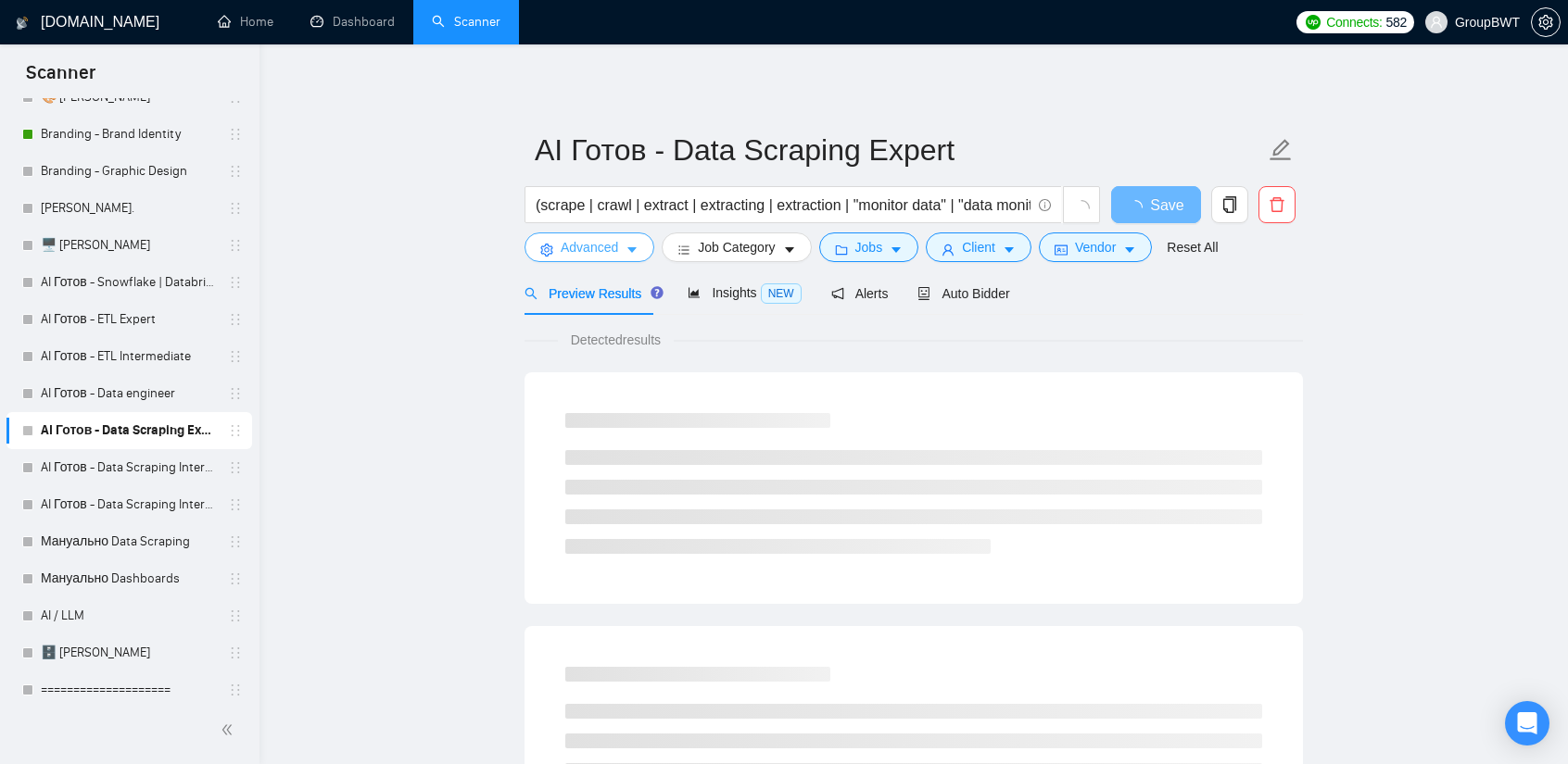
click at [617, 256] on button "Advanced" at bounding box center [589, 247] width 129 height 29
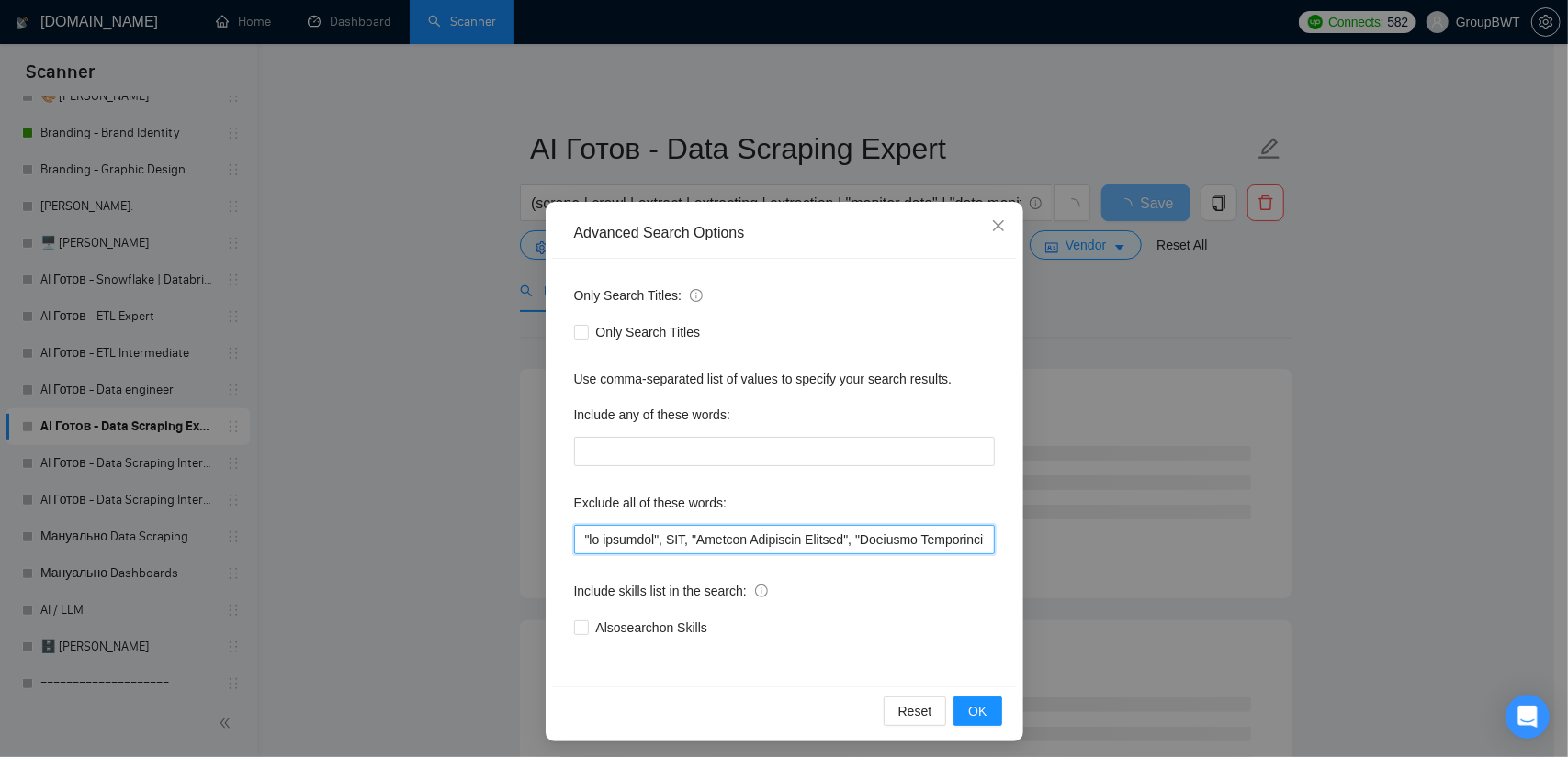
click at [693, 540] on input "text" at bounding box center [784, 540] width 421 height 29
paste input "Loremipsu", "Dolorsi Ametconse", "Adipi elitseddo", "Eiusmo Temporinc Utlabo", …"
click at [985, 702] on button "OK" at bounding box center [977, 712] width 48 height 29
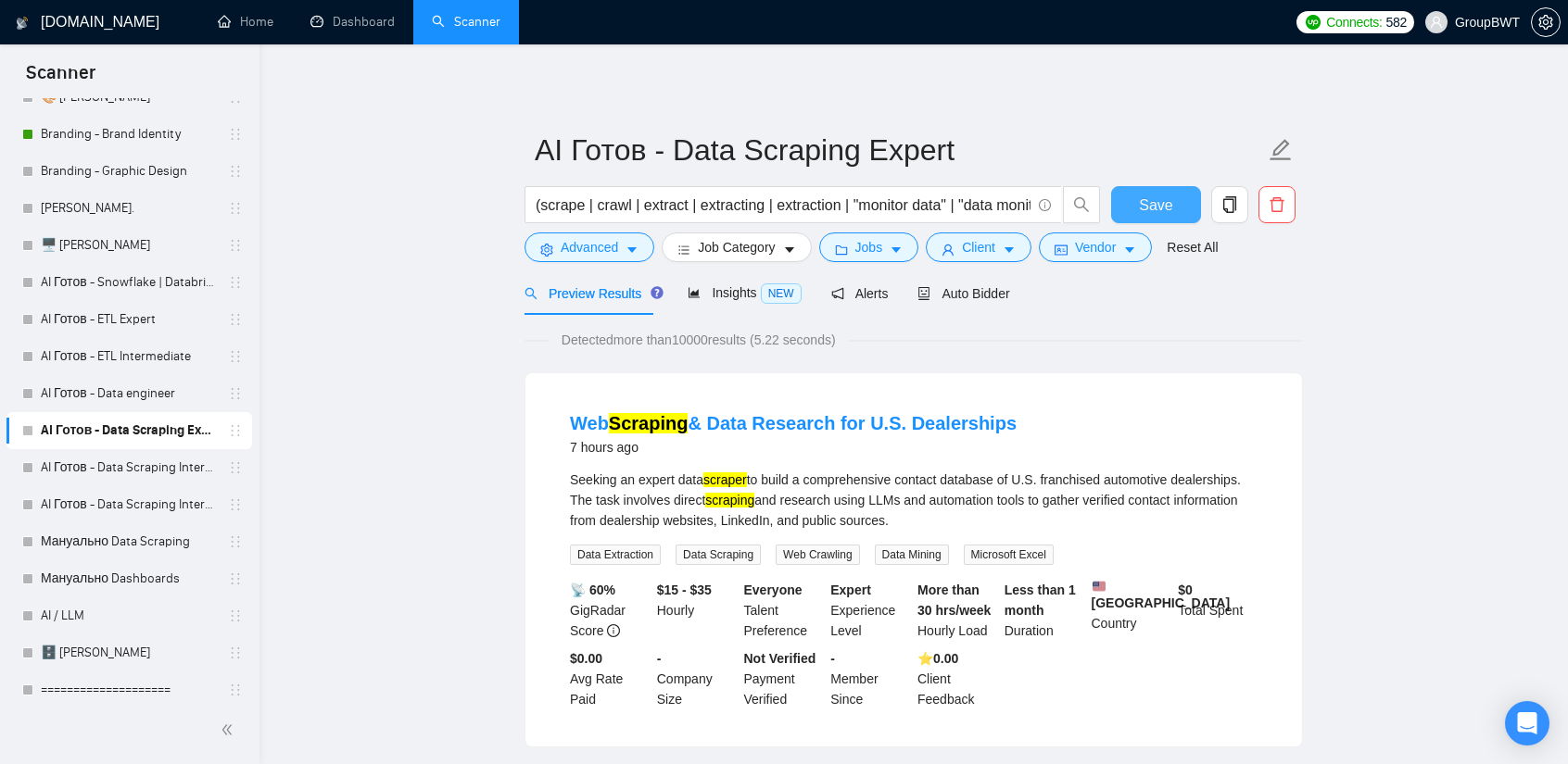
drag, startPoint x: 1167, startPoint y: 195, endPoint x: 1025, endPoint y: 346, distance: 207.3
click at [754, 299] on span "Insights NEW" at bounding box center [744, 292] width 113 height 15
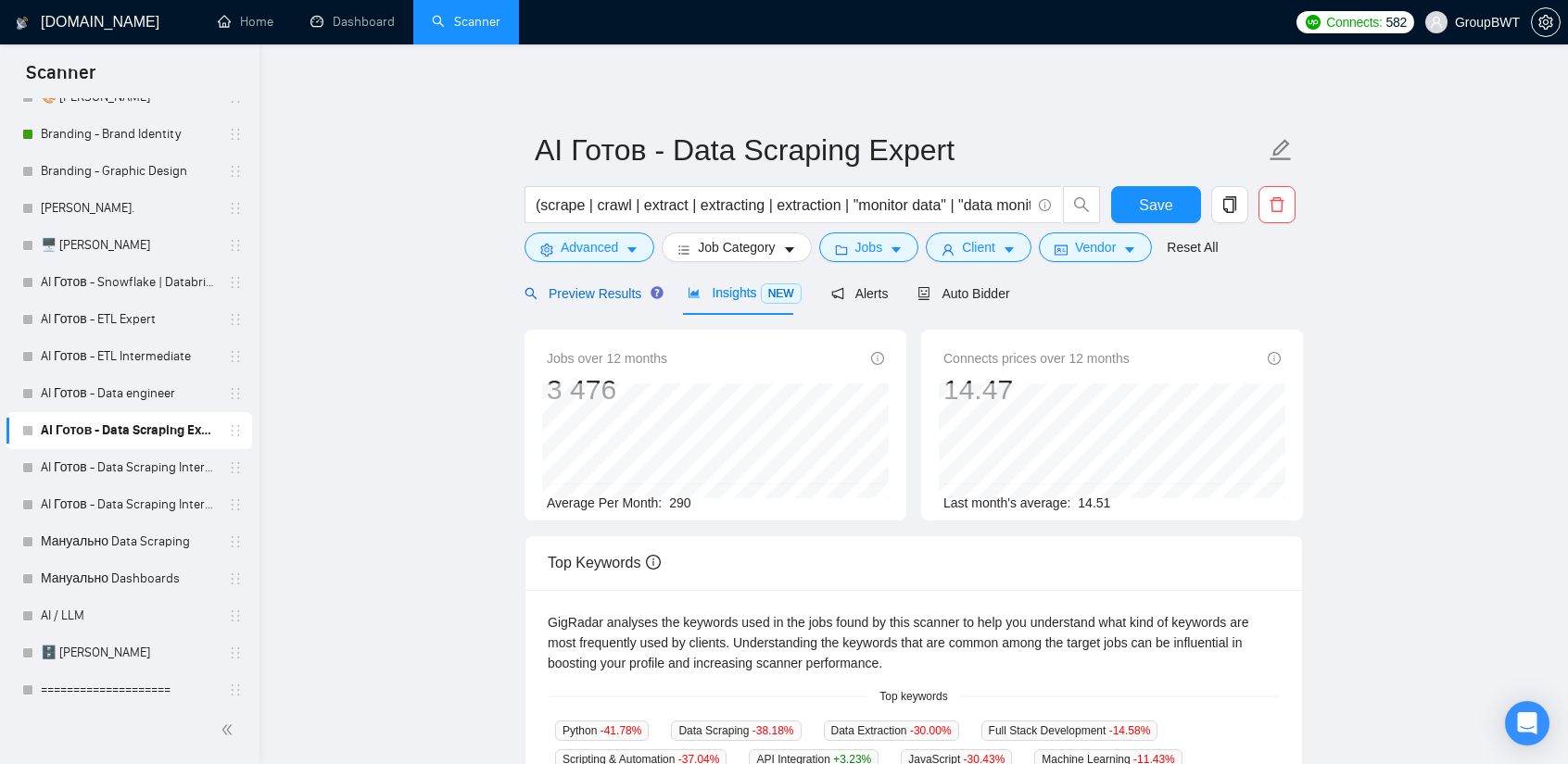
click at [581, 299] on span "Preview Results" at bounding box center [591, 293] width 133 height 15
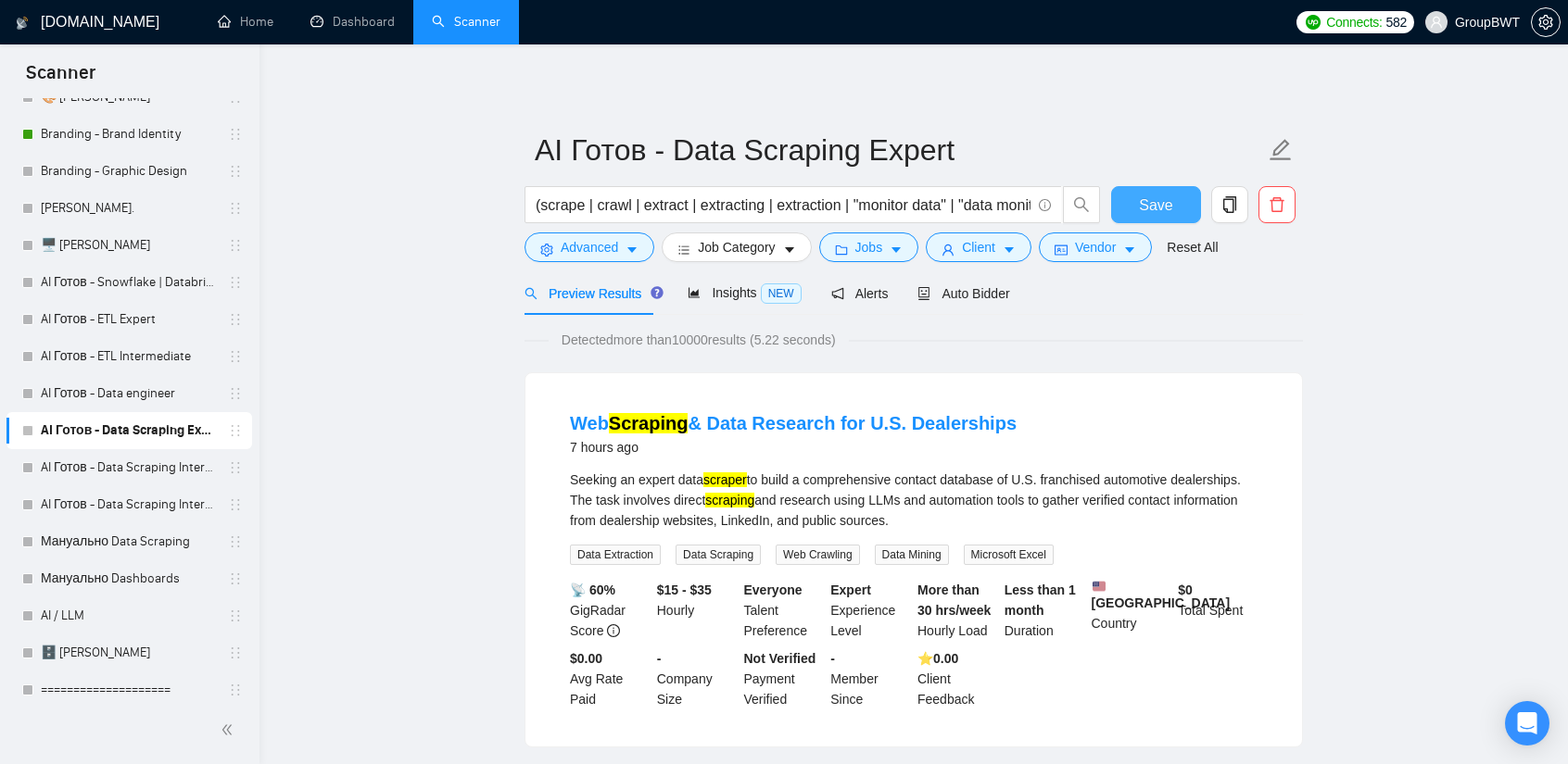
click at [1143, 205] on span "Save" at bounding box center [1155, 205] width 33 height 23
click at [723, 299] on span "Insights NEW" at bounding box center [744, 292] width 113 height 15
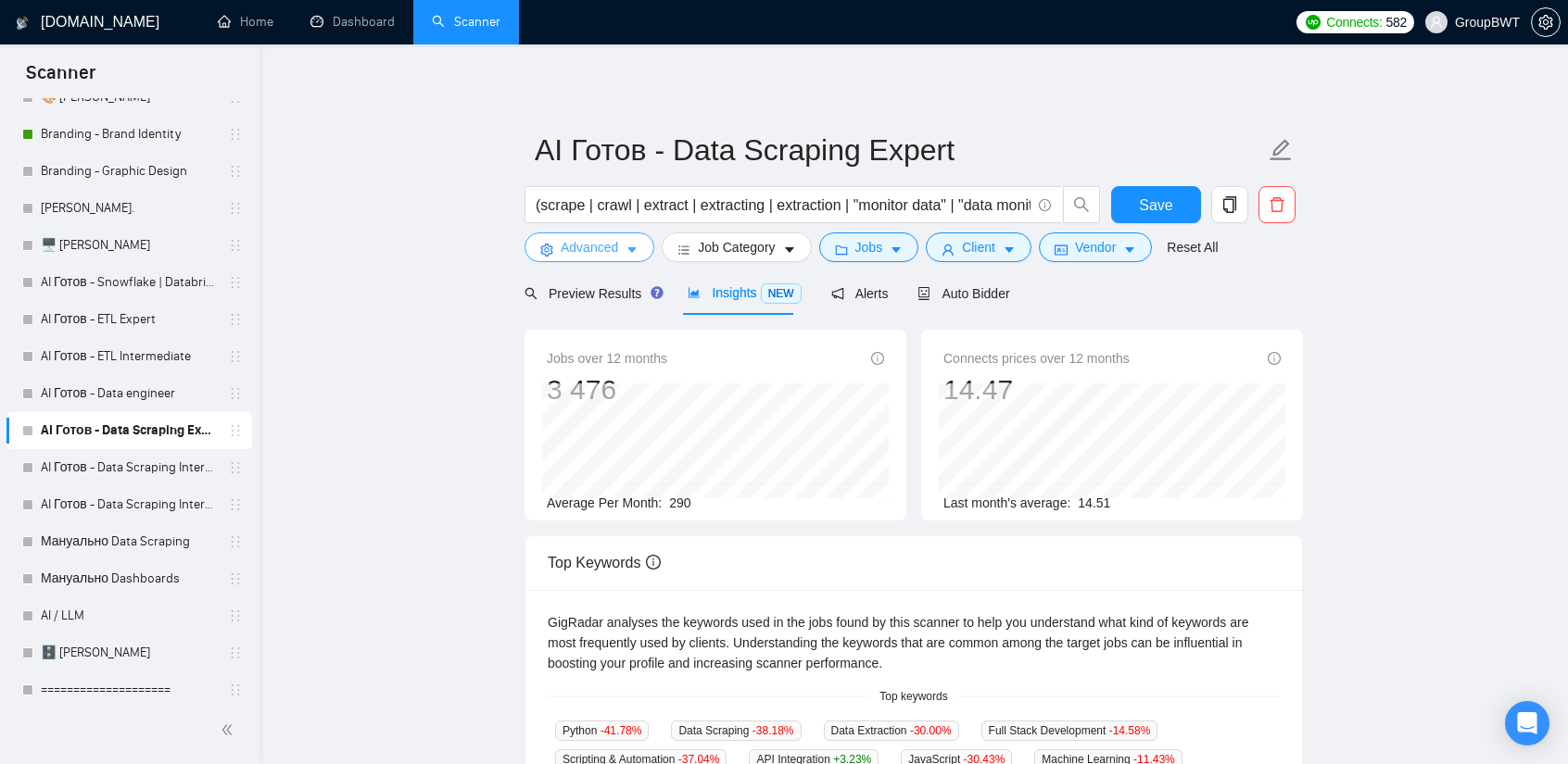
click at [627, 257] on icon "caret-down" at bounding box center [632, 249] width 13 height 13
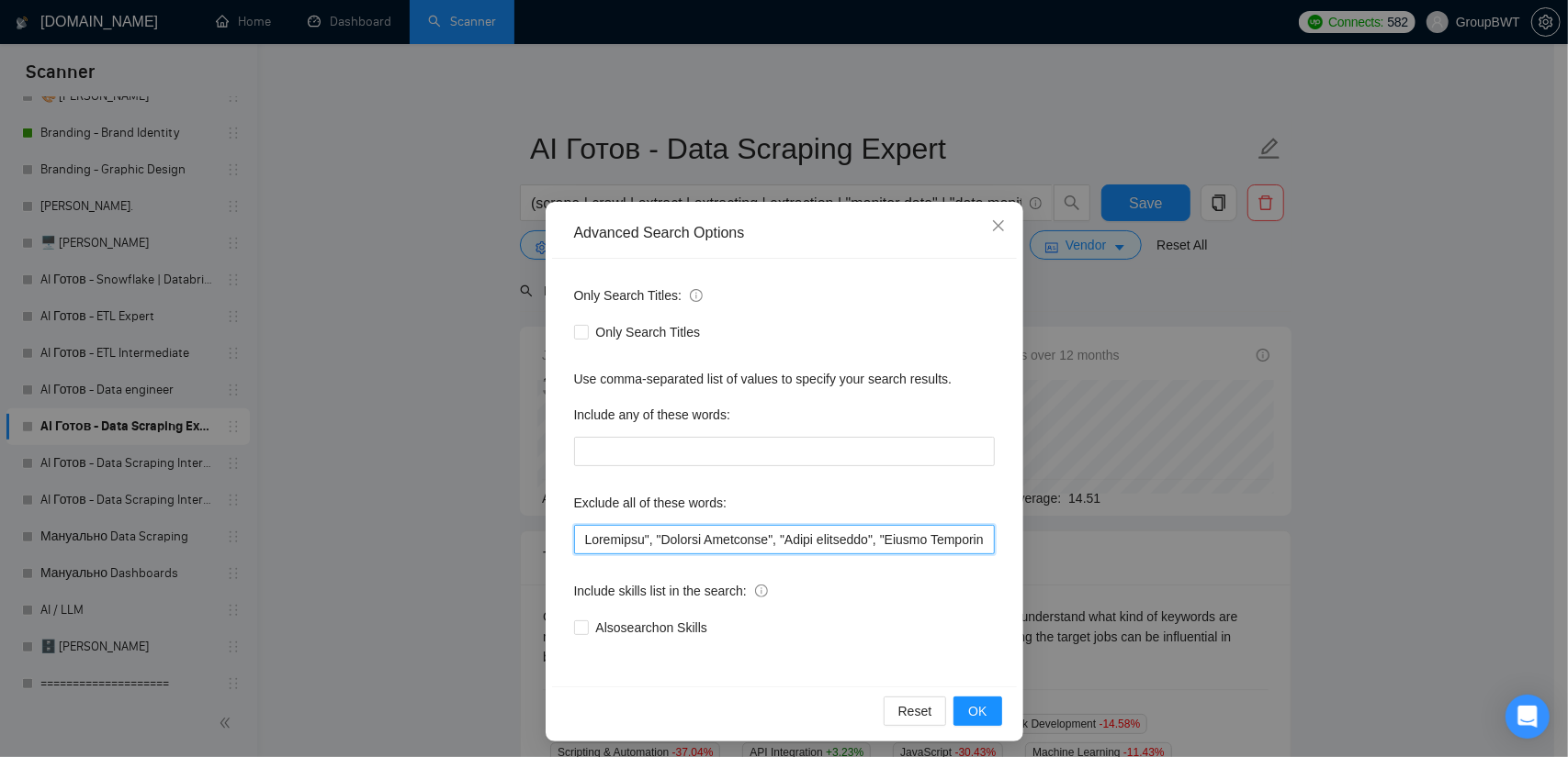
click at [914, 533] on input "text" at bounding box center [784, 540] width 421 height 29
drag, startPoint x: 906, startPoint y: 537, endPoint x: 1400, endPoint y: 564, distance: 494.7
click at [1400, 564] on div "Advanced Search Options Only Search Titles: Only Search Titles Use comma-separa…" at bounding box center [784, 378] width 1568 height 757
click at [911, 546] on input "text" at bounding box center [784, 540] width 421 height 29
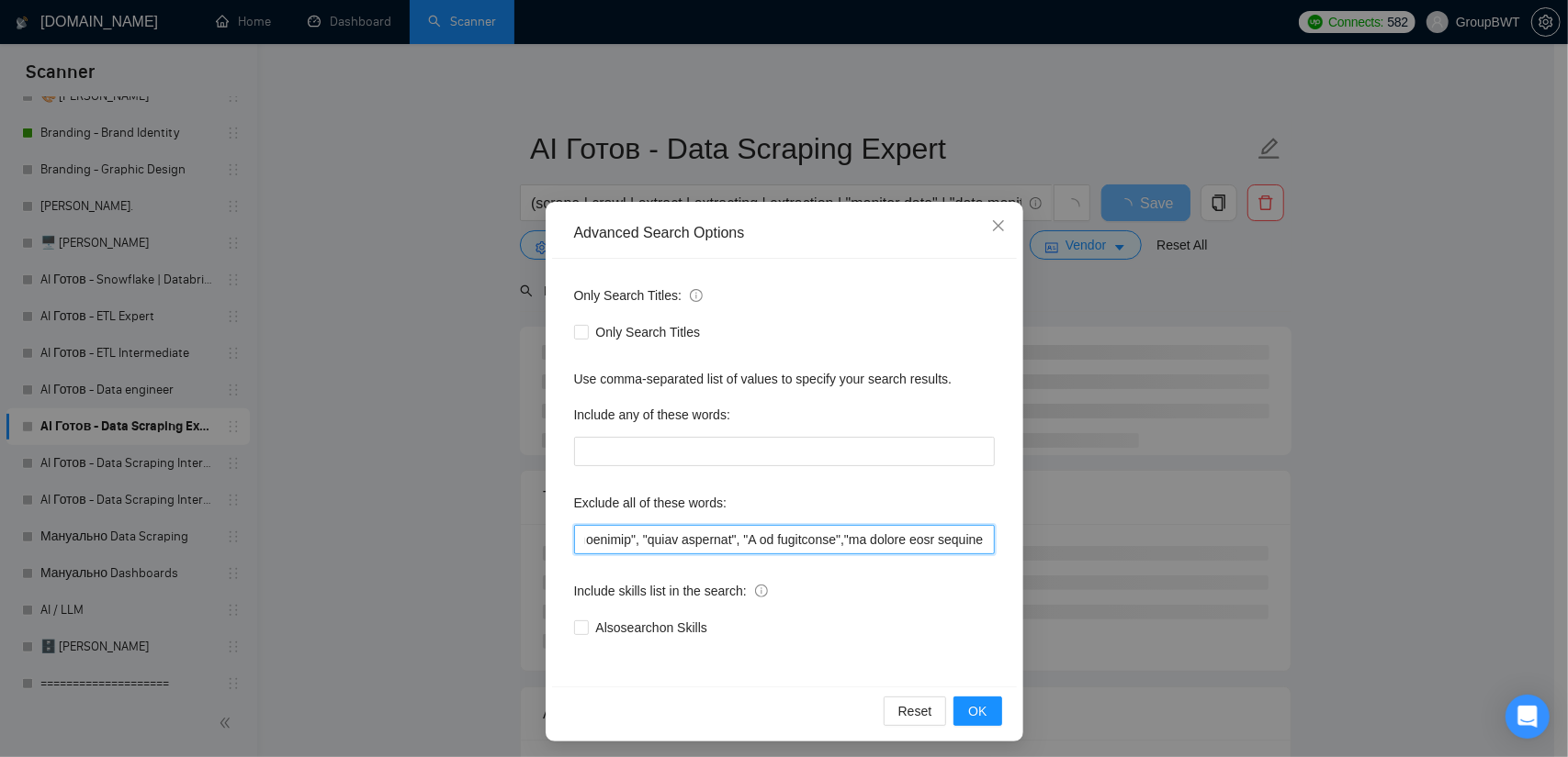
click at [855, 542] on input "text" at bounding box center [784, 540] width 421 height 29
drag, startPoint x: 886, startPoint y: 541, endPoint x: 1344, endPoint y: 548, distance: 458.1
click at [1344, 548] on div "Advanced Search Options Only Search Titles: Only Search Titles Use comma-separa…" at bounding box center [784, 378] width 1568 height 757
click at [991, 221] on icon "close" at bounding box center [998, 226] width 14 height 14
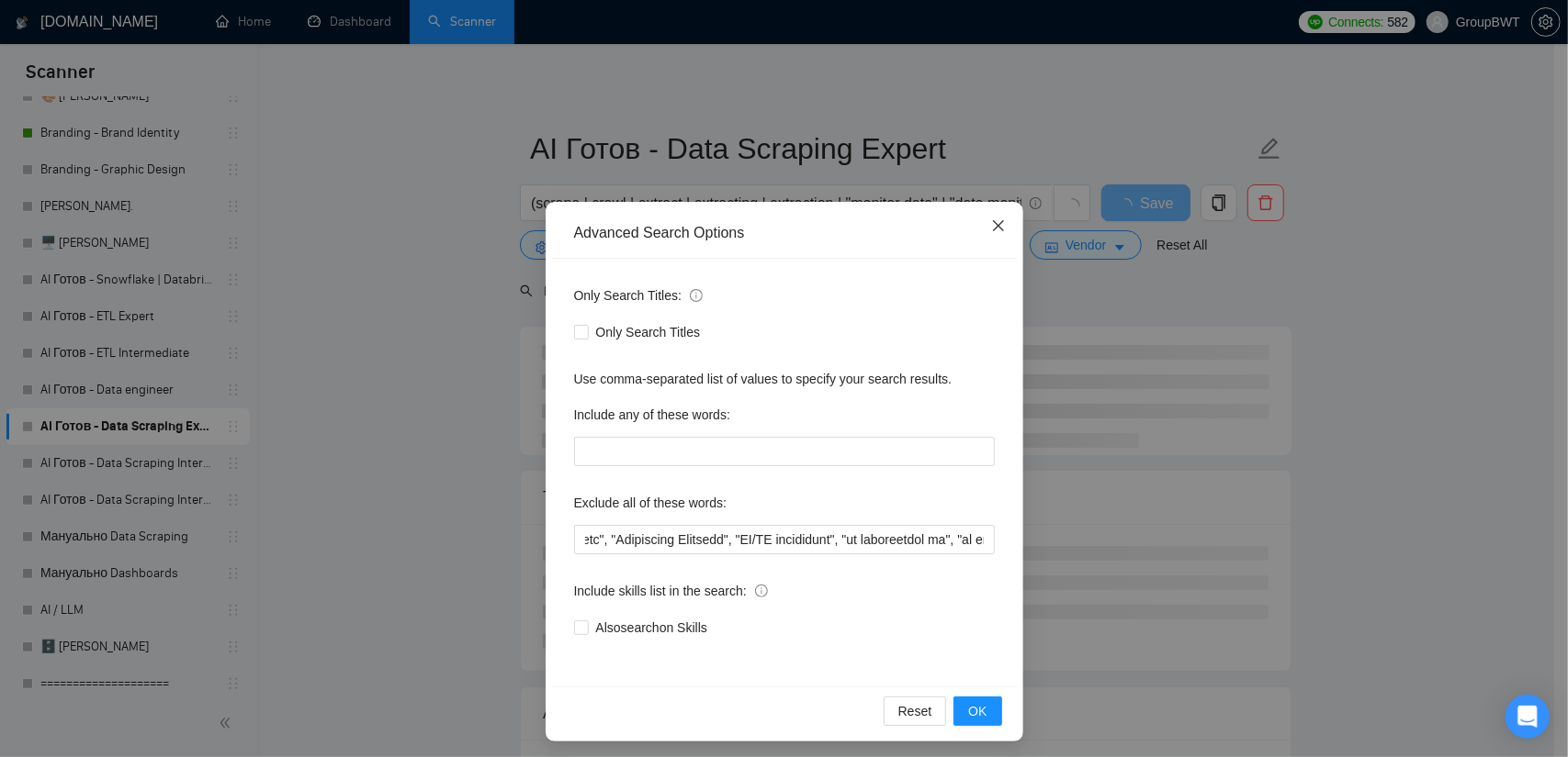
scroll to position [0, 0]
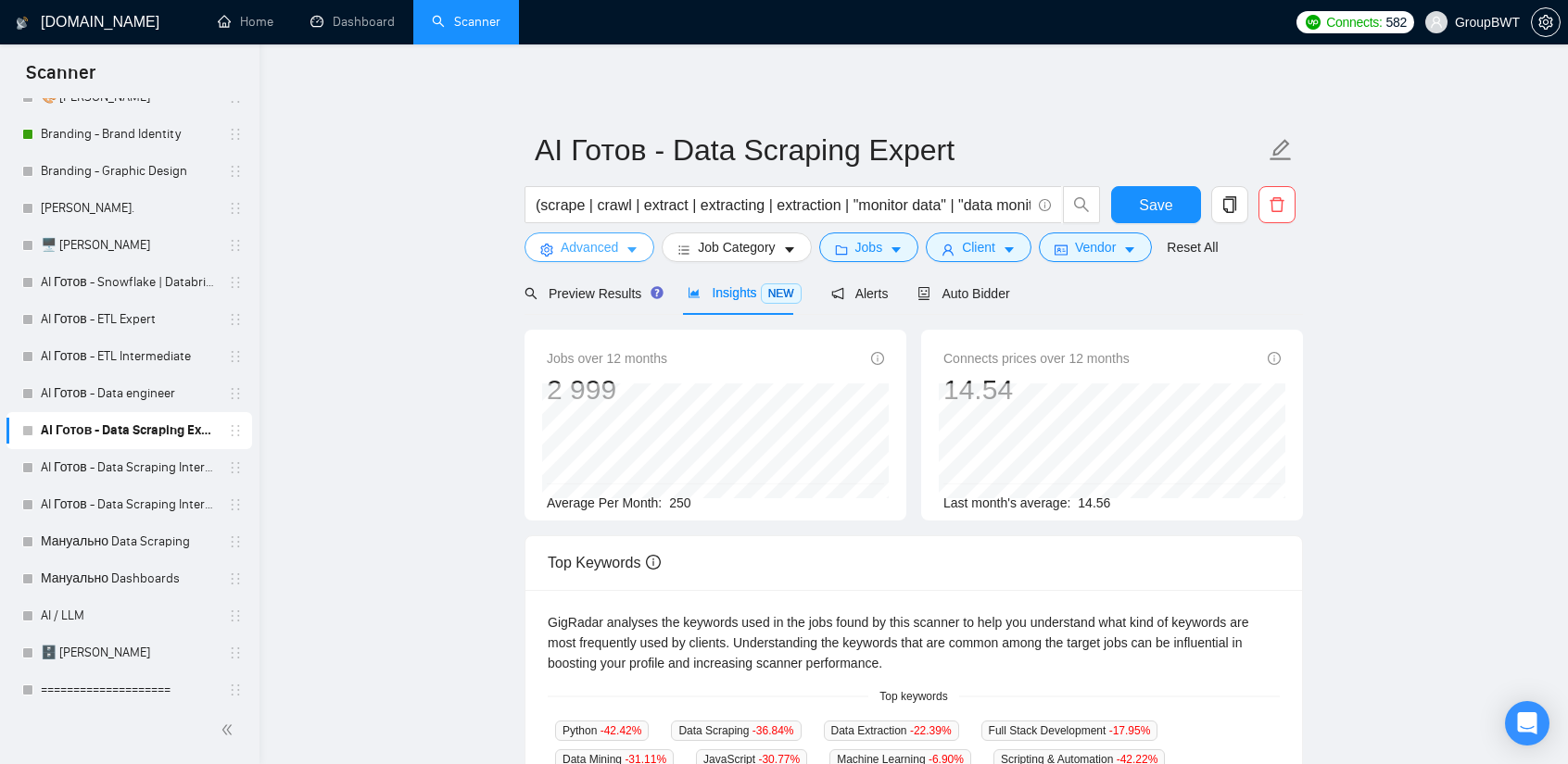
click at [577, 253] on span "Advanced" at bounding box center [589, 247] width 57 height 20
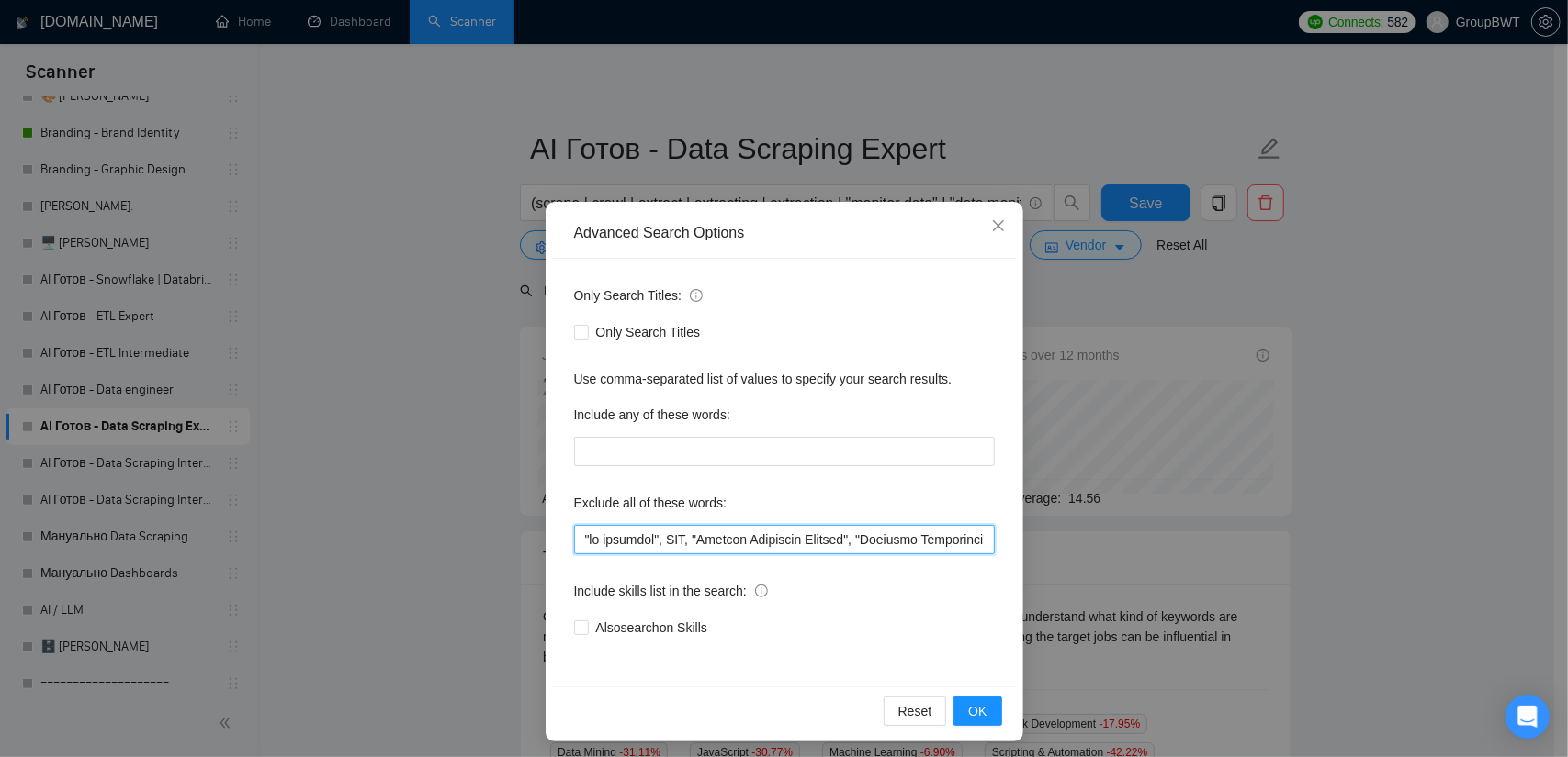
click at [752, 545] on input "text" at bounding box center [784, 540] width 421 height 29
paste input "Loremipsu", "Dolorsi Ametconse", "Adipi elitseddo", "Eiusmo Temporinc Utlabo", …"
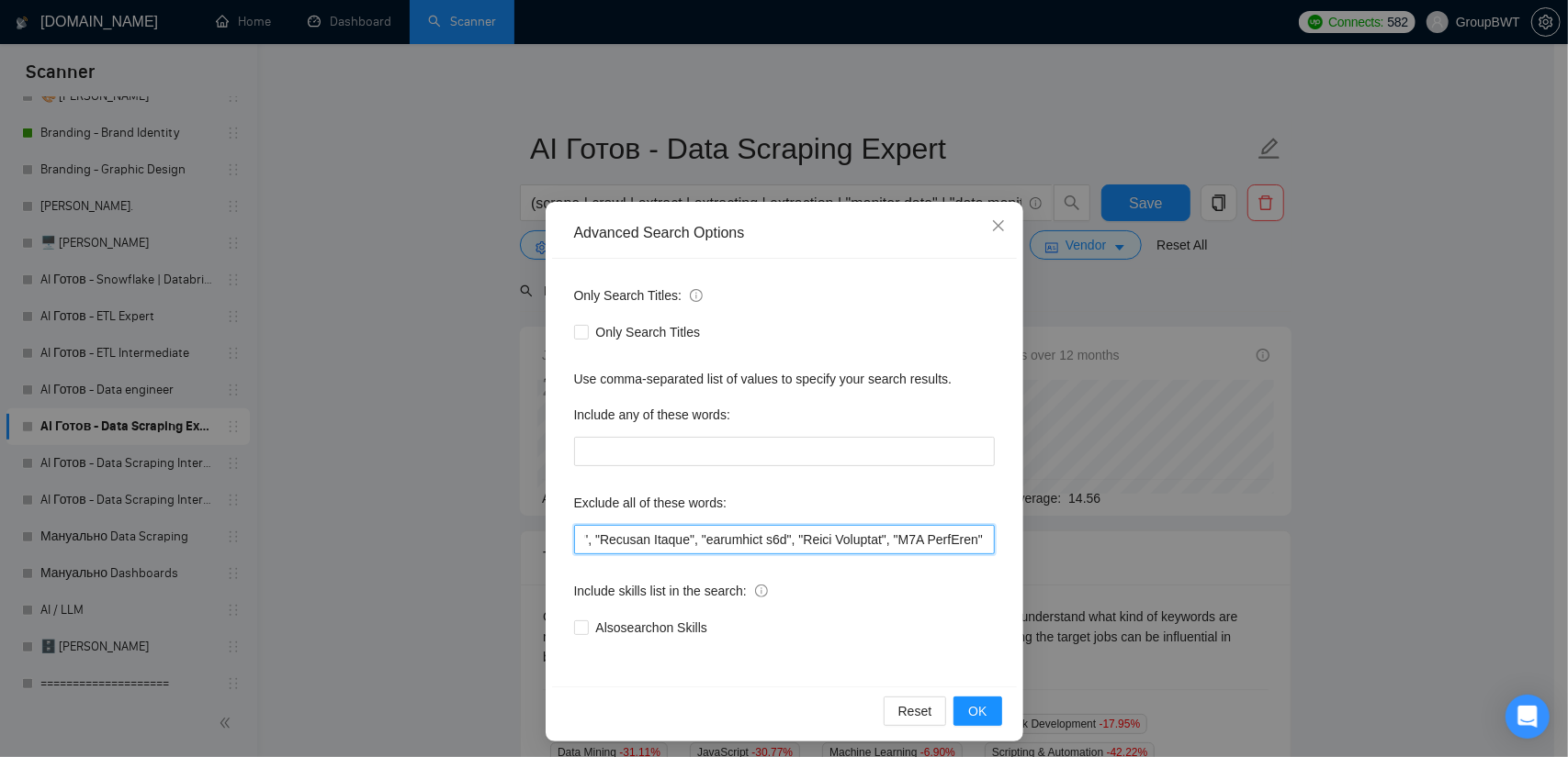
drag, startPoint x: 911, startPoint y: 548, endPoint x: 1279, endPoint y: 546, distance: 368.0
click at [1279, 546] on div "Advanced Search Options Only Search Titles: Only Search Titles Use comma-separa…" at bounding box center [784, 378] width 1568 height 757
type input "Loremipsu", "Dolorsi Ametconse", "Adipi elitseddo", "Eiusmo Temporinc Utlabo", …"
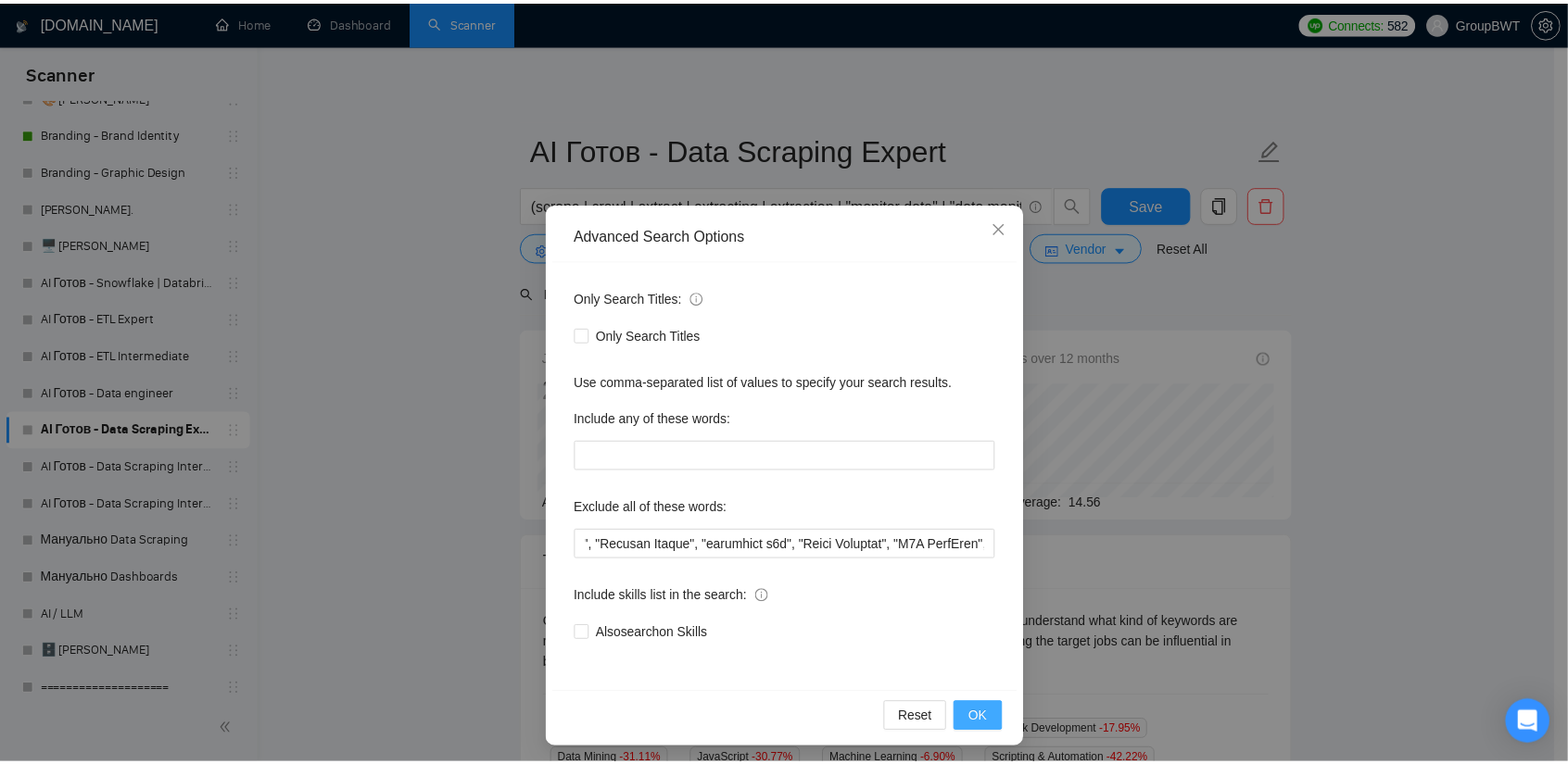
scroll to position [0, 0]
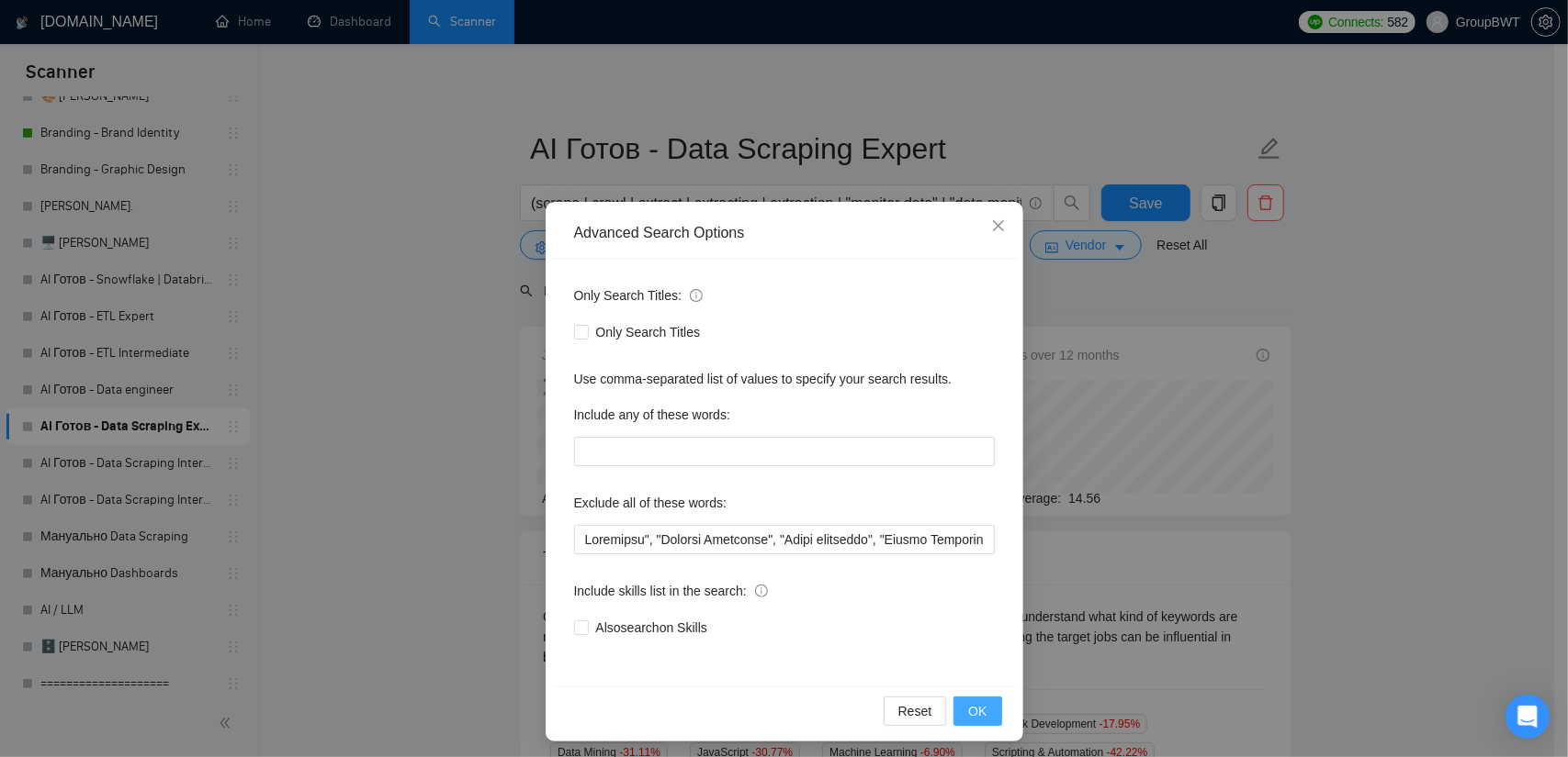
click at [961, 705] on button "OK" at bounding box center [977, 712] width 48 height 29
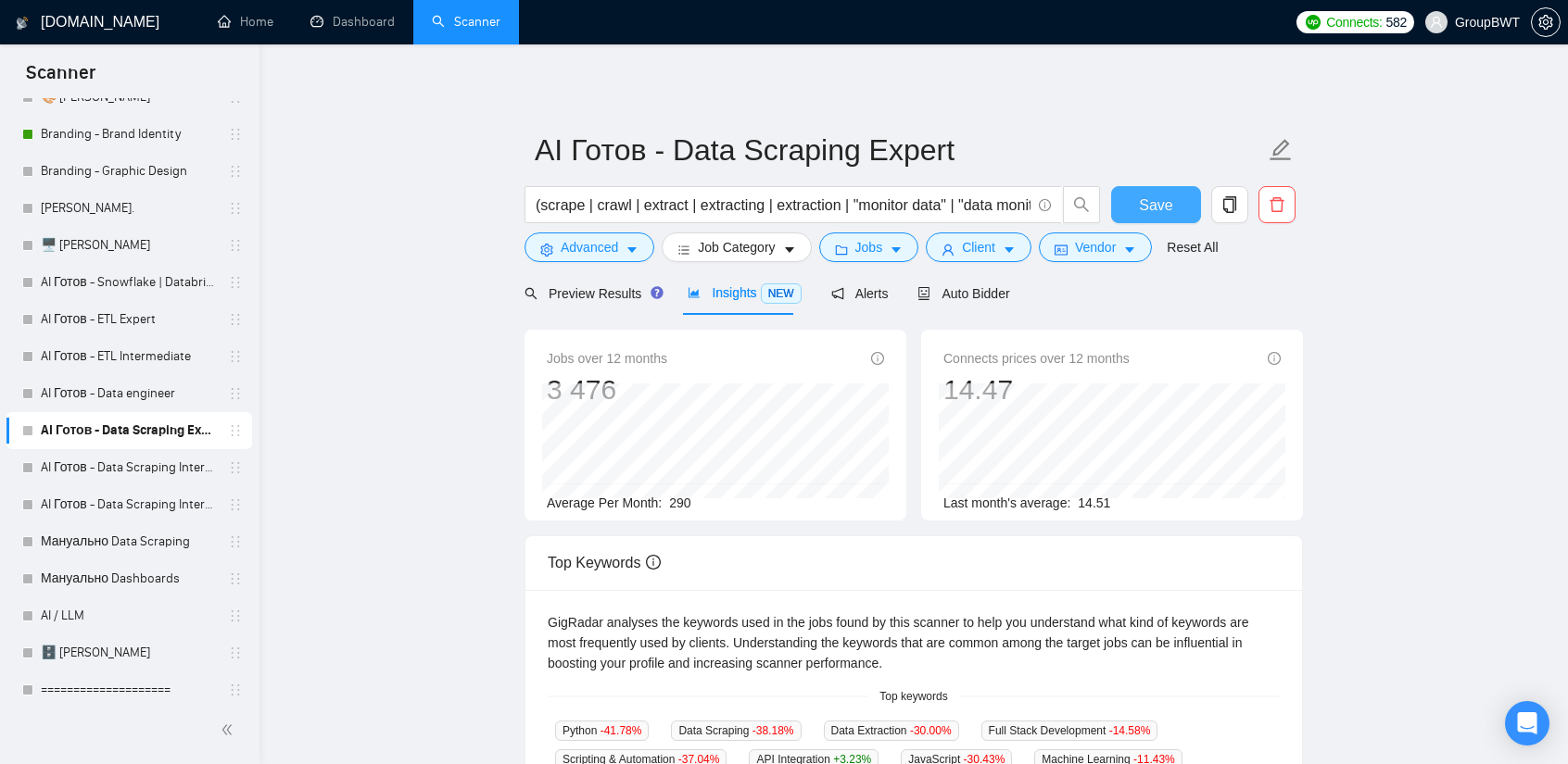
click at [1127, 202] on button "Save" at bounding box center [1155, 204] width 90 height 37
click at [584, 288] on span "Preview Results" at bounding box center [591, 293] width 133 height 15
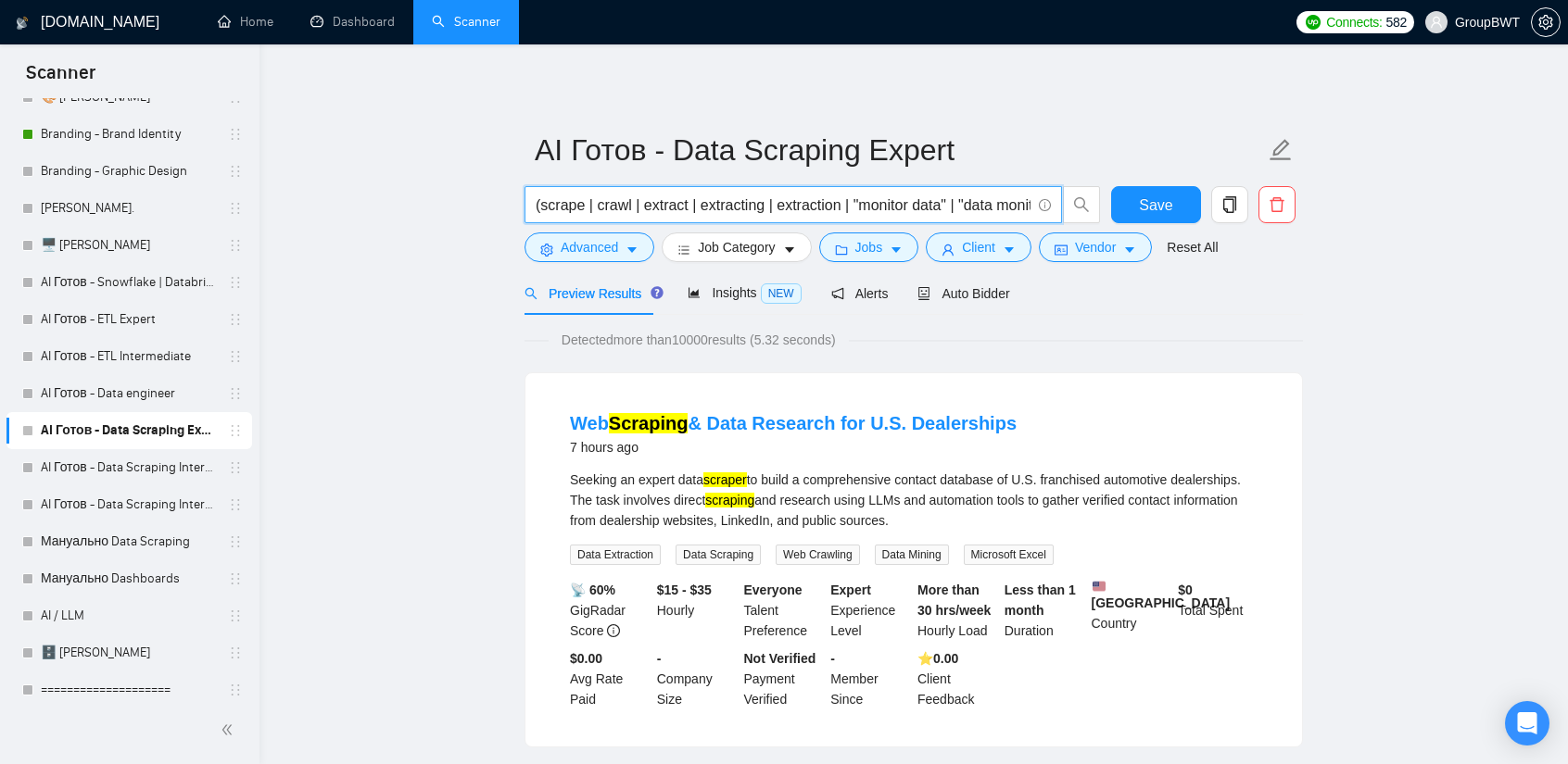
scroll to position [0, 5369]
drag, startPoint x: 1006, startPoint y: 206, endPoint x: 1473, endPoint y: 222, distance: 467.3
click at [943, 213] on input "(scrape | crawl | extract | extracting | extraction | "monitor data" | "data mo…" at bounding box center [783, 205] width 494 height 23
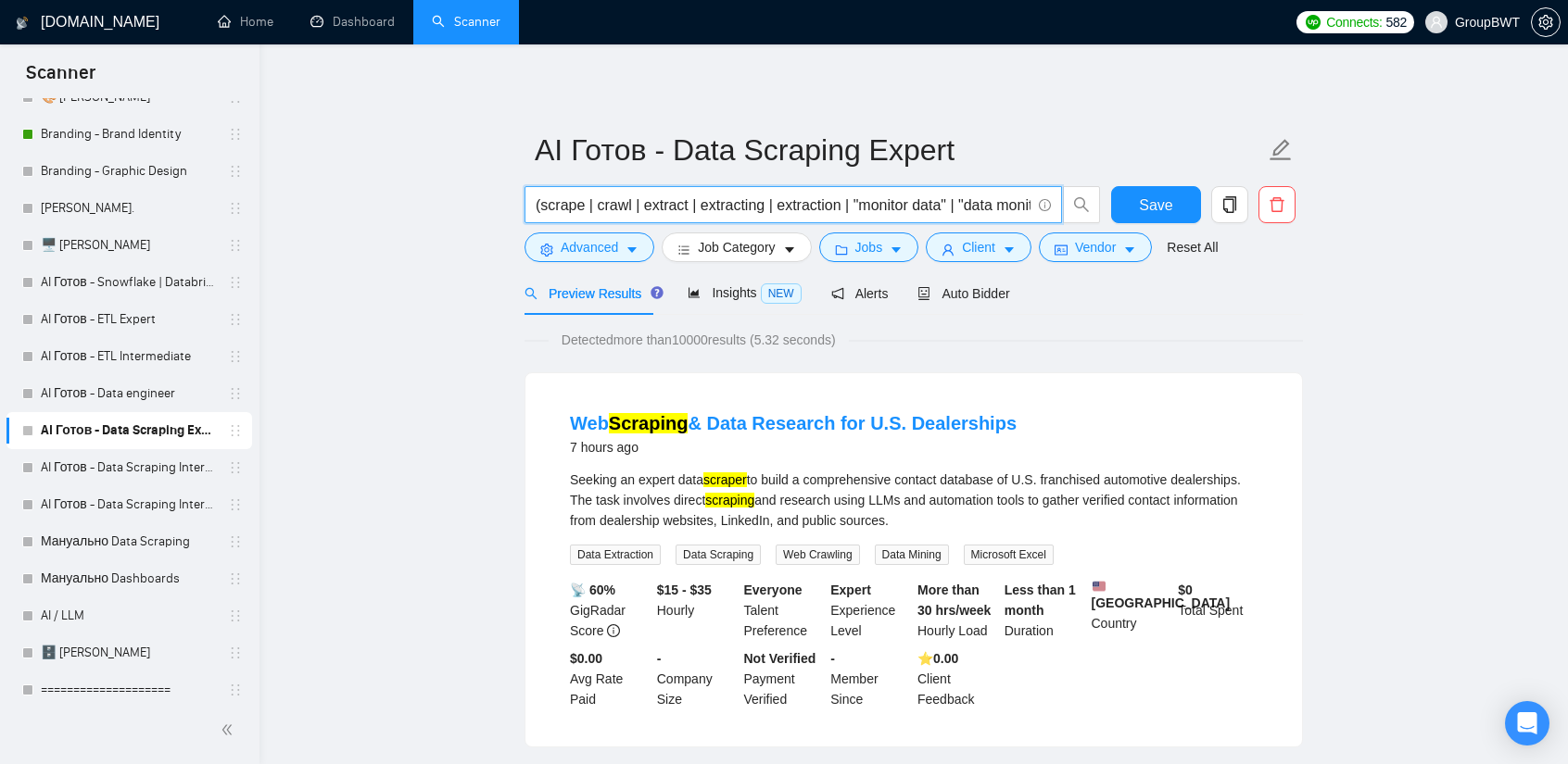
click at [765, 201] on input "(scrape | crawl | extract | extracting | extraction | "monitor data" | "data mo…" at bounding box center [783, 205] width 494 height 23
paste input "| "Data Collection Bot" | "Scraping Bot" | "Crawling Bot" | "Parsing Bot""
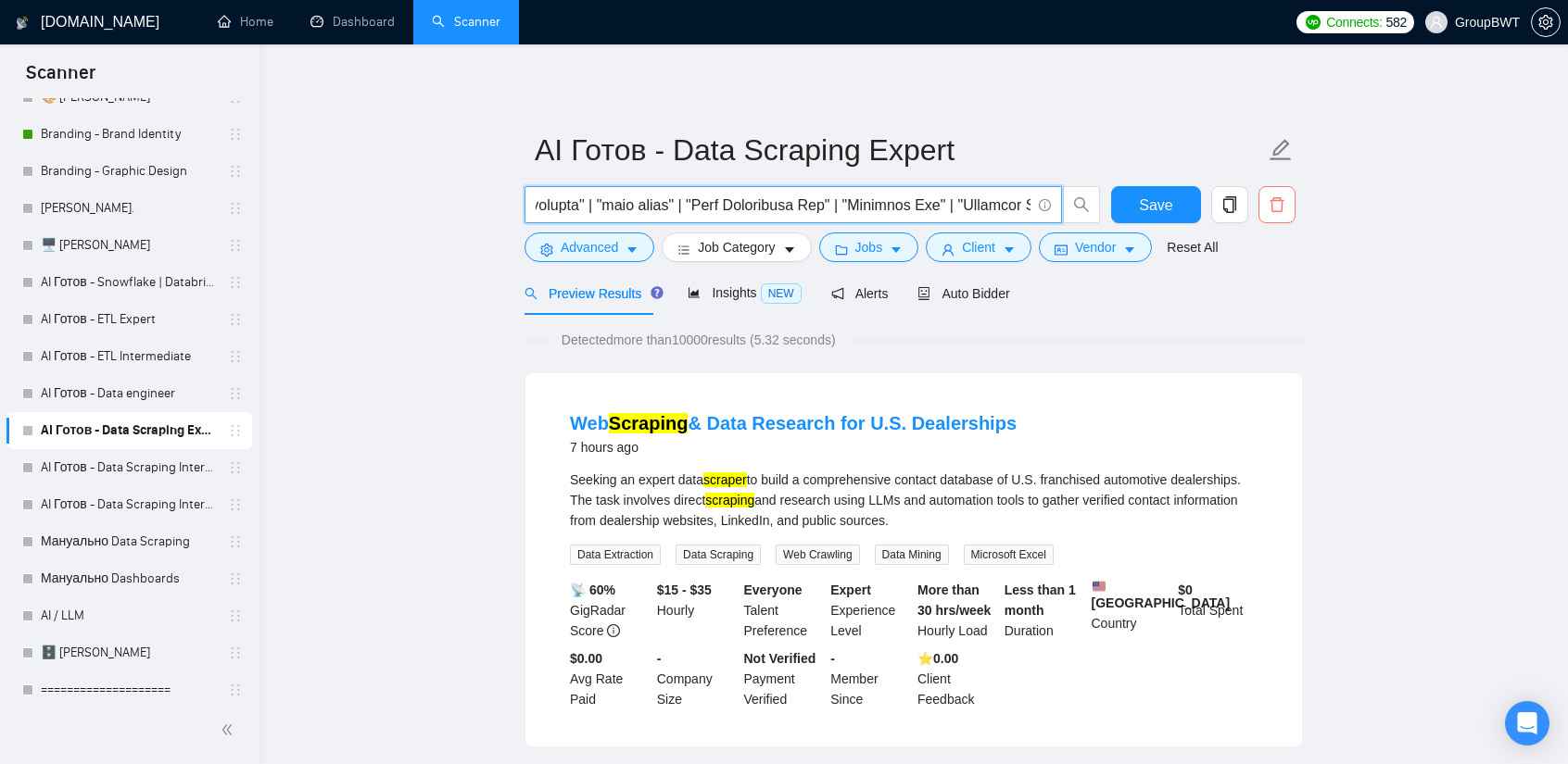
drag, startPoint x: 891, startPoint y: 199, endPoint x: 1294, endPoint y: 208, distance: 403.1
type input "(scrape | crawl | extract | extracting | extraction | "monitor data" | "data mo…"
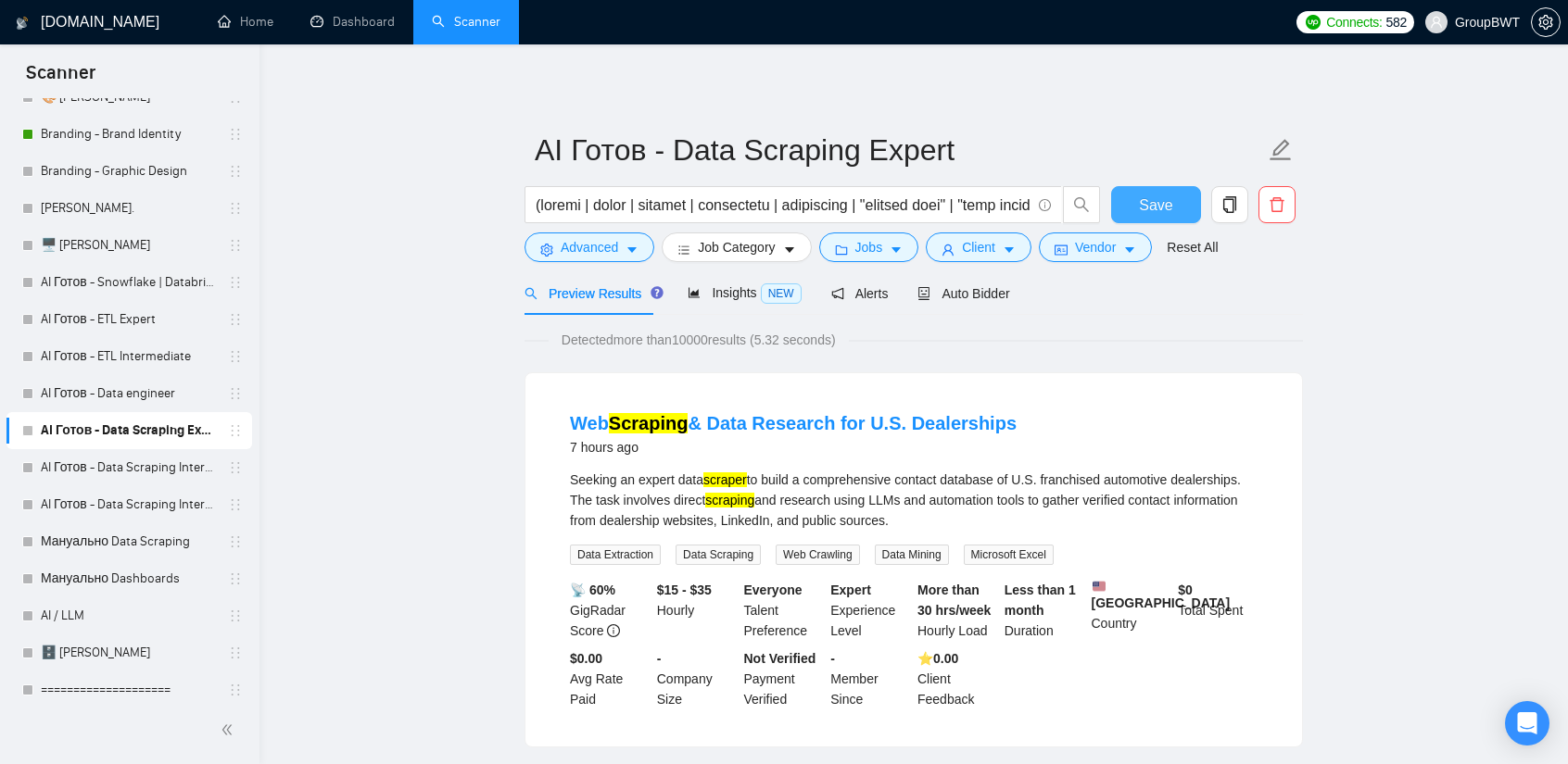
click at [1164, 204] on span "Save" at bounding box center [1155, 205] width 33 height 23
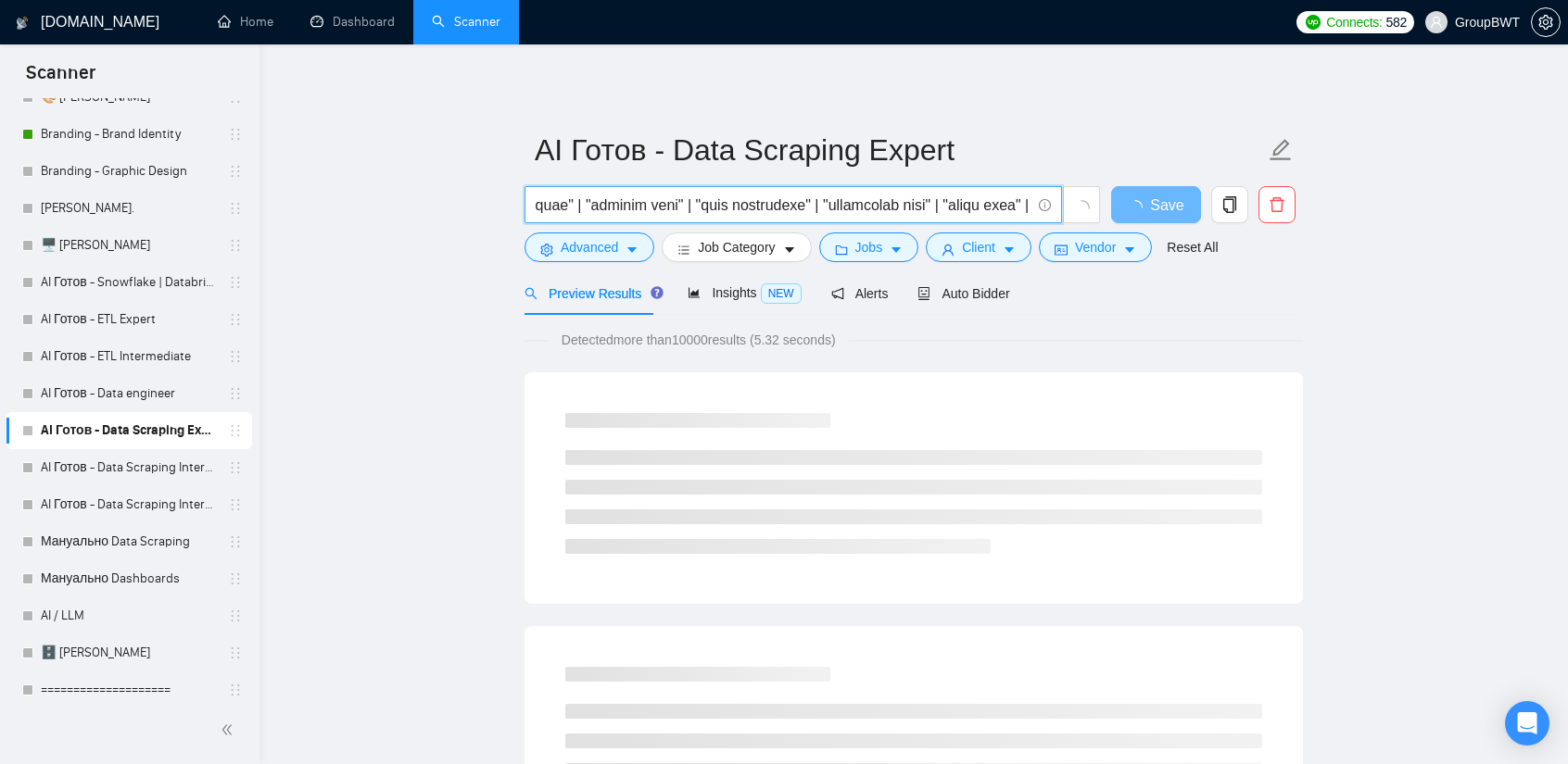
scroll to position [0, 5823]
drag, startPoint x: 1181, startPoint y: 210, endPoint x: 1340, endPoint y: 215, distance: 159.1
click at [814, 197] on input "text" at bounding box center [783, 205] width 494 height 23
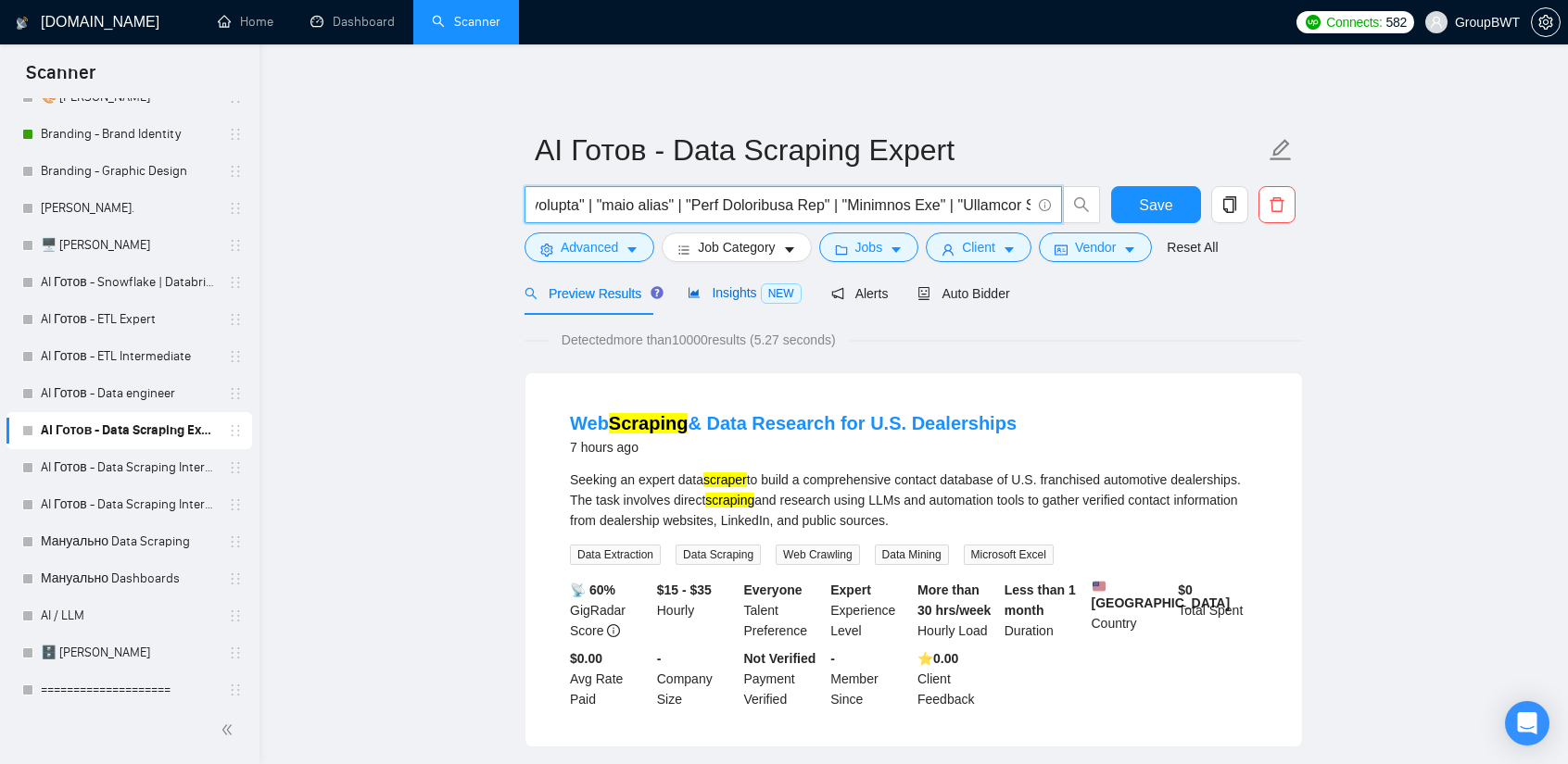
scroll to position [0, 0]
click at [708, 297] on span "Insights NEW" at bounding box center [744, 292] width 113 height 15
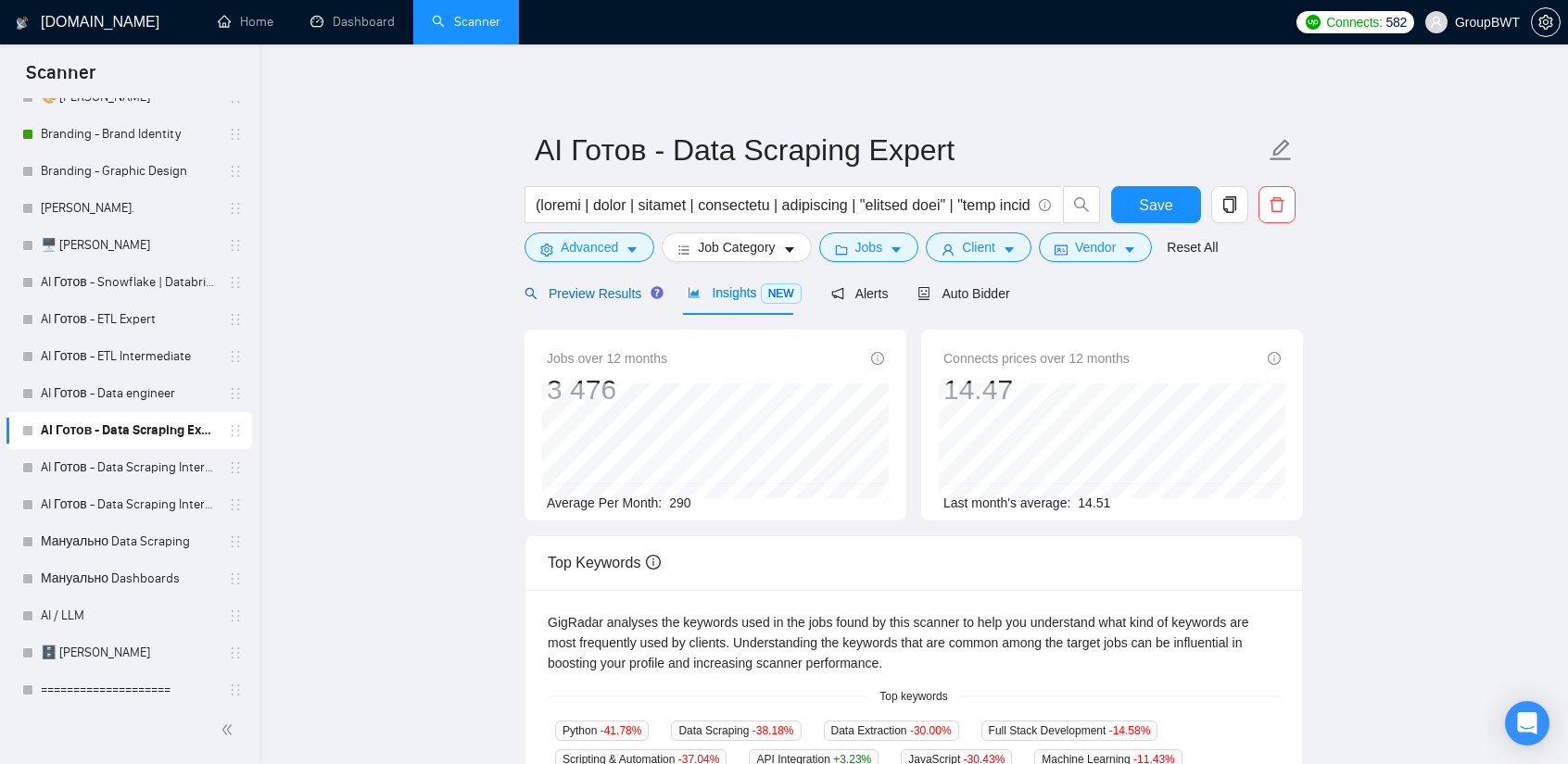
click at [595, 288] on span "Preview Results" at bounding box center [591, 293] width 133 height 15
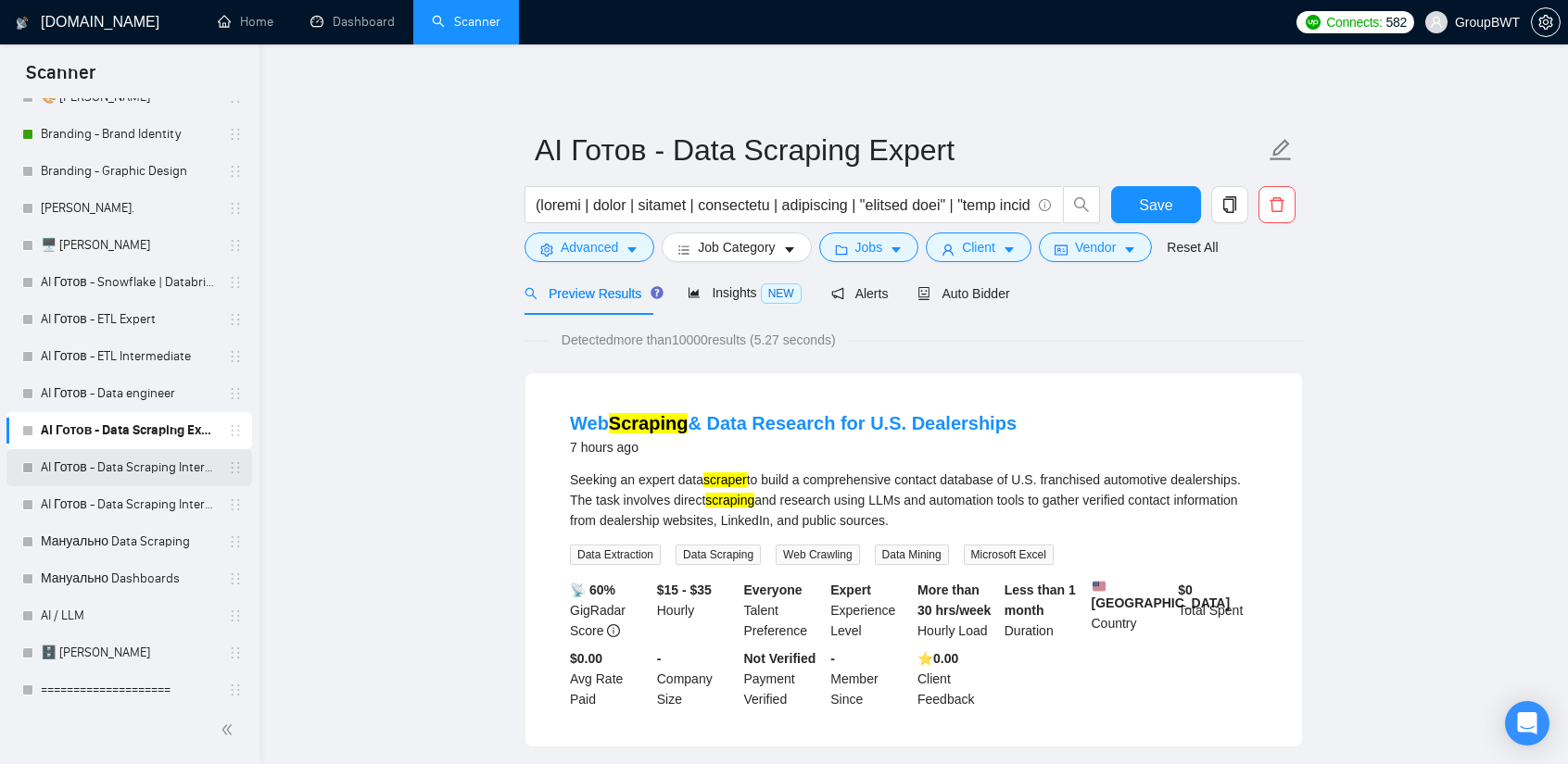
click at [73, 477] on link "AI Готов - Data Scraping Intermediate2" at bounding box center [128, 468] width 176 height 37
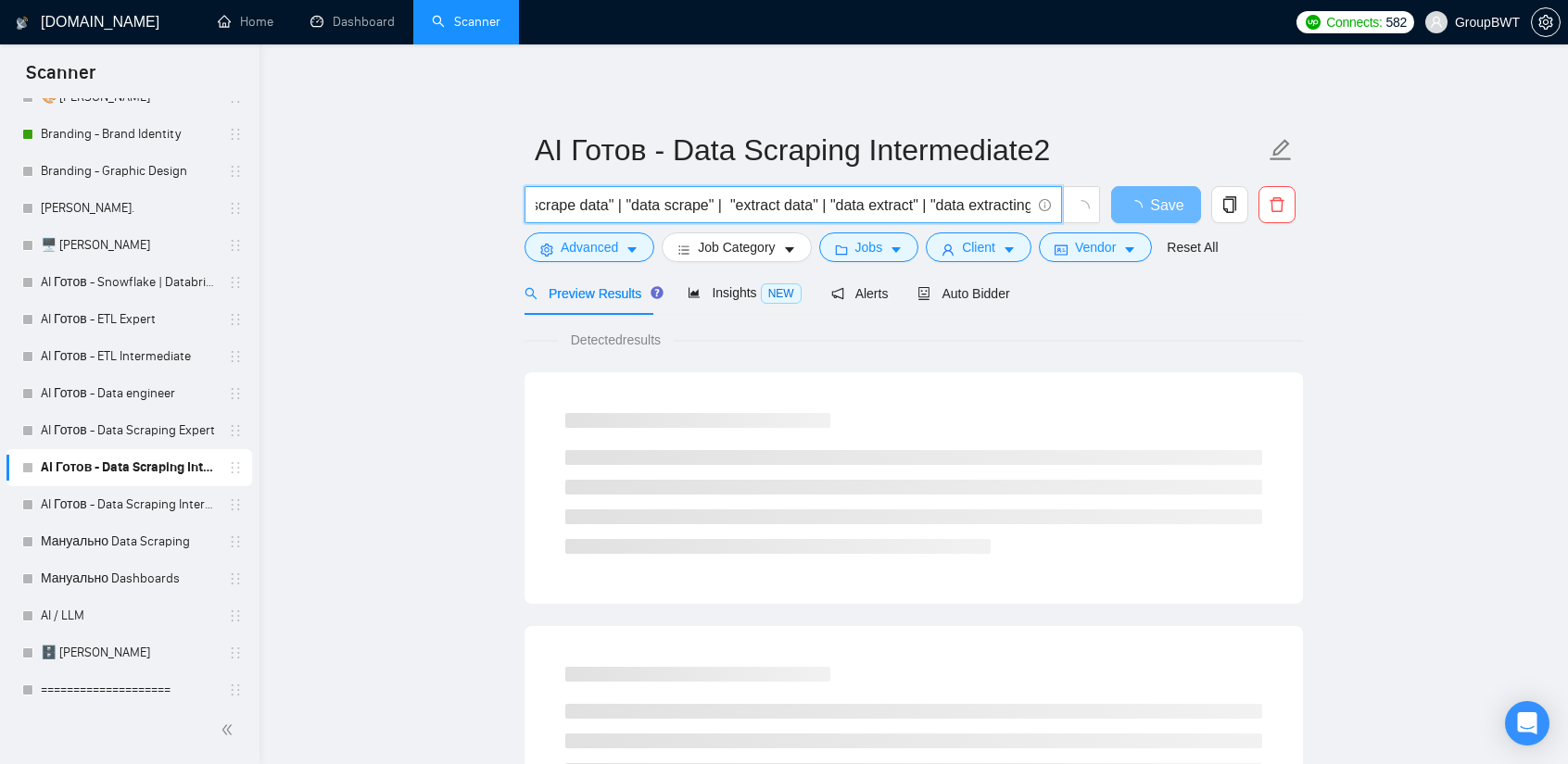
scroll to position [0, 5369]
drag, startPoint x: 966, startPoint y: 200, endPoint x: 1410, endPoint y: 231, distance: 445.1
click at [839, 204] on input "(scrape | crawl | extract | extracting | extraction | "monitor data" | "data mo…" at bounding box center [783, 205] width 494 height 23
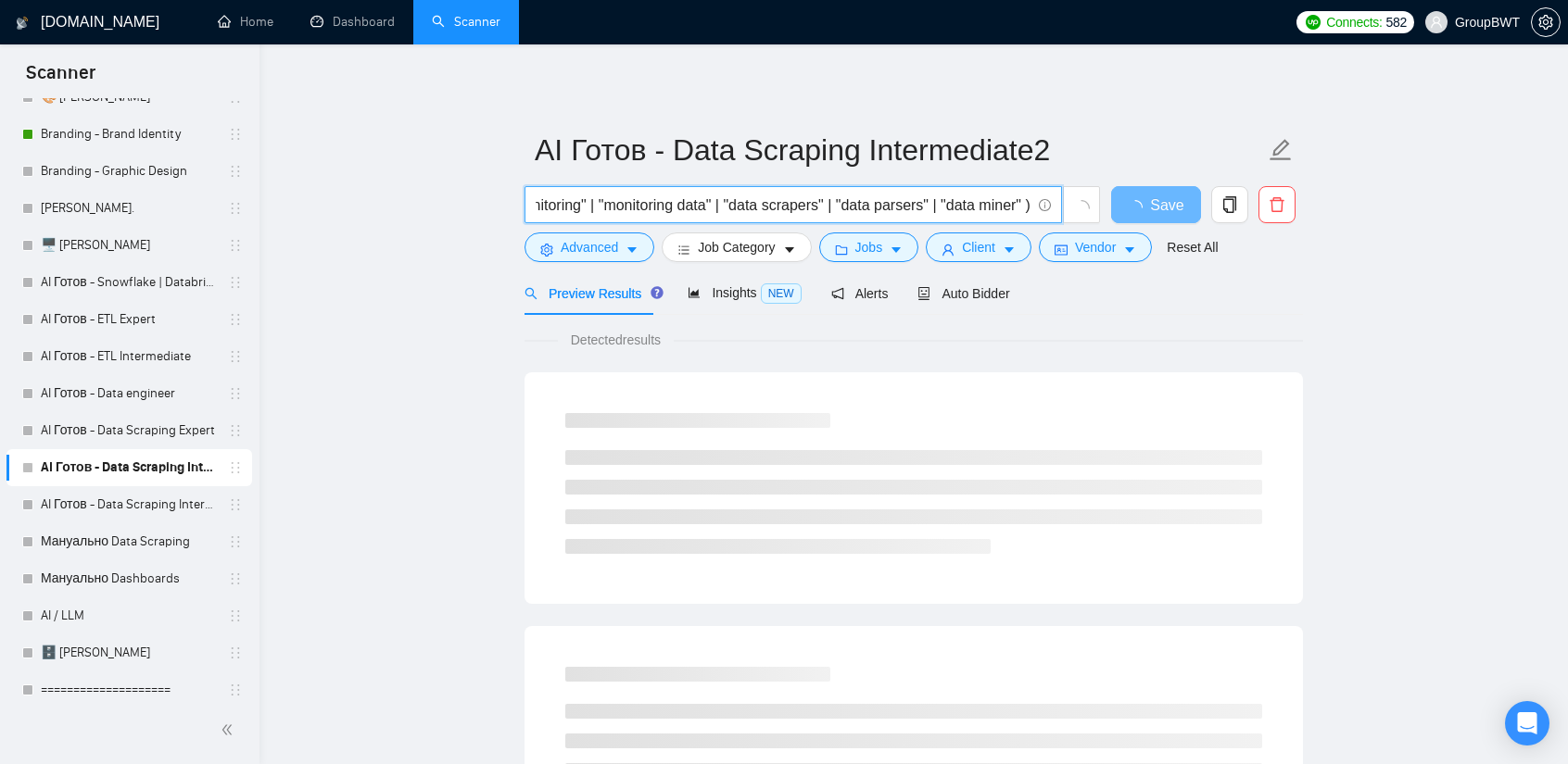
click at [839, 204] on input "(scrape | crawl | extract | extracting | extraction | "monitor data" | "data mo…" at bounding box center [783, 205] width 494 height 23
paste input "| "Data Collection Bot" | "Scraping Bot" | "Crawling Bot" | "Parsing Bot""
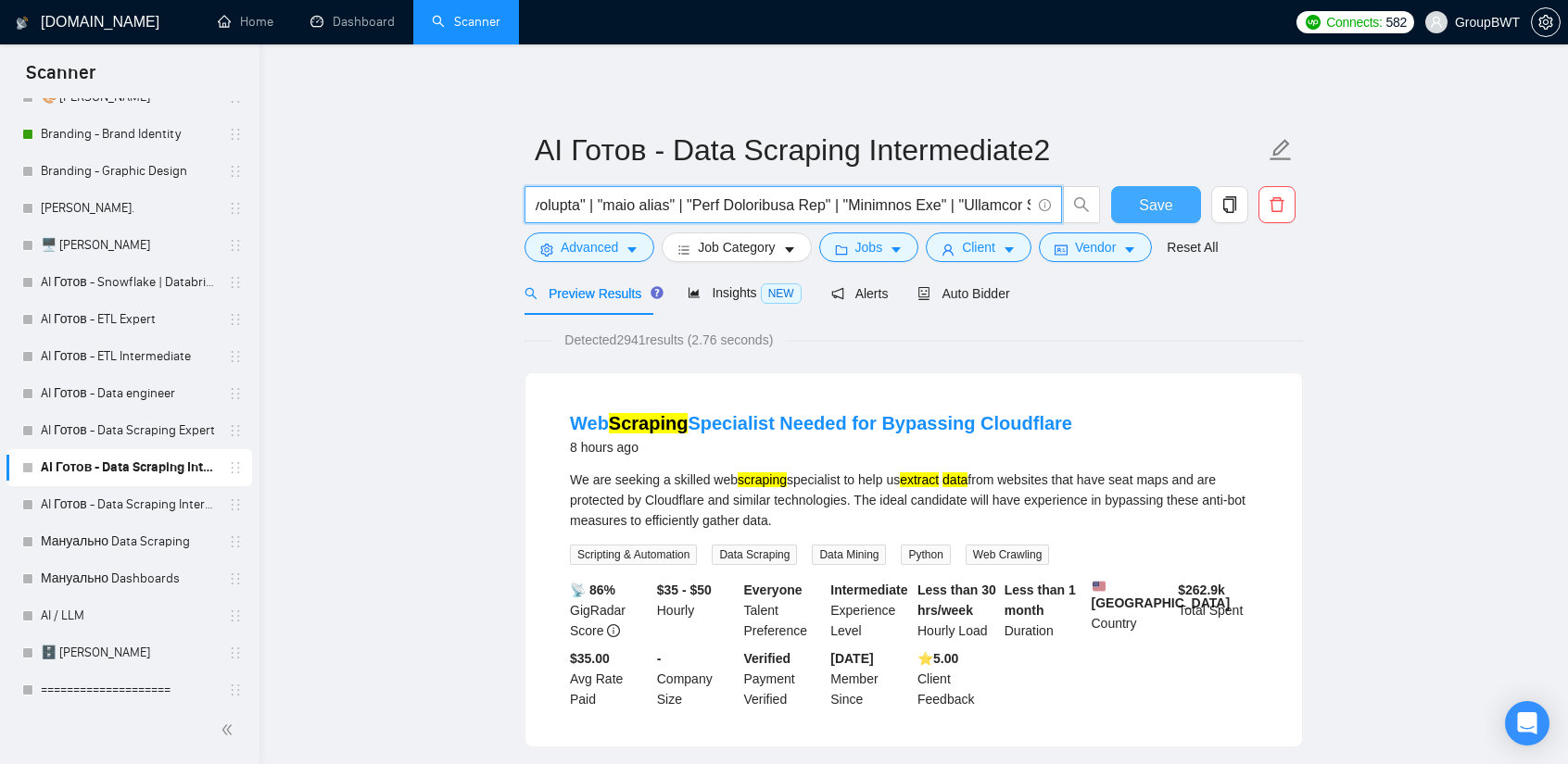
type input "(scrape | crawl | extract | extracting | extraction | "monitor data" | "data mo…"
click at [1158, 205] on span "Save" at bounding box center [1155, 205] width 33 height 23
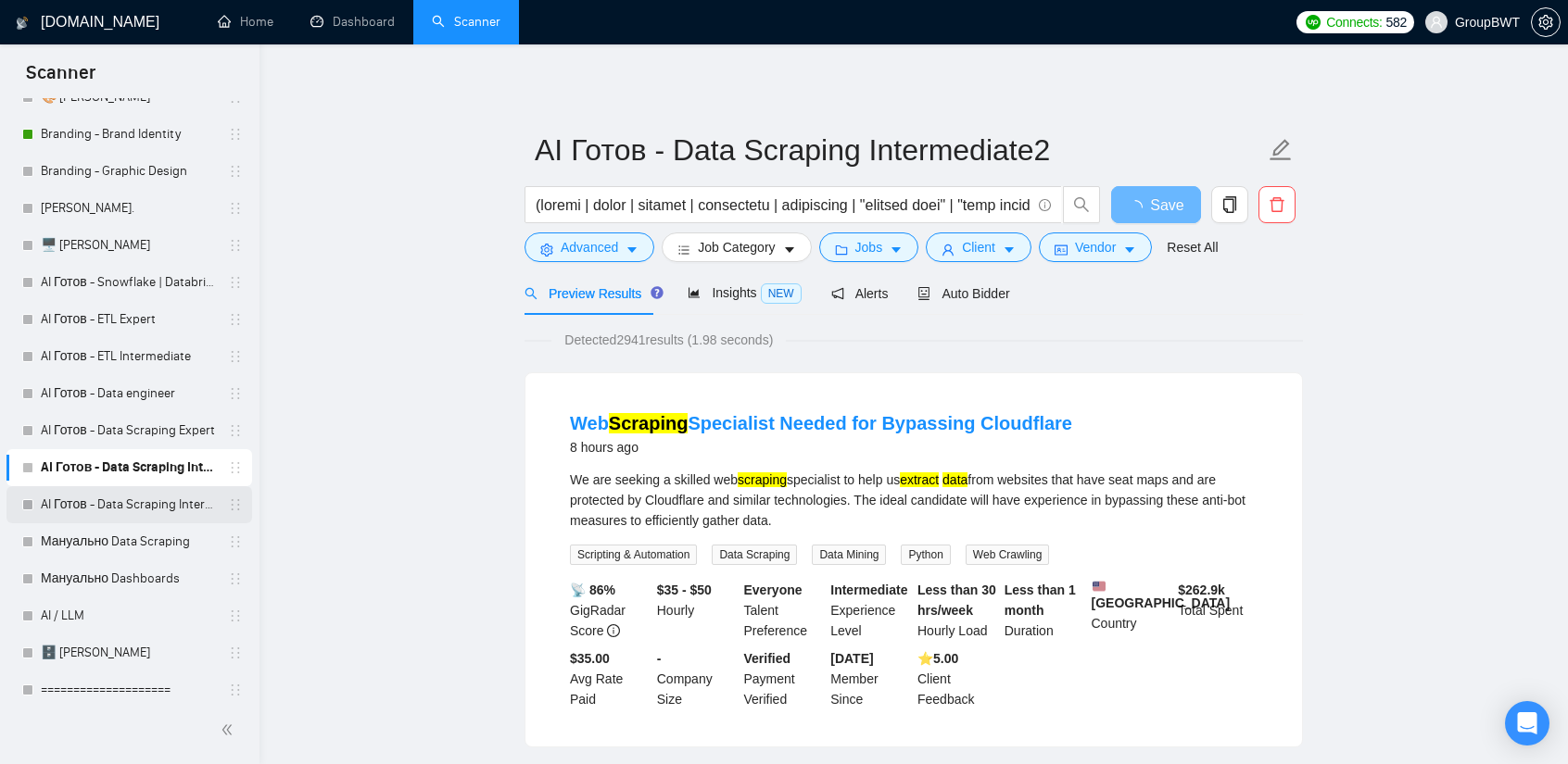
click at [134, 516] on link "AI Готов - Data Scraping Intermediate" at bounding box center [128, 505] width 176 height 37
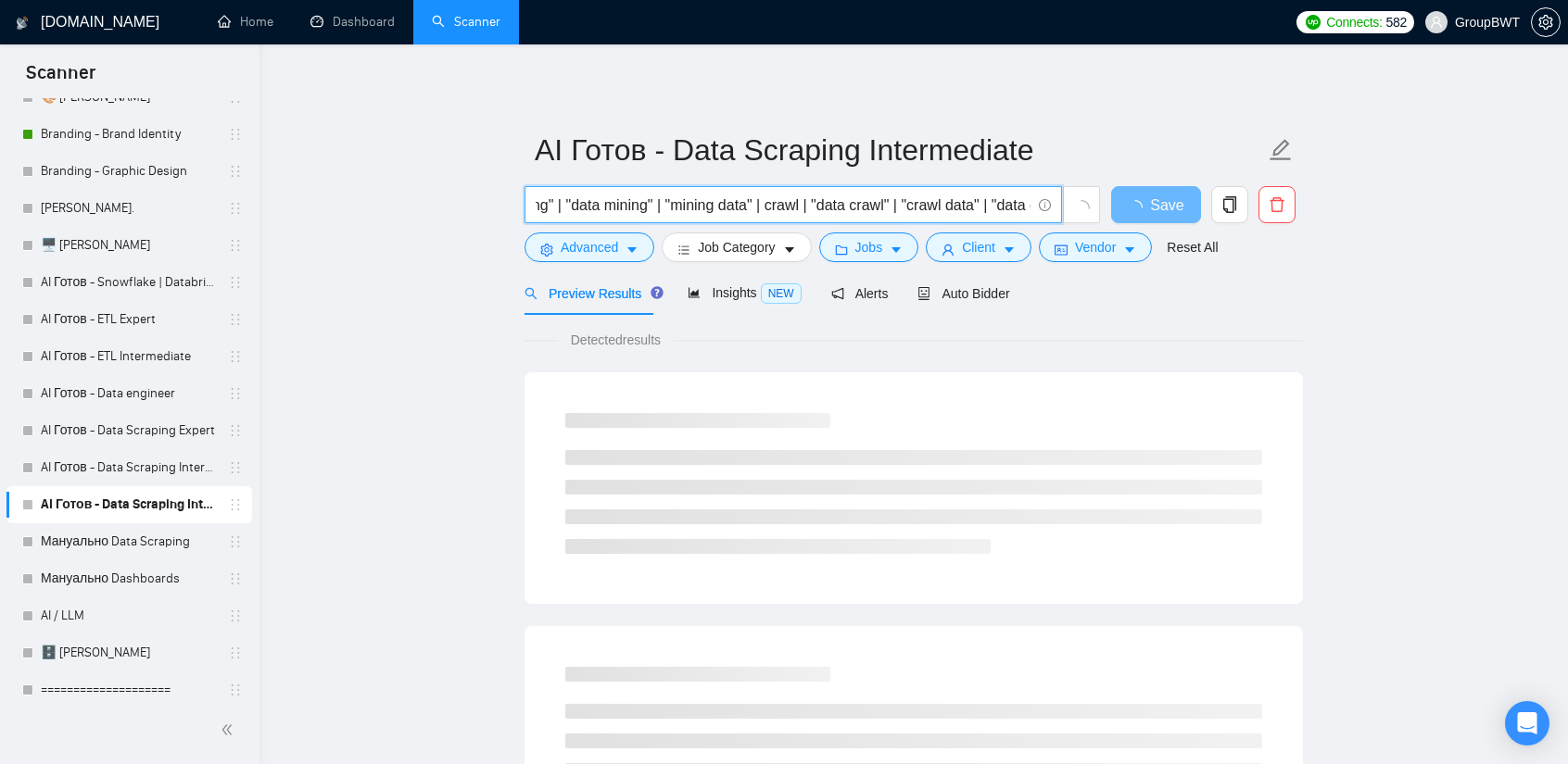
scroll to position [0, 5369]
drag, startPoint x: 939, startPoint y: 212, endPoint x: 1439, endPoint y: 238, distance: 500.7
click at [892, 202] on input "(scrape | crawl | extract | extracting | extraction | "monitor data" | "data mo…" at bounding box center [783, 205] width 494 height 23
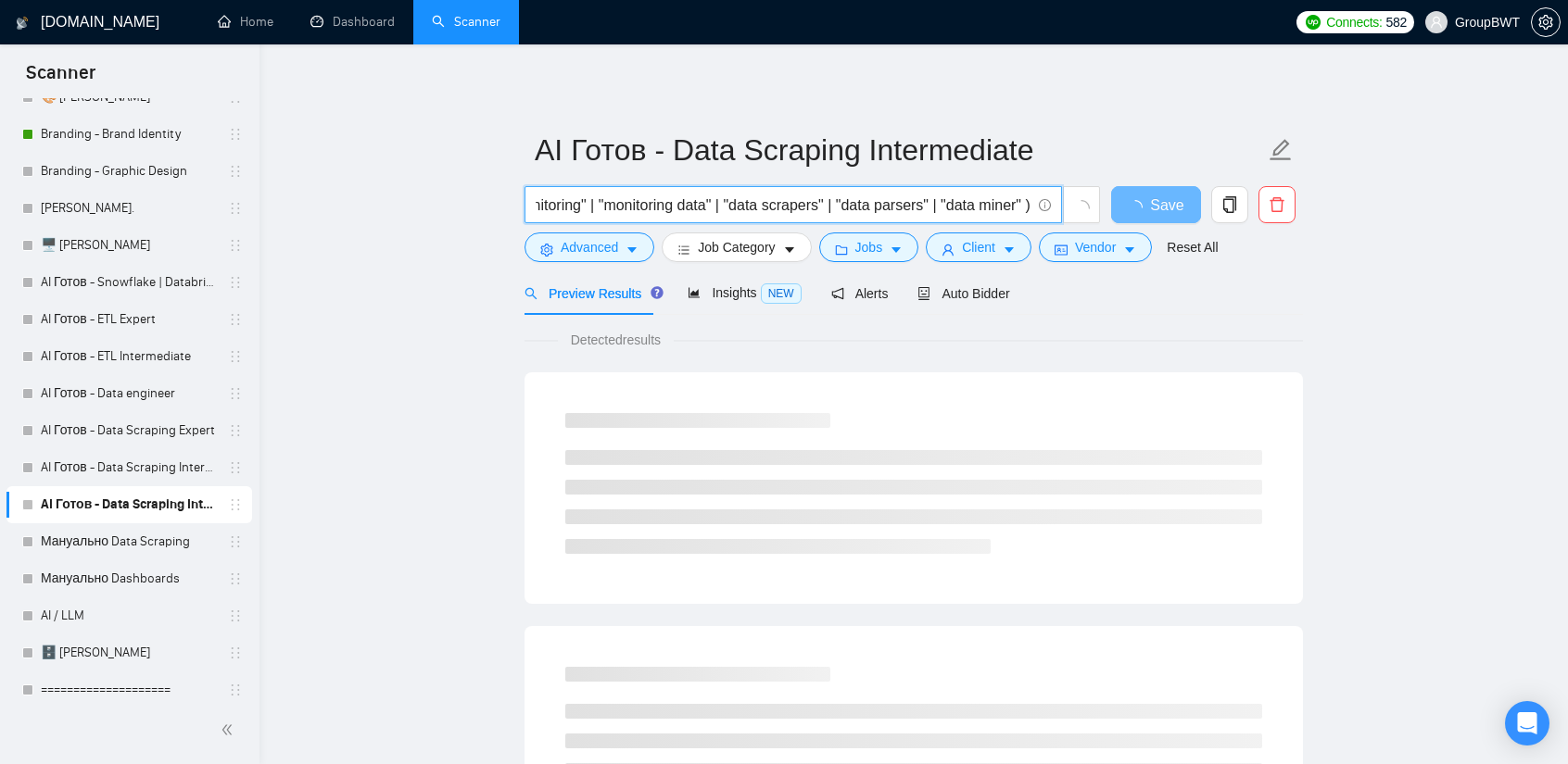
click at [892, 202] on input "(scrape | crawl | extract | extracting | extraction | "monitor data" | "data mo…" at bounding box center [783, 205] width 494 height 23
paste input "| "Data Collection Bot" | "Scraping Bot" | "Crawling Bot" | "Parsing Bot""
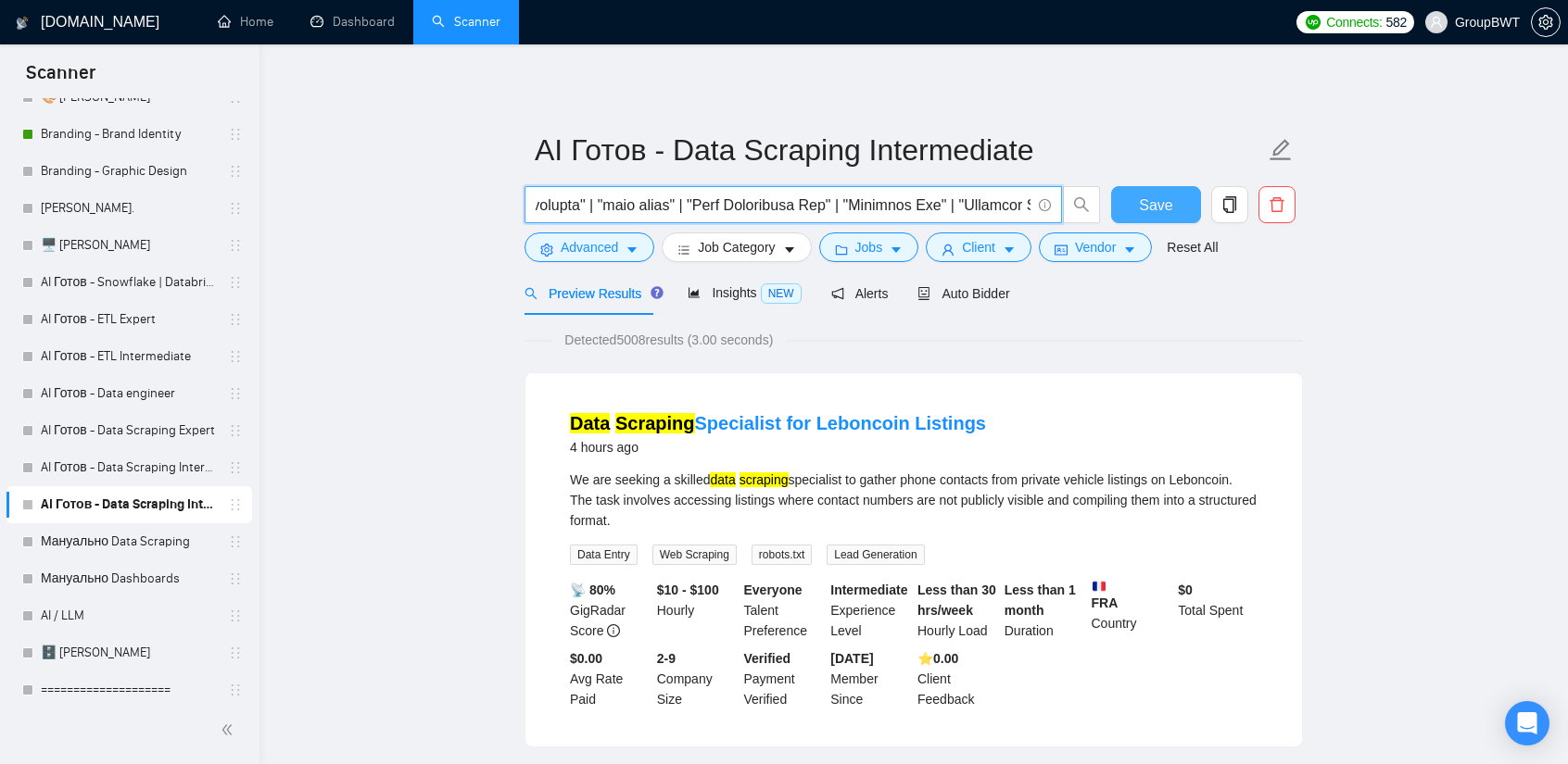
type input "(scrape | crawl | extract | extracting | extraction | "monitor data" | "data mo…"
click at [1136, 198] on button "Save" at bounding box center [1155, 204] width 90 height 37
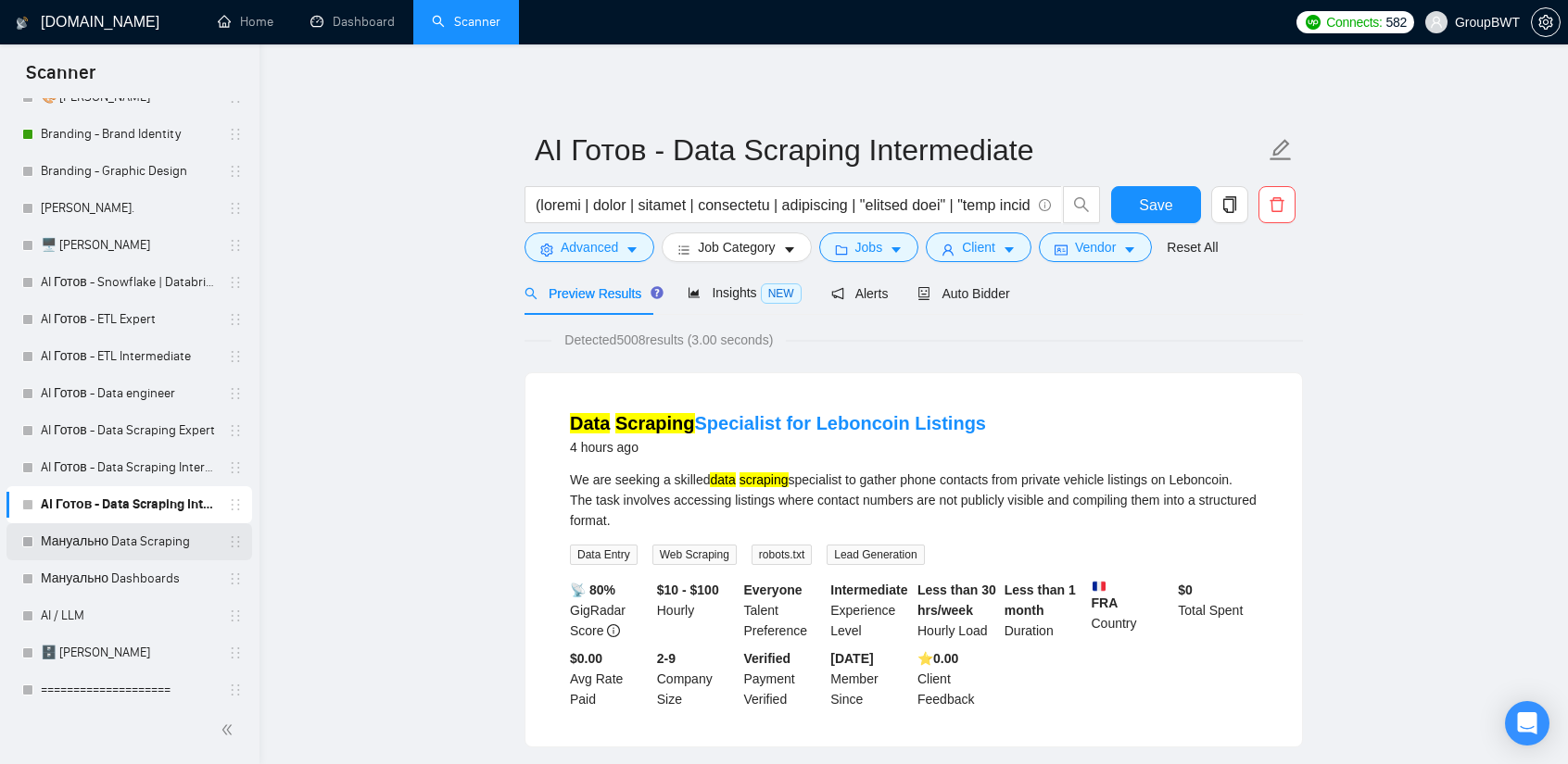
click at [85, 550] on link "Мануально Data Scraping" at bounding box center [128, 542] width 176 height 37
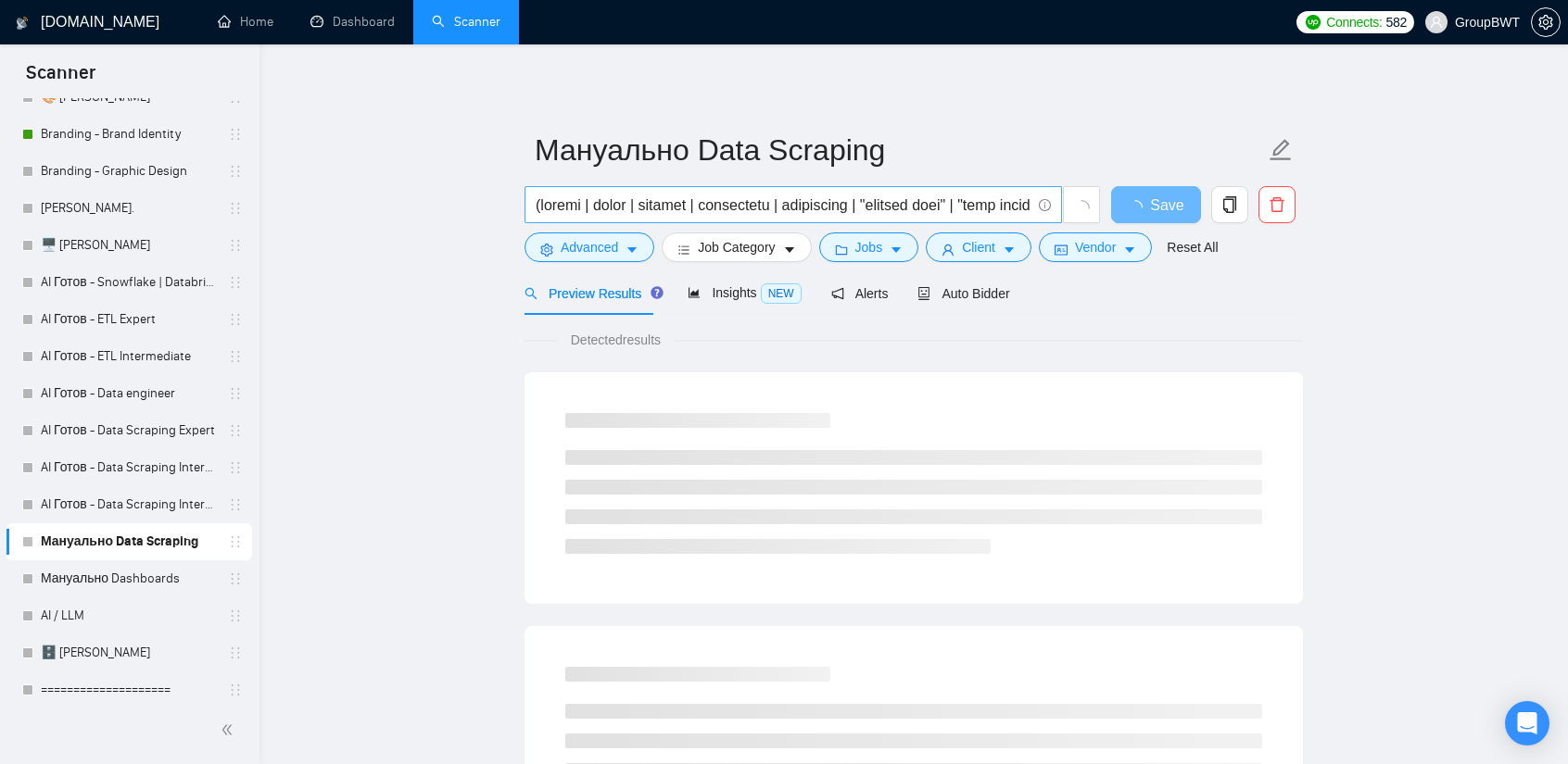
click at [941, 208] on input "text" at bounding box center [783, 205] width 494 height 23
drag, startPoint x: 969, startPoint y: 201, endPoint x: 1386, endPoint y: 214, distance: 417.2
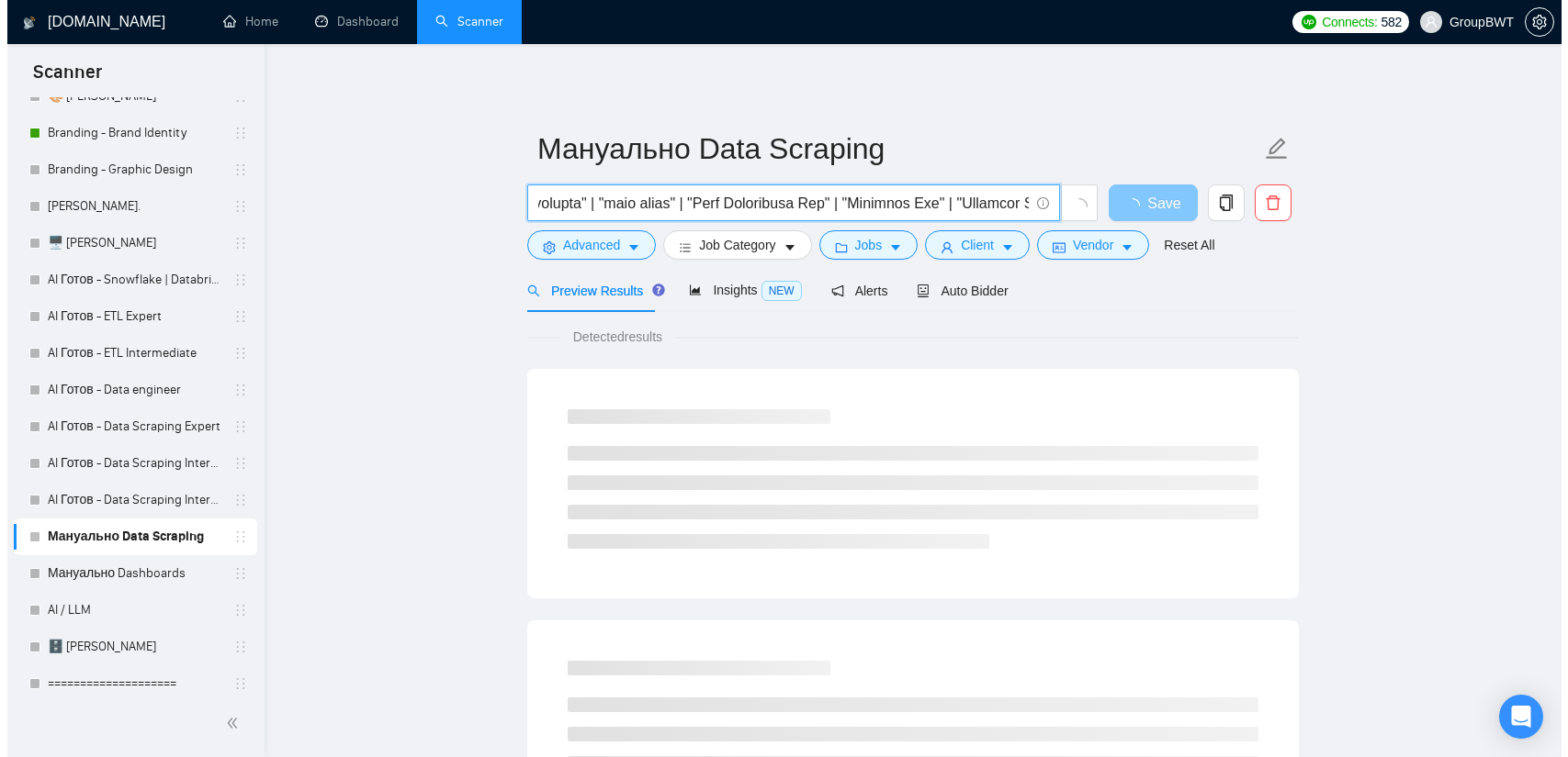
scroll to position [0, 0]
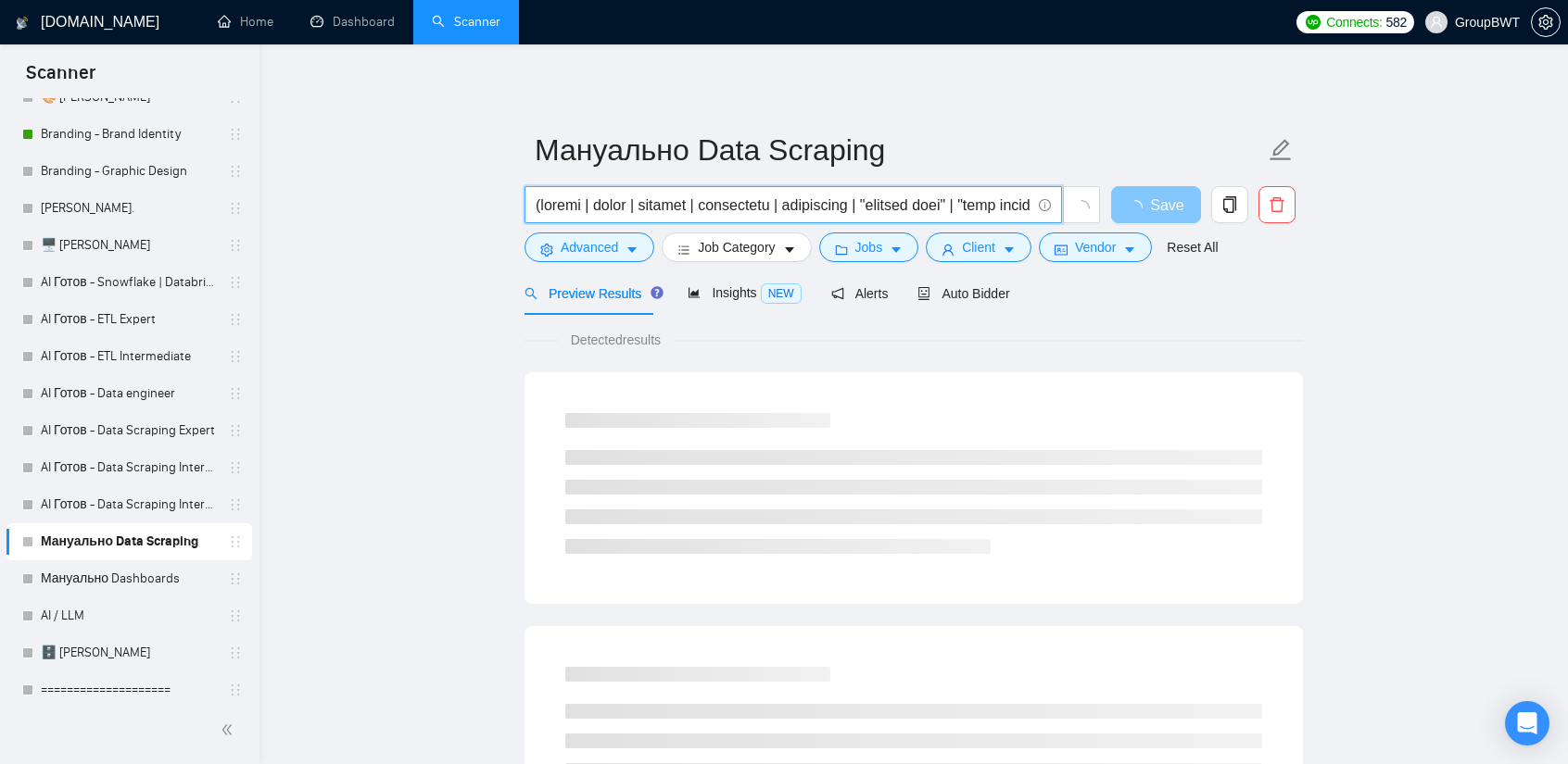
click at [1168, 201] on span "Save" at bounding box center [1166, 205] width 33 height 23
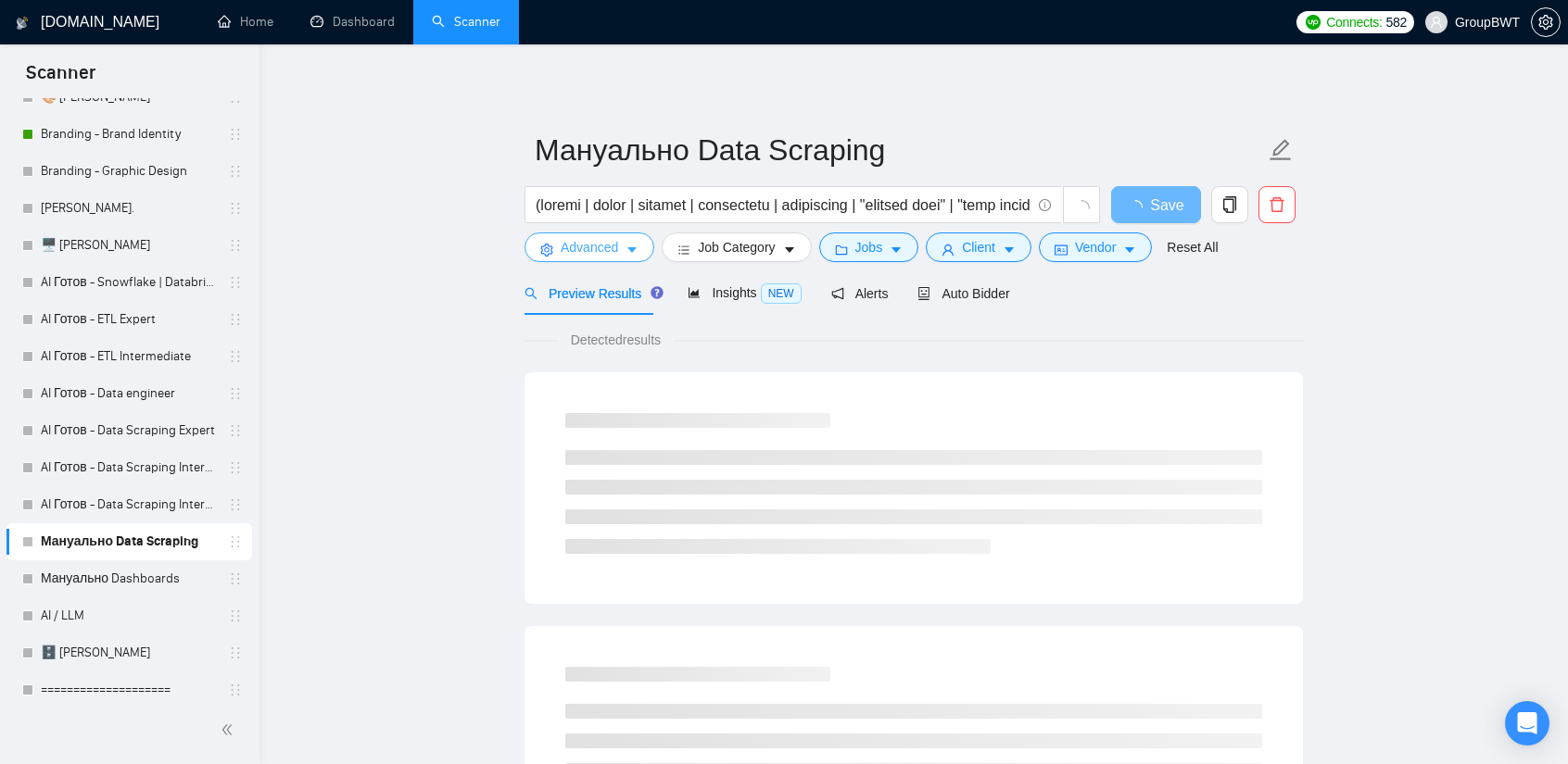
click at [589, 238] on span "Advanced" at bounding box center [589, 247] width 57 height 20
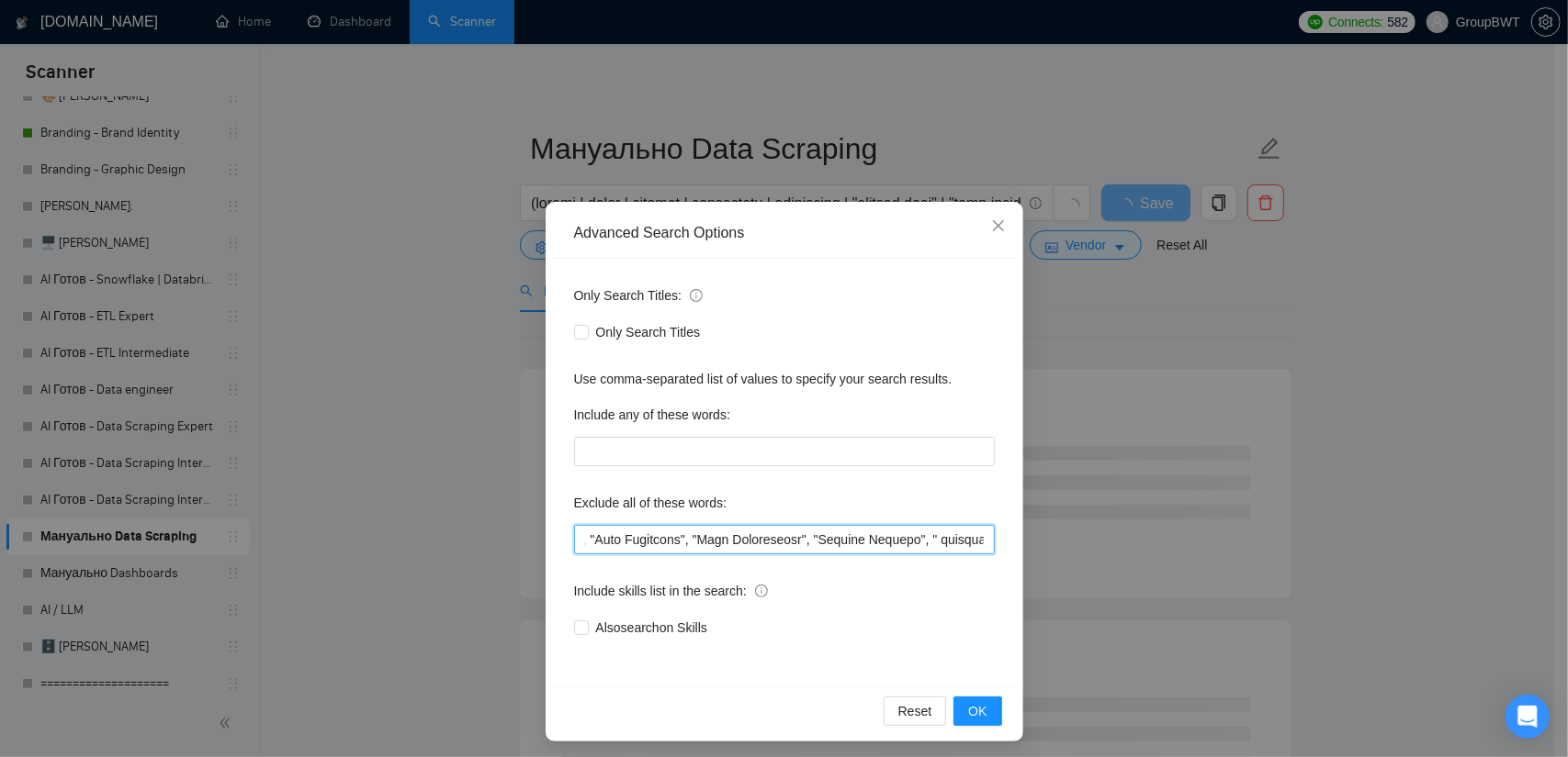
scroll to position [0, 17169]
drag, startPoint x: 902, startPoint y: 533, endPoint x: 1455, endPoint y: 533, distance: 553.0
click at [1455, 533] on div "Advanced Search Options Only Search Titles: Only Search Titles Use comma-separa…" at bounding box center [784, 378] width 1568 height 757
click at [1346, 365] on div "Advanced Search Options Only Search Titles: Only Search Titles Use comma-separa…" at bounding box center [784, 378] width 1568 height 757
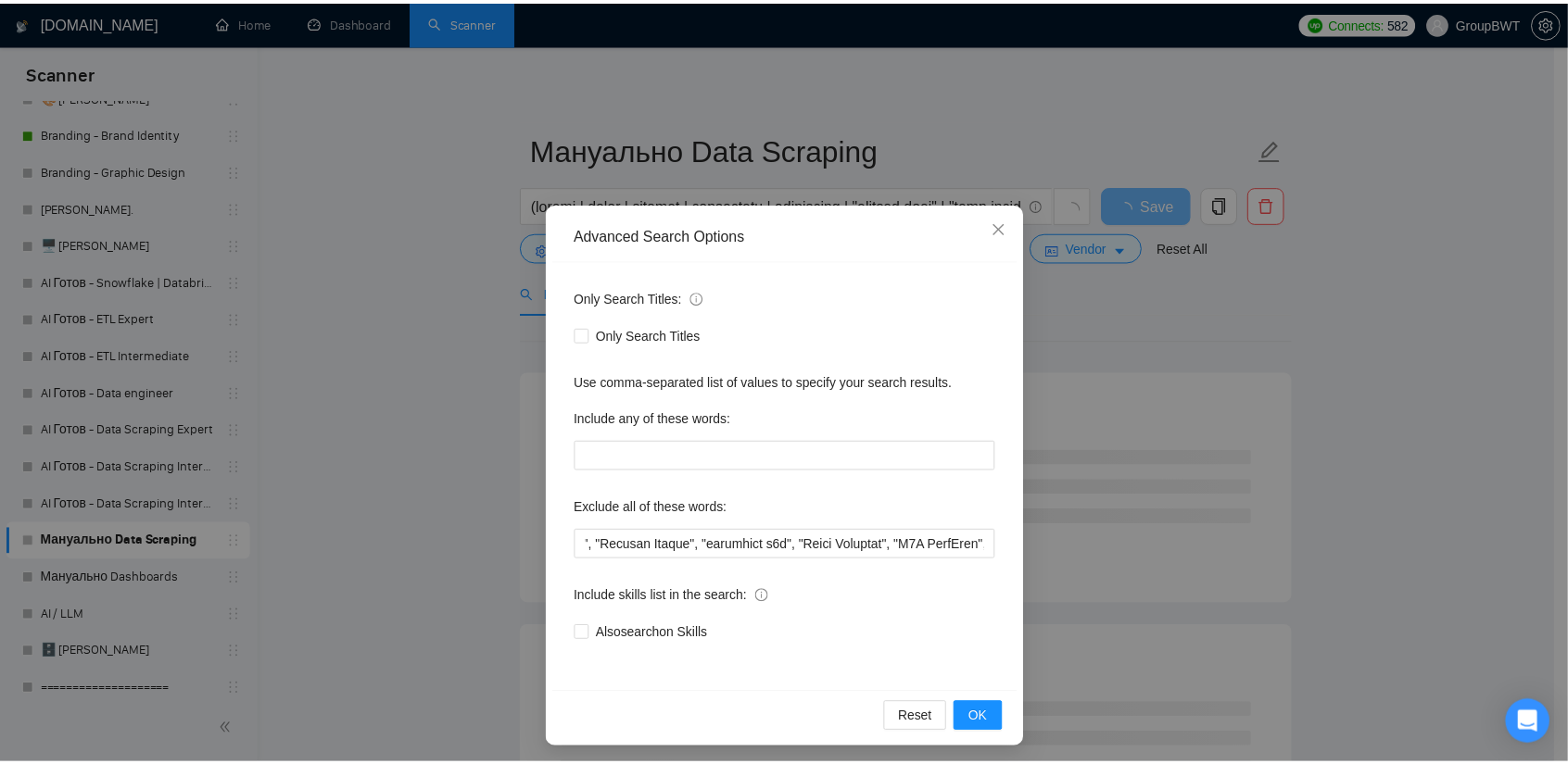
scroll to position [0, 0]
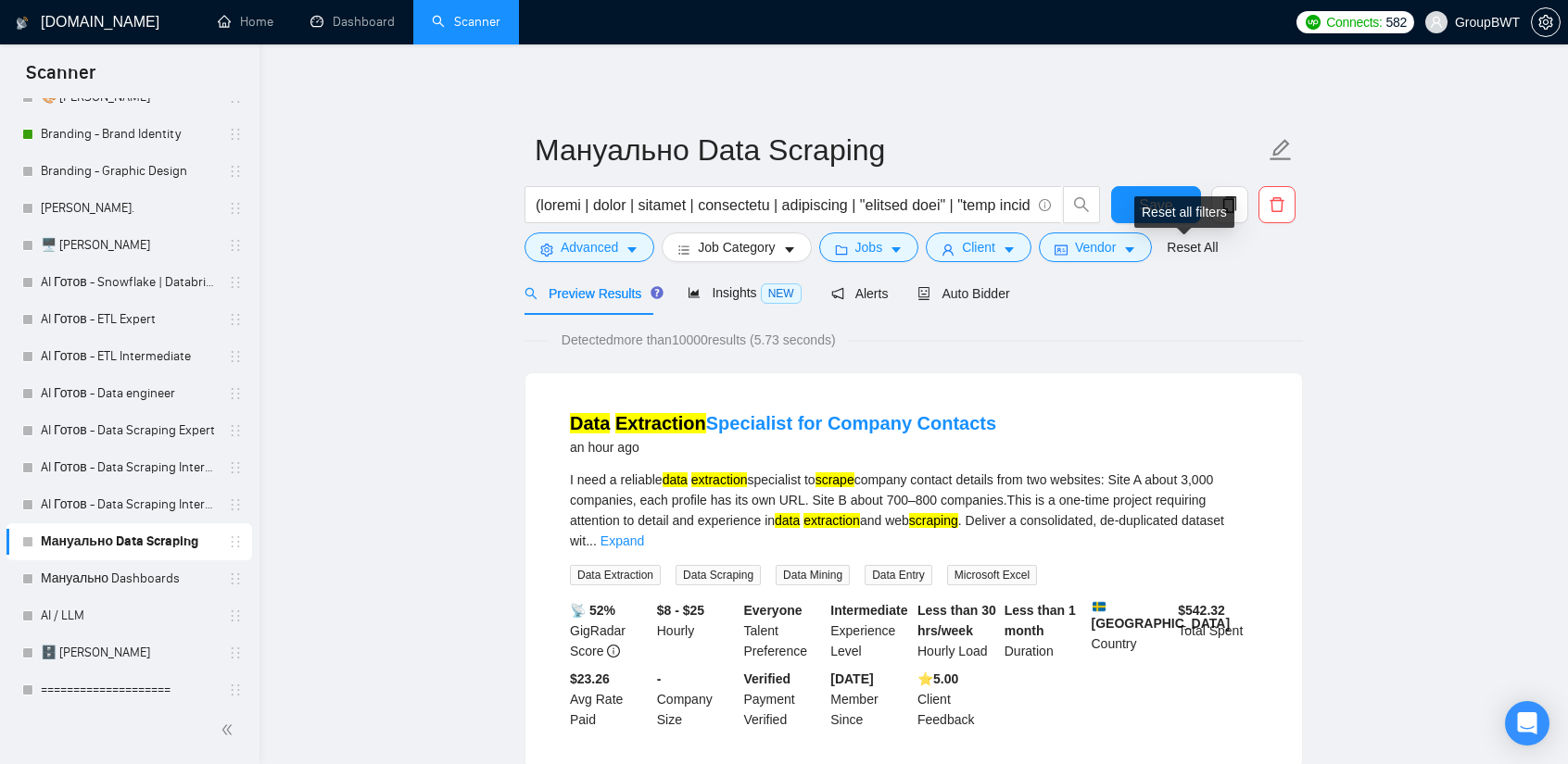
click at [1157, 201] on div "Reset all filters" at bounding box center [1184, 212] width 100 height 31
click at [1153, 204] on span "Save" at bounding box center [1155, 205] width 33 height 23
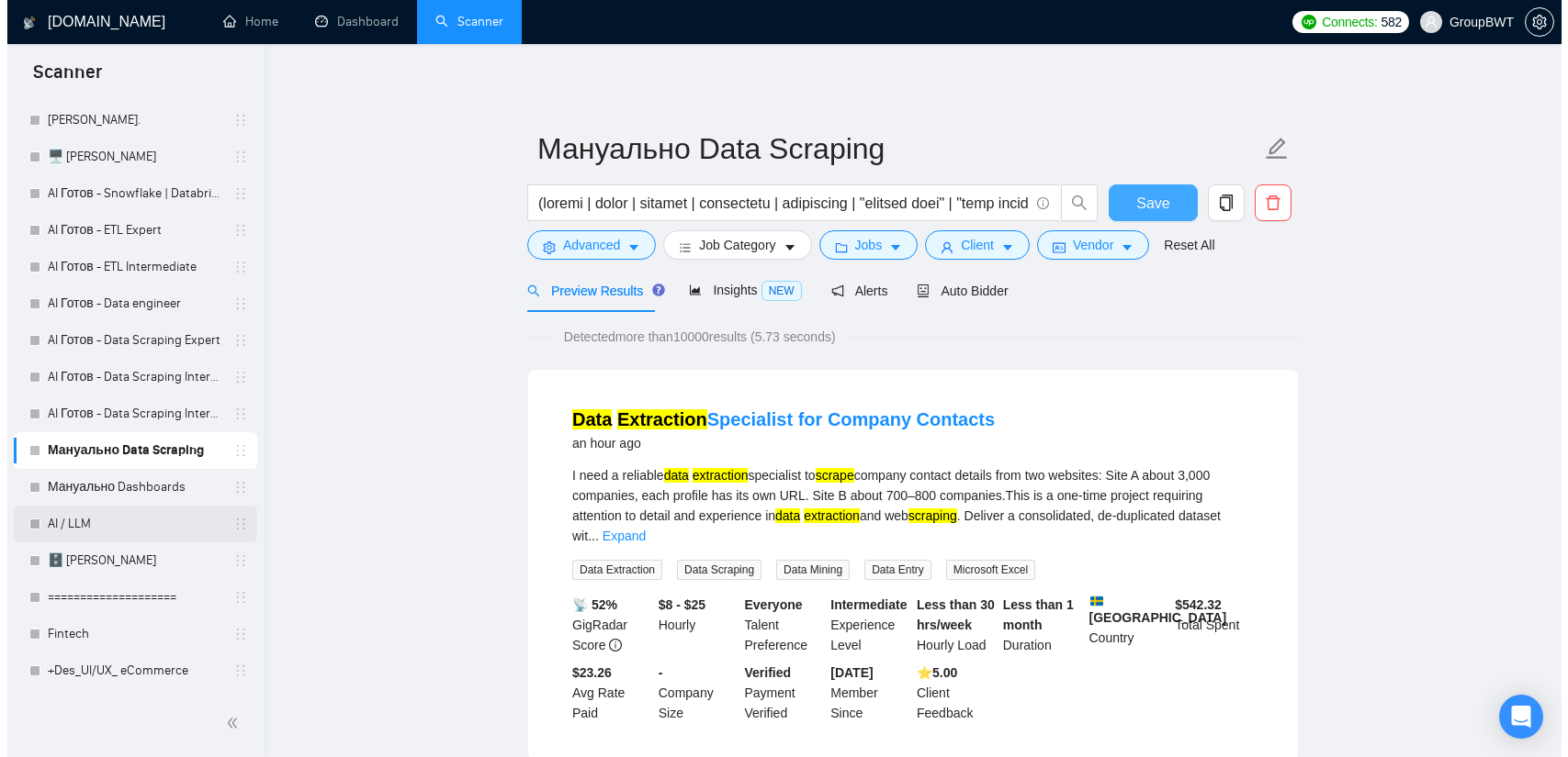
scroll to position [642, 0]
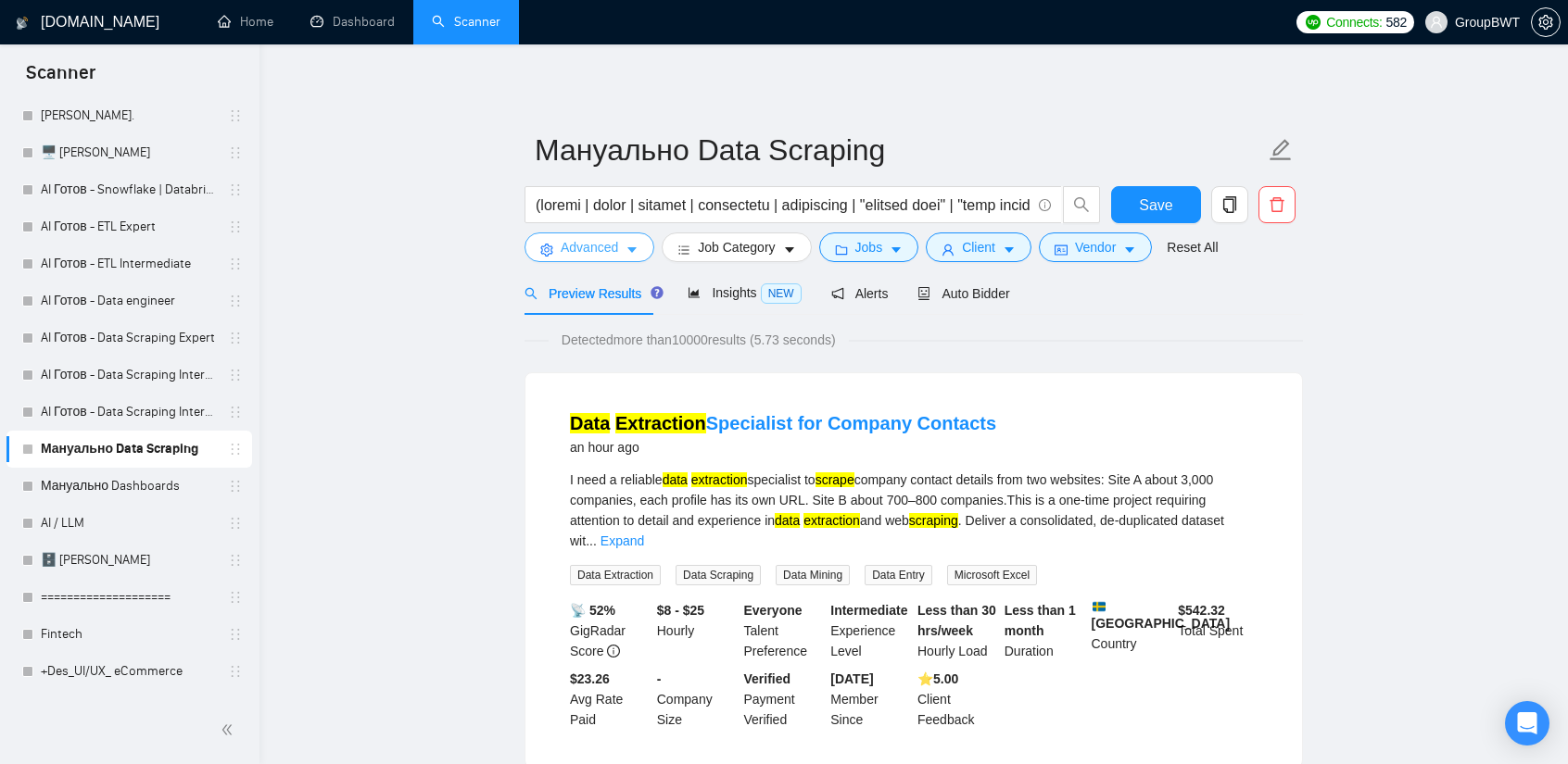
click at [583, 240] on span "Advanced" at bounding box center [589, 247] width 57 height 20
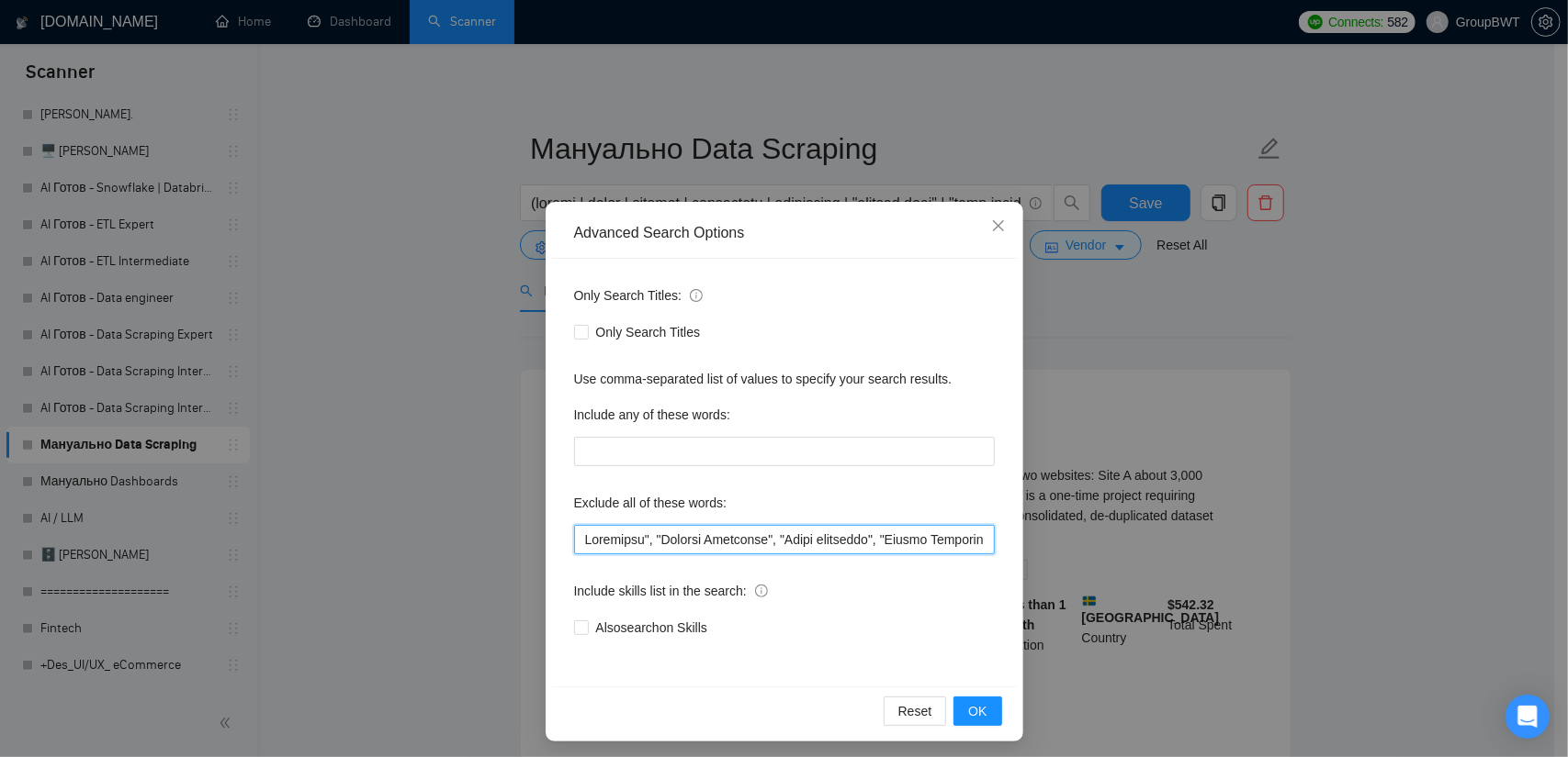
drag, startPoint x: 607, startPoint y: 535, endPoint x: 622, endPoint y: 539, distance: 15.5
click at [396, 529] on div "Advanced Search Options Only Search Titles: Only Search Titles Use comma-separa…" at bounding box center [784, 378] width 1568 height 757
click at [625, 539] on input "text" at bounding box center [784, 540] width 421 height 29
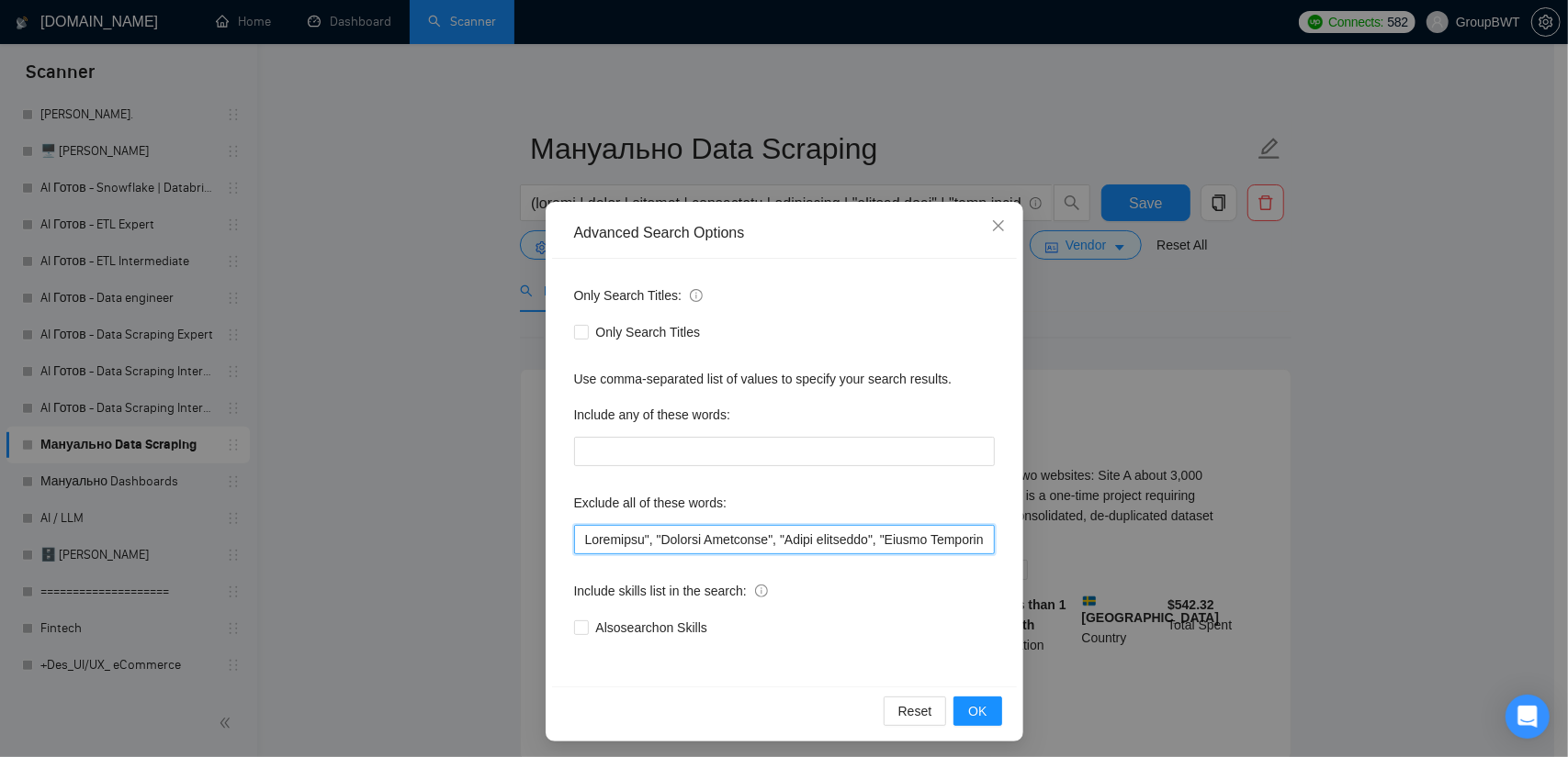
paste input ""no agencies", SDR, "Digital Marketing Manager", "Creative Strategist", "Lead G…"
type input ""no agencies", SDR, "Digital Marketing Manager", "Creative Strategist", "Lead G…"
drag, startPoint x: 936, startPoint y: 518, endPoint x: 950, endPoint y: 521, distance: 14.3
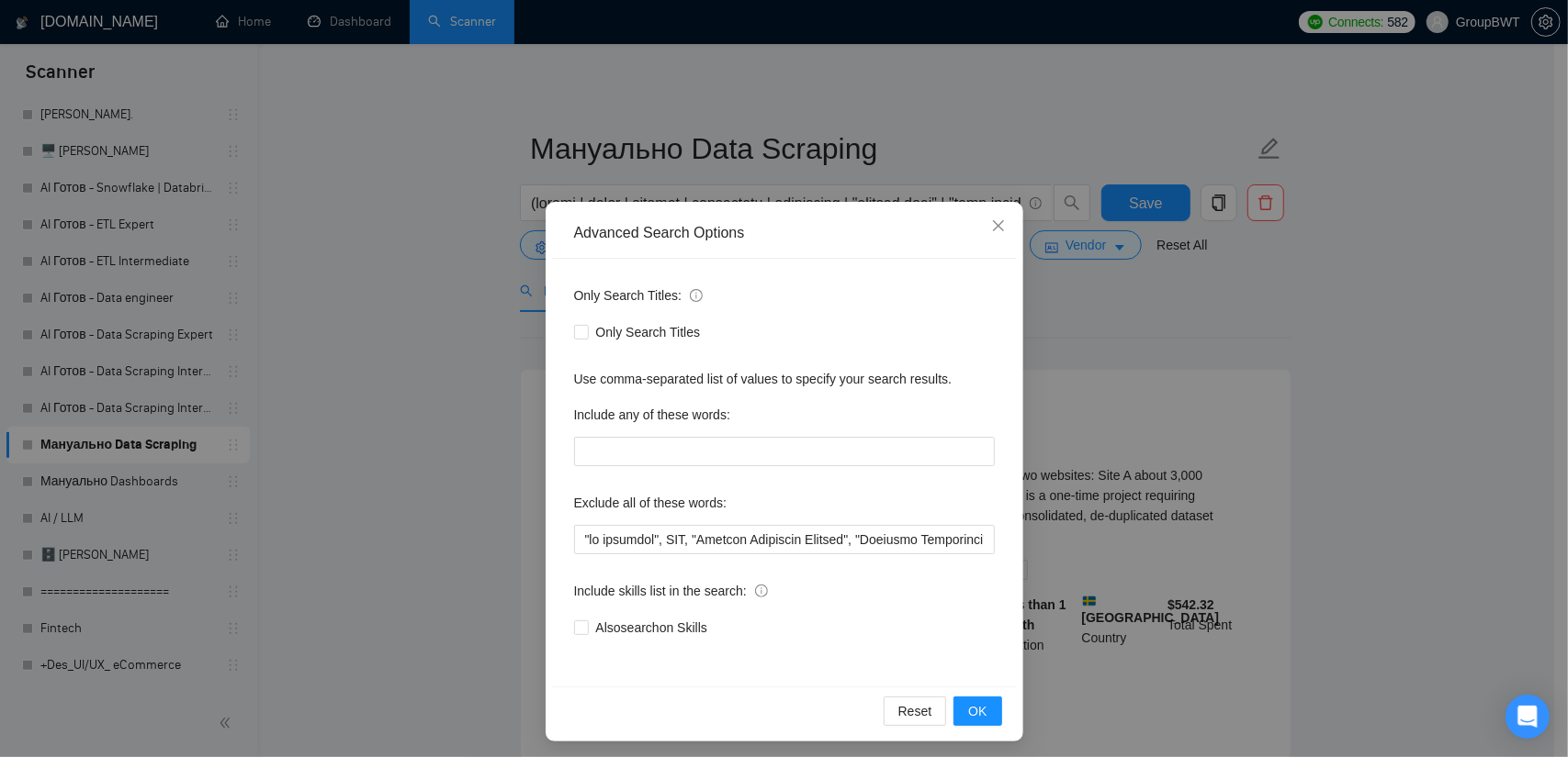
click at [955, 521] on div "Exclude all of these words:" at bounding box center [784, 506] width 421 height 37
drag, startPoint x: 933, startPoint y: 533, endPoint x: 1309, endPoint y: 581, distance: 379.1
click at [1309, 581] on div "Advanced Search Options Only Search Titles: Only Search Titles Use comma-separa…" at bounding box center [784, 378] width 1568 height 757
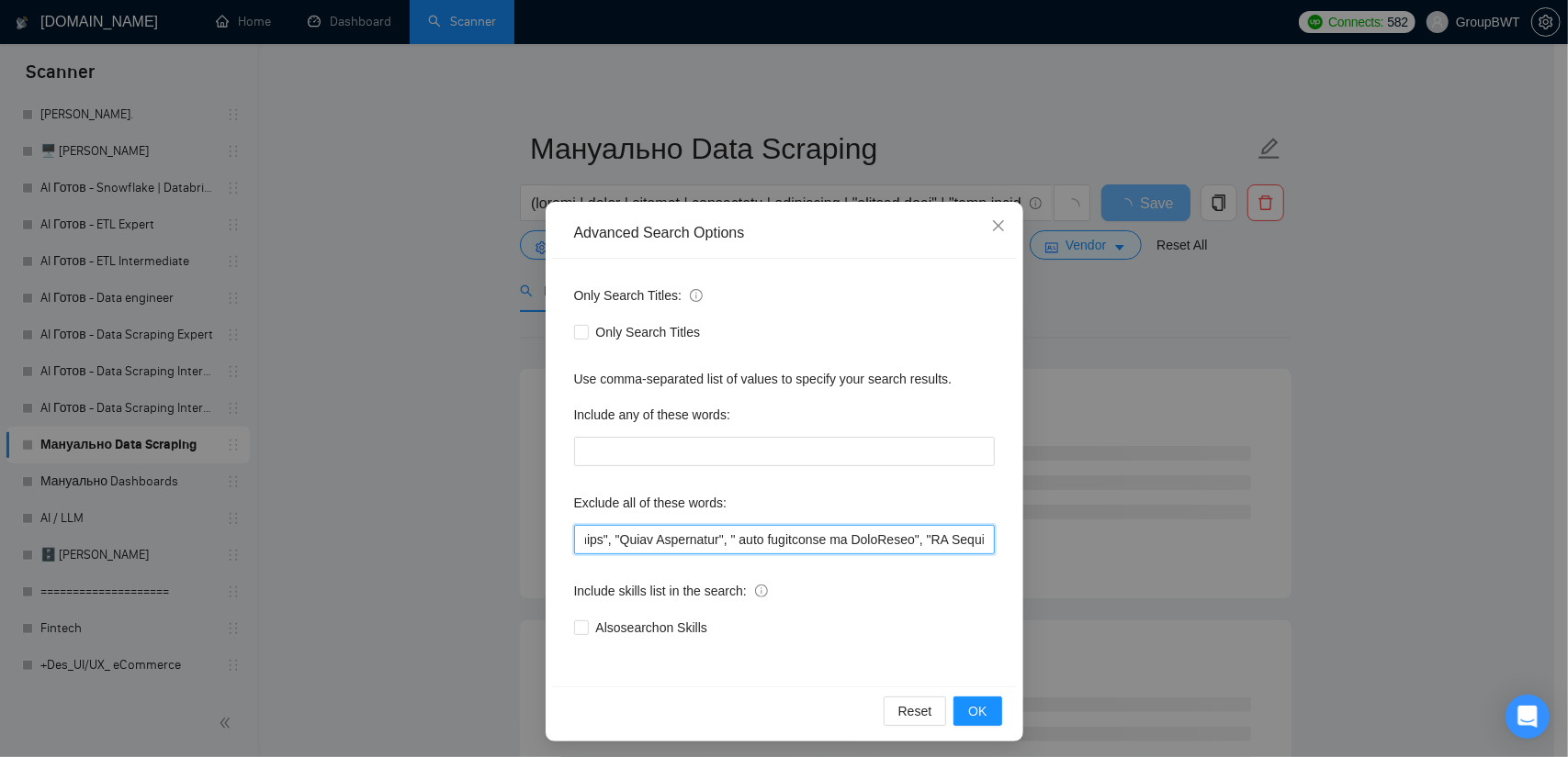
click at [836, 544] on input "text" at bounding box center [784, 540] width 421 height 29
drag, startPoint x: 809, startPoint y: 541, endPoint x: 244, endPoint y: 543, distance: 565.0
click at [244, 543] on div "Advanced Search Options Only Search Titles: Only Search Titles Use comma-separa…" at bounding box center [784, 378] width 1568 height 757
click at [881, 535] on input "text" at bounding box center [784, 540] width 421 height 29
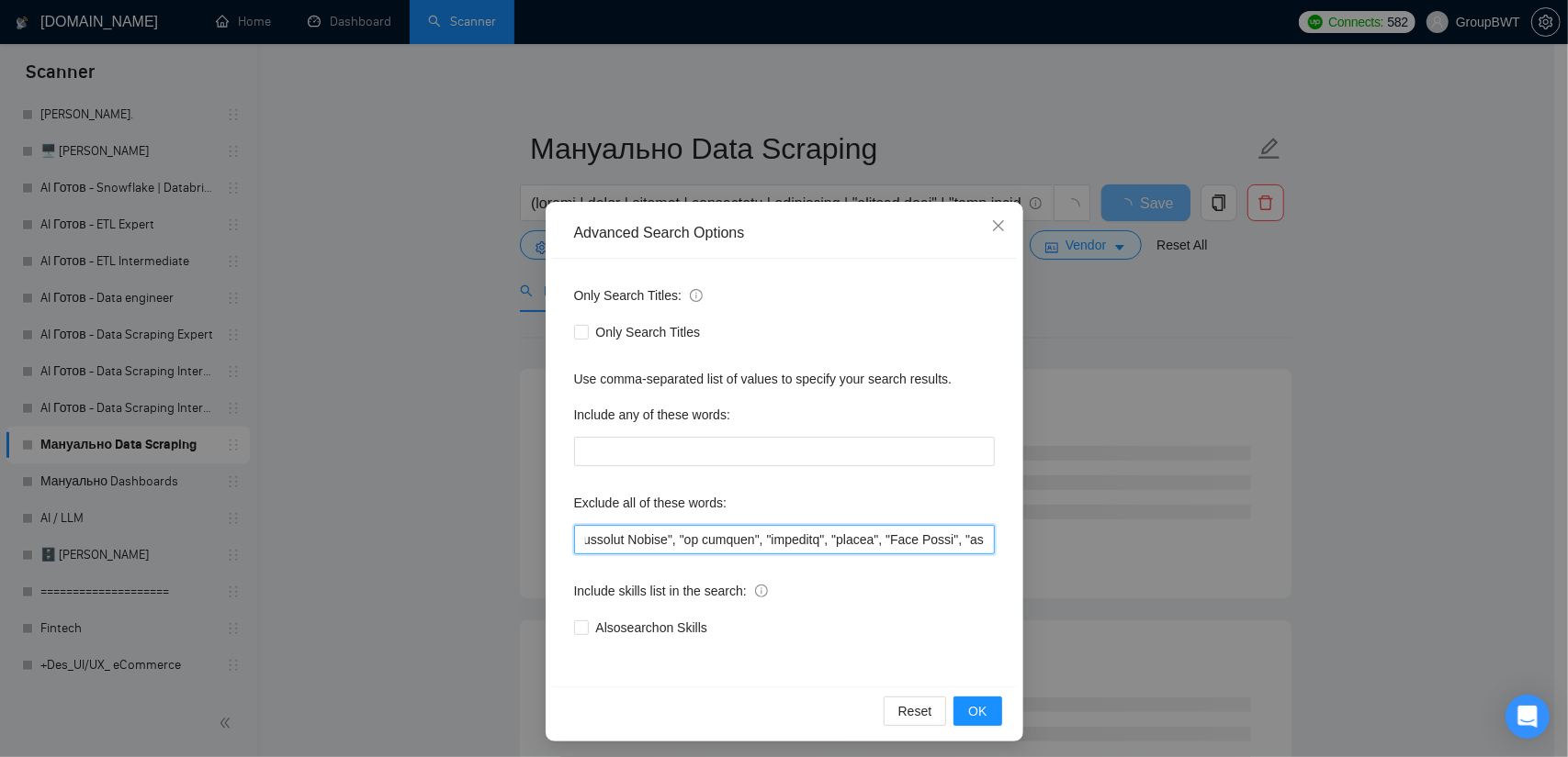
scroll to position [0, 22878]
drag, startPoint x: 938, startPoint y: 540, endPoint x: 1505, endPoint y: 562, distance: 567.4
click at [1505, 562] on div "Advanced Search Options Only Search Titles: Only Search Titles Use comma-separa…" at bounding box center [784, 378] width 1568 height 757
click at [961, 712] on button "OK" at bounding box center [977, 712] width 48 height 29
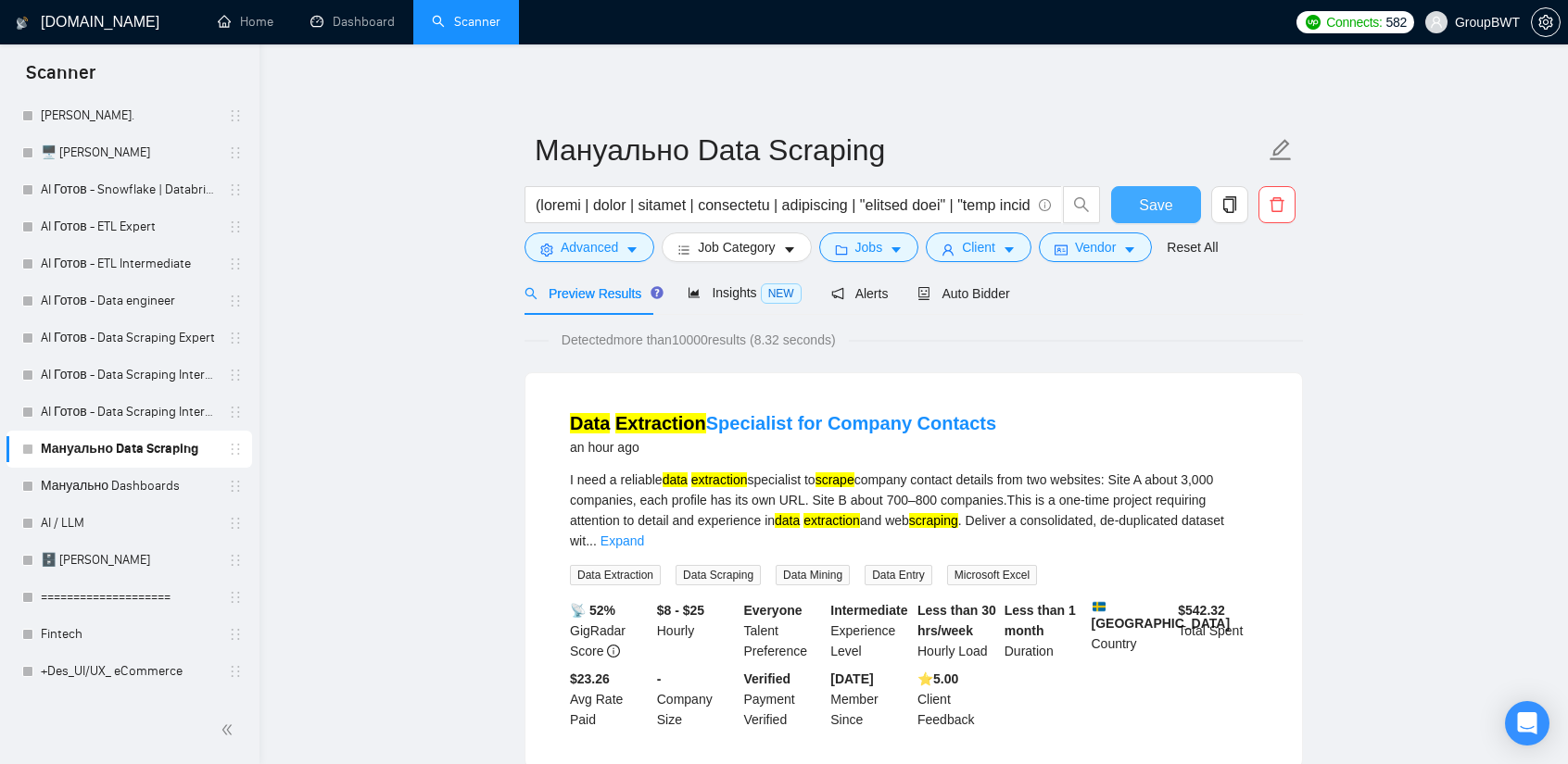
click at [1153, 195] on span "Save" at bounding box center [1155, 205] width 33 height 23
click at [140, 418] on link "AI Готов - Data Scraping Intermediate" at bounding box center [128, 413] width 176 height 37
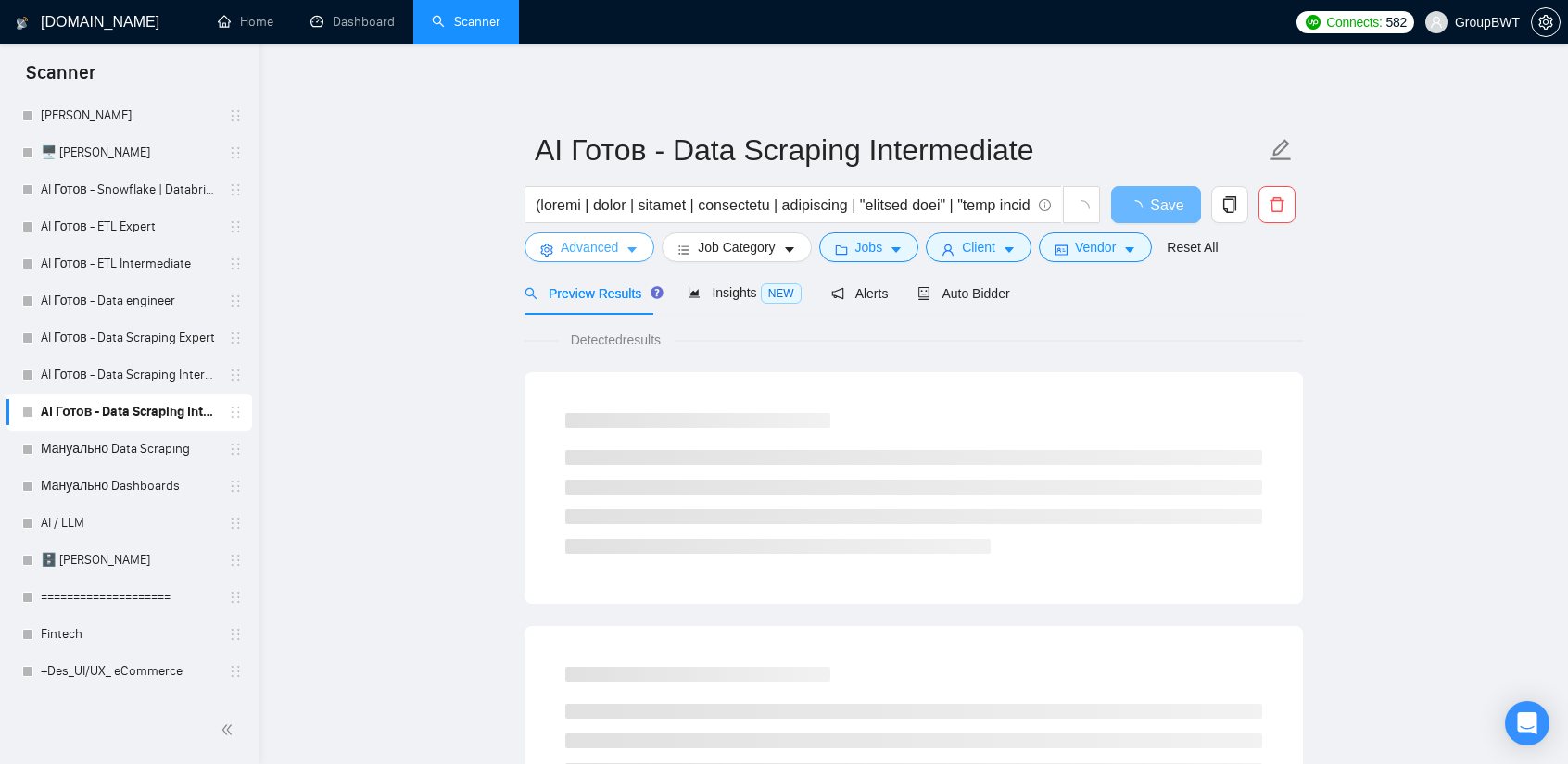
click at [587, 244] on span "Advanced" at bounding box center [589, 247] width 57 height 20
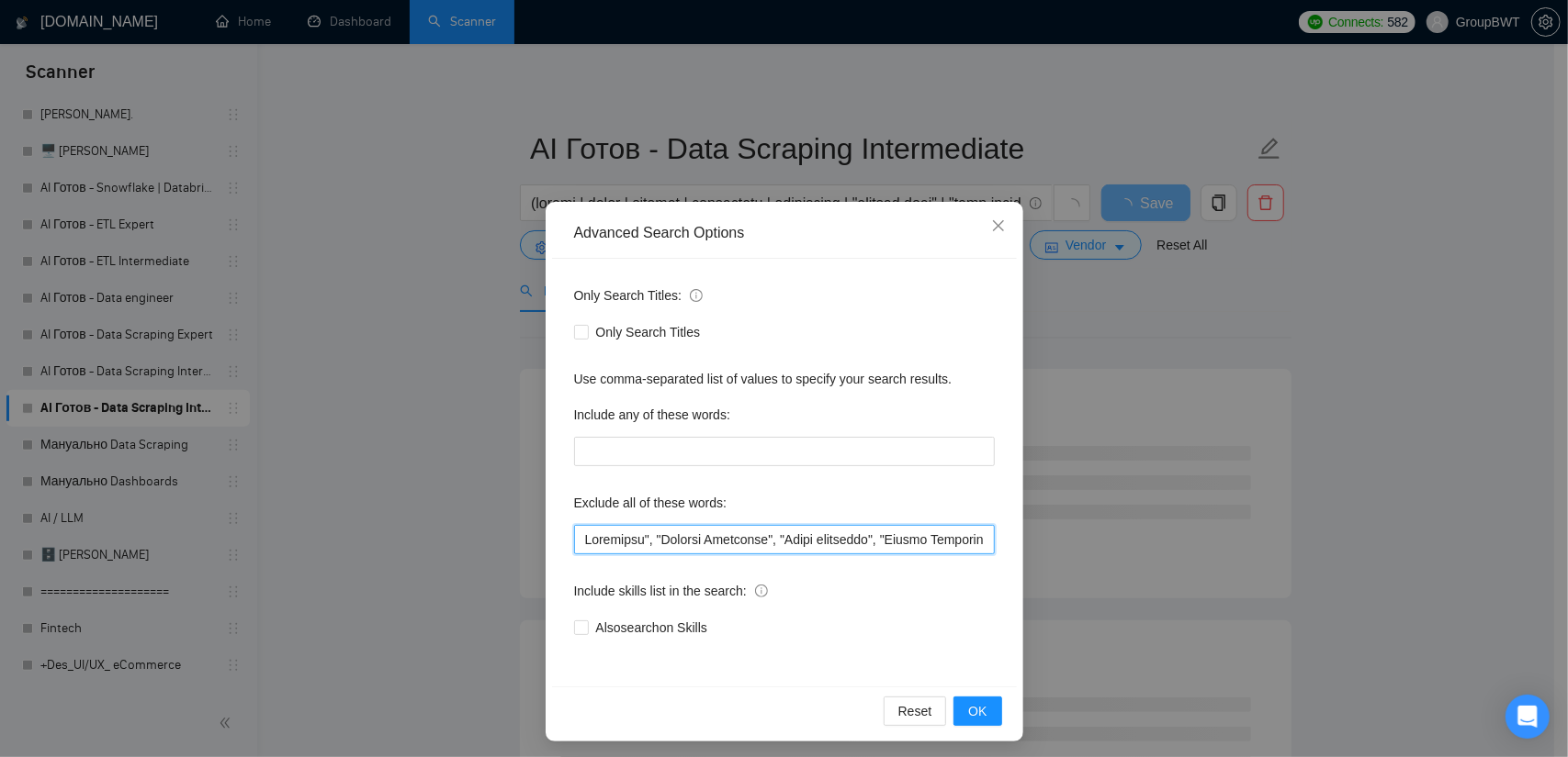
click at [665, 544] on input "text" at bounding box center [784, 540] width 421 height 29
paste input ""no agencies", SDR, "Digital Marketing Manager", "Creative Strategist", "Lead G…"
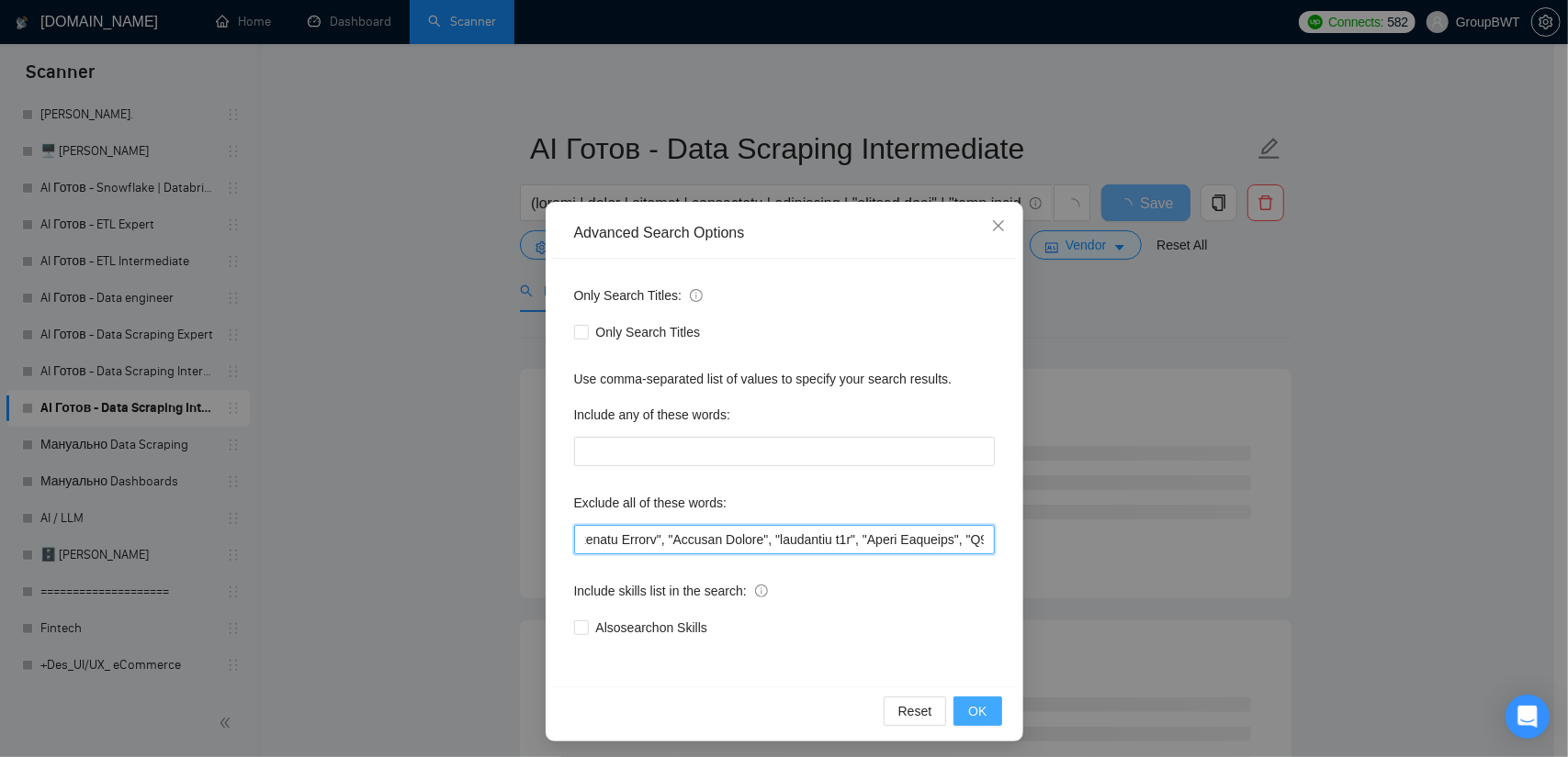
type input ""no agencies", SDR, "Digital Marketing Manager", "Creative Strategist", "Lead G…"
click at [972, 712] on span "OK" at bounding box center [977, 711] width 18 height 20
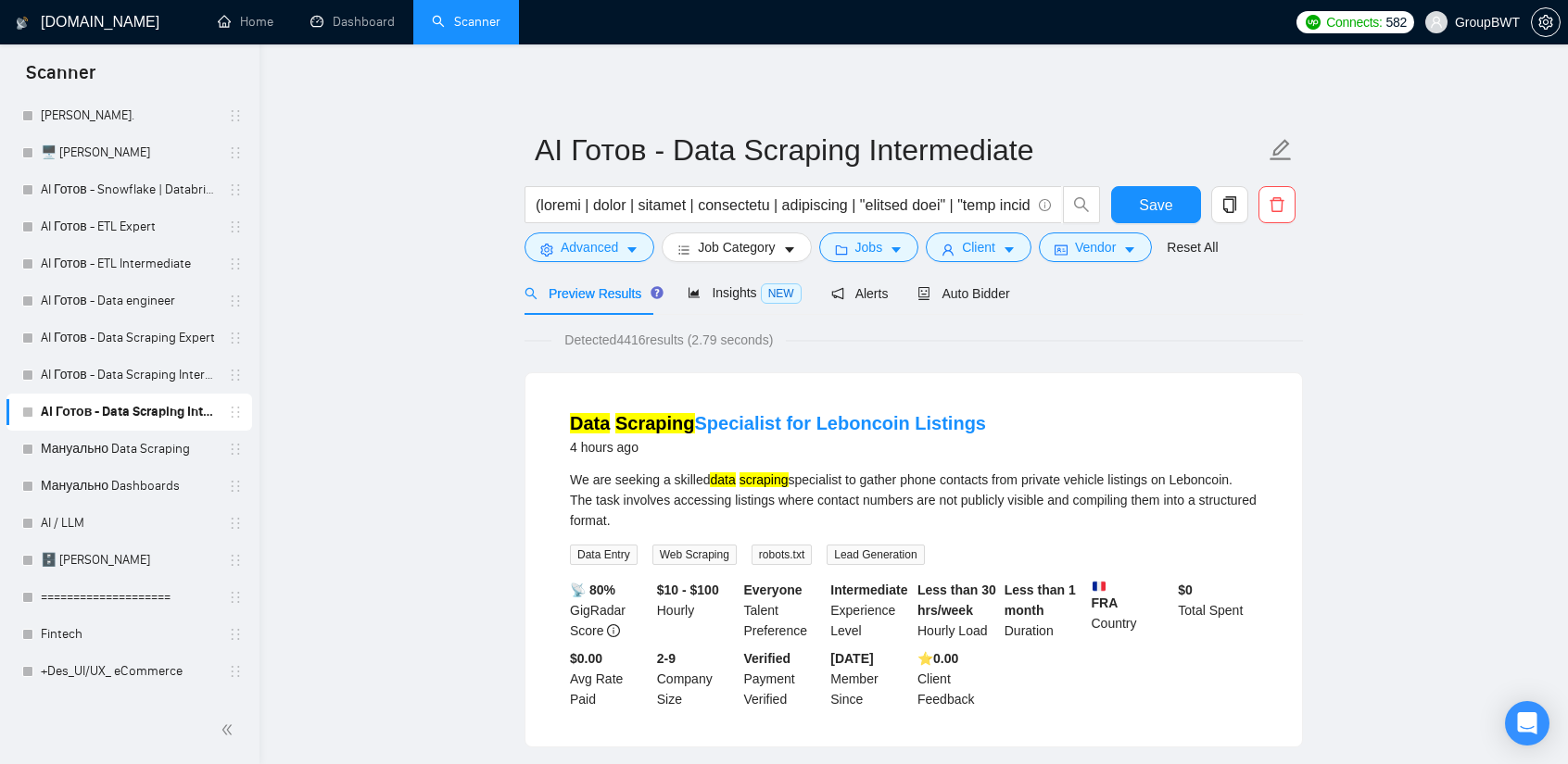
click at [100, 376] on link "AI Готов - Data Scraping Intermediate2" at bounding box center [128, 376] width 176 height 37
click at [1175, 201] on button "Save" at bounding box center [1155, 204] width 90 height 37
click at [158, 377] on link "AI Готов - Data Scraping Intermediate2" at bounding box center [128, 376] width 176 height 37
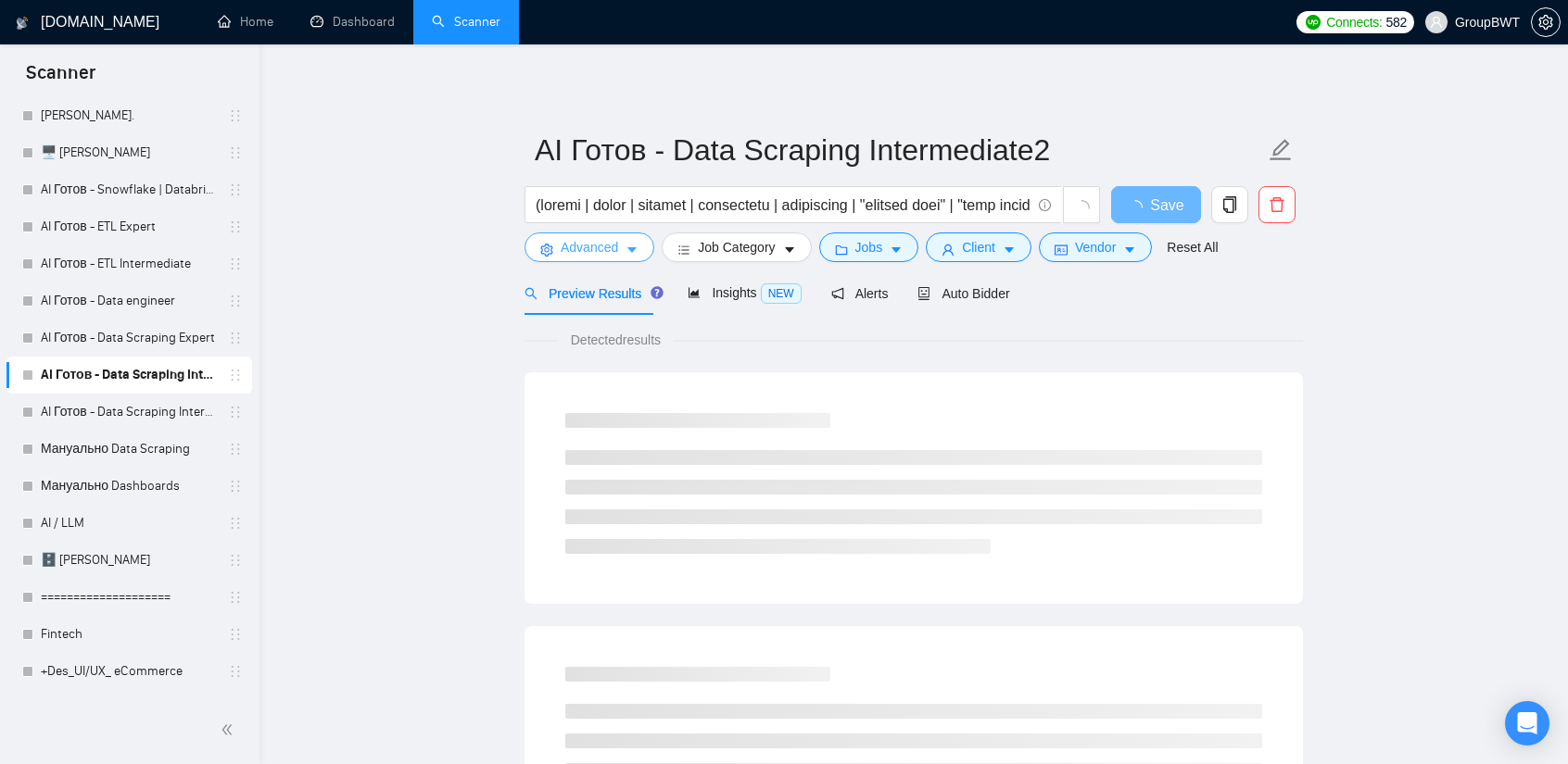
click at [574, 244] on span "Advanced" at bounding box center [589, 247] width 57 height 20
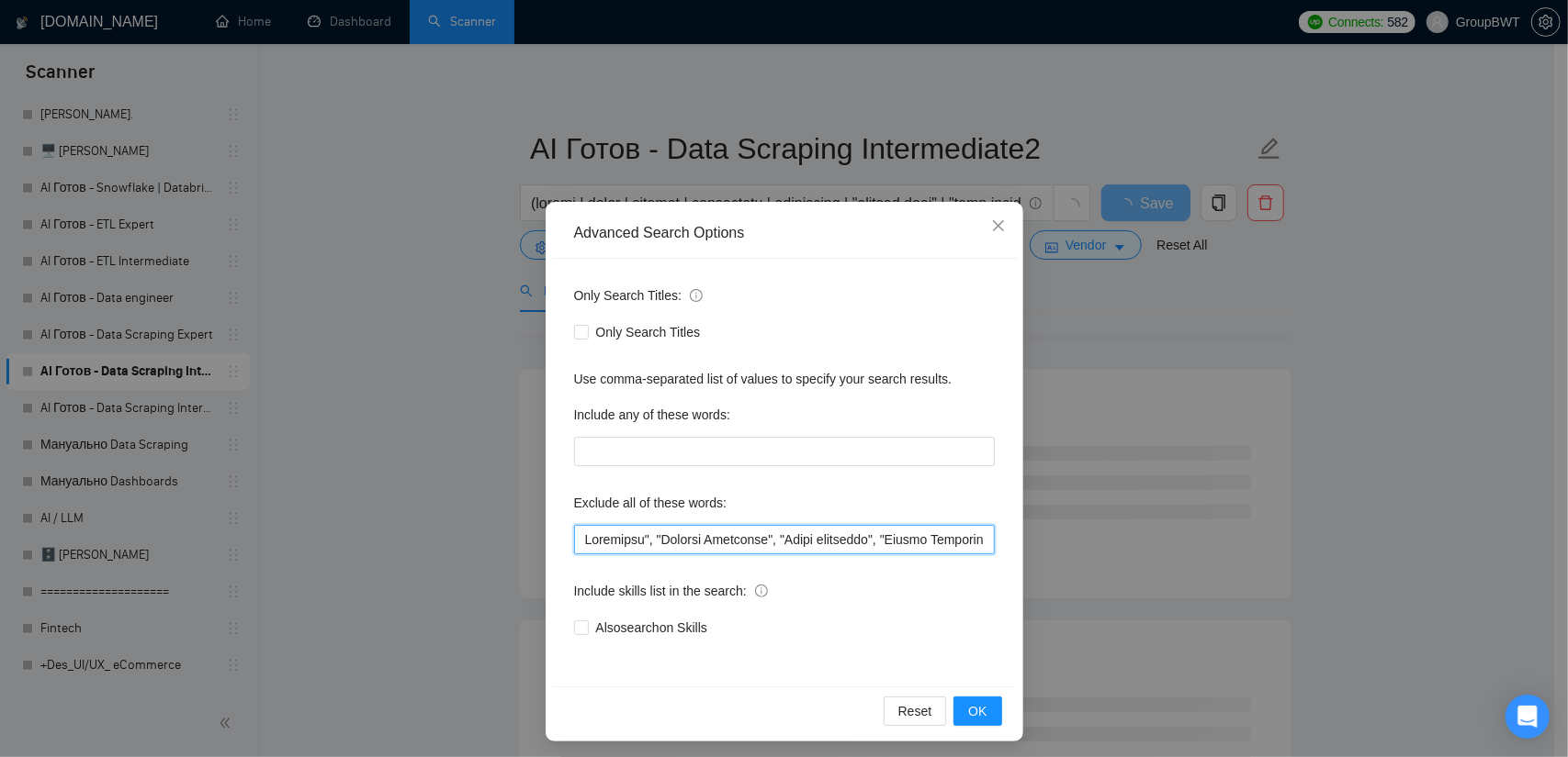
click at [711, 534] on input "text" at bounding box center [784, 540] width 421 height 29
paste input ""no agencies", SDR, "Digital Marketing Manager", "Creative Strategist", "Lead G…"
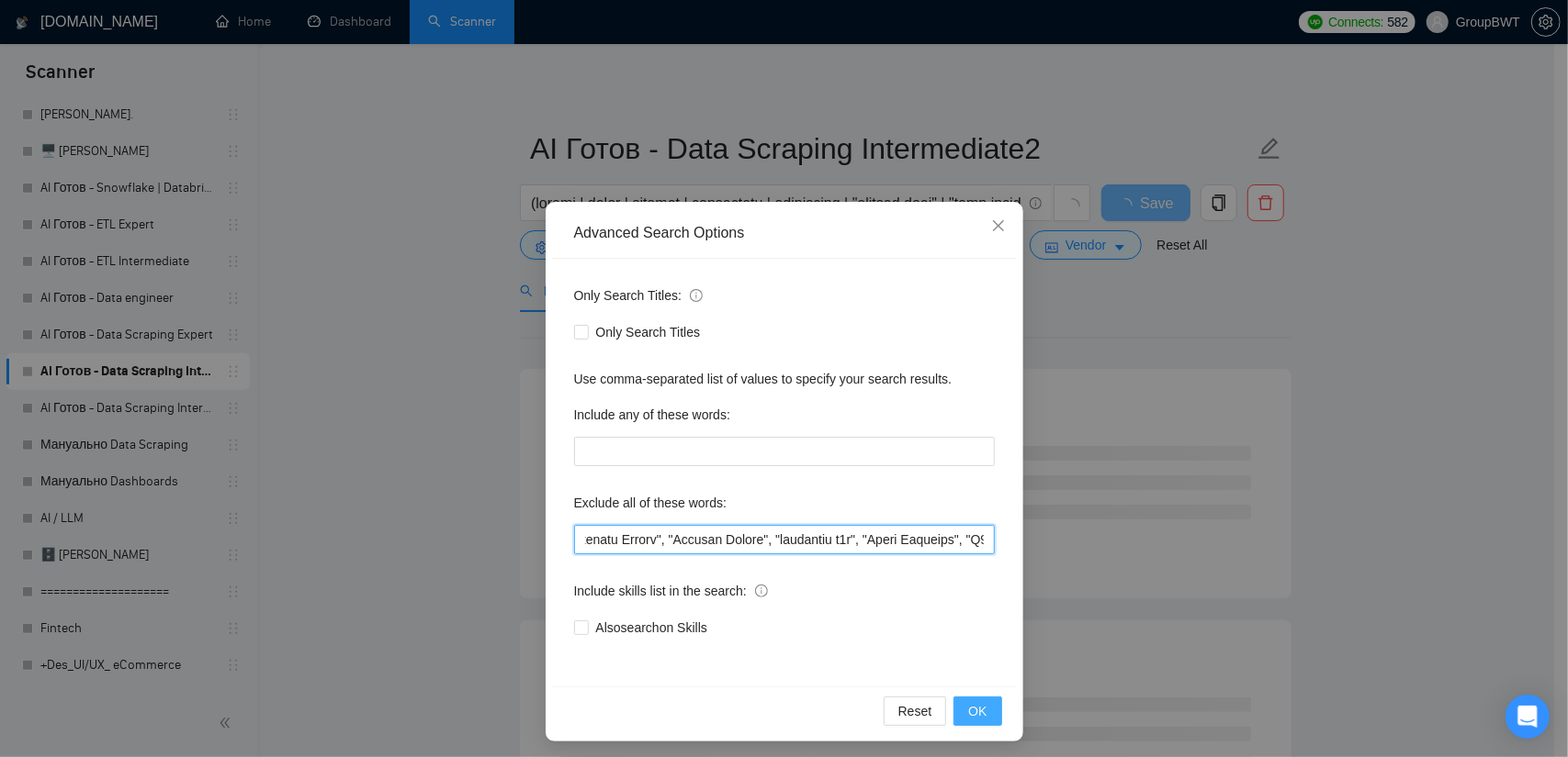
type input ""no agencies", SDR, "Digital Marketing Manager", "Creative Strategist", "Lead G…"
click at [974, 701] on span "OK" at bounding box center [977, 711] width 18 height 20
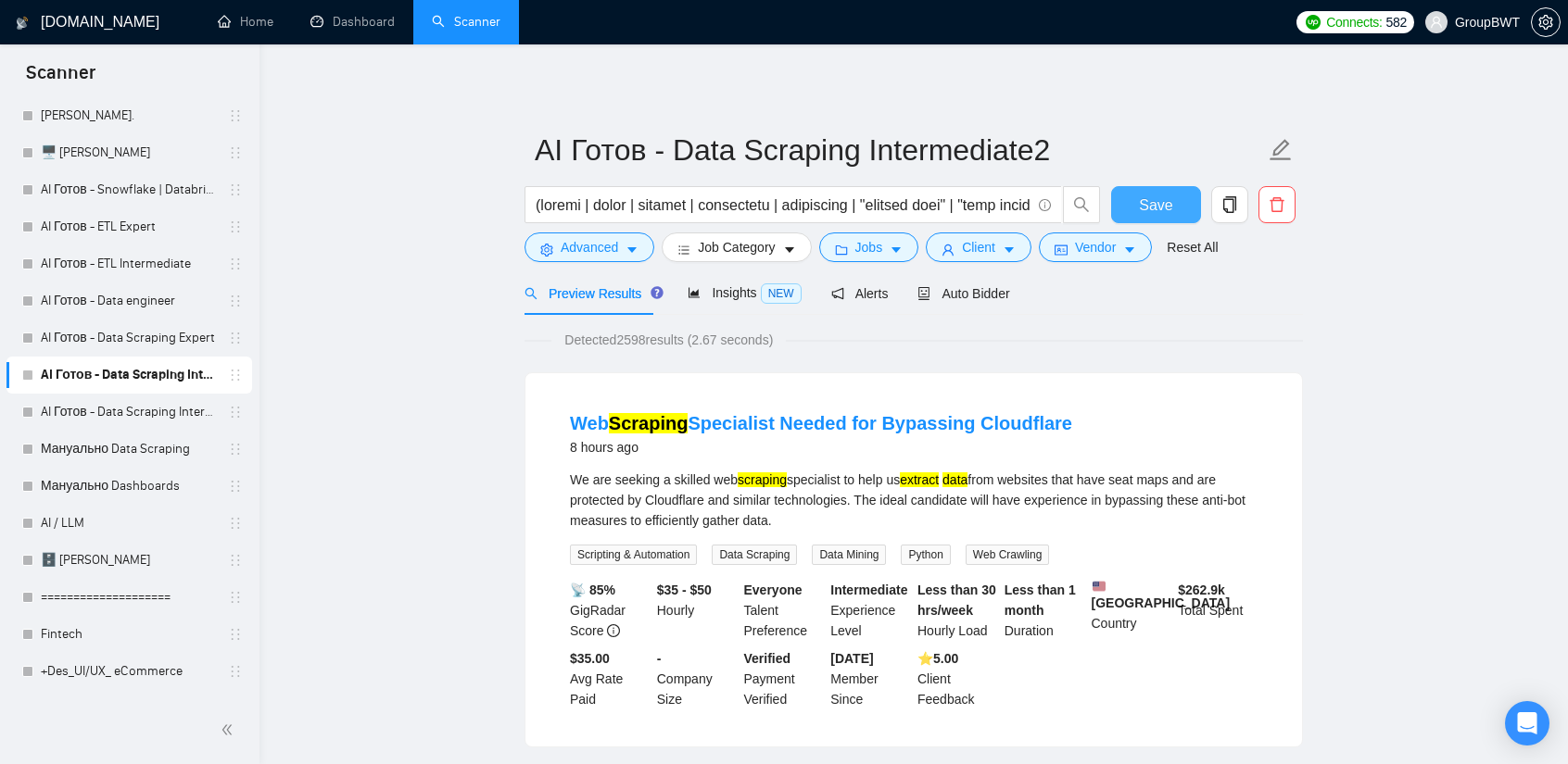
click at [1175, 191] on button "Save" at bounding box center [1155, 204] width 90 height 37
click at [126, 337] on link "AI Готов - Data Scraping Expert" at bounding box center [128, 338] width 176 height 37
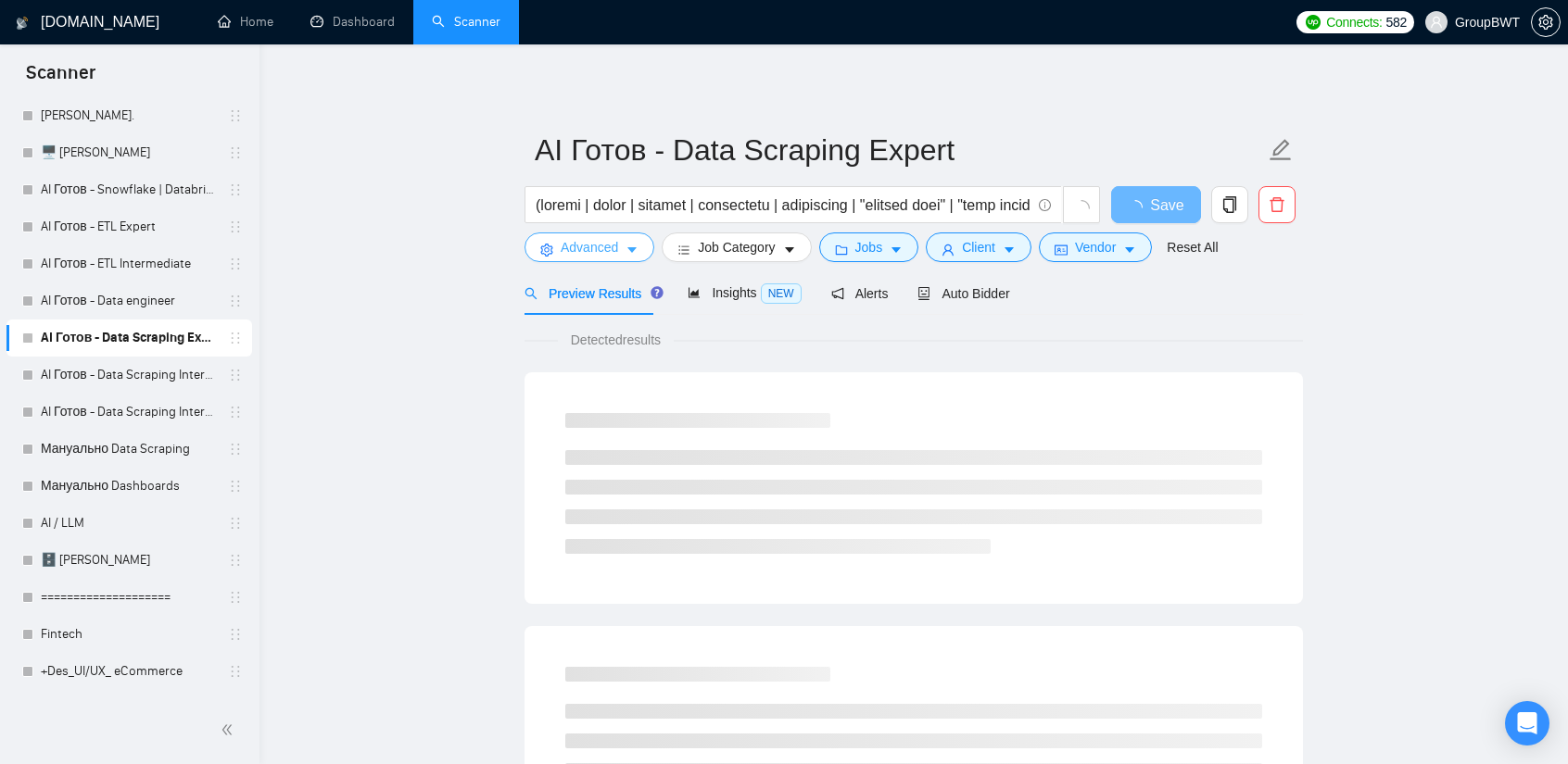
click at [641, 246] on button "Advanced" at bounding box center [589, 247] width 129 height 29
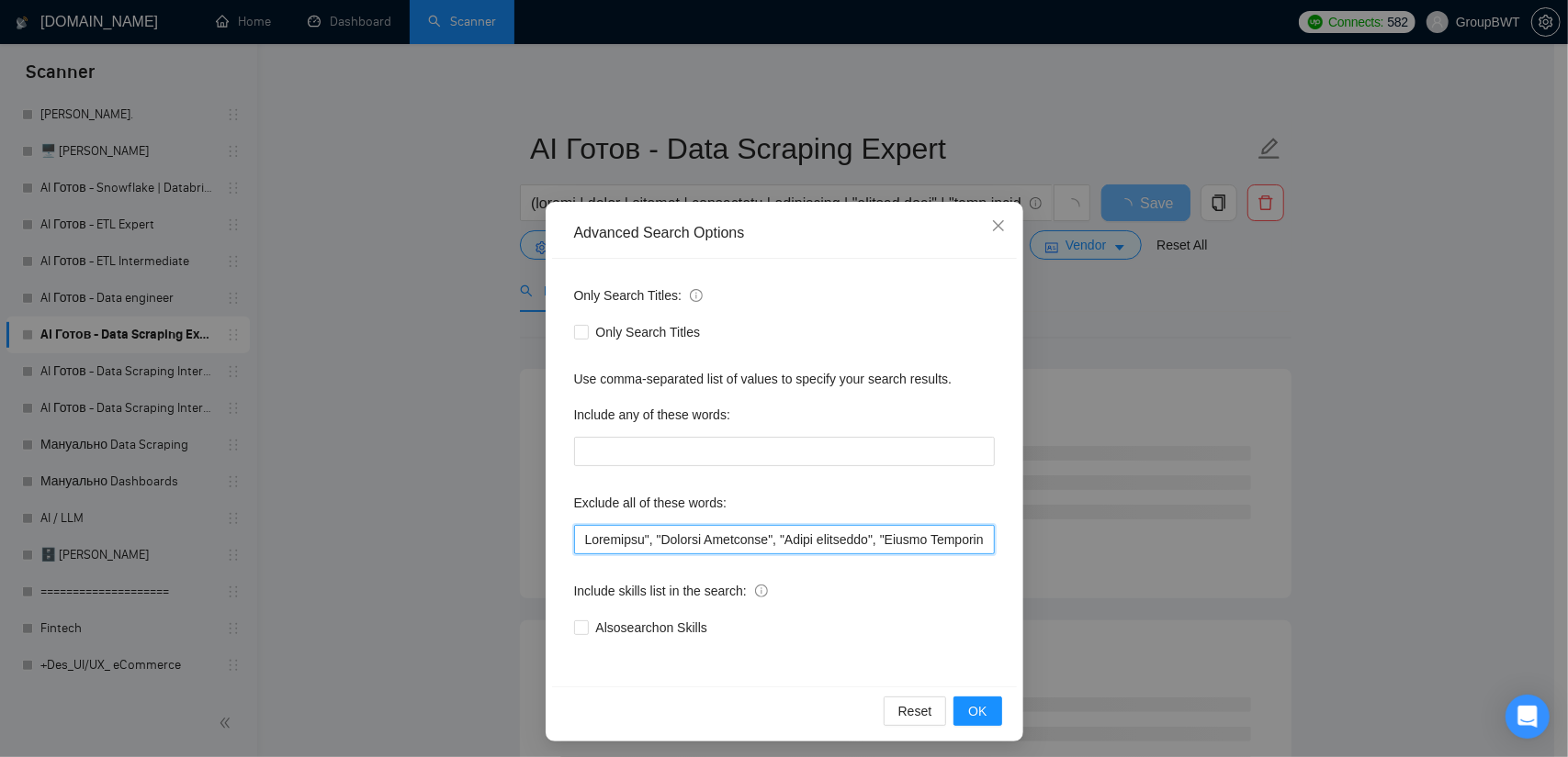
click at [678, 549] on input "text" at bounding box center [784, 540] width 421 height 29
paste input ""no agencies", SDR, "Digital Marketing Manager", "Creative Strategist", "Lead G…"
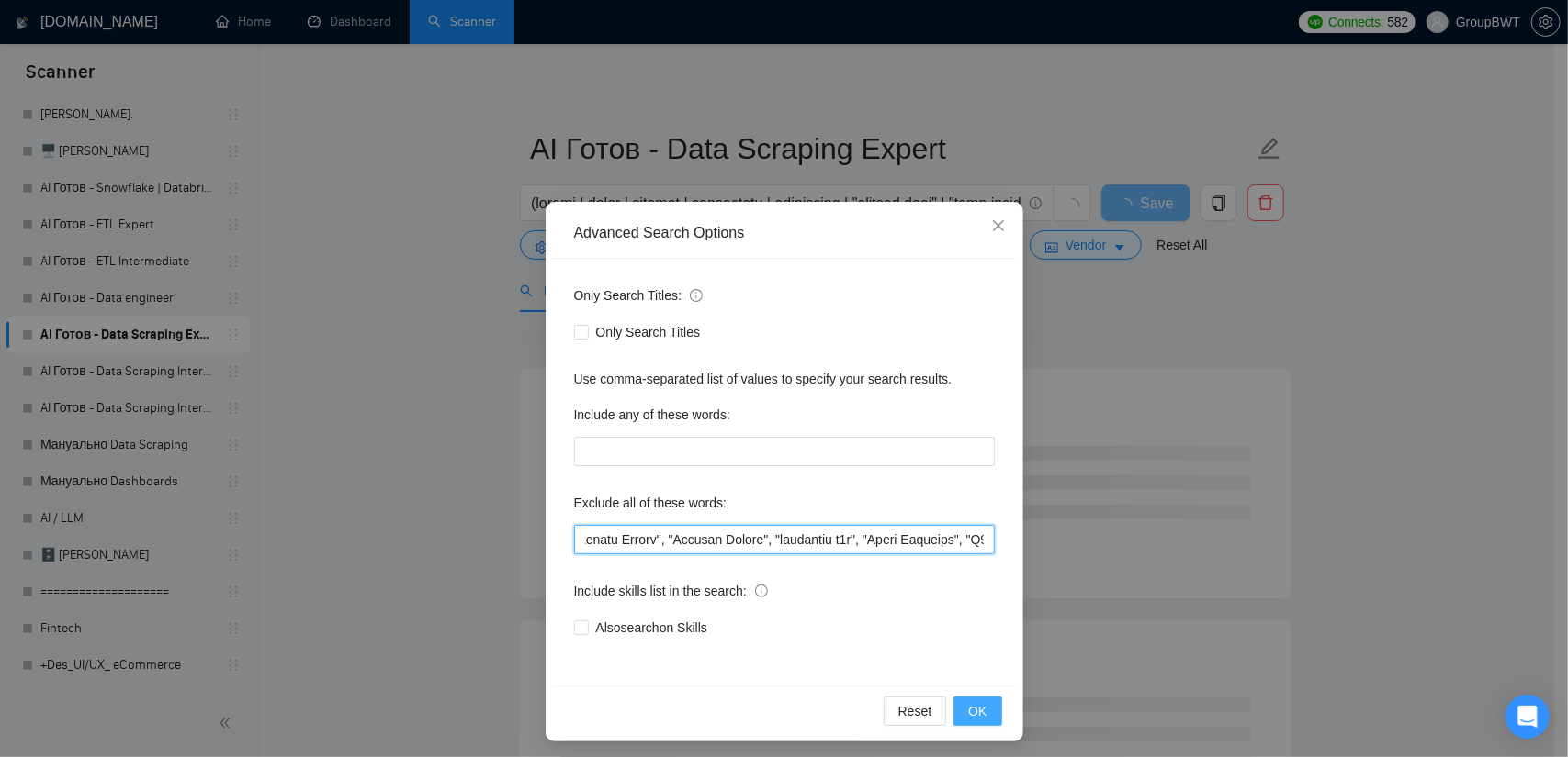
type input ""no agencies", SDR, "Digital Marketing Manager", "Creative Strategist", "Lead G…"
click at [980, 704] on button "OK" at bounding box center [977, 712] width 48 height 29
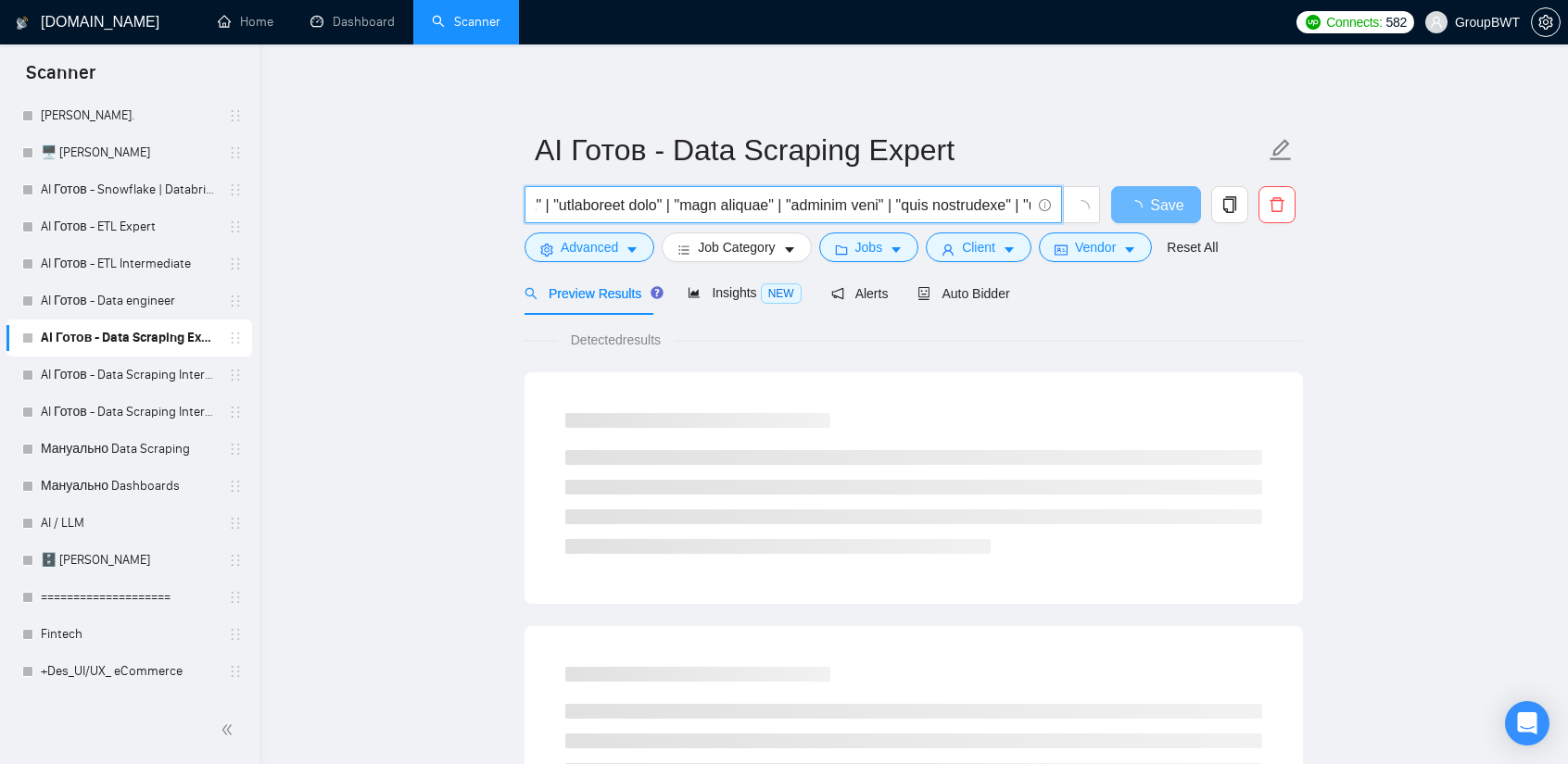
scroll to position [0, 5823]
drag, startPoint x: 960, startPoint y: 198, endPoint x: 1477, endPoint y: 212, distance: 517.2
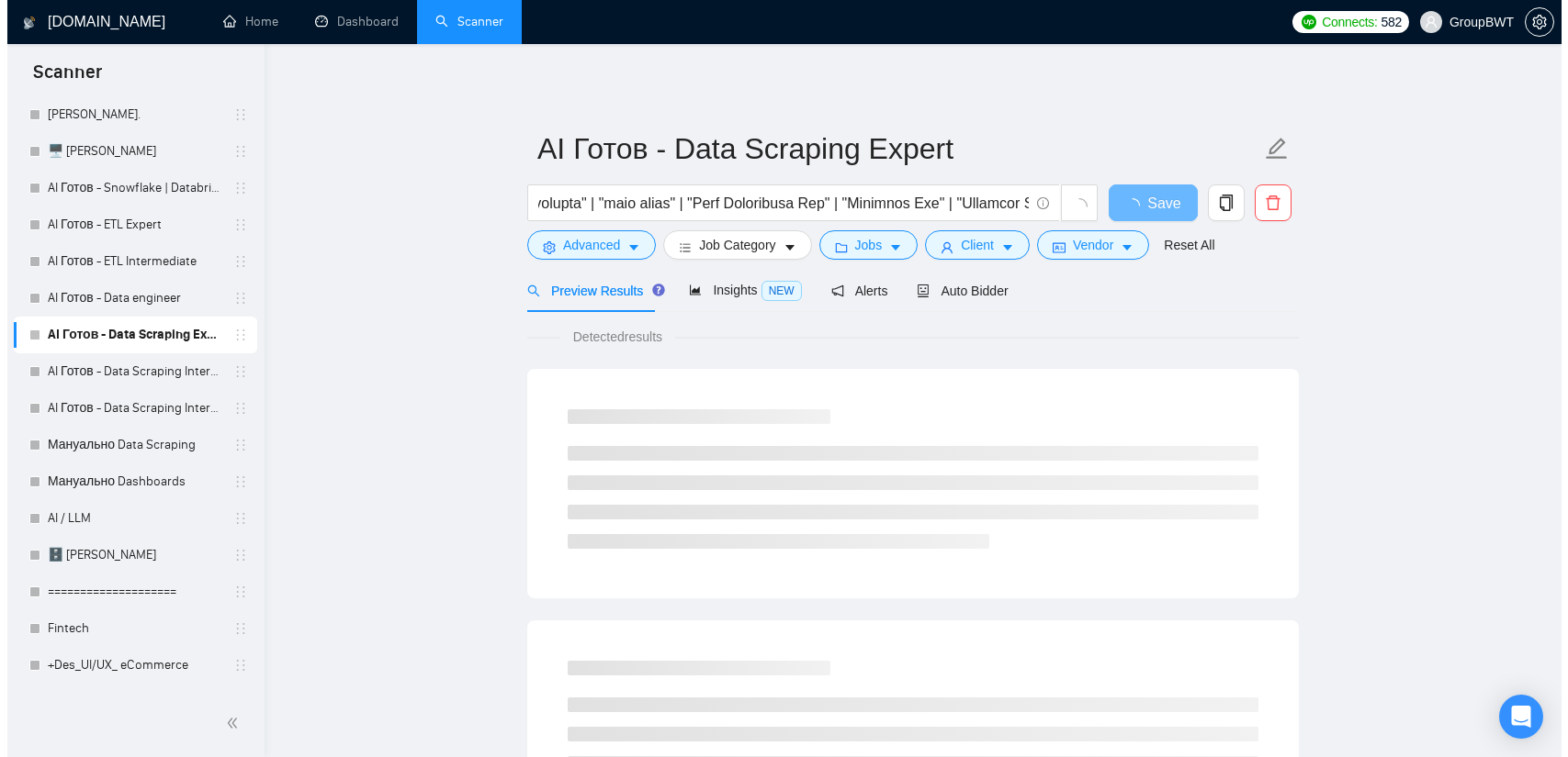
scroll to position [0, 0]
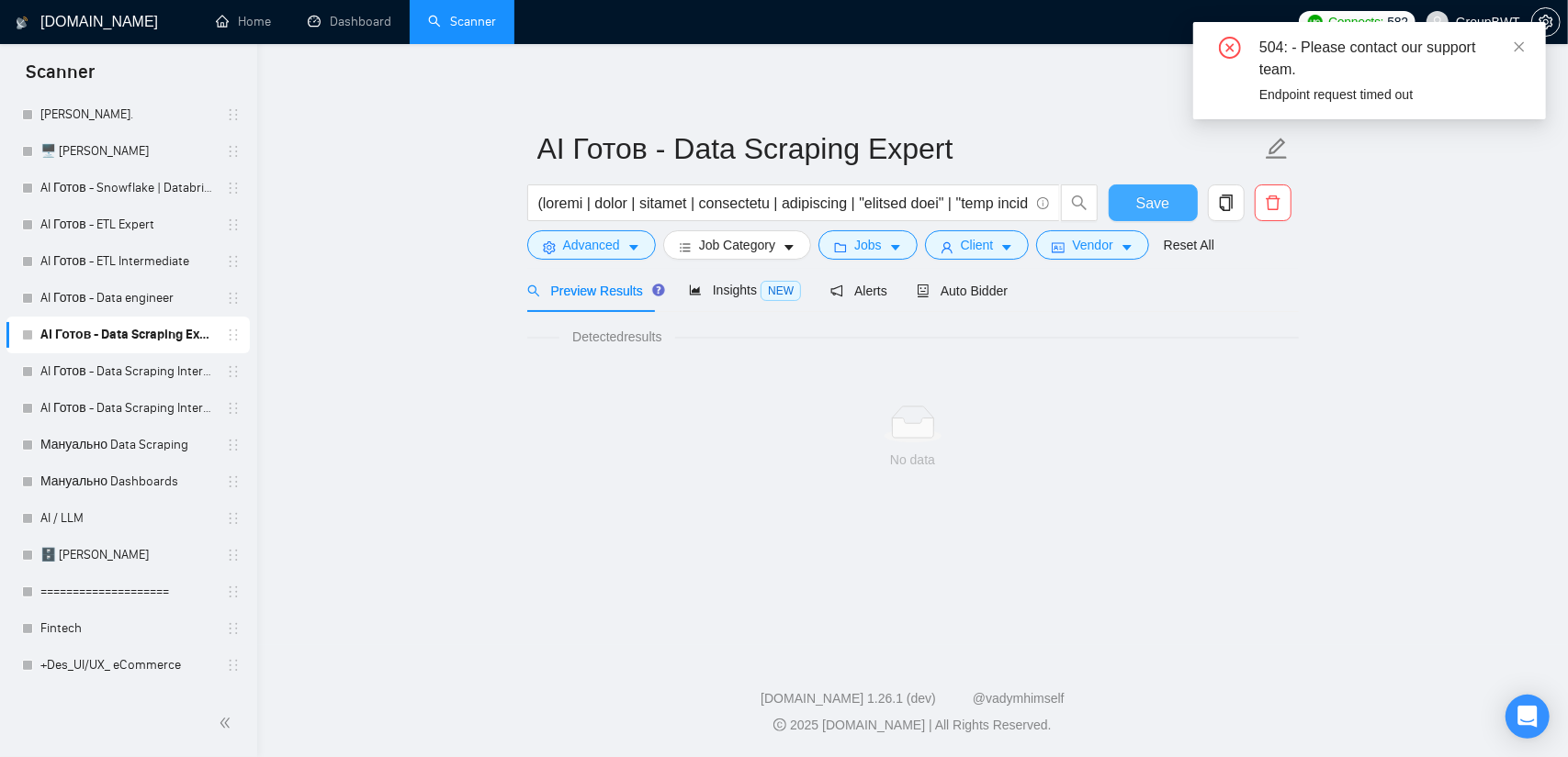
click at [1156, 189] on button "Save" at bounding box center [1153, 203] width 89 height 37
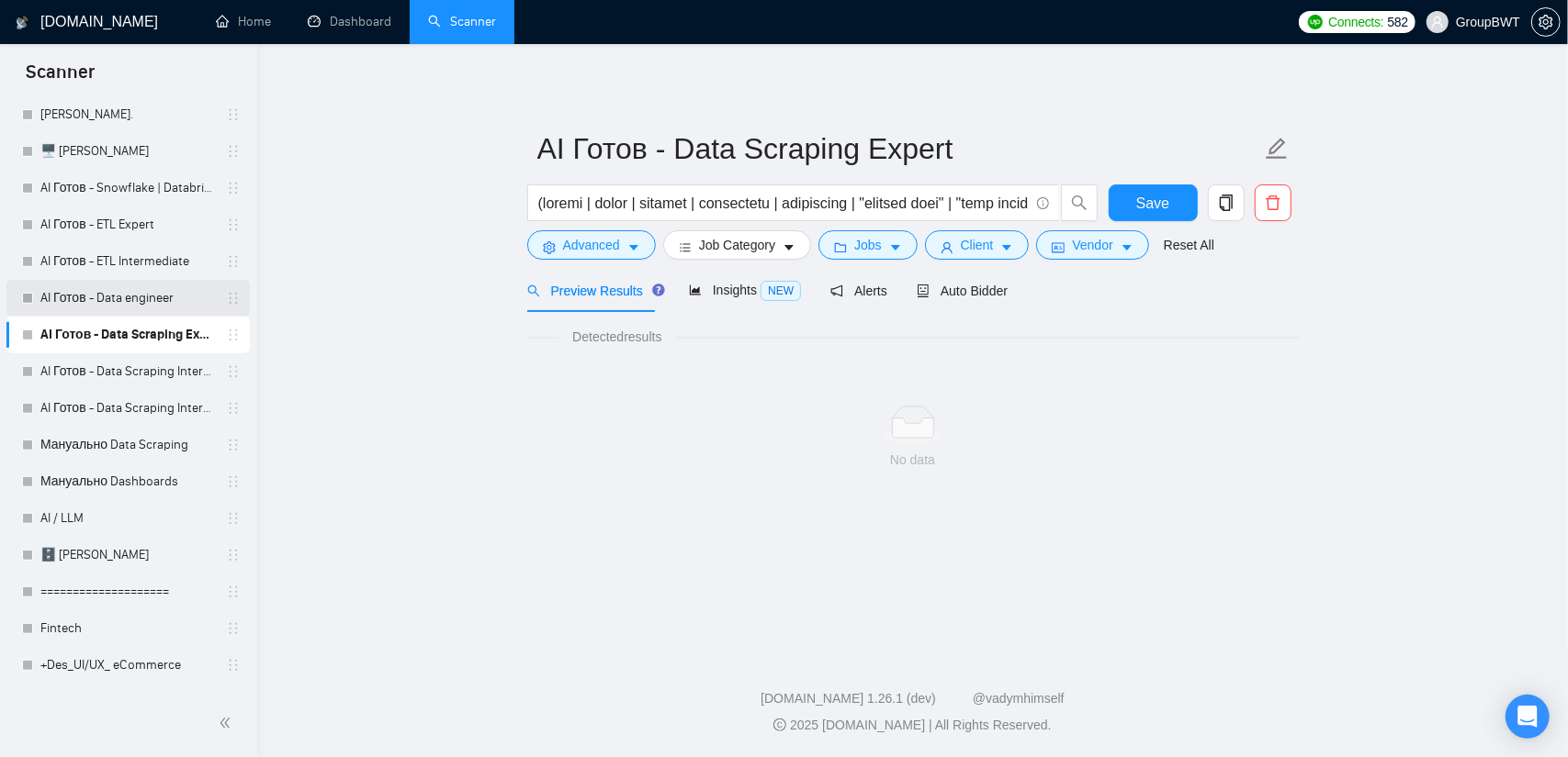
click at [165, 300] on link "AI Готов - Data engineer" at bounding box center [127, 298] width 175 height 37
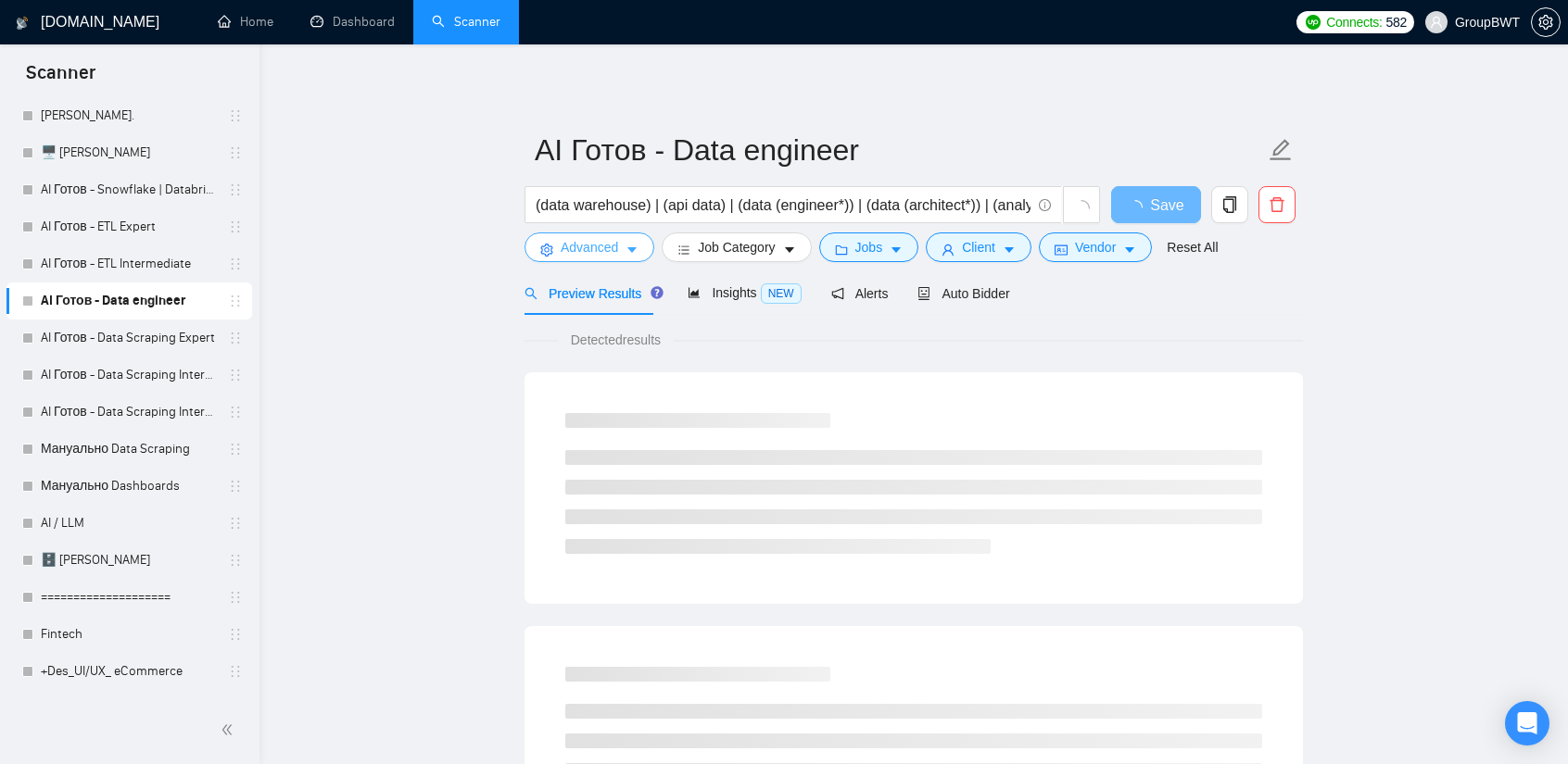
click at [613, 259] on button "Advanced" at bounding box center [589, 247] width 129 height 29
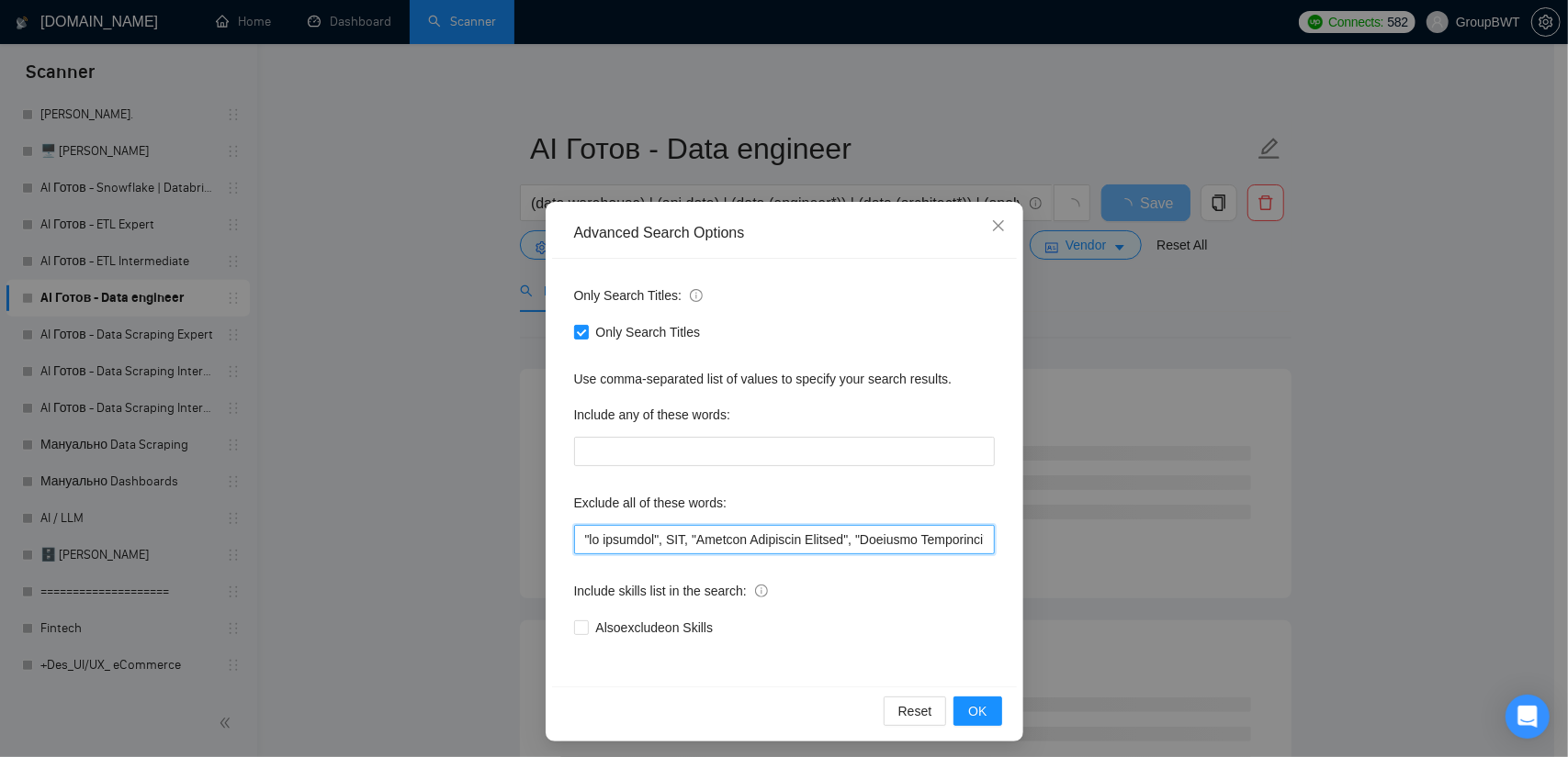
click at [750, 526] on input "text" at bounding box center [784, 540] width 421 height 29
click at [749, 526] on input "text" at bounding box center [784, 540] width 421 height 29
paste input ""to assist with Azure", "Curriculum", Lovable, "[DOMAIN_NAME] expert", "n8n wor…"
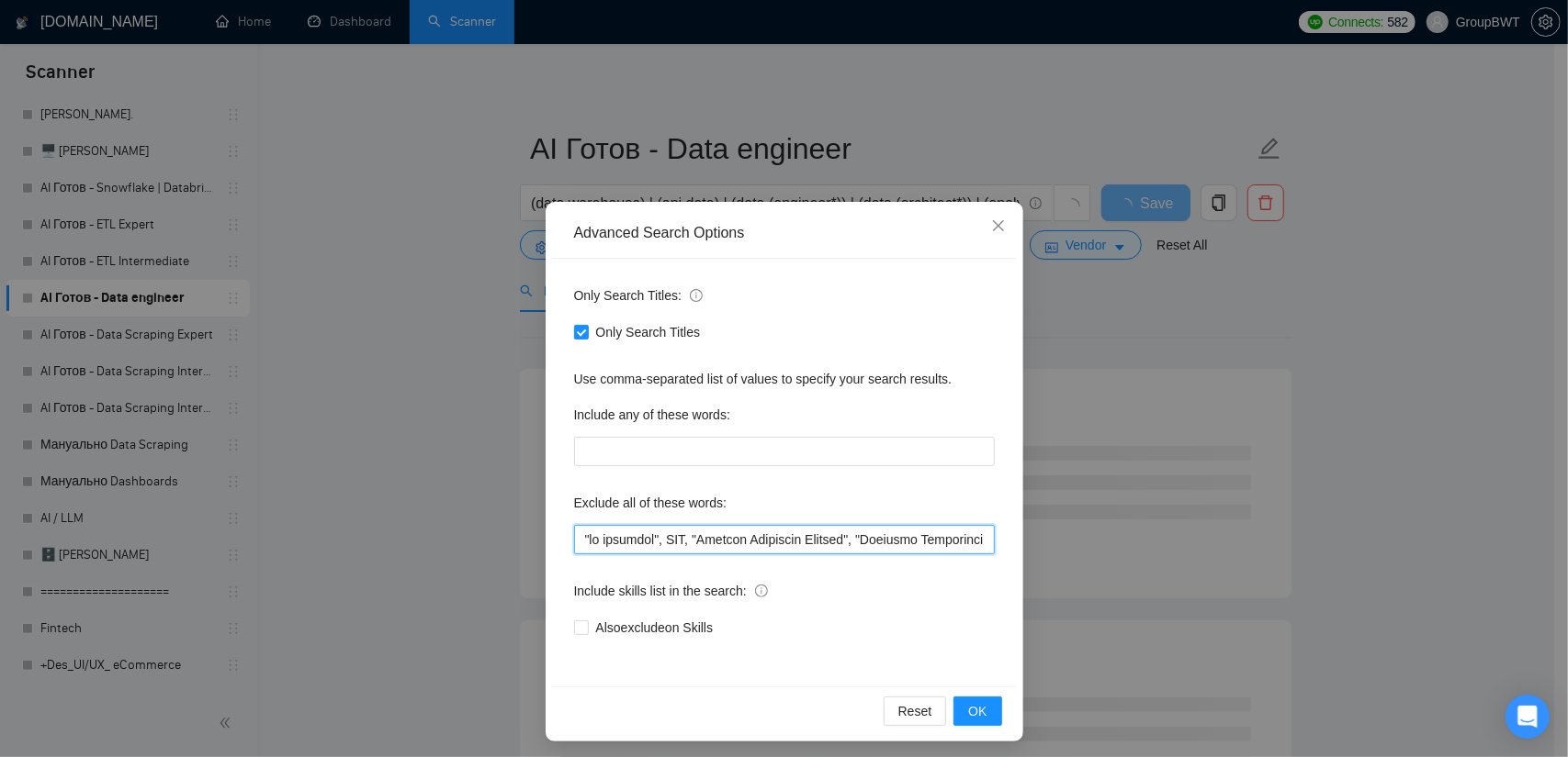
scroll to position [0, 22878]
type input ""no agencies", SDR, "Digital Marketing Manager", "Creative Strategist", "Lead G…"
click at [976, 701] on span "OK" at bounding box center [977, 711] width 18 height 20
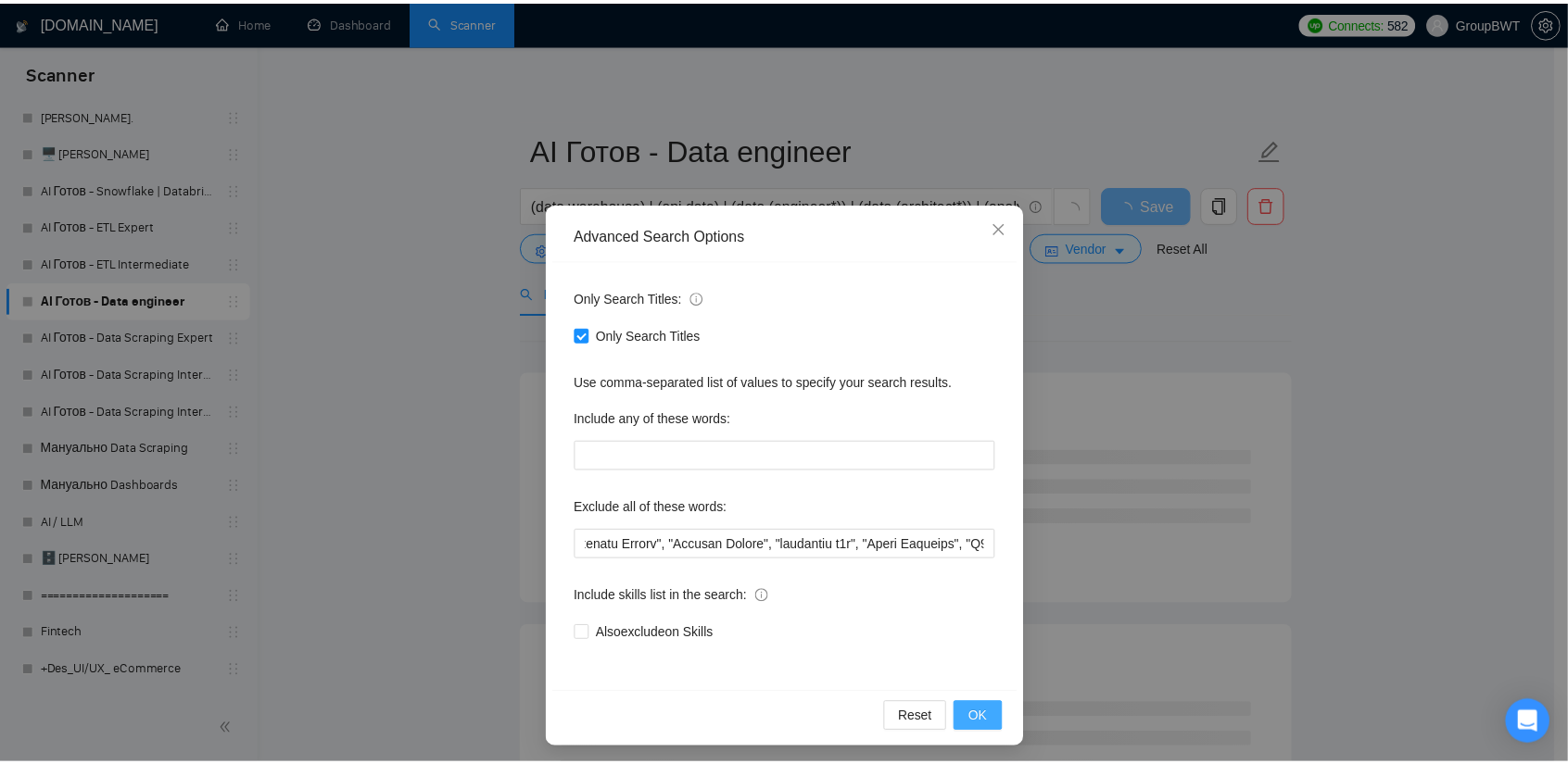
scroll to position [0, 0]
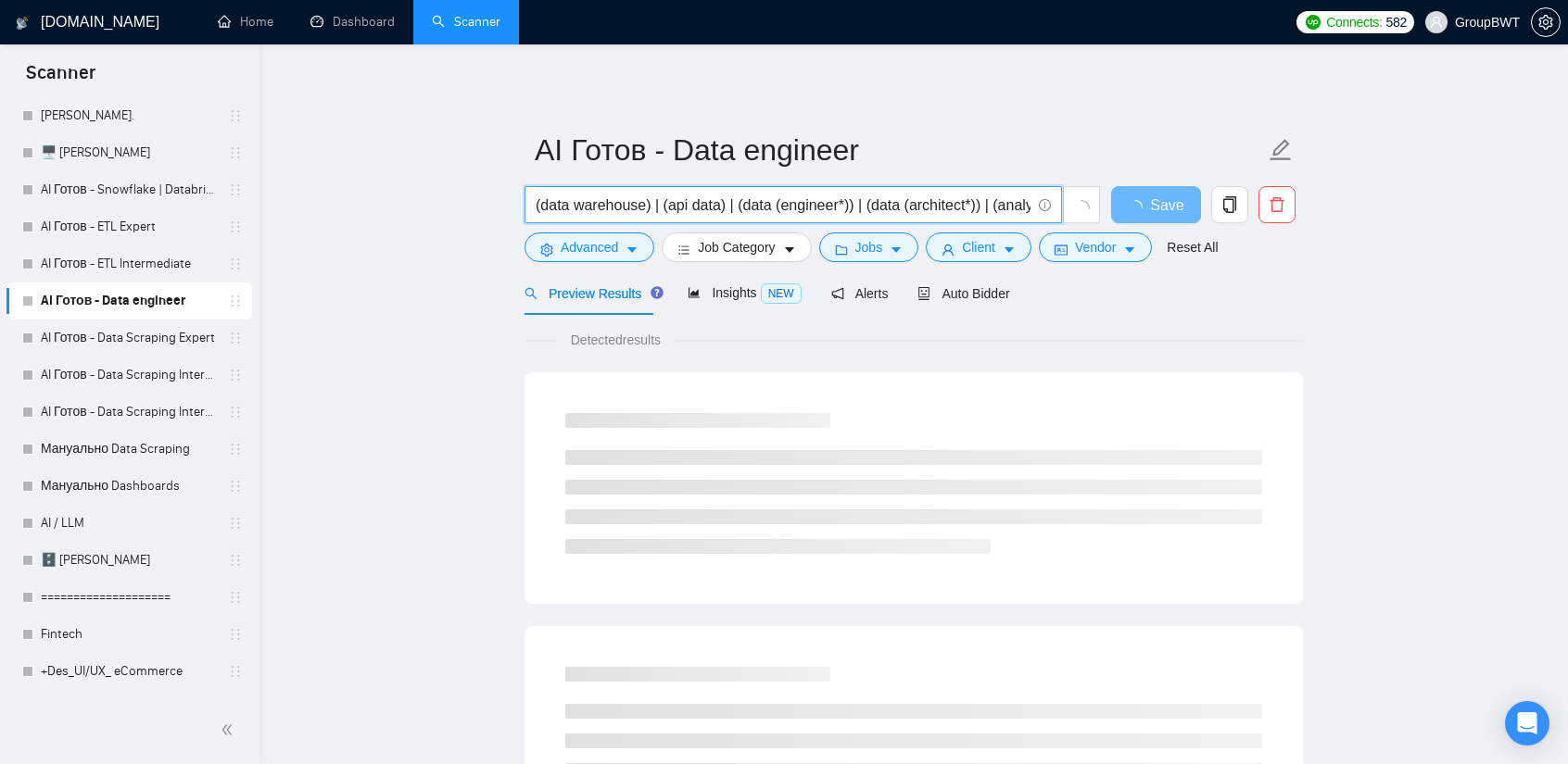
drag, startPoint x: 758, startPoint y: 203, endPoint x: 897, endPoint y: 213, distance: 139.4
click at [897, 213] on input "(data warehouse) | (api data) | (data (engineer*)) | (data (architect*)) | (ana…" at bounding box center [783, 205] width 494 height 23
click at [859, 208] on input "(data warehouse) | (api data) | (data (engineer*)) | (data (architect*)) | (ana…" at bounding box center [783, 205] width 494 height 23
drag, startPoint x: 864, startPoint y: 208, endPoint x: 1399, endPoint y: 210, distance: 535.0
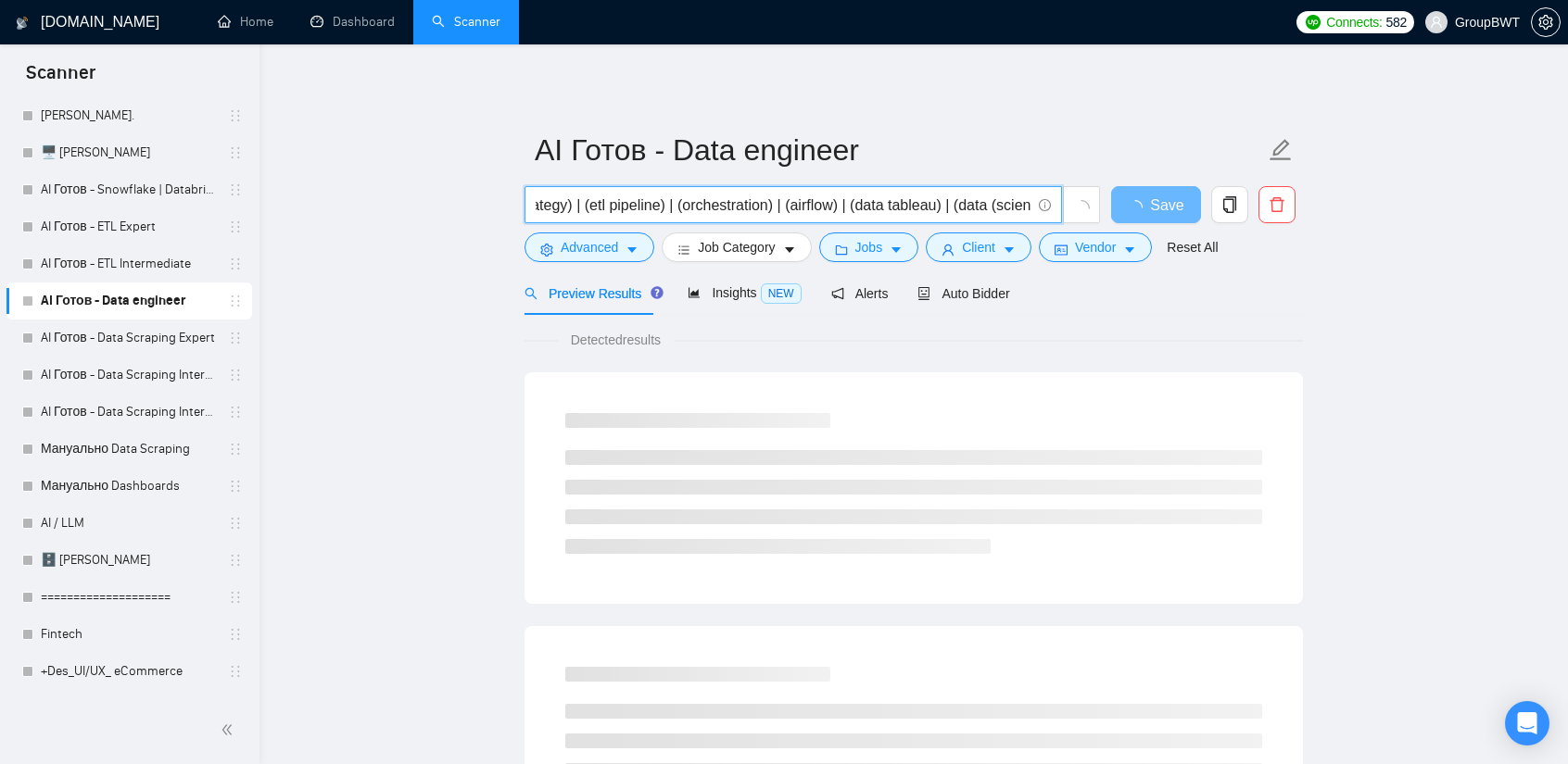
click at [954, 206] on input "(data warehouse) | (api data) | (data (engineer*)) | (data (architect*)) | (ana…" at bounding box center [783, 205] width 494 height 23
drag, startPoint x: 873, startPoint y: 207, endPoint x: 1441, endPoint y: 213, distance: 568.0
click at [880, 209] on input "(data warehouse) | (api data) | (data (engineer*)) | (data (architect*)) | (ana…" at bounding box center [783, 205] width 494 height 23
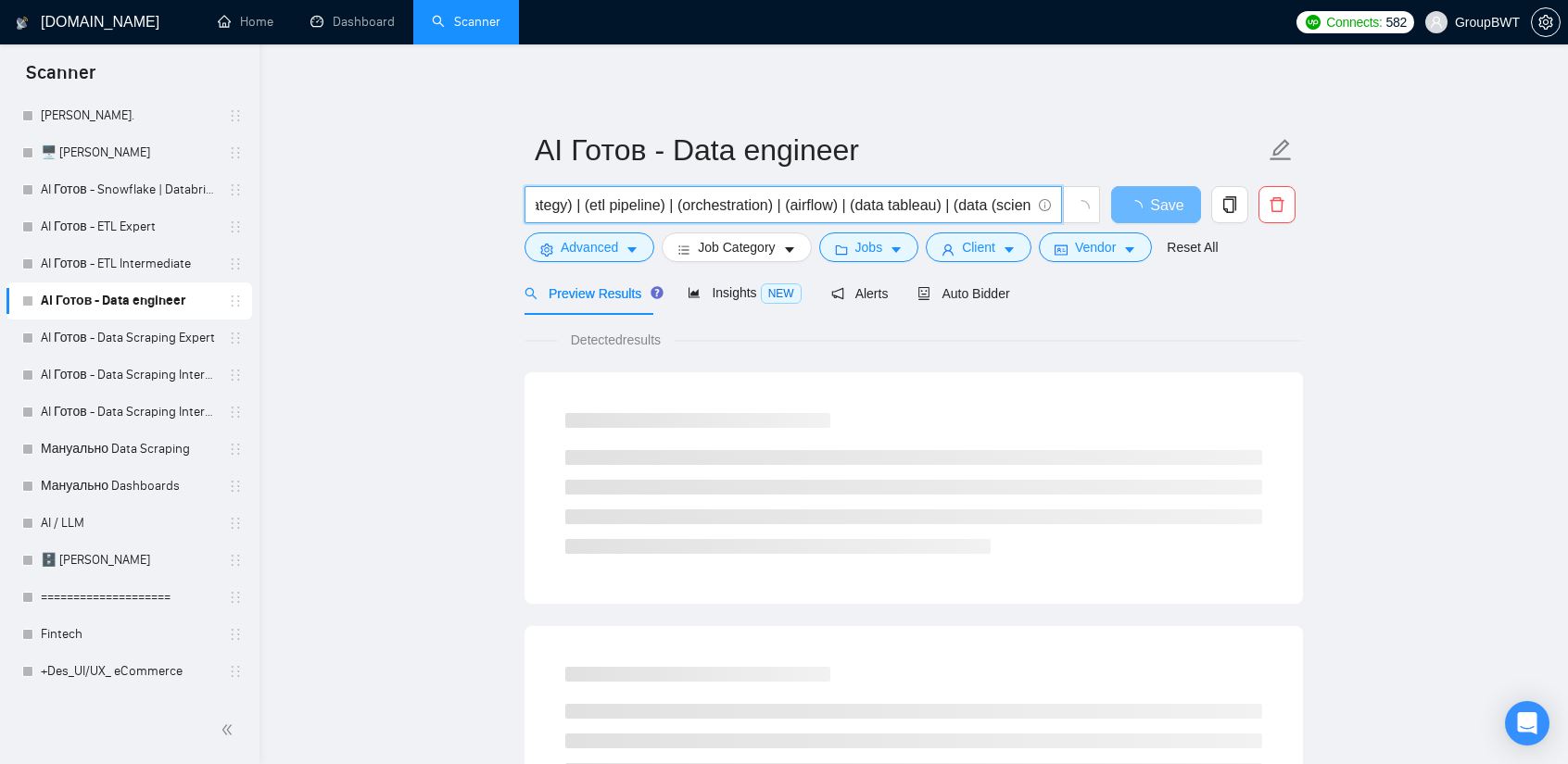
drag, startPoint x: 972, startPoint y: 206, endPoint x: 1403, endPoint y: 241, distance: 432.4
click at [870, 204] on input "(data warehouse) | (api data) | (data (engineer*)) | (data (architect*)) | (ana…" at bounding box center [783, 205] width 494 height 23
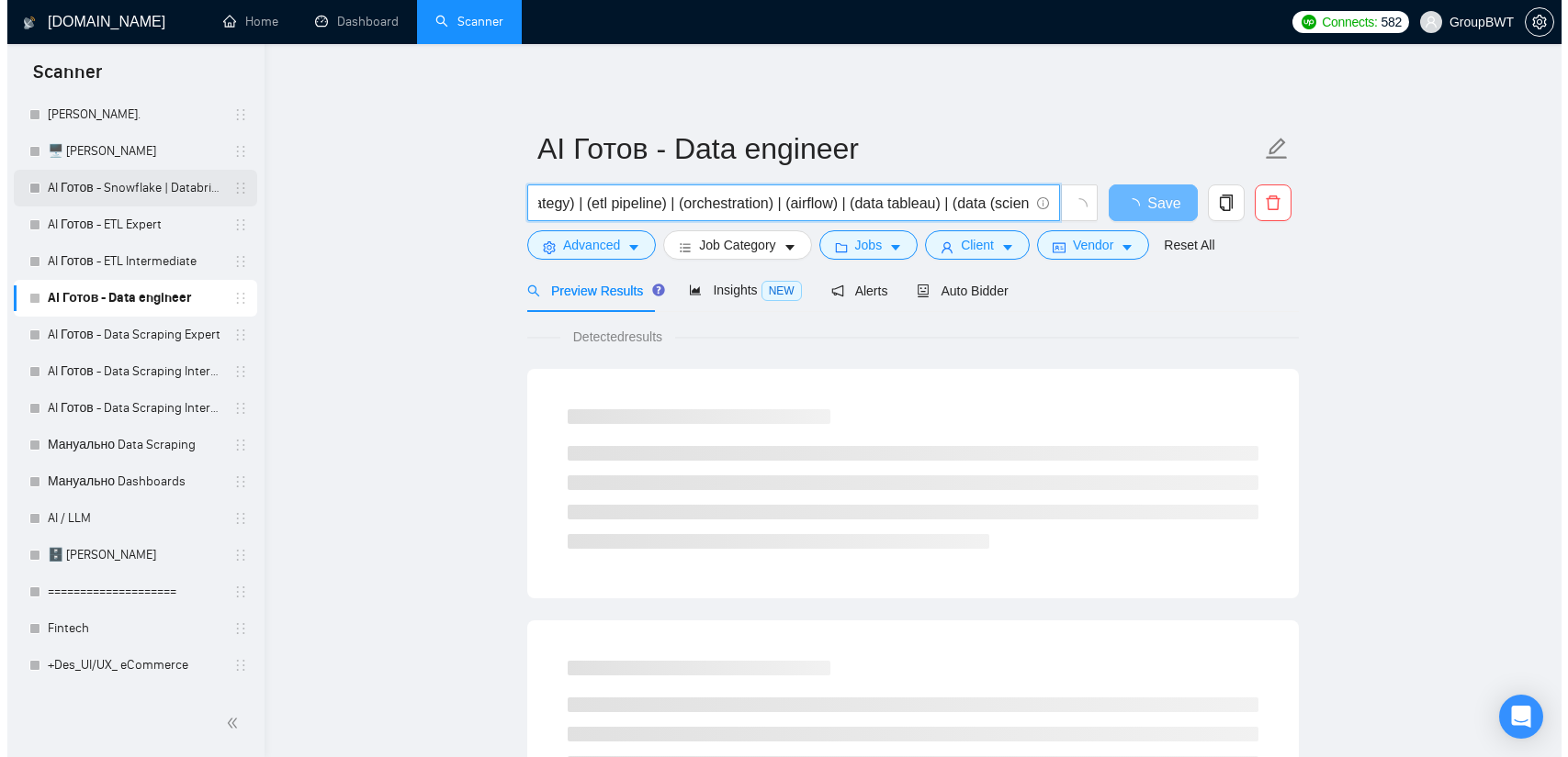
scroll to position [0, 0]
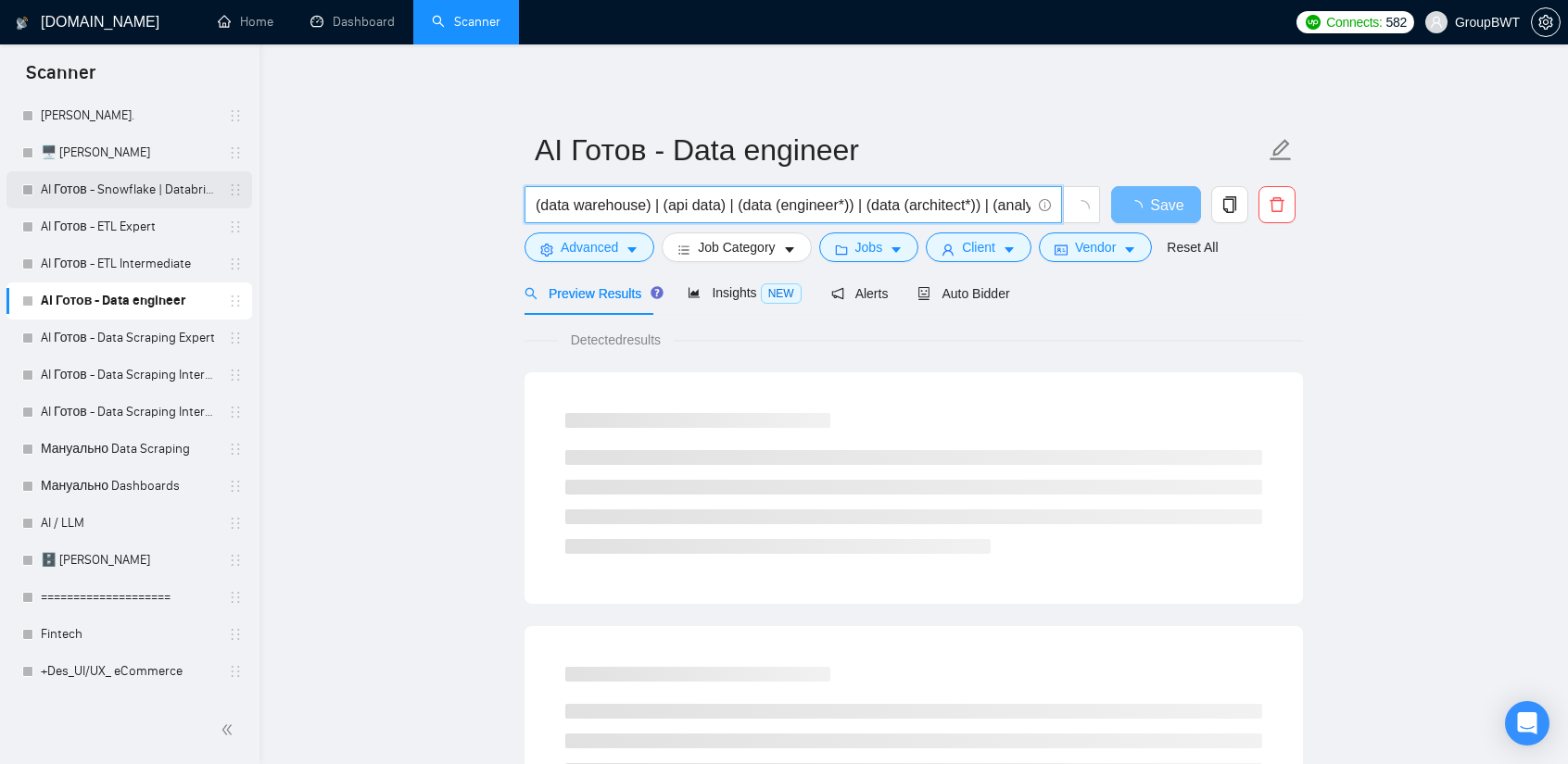
drag, startPoint x: 897, startPoint y: 204, endPoint x: 172, endPoint y: 204, distance: 725.0
click at [647, 210] on input "(data warehouse) | (api data) | (data (engineer*)) | (data (architect*)) | (ana…" at bounding box center [783, 205] width 494 height 23
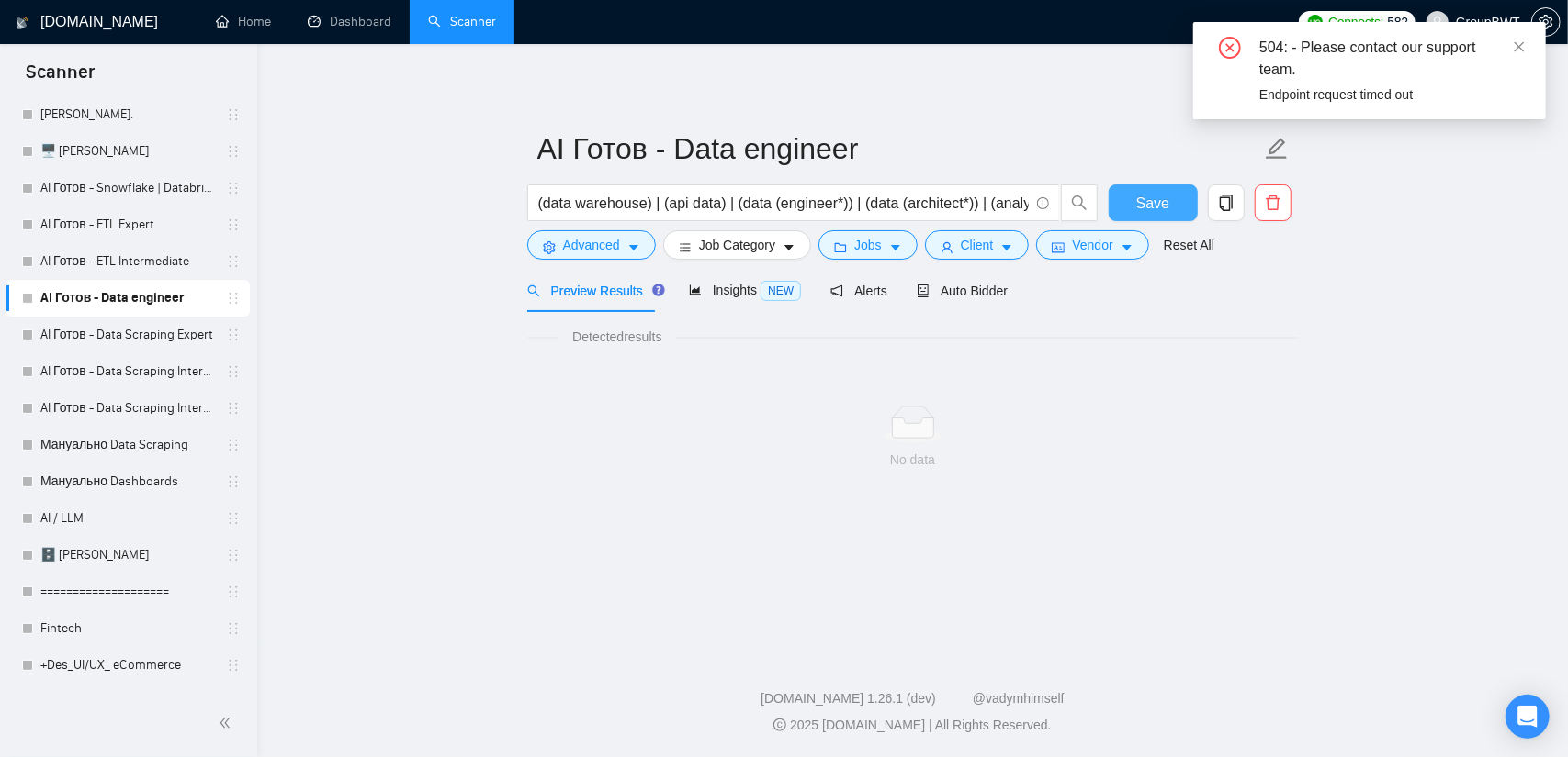
click at [1156, 196] on span "Save" at bounding box center [1153, 203] width 33 height 23
click at [579, 253] on span "Advanced" at bounding box center [591, 245] width 57 height 20
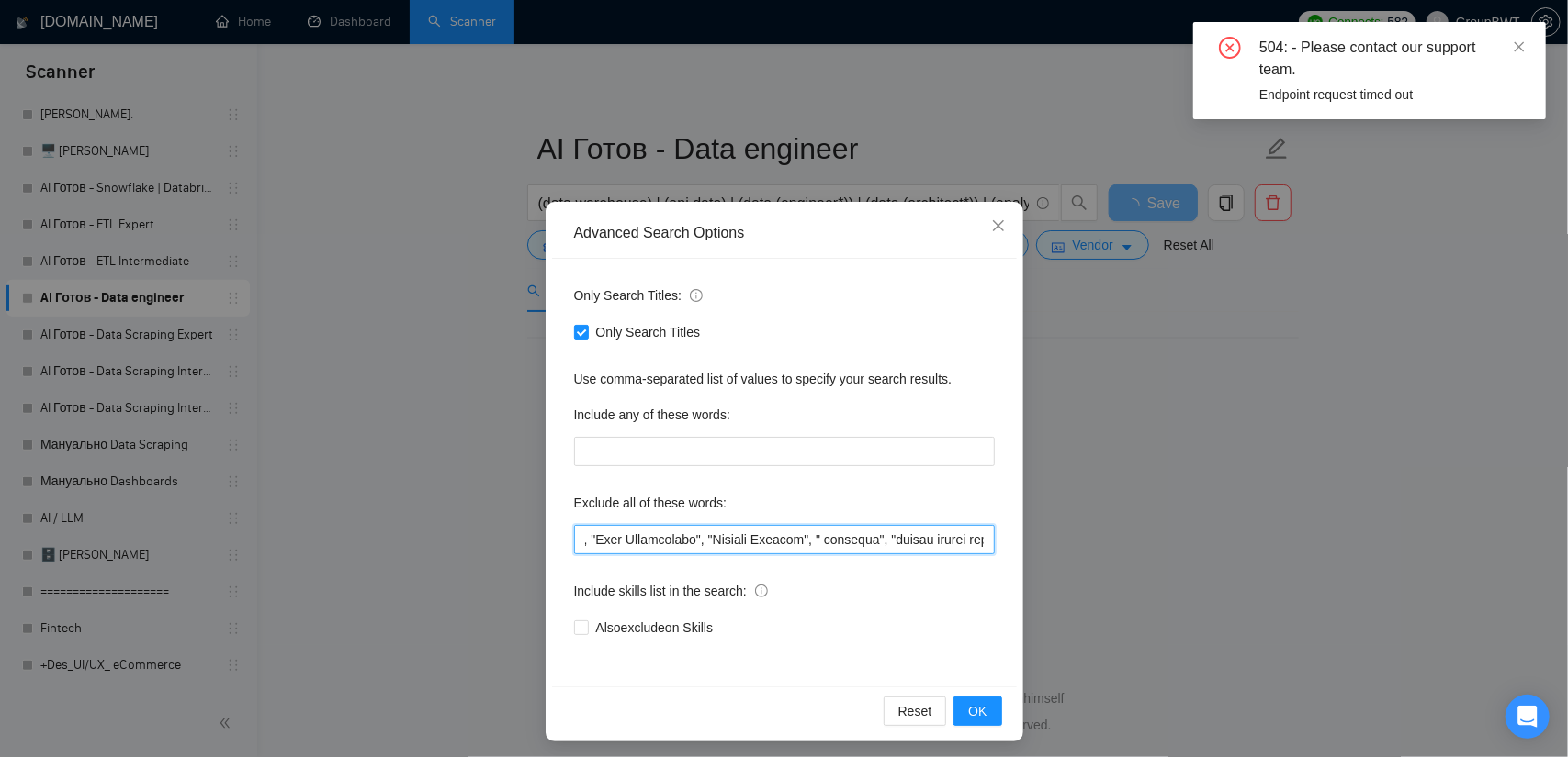
scroll to position [0, 22878]
drag, startPoint x: 702, startPoint y: 531, endPoint x: 1376, endPoint y: 568, distance: 675.0
click at [1376, 568] on div "Advanced Search Options Only Search Titles: Only Search Titles Use comma-separa…" at bounding box center [784, 378] width 1568 height 757
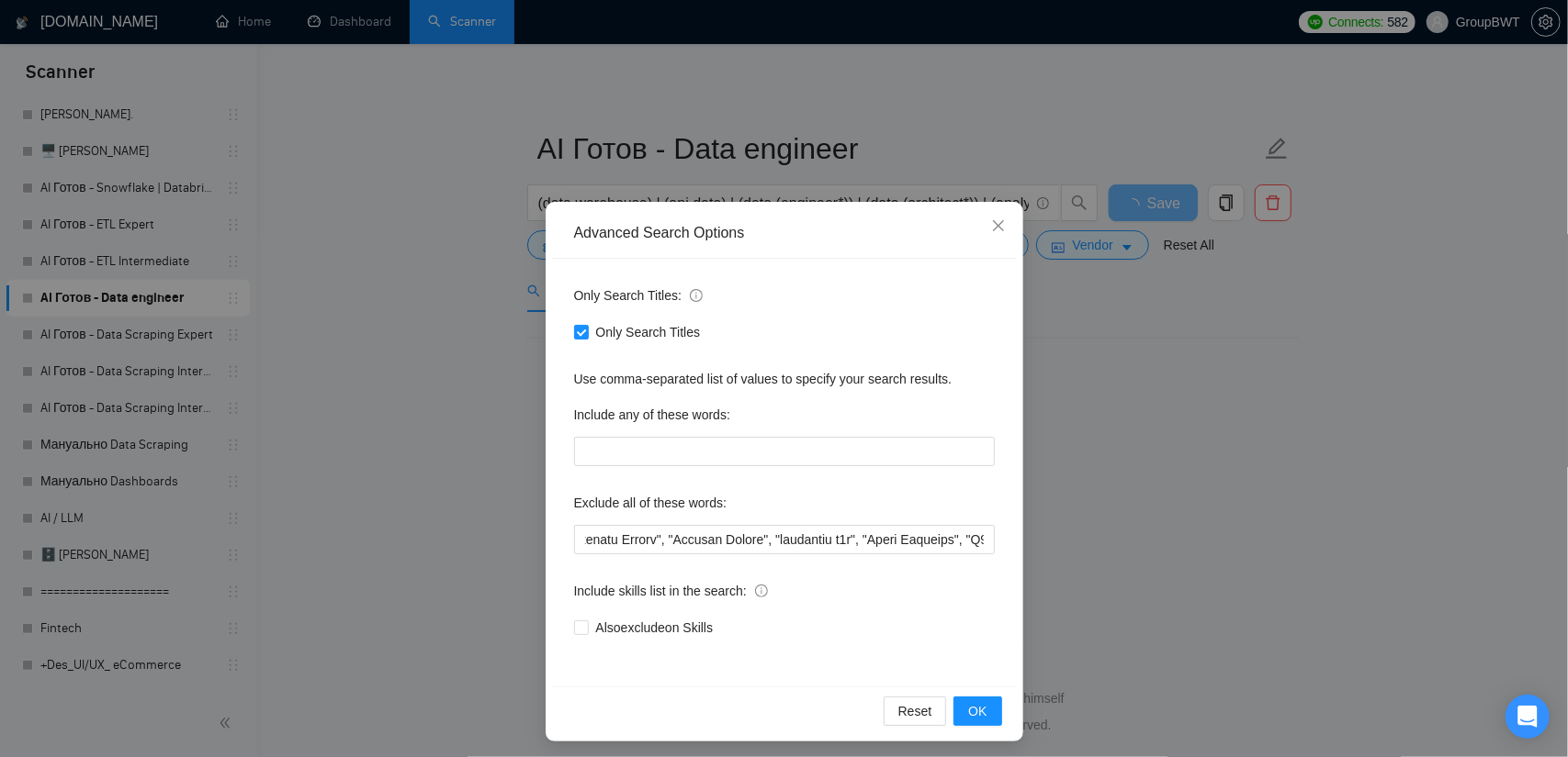
scroll to position [0, 0]
click at [1087, 506] on div "Advanced Search Options Only Search Titles: Only Search Titles Use comma-separa…" at bounding box center [784, 378] width 1568 height 757
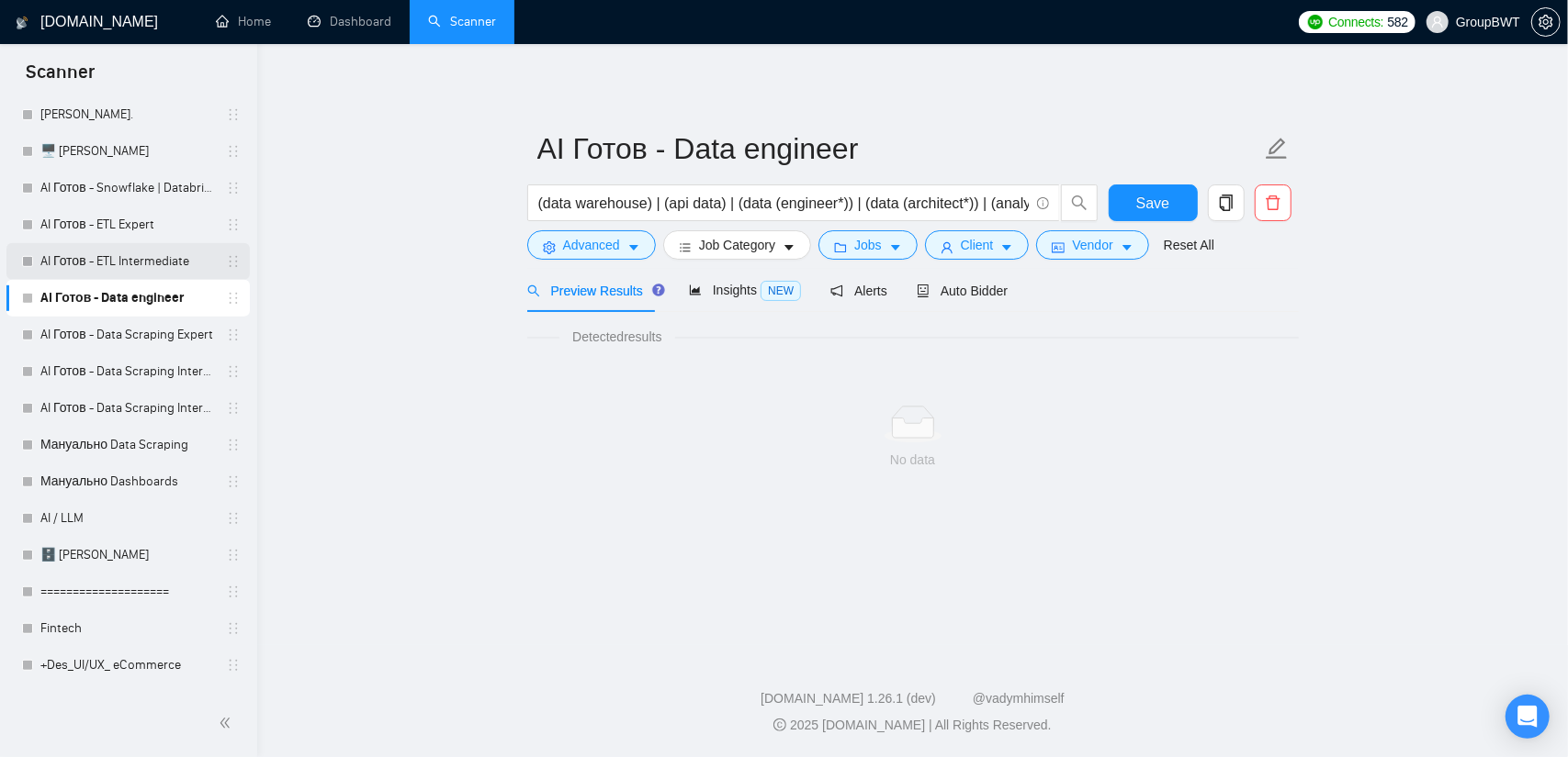
click at [97, 271] on link "AI Готов - ETL Intermediate" at bounding box center [127, 261] width 175 height 37
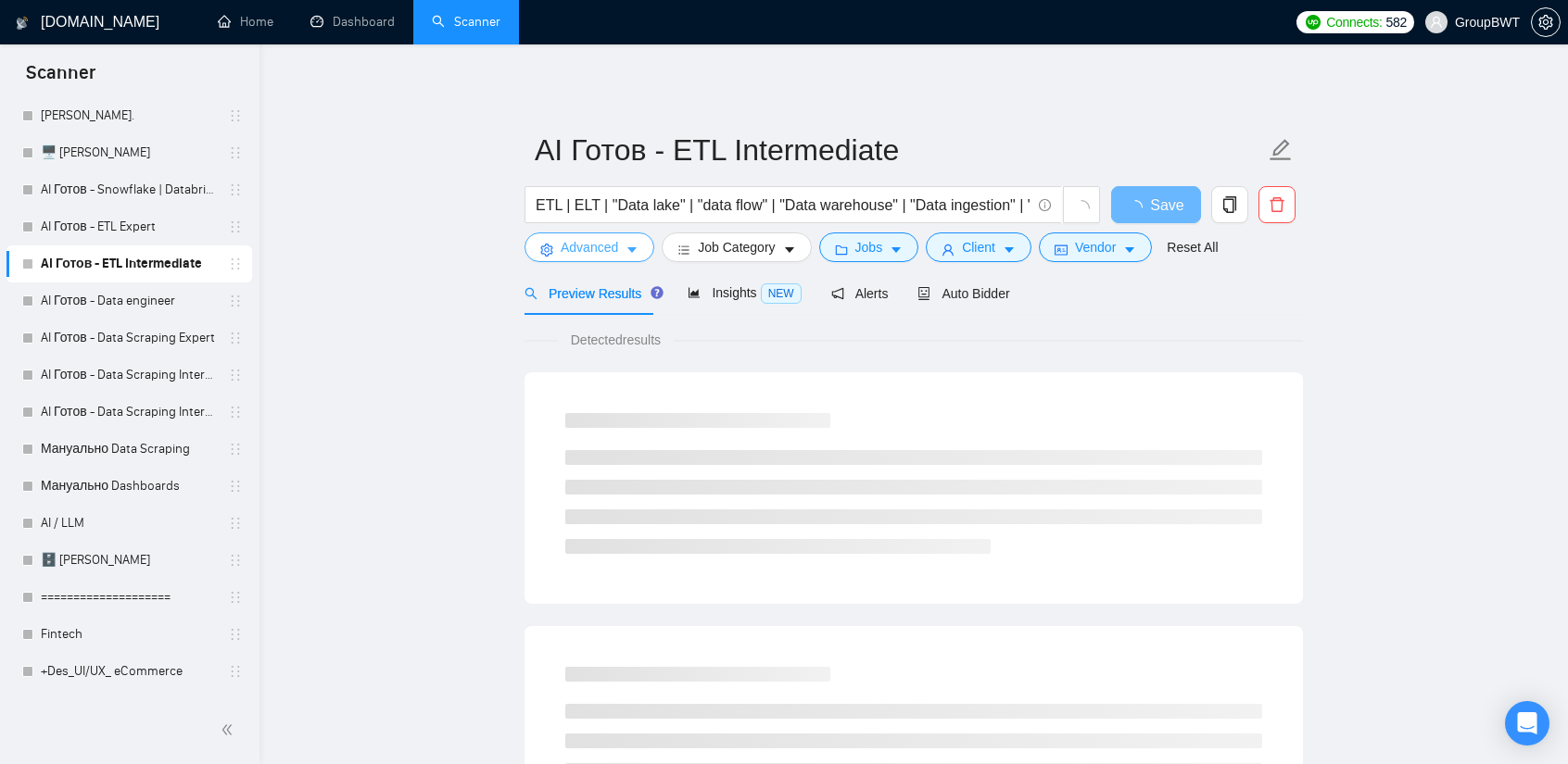
click at [572, 255] on span "Advanced" at bounding box center [589, 247] width 57 height 20
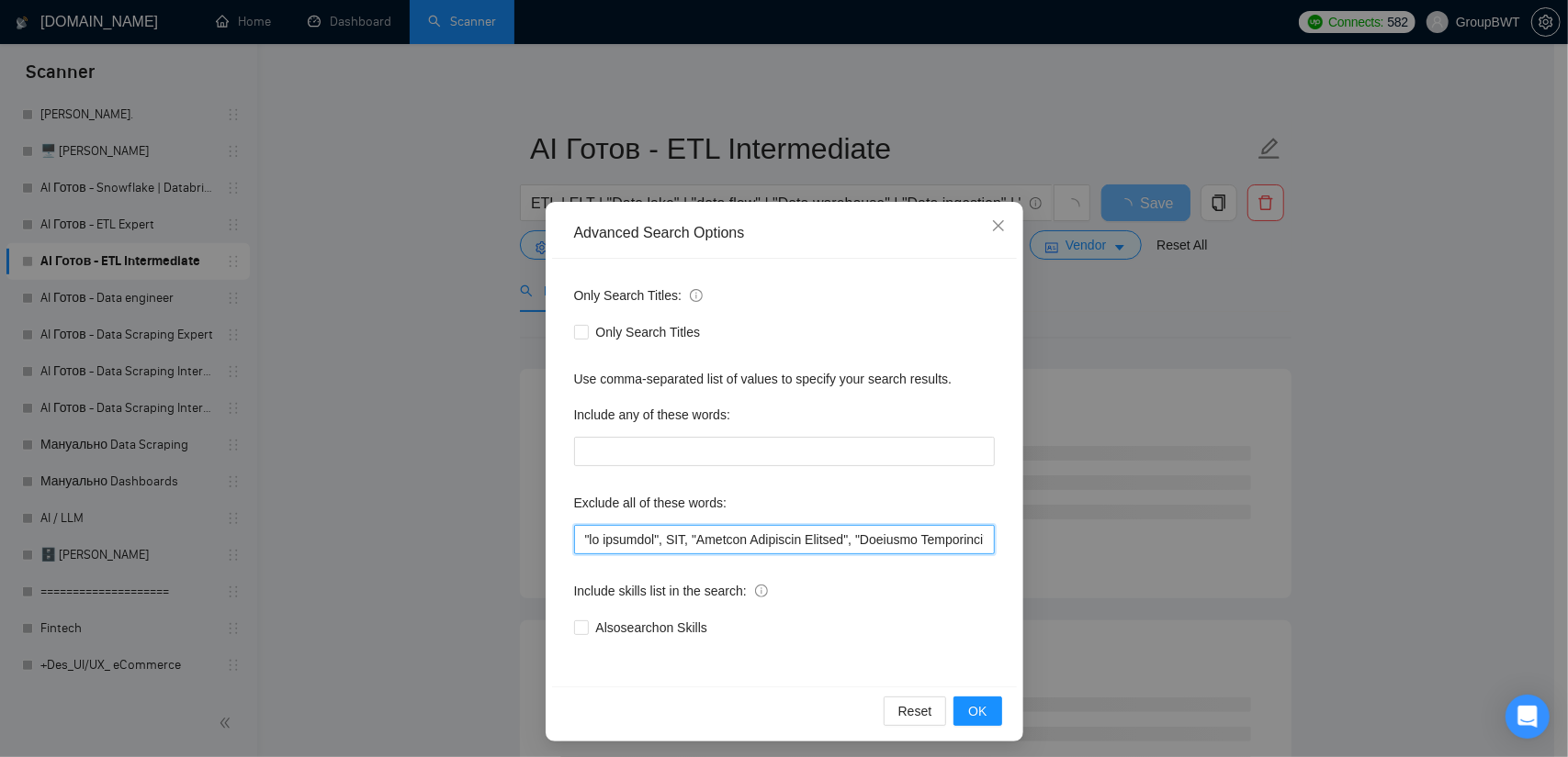
click at [695, 531] on input "text" at bounding box center [784, 540] width 421 height 29
paste input "designer, "Security Engineer", "Industrial Designer", "AI/ML consultant", "to c…"
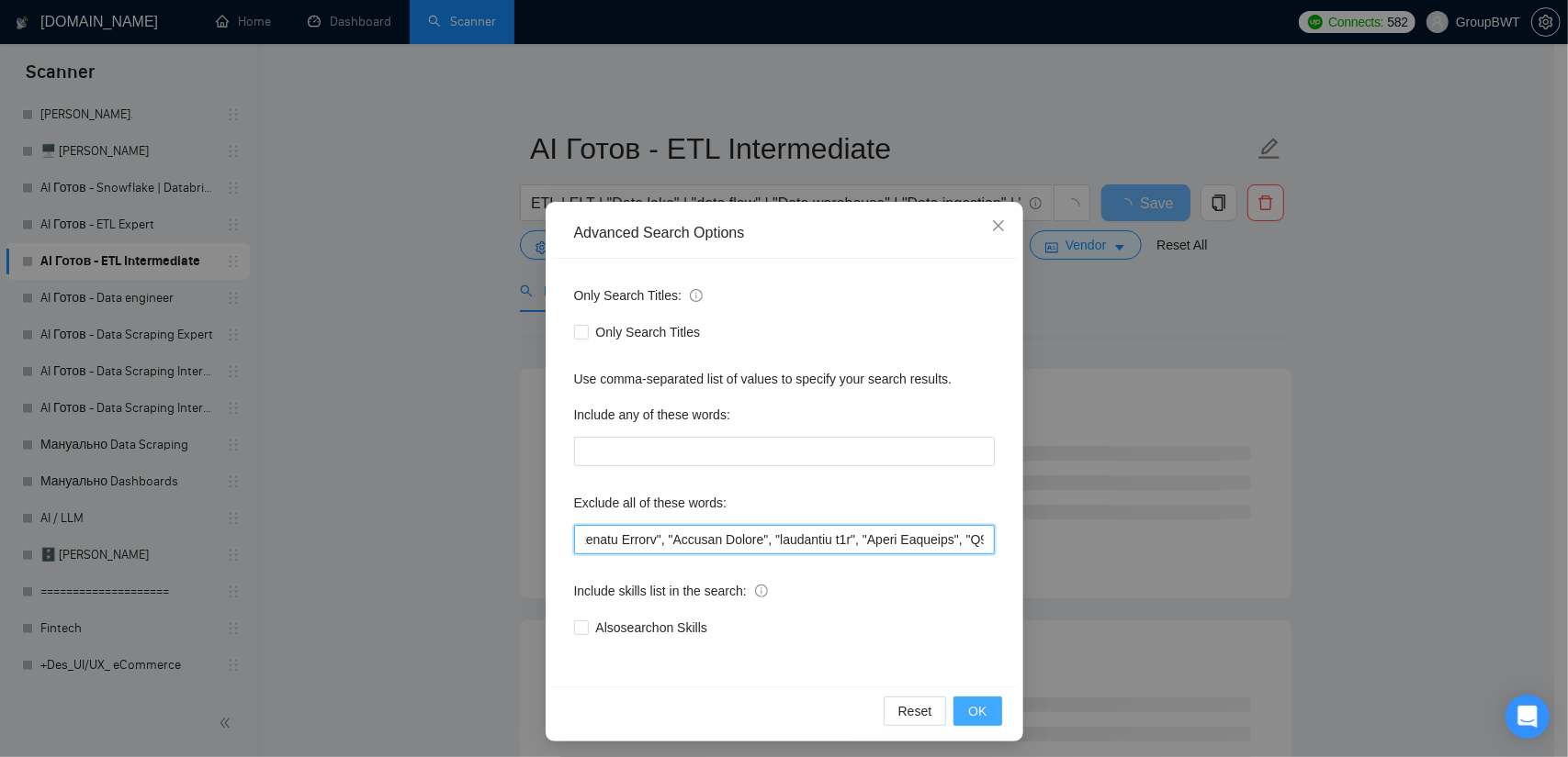
type input ""no agencies", SDR, "Digital Marketing Manager", "Creative Strategist", "Lead G…"
click at [983, 716] on button "OK" at bounding box center [977, 712] width 48 height 29
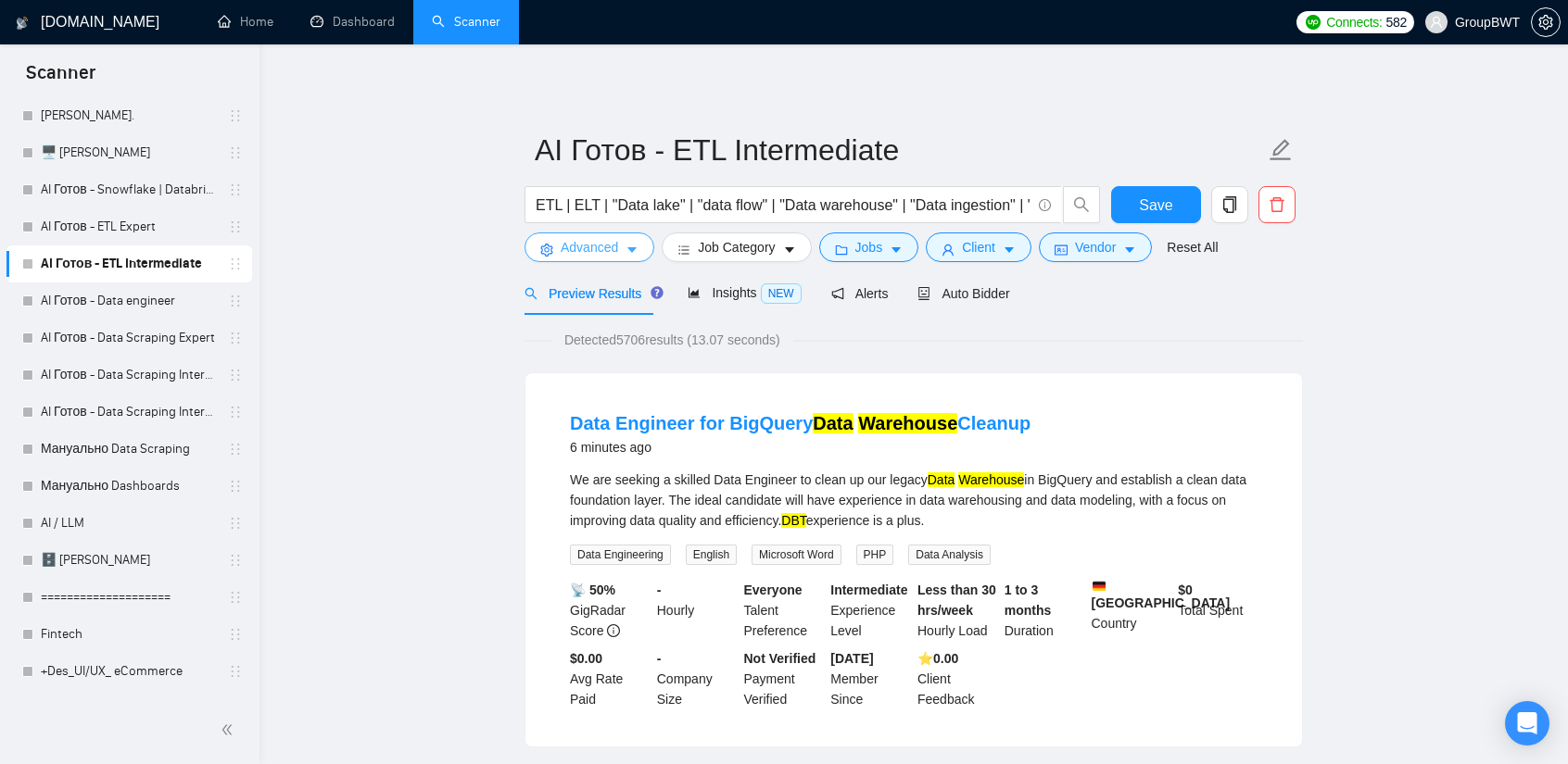
click at [602, 245] on span "Advanced" at bounding box center [589, 247] width 57 height 20
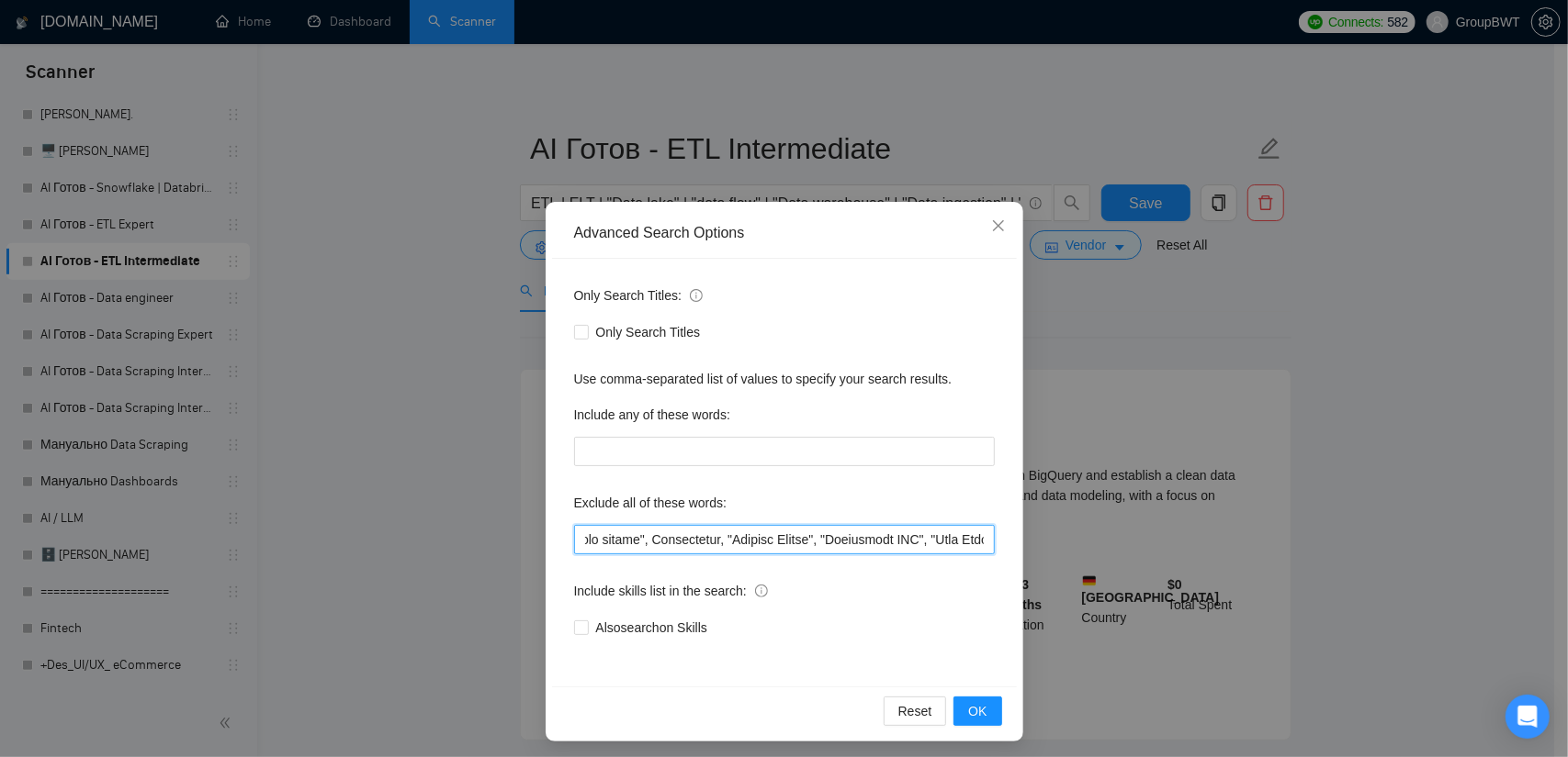
scroll to position [0, 22878]
drag, startPoint x: 882, startPoint y: 543, endPoint x: 1484, endPoint y: 501, distance: 603.5
click at [1484, 501] on div "Advanced Search Options Only Search Titles: Only Search Titles Use comma-separa…" at bounding box center [784, 378] width 1568 height 757
click at [1395, 372] on div "Advanced Search Options Only Search Titles: Only Search Titles Use comma-separa…" at bounding box center [784, 378] width 1568 height 757
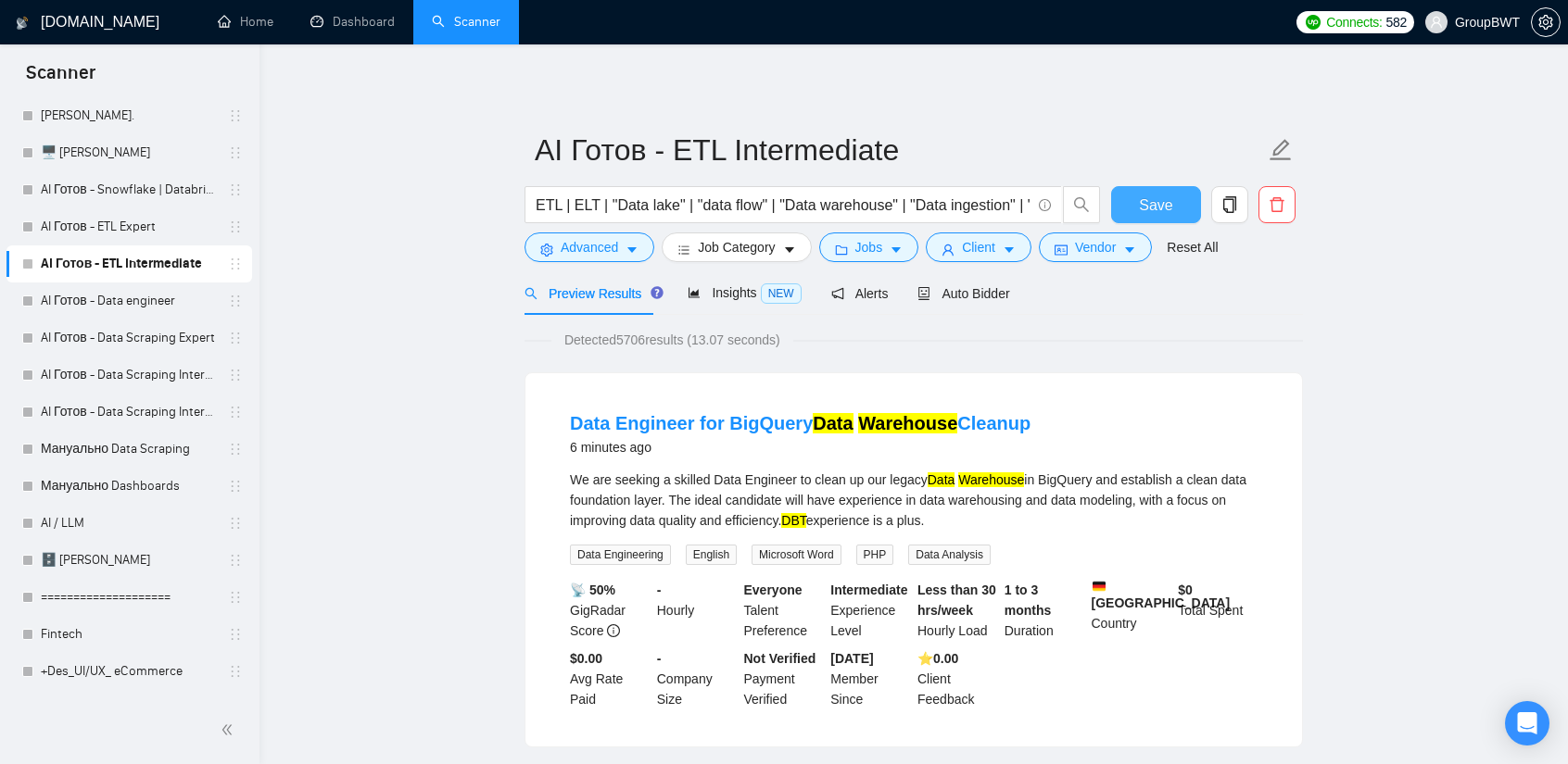
click at [1175, 212] on button "Save" at bounding box center [1155, 204] width 90 height 37
click at [174, 223] on link "AI Готов - ETL Expert" at bounding box center [128, 227] width 176 height 37
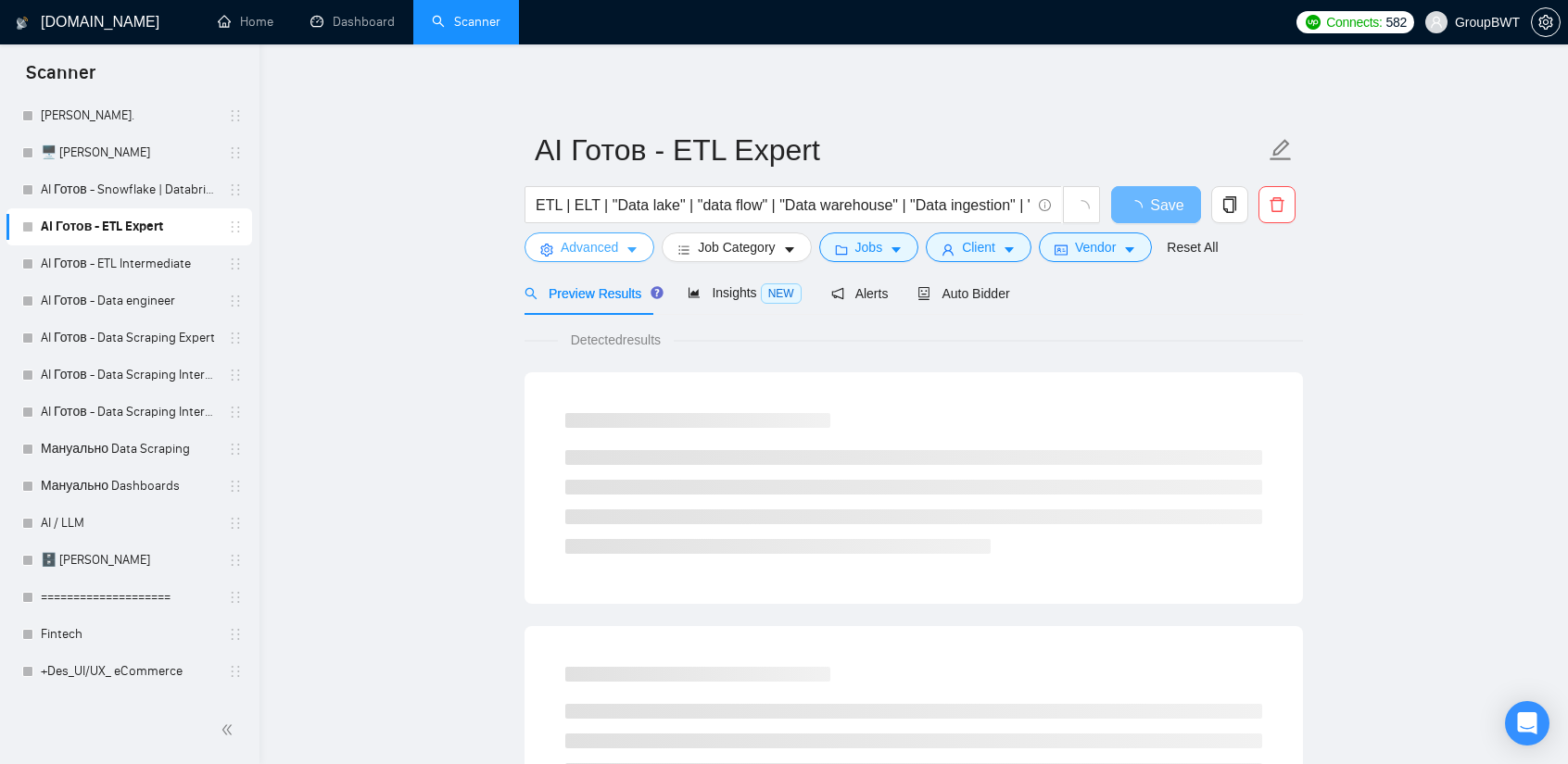
click at [629, 252] on icon "caret-down" at bounding box center [632, 251] width 10 height 6
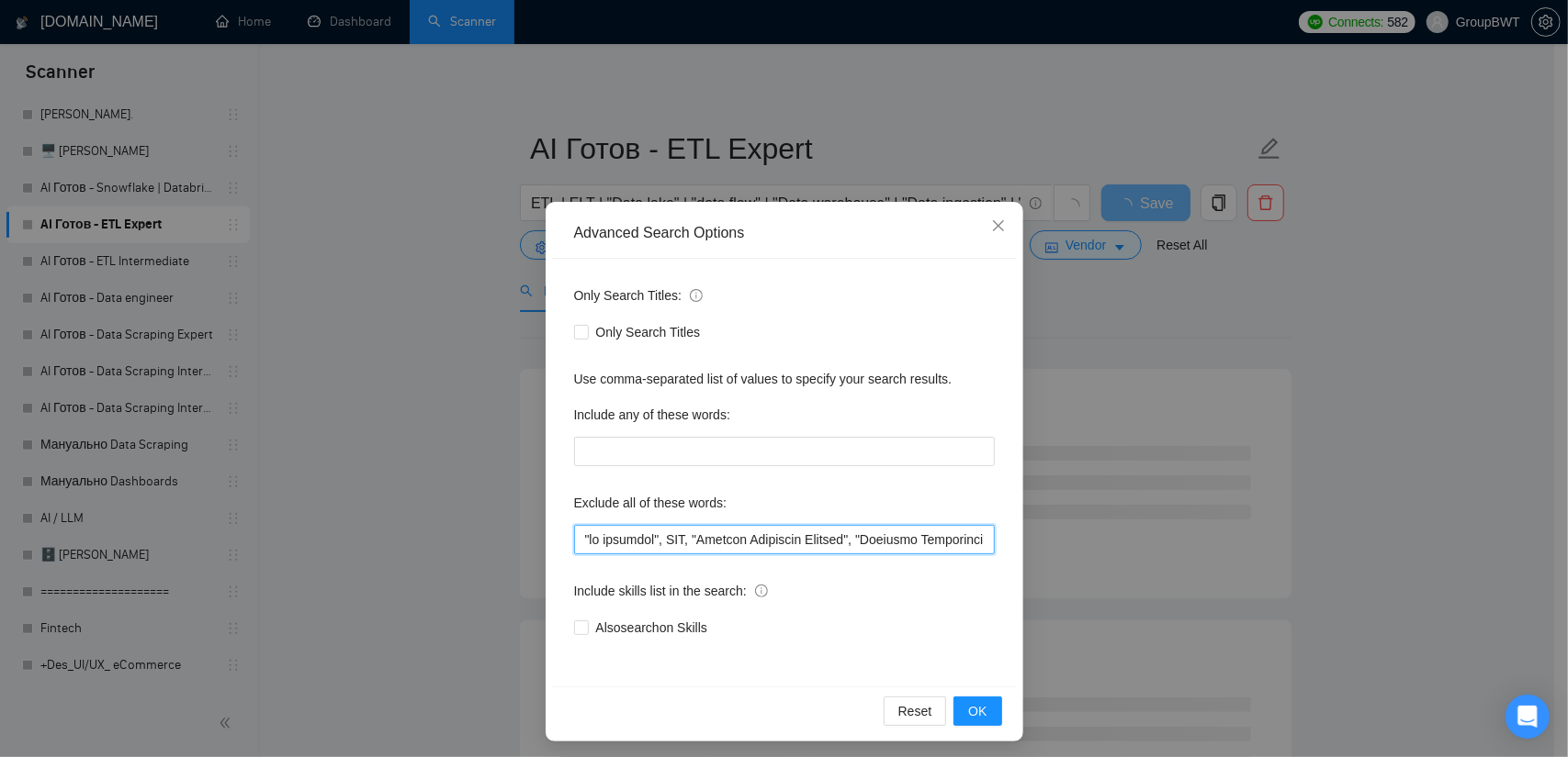
click at [726, 540] on input "text" at bounding box center [784, 540] width 421 height 29
paste input ""Industrial Designer", "AI/ML consultant", "to collaborate on", "to finish and …"
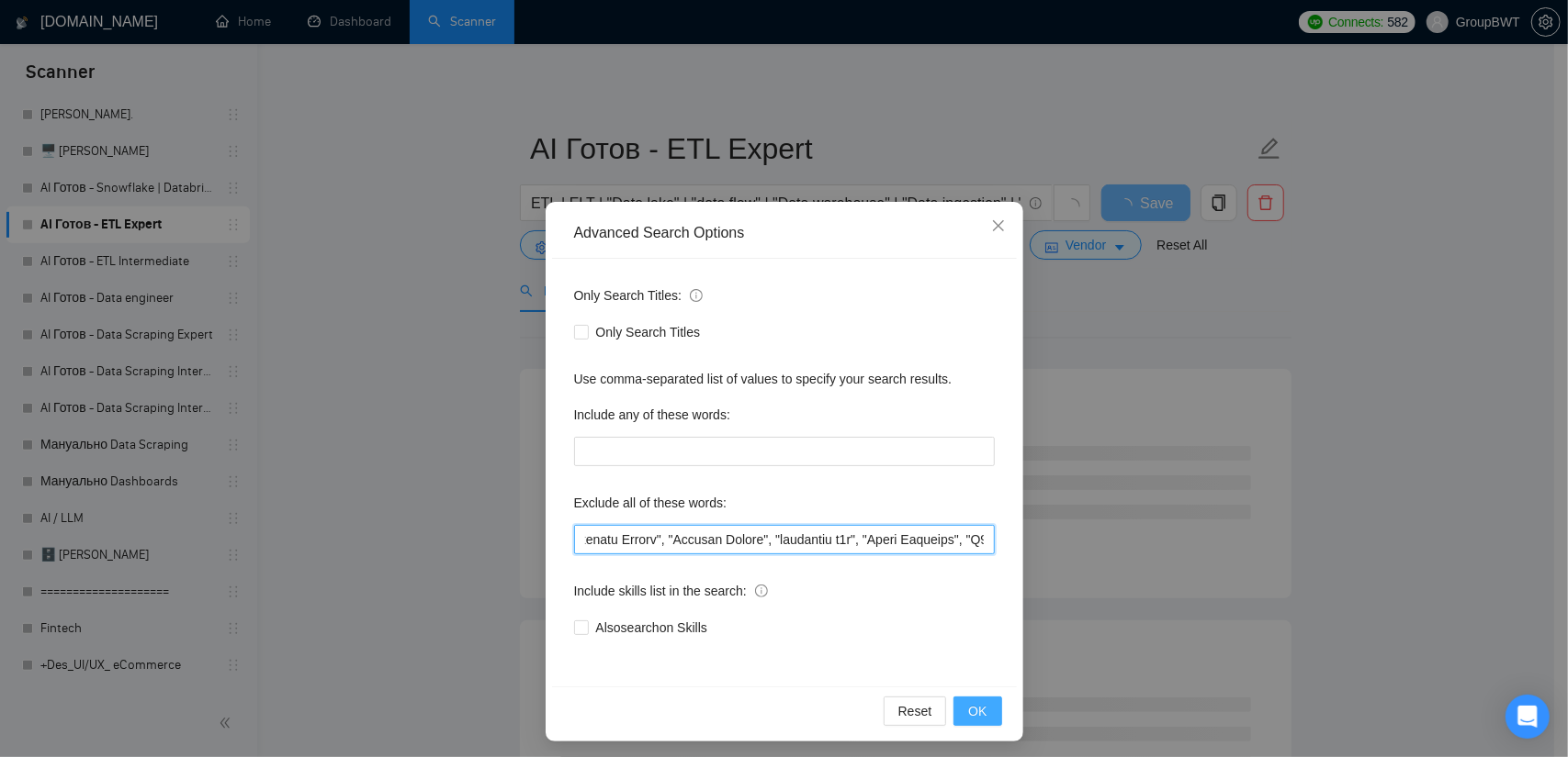
type input ""no agencies", SDR, "Digital Marketing Manager", "Creative Strategist", "Lead G…"
click at [976, 709] on span "OK" at bounding box center [977, 711] width 18 height 20
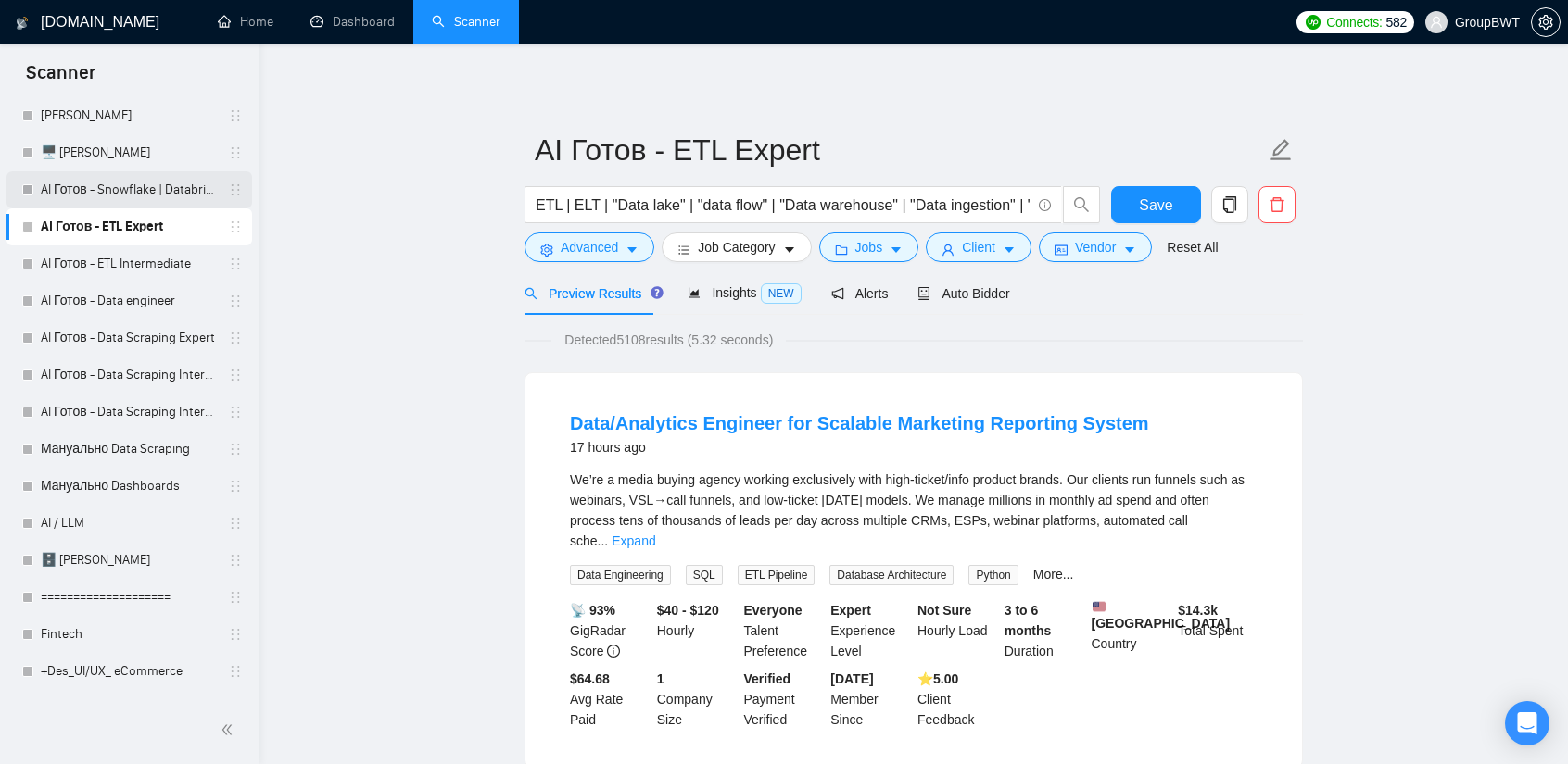
click at [133, 192] on link "AI Готов - Snowflake | Databricks" at bounding box center [128, 190] width 176 height 37
click at [1138, 196] on button "Save" at bounding box center [1155, 204] width 90 height 37
click at [105, 179] on link "AI Готов - Snowflake | Databricks" at bounding box center [128, 190] width 176 height 37
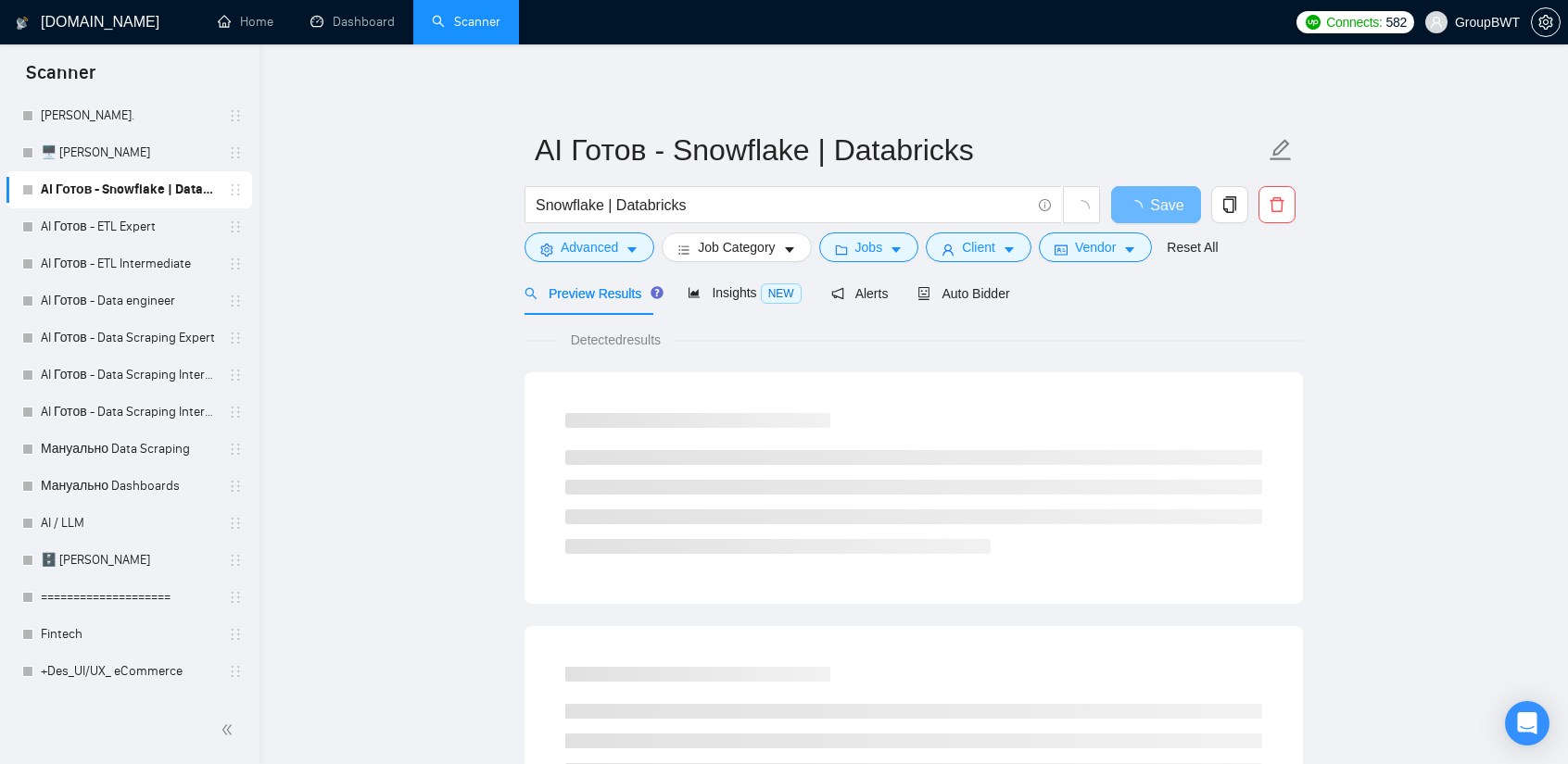
click at [600, 262] on form "AI Готов - Snowflake | Databricks Snowflake | Databricks Save Advanced Job Cate…" at bounding box center [914, 196] width 779 height 151
click at [604, 255] on span "Advanced" at bounding box center [589, 247] width 57 height 20
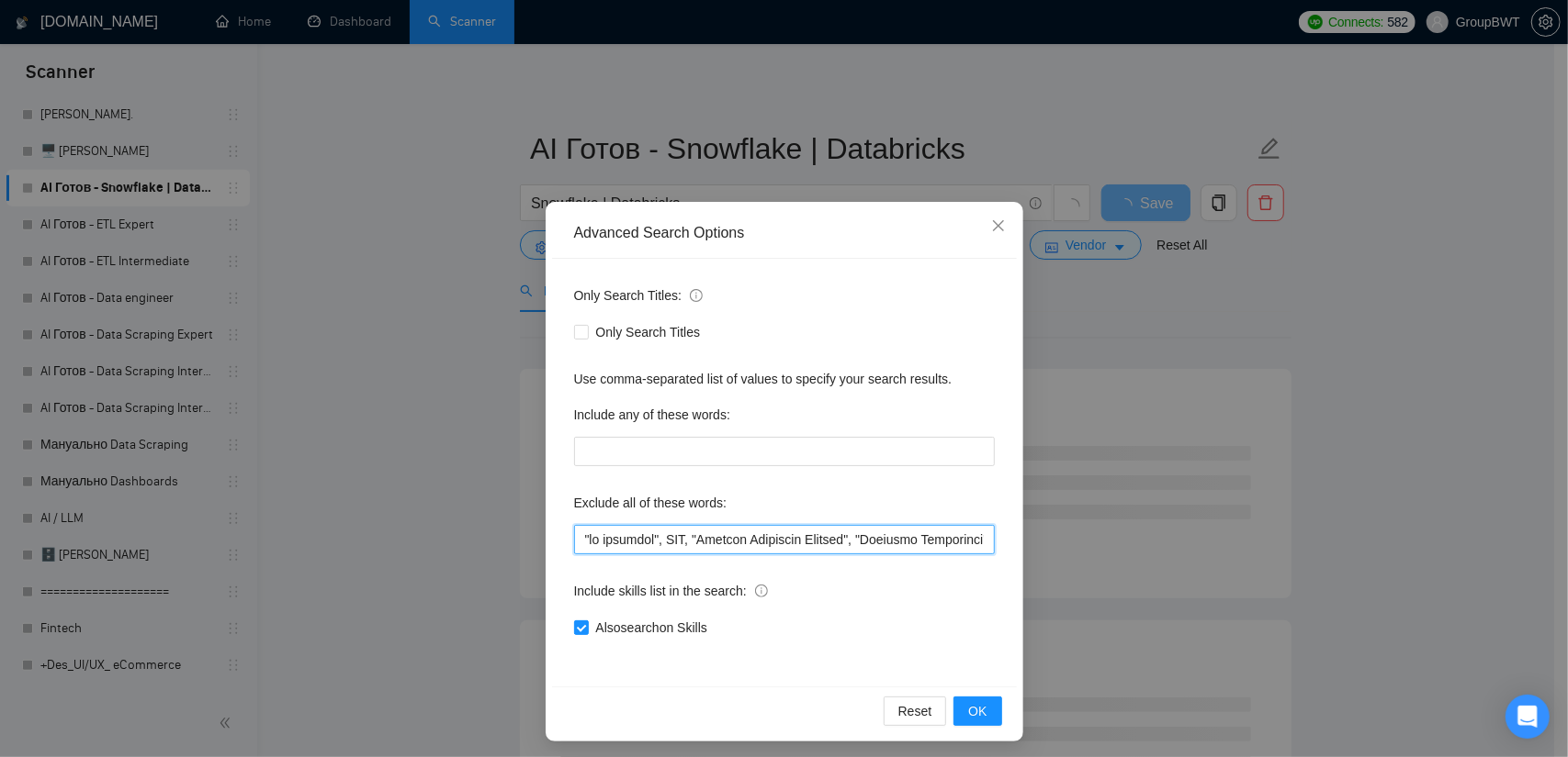
click at [751, 541] on input "text" at bounding box center [784, 540] width 421 height 29
paste input ""Industrial Designer", "AI/ML consultant", "to collaborate on", "to finish and …"
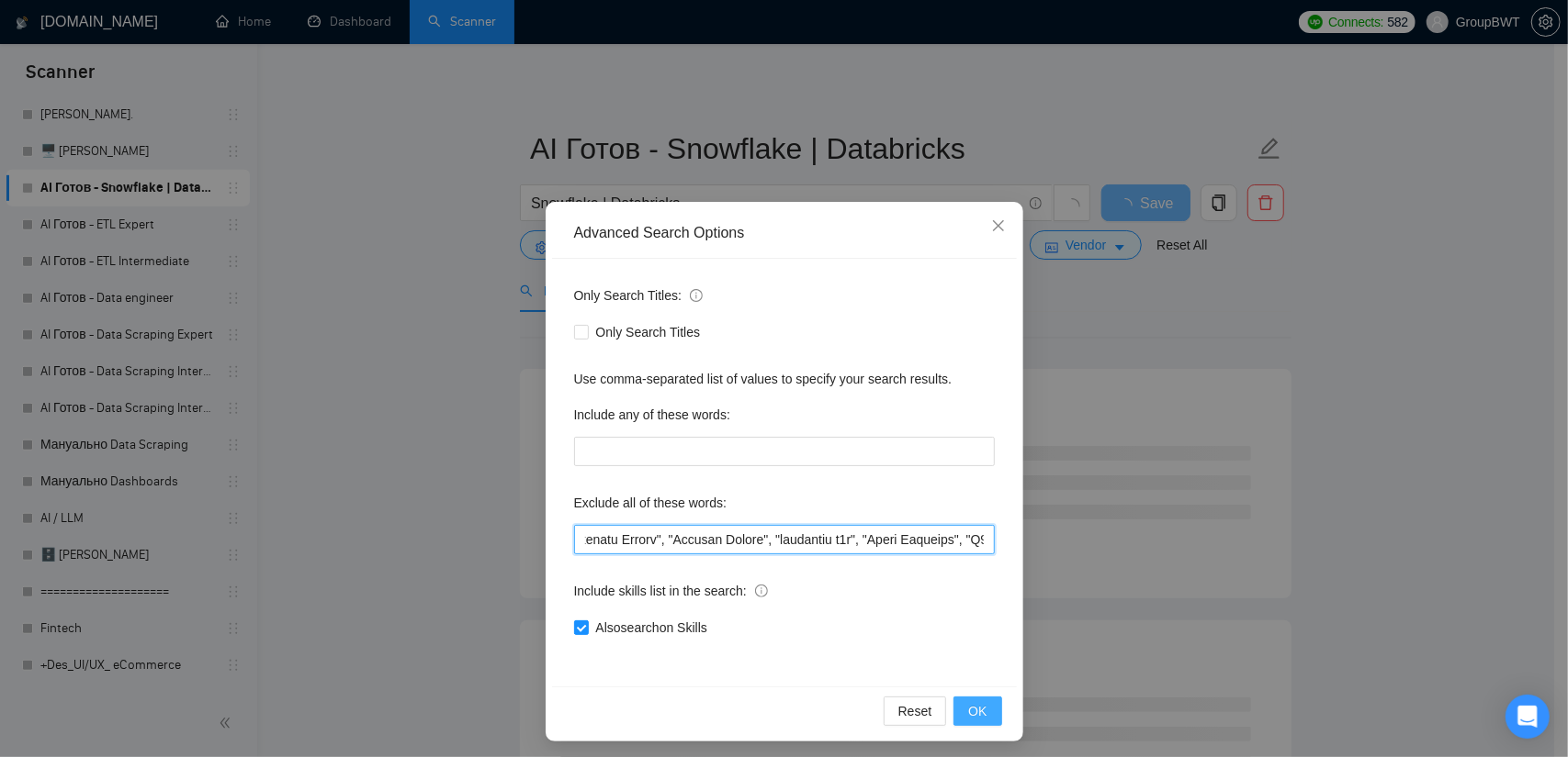
type input ""no agencies", SDR, "Digital Marketing Manager", "Creative Strategist", "Lead G…"
click at [977, 716] on span "OK" at bounding box center [977, 711] width 18 height 20
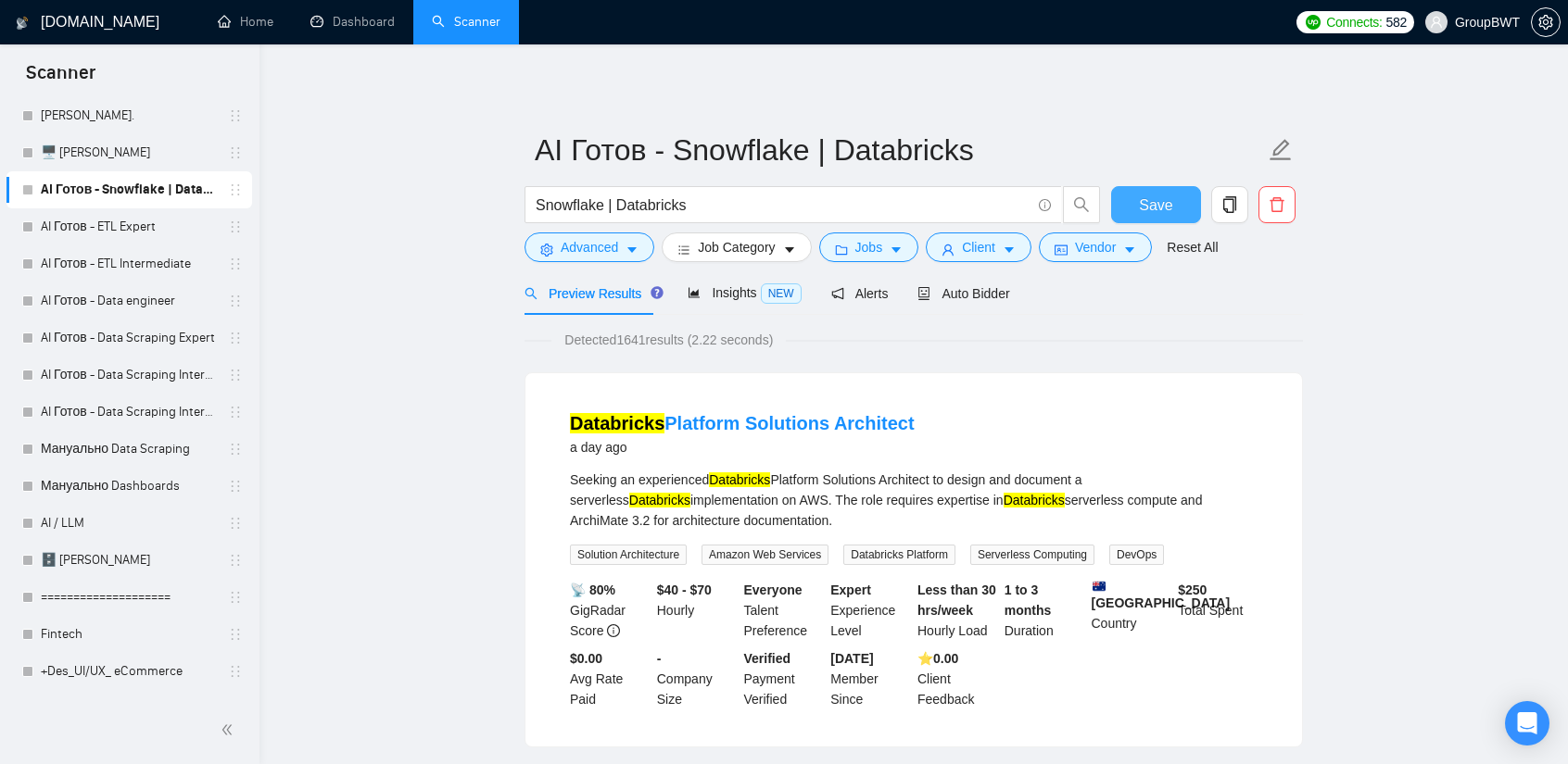
click at [1160, 212] on span "Save" at bounding box center [1155, 205] width 33 height 23
click at [118, 483] on link "Мануально Dashboards" at bounding box center [128, 487] width 176 height 37
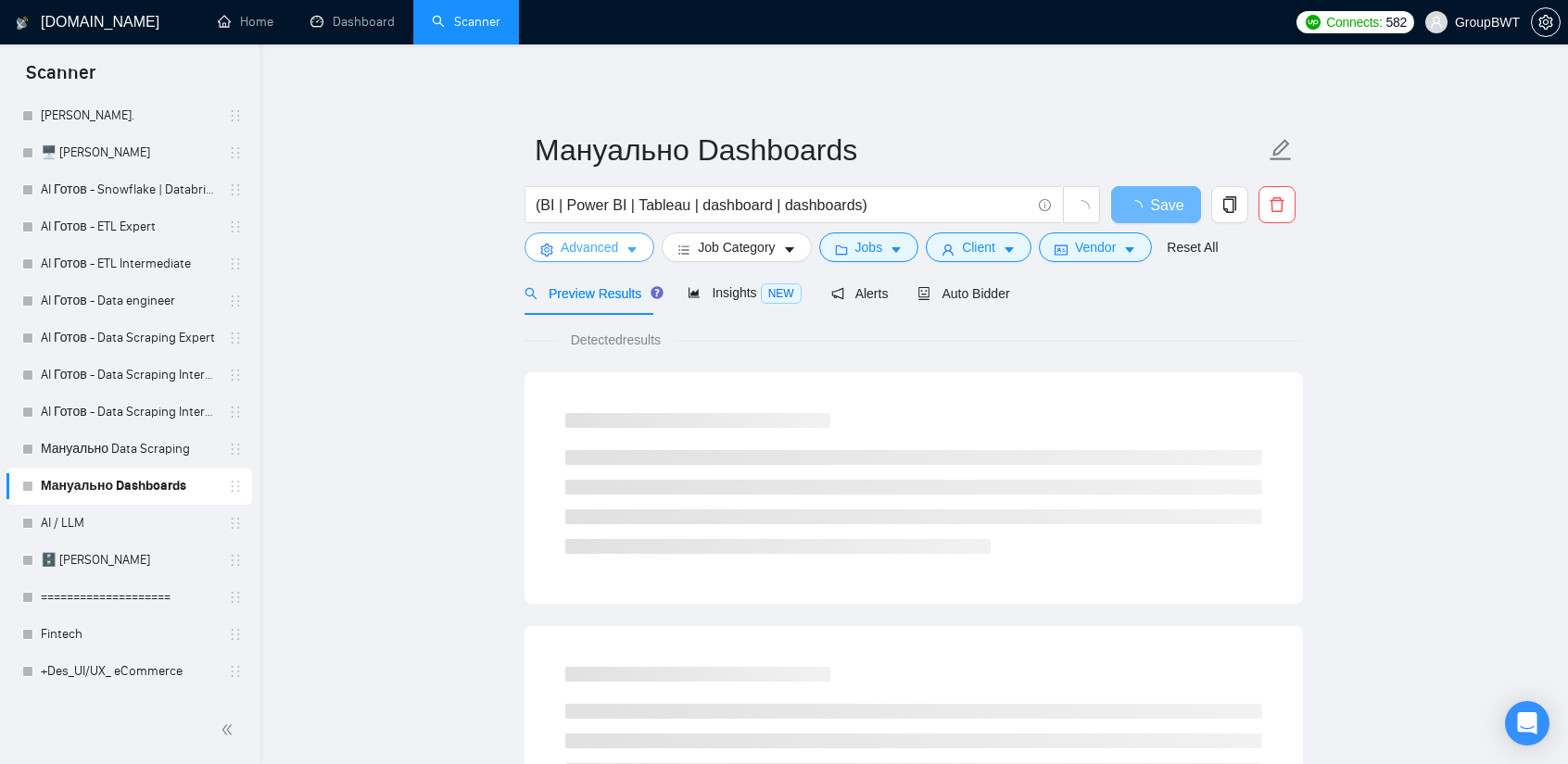
click at [599, 241] on span "Advanced" at bounding box center [589, 247] width 57 height 20
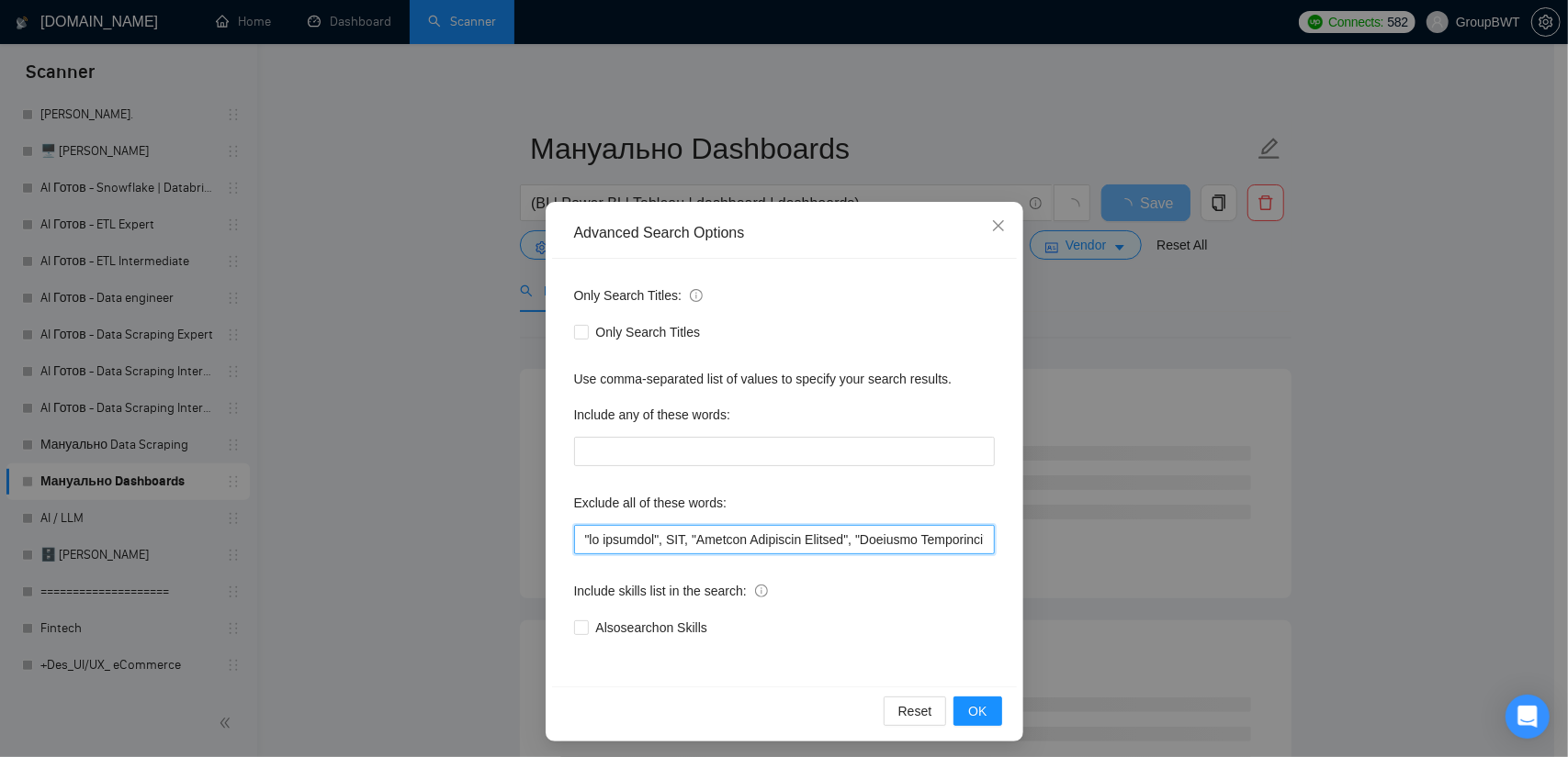
click at [779, 539] on input "text" at bounding box center [784, 540] width 421 height 29
paste input ""I am developing","to assist with setting up", "to assist me", "with Apify", "R…"
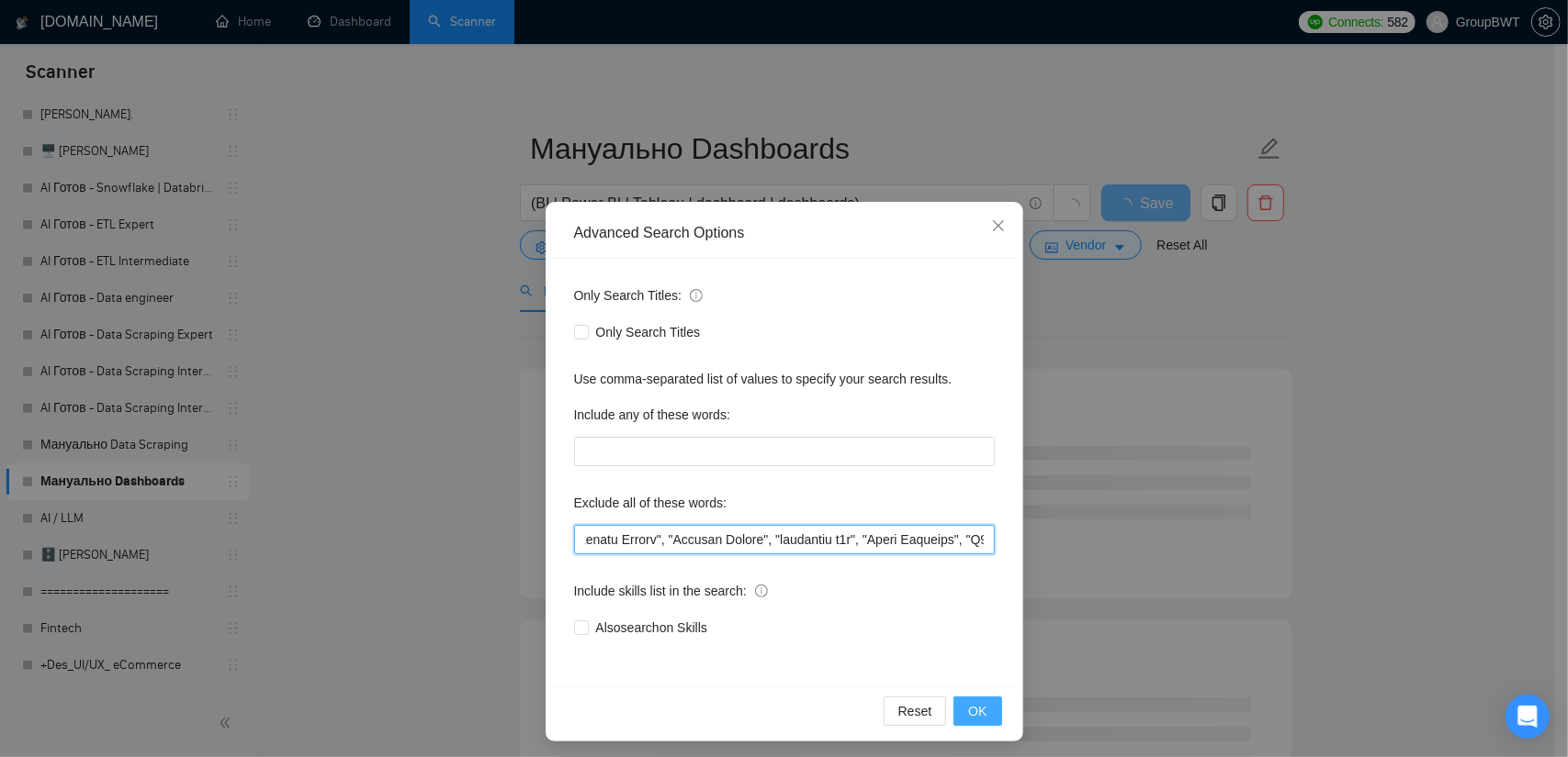
type input ""no agencies", SDR, "Digital Marketing Manager", "Creative Strategist", "Lead G…"
click at [983, 697] on button "OK" at bounding box center [977, 712] width 48 height 29
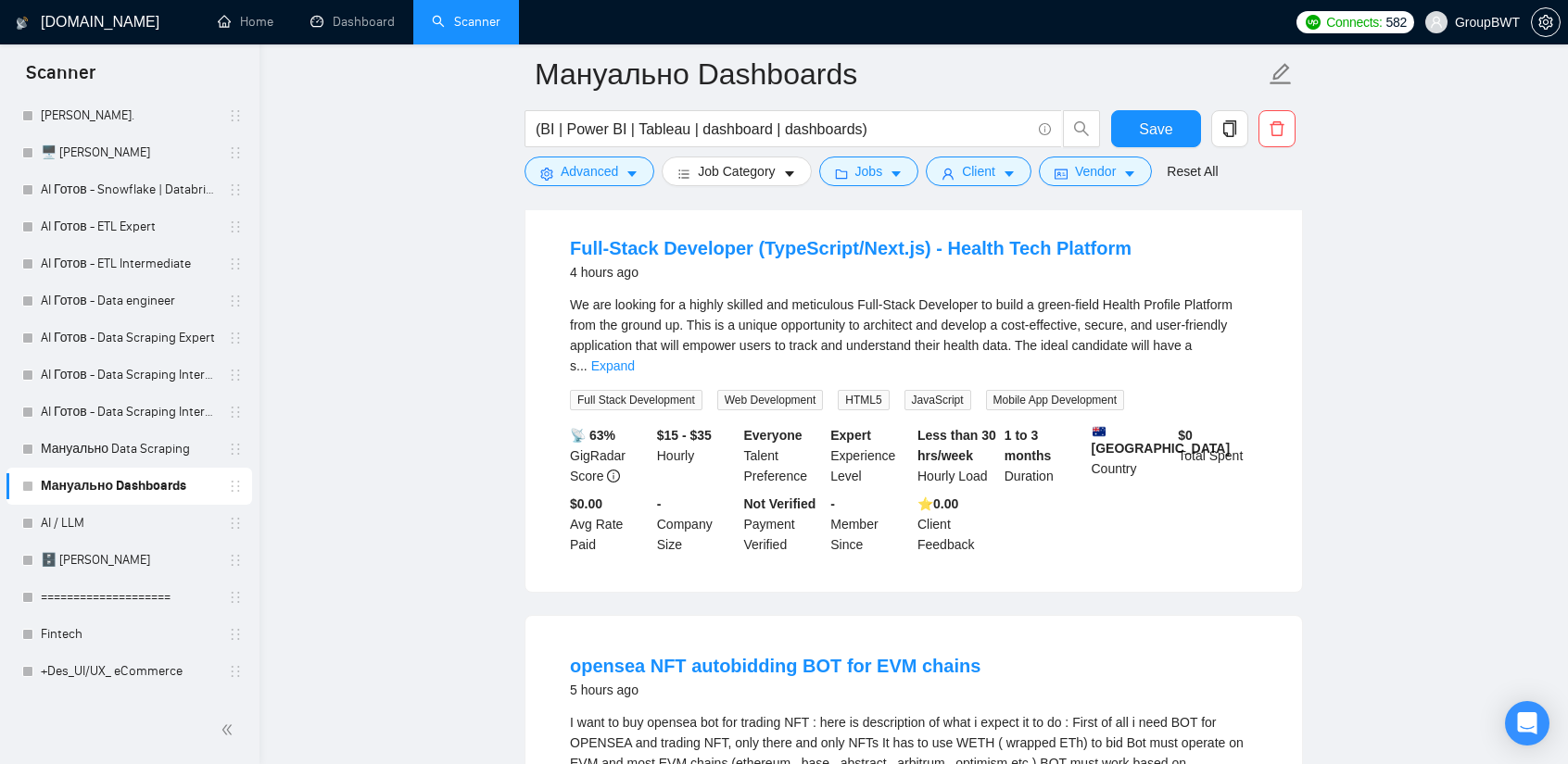
scroll to position [1019, 0]
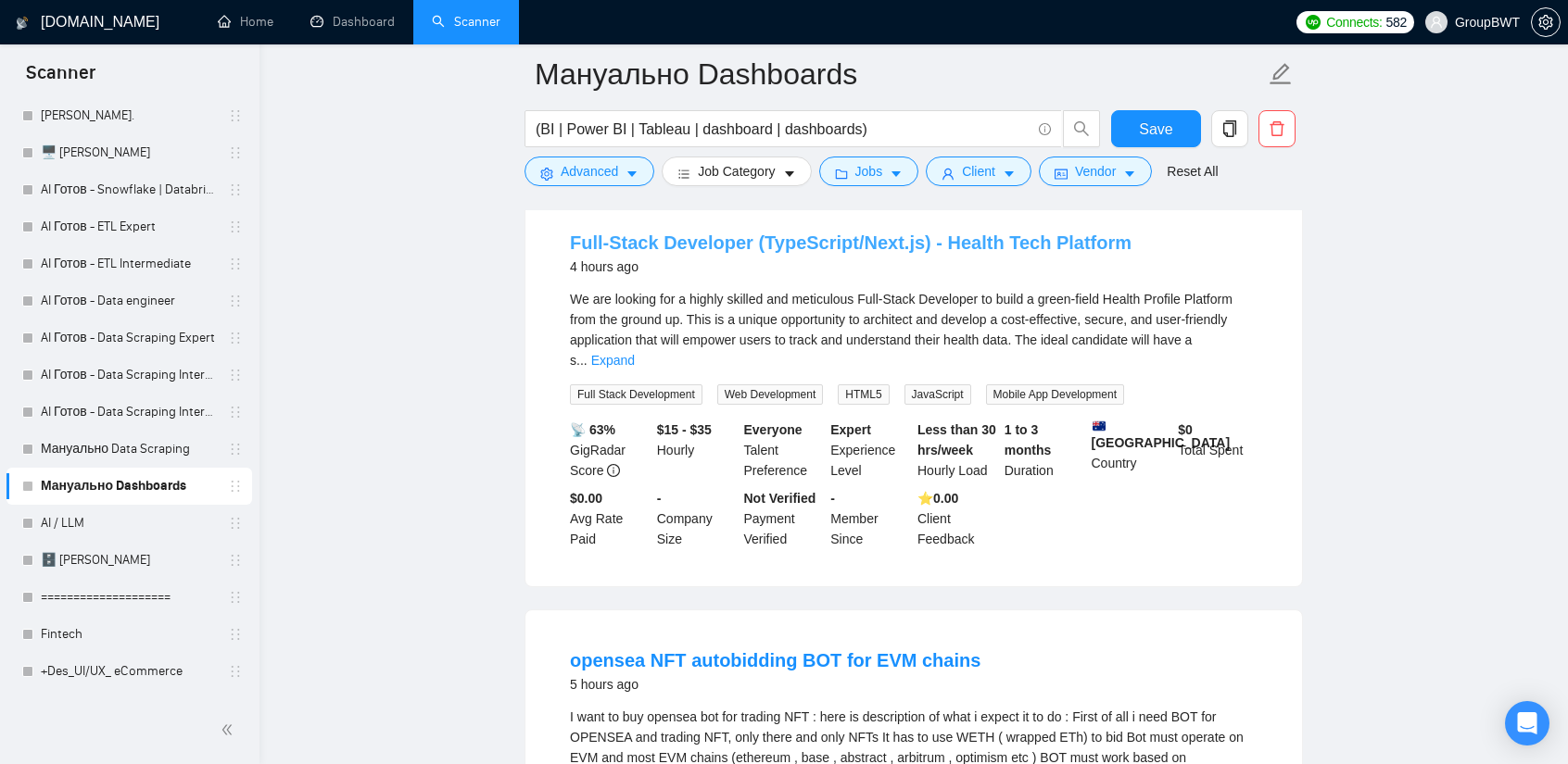
click at [852, 253] on link "Full-Stack Developer (TypeScript/Next.js) - Health Tech Platform" at bounding box center [850, 242] width 562 height 20
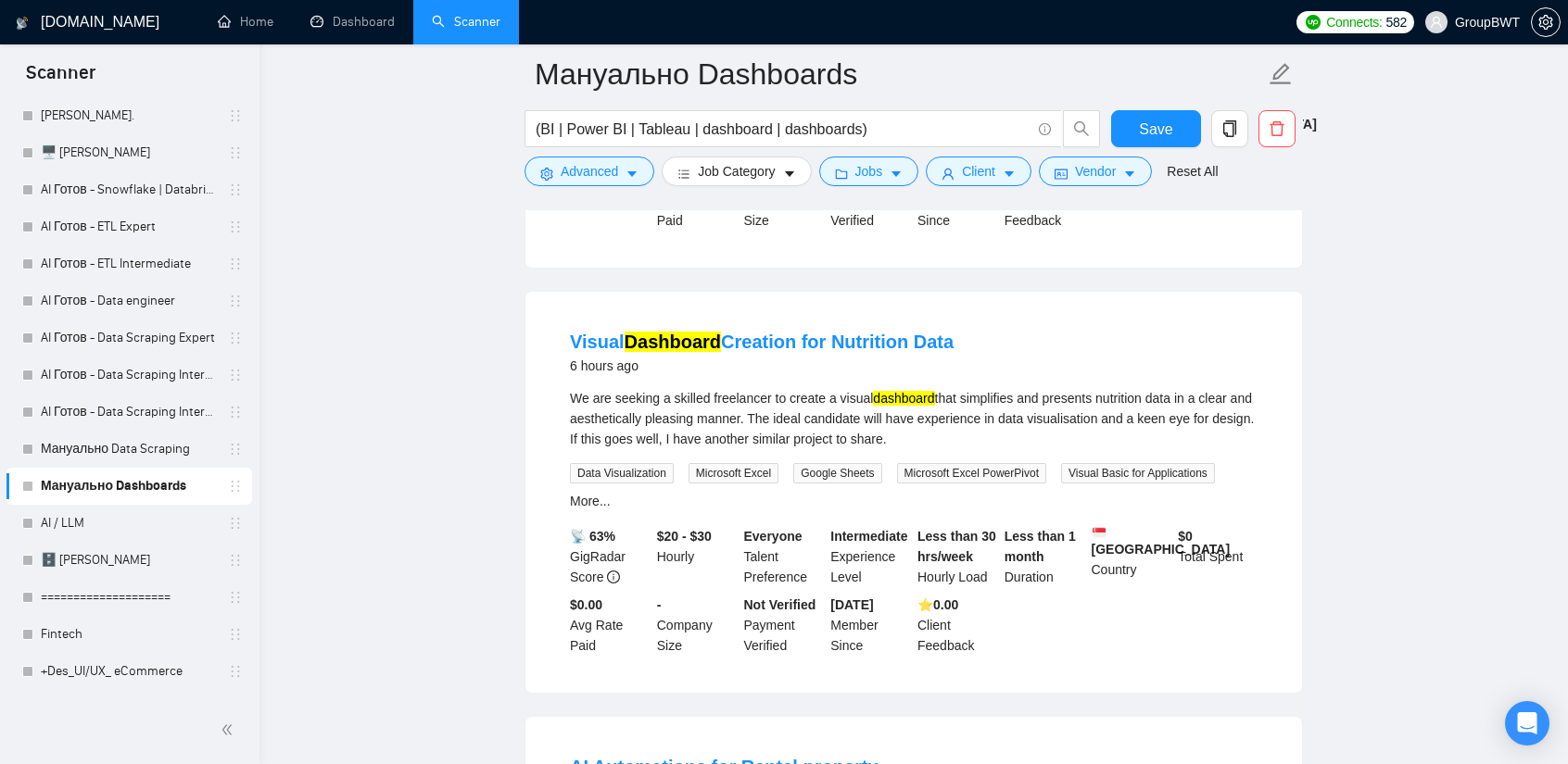
scroll to position [1761, 0]
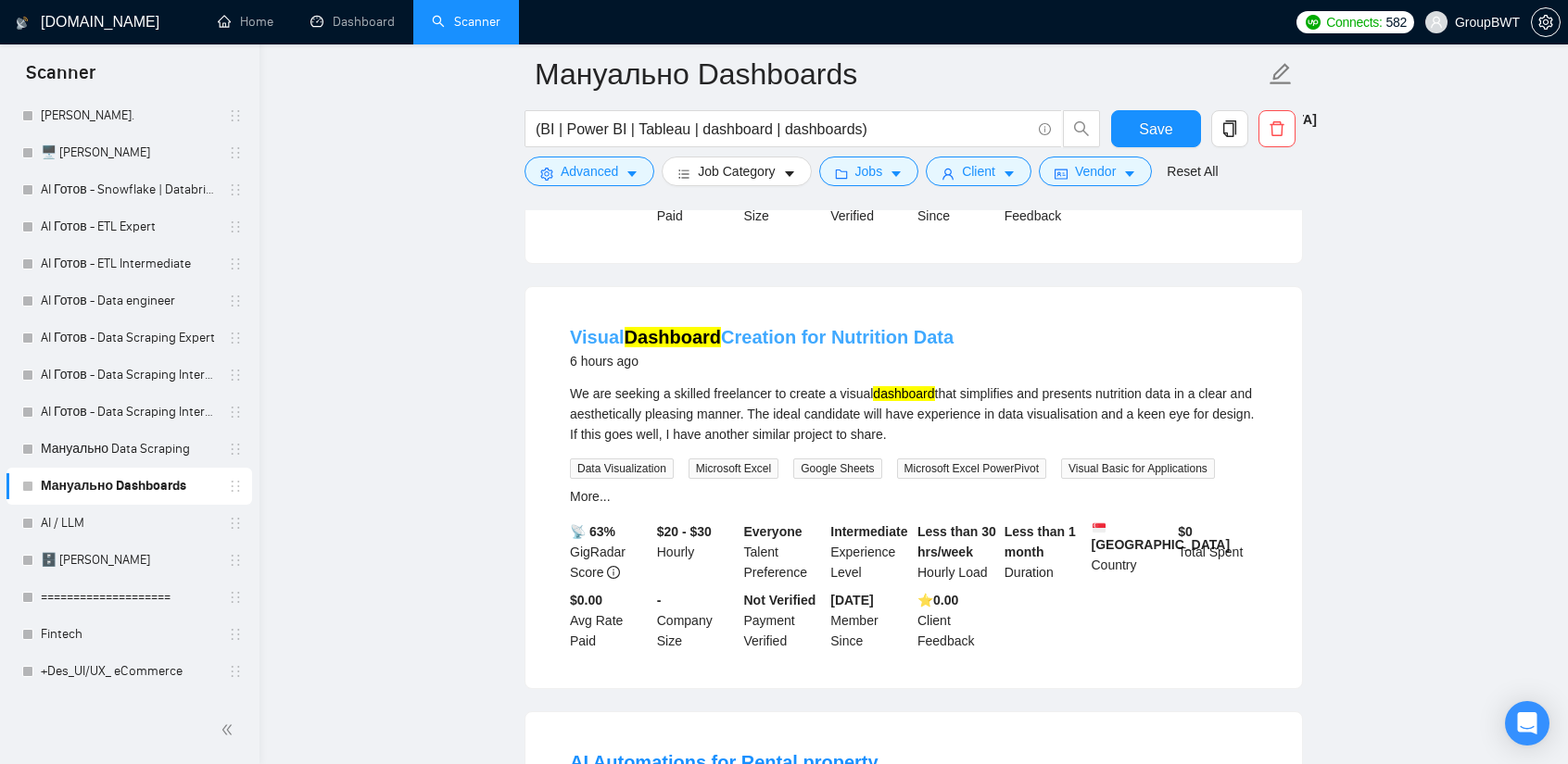
click at [799, 327] on link "Visual Dashboard Creation for Nutrition Data" at bounding box center [761, 337] width 383 height 20
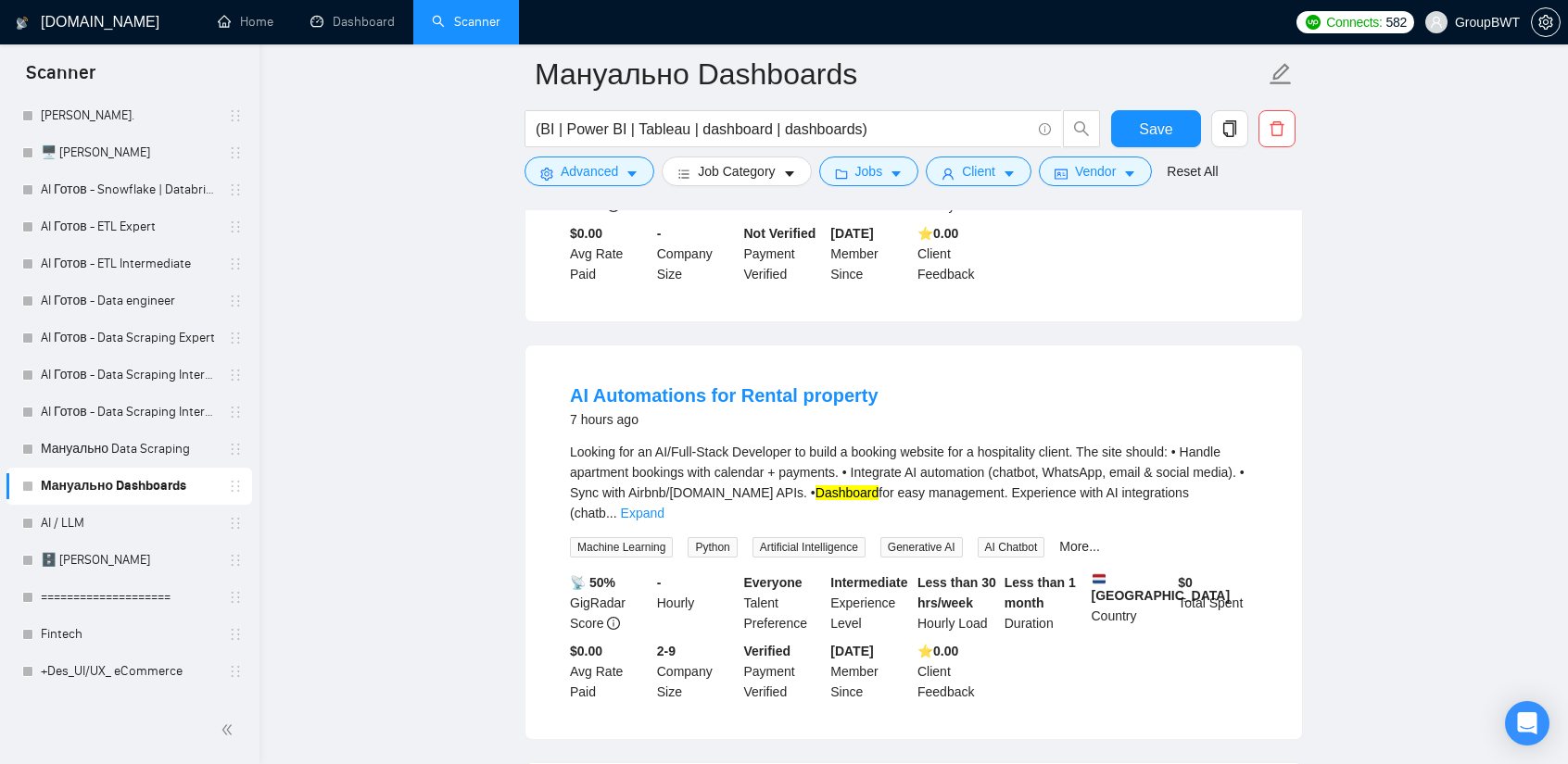
scroll to position [2131, 0]
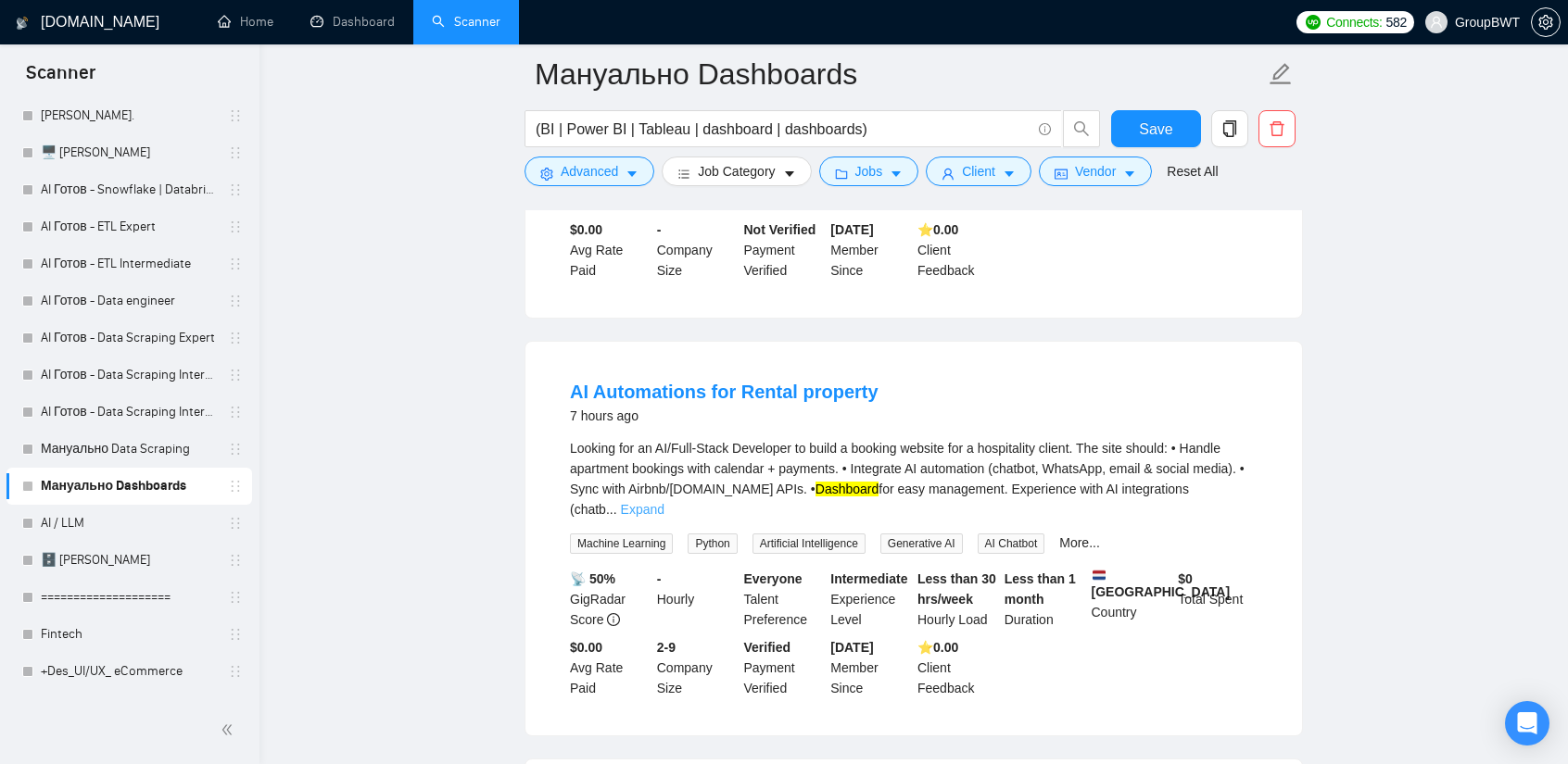
click at [665, 502] on link "Expand" at bounding box center [642, 509] width 44 height 15
click at [692, 382] on link "AI Automations for Rental property" at bounding box center [723, 391] width 309 height 20
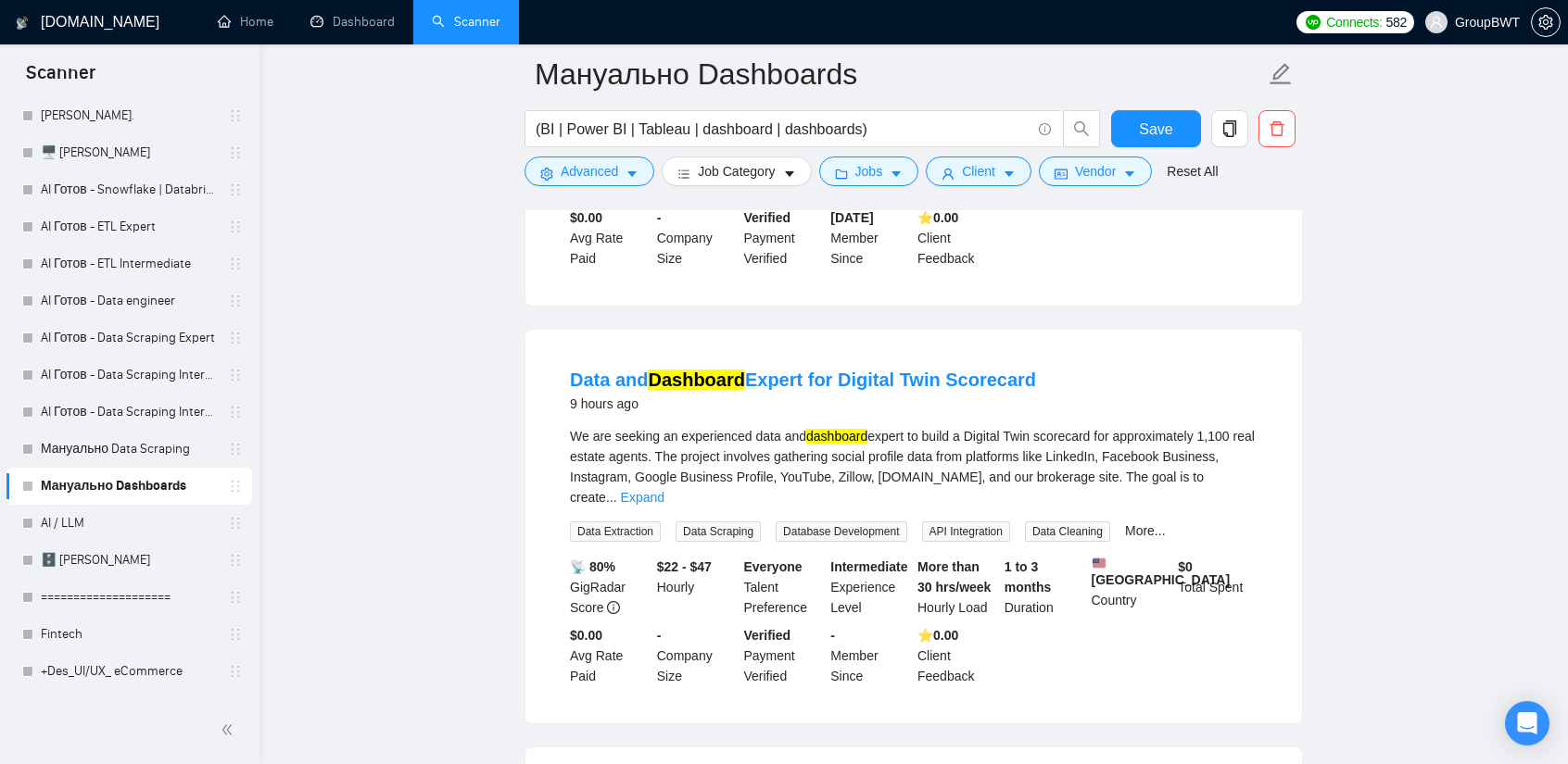
scroll to position [3428, 0]
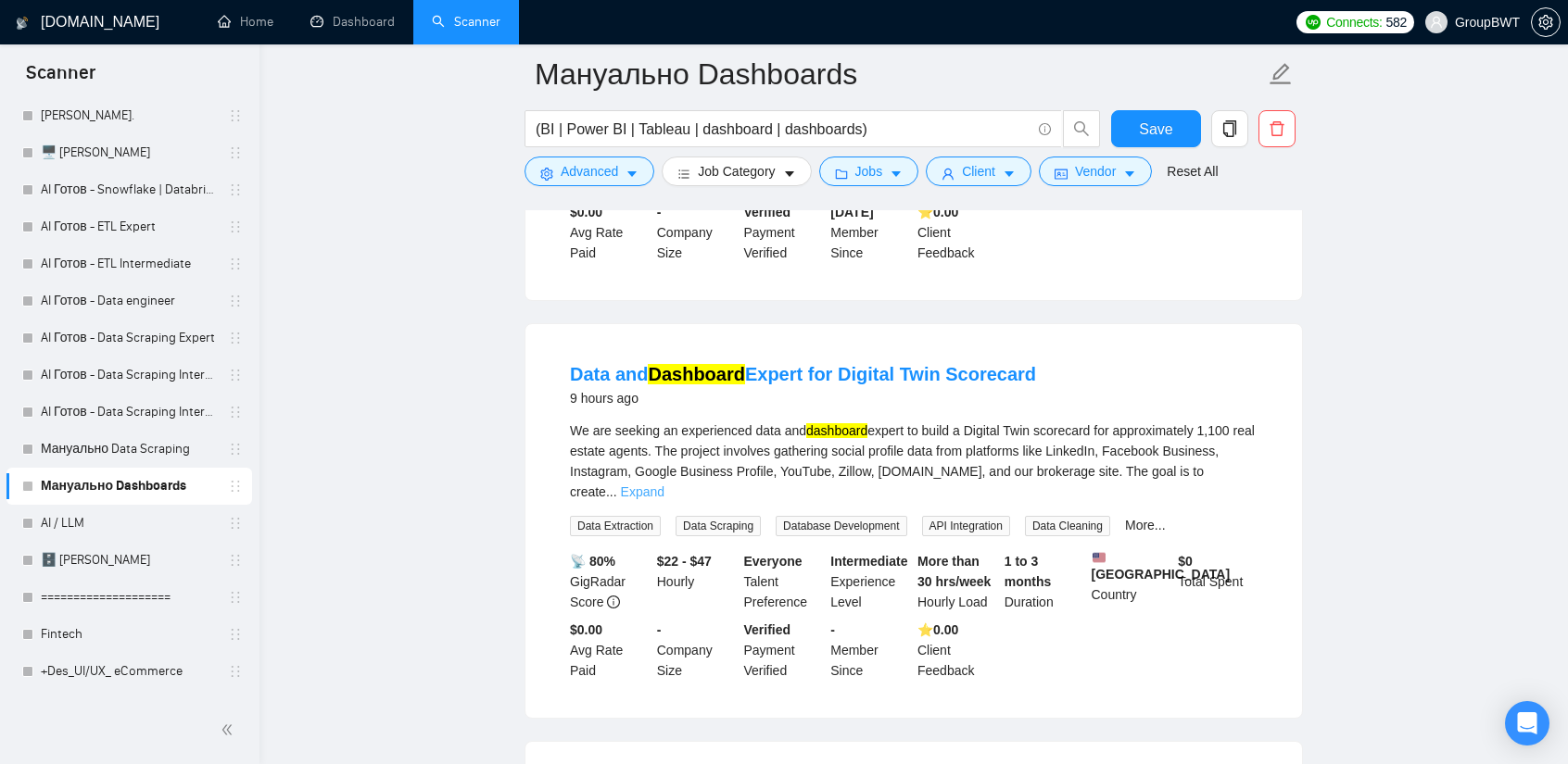
click at [1227, 420] on div "We are seeking an experienced data and dashboard expert to build a Digital Twin…" at bounding box center [913, 461] width 687 height 82
click at [665, 485] on link "Expand" at bounding box center [642, 491] width 44 height 15
click at [951, 364] on link "Data and Dashboard Expert for Digital Twin Scorecard" at bounding box center [802, 374] width 466 height 20
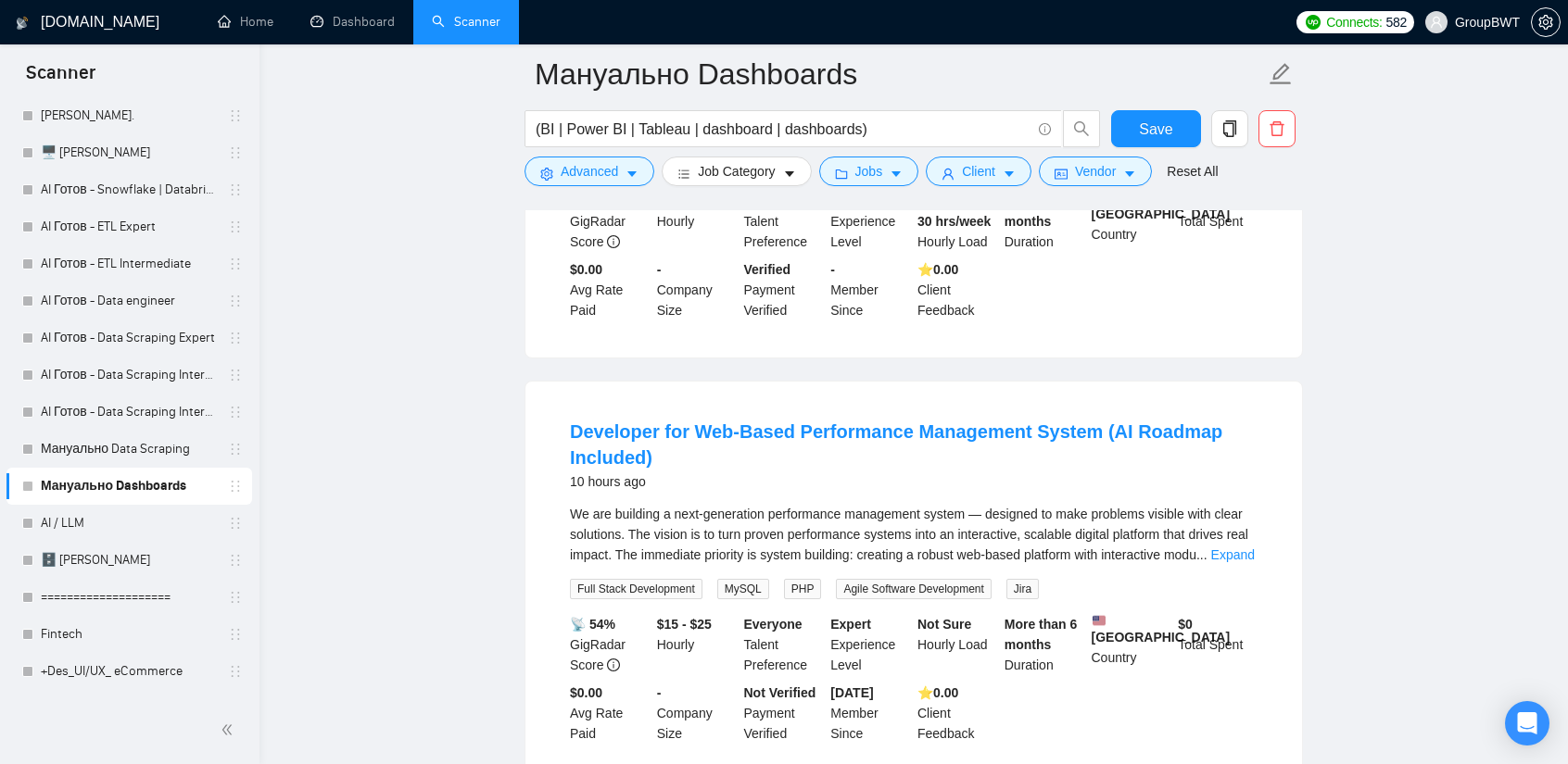
scroll to position [3799, 0]
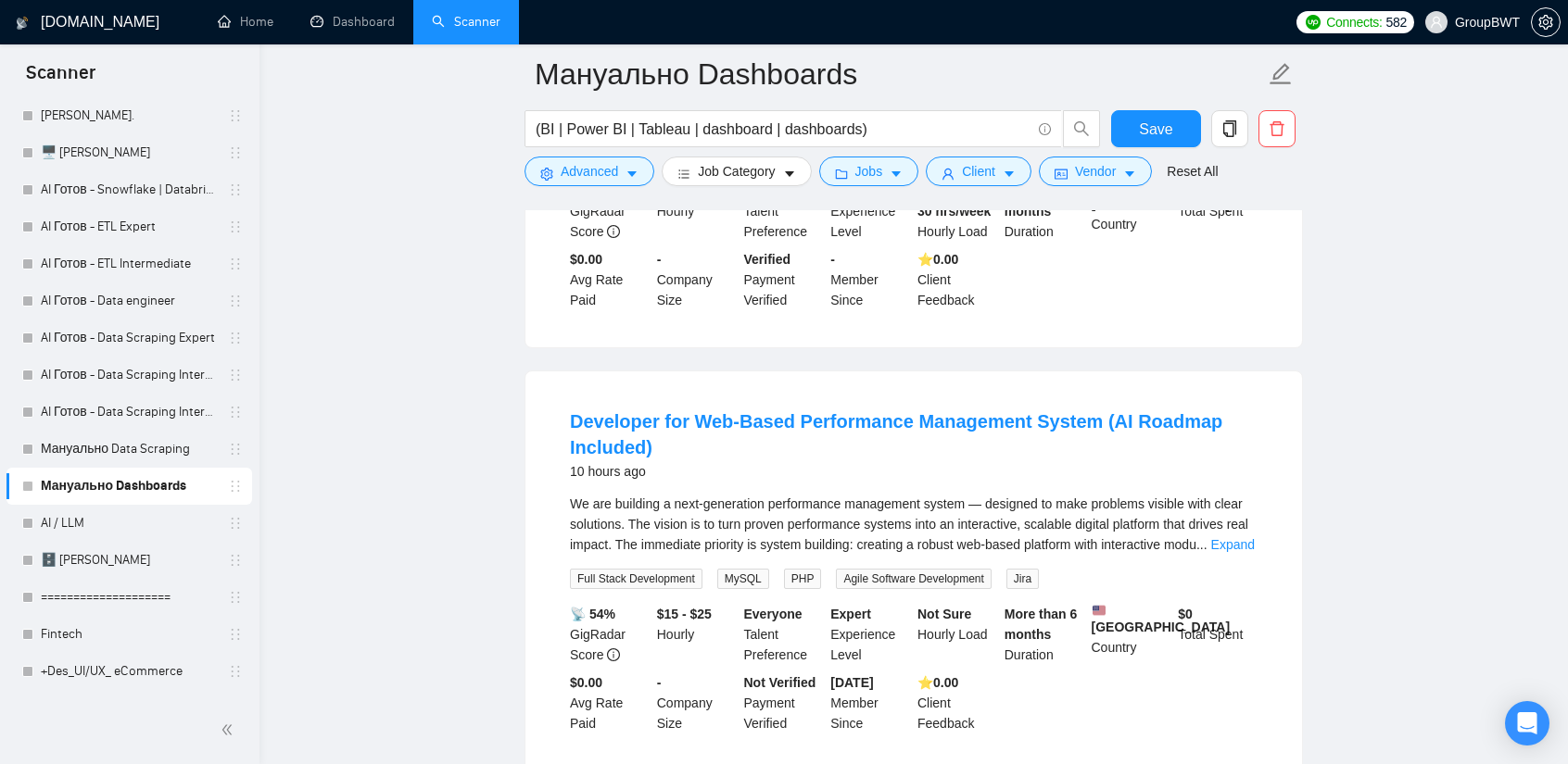
click at [1244, 537] on link "Expand" at bounding box center [1232, 544] width 44 height 15
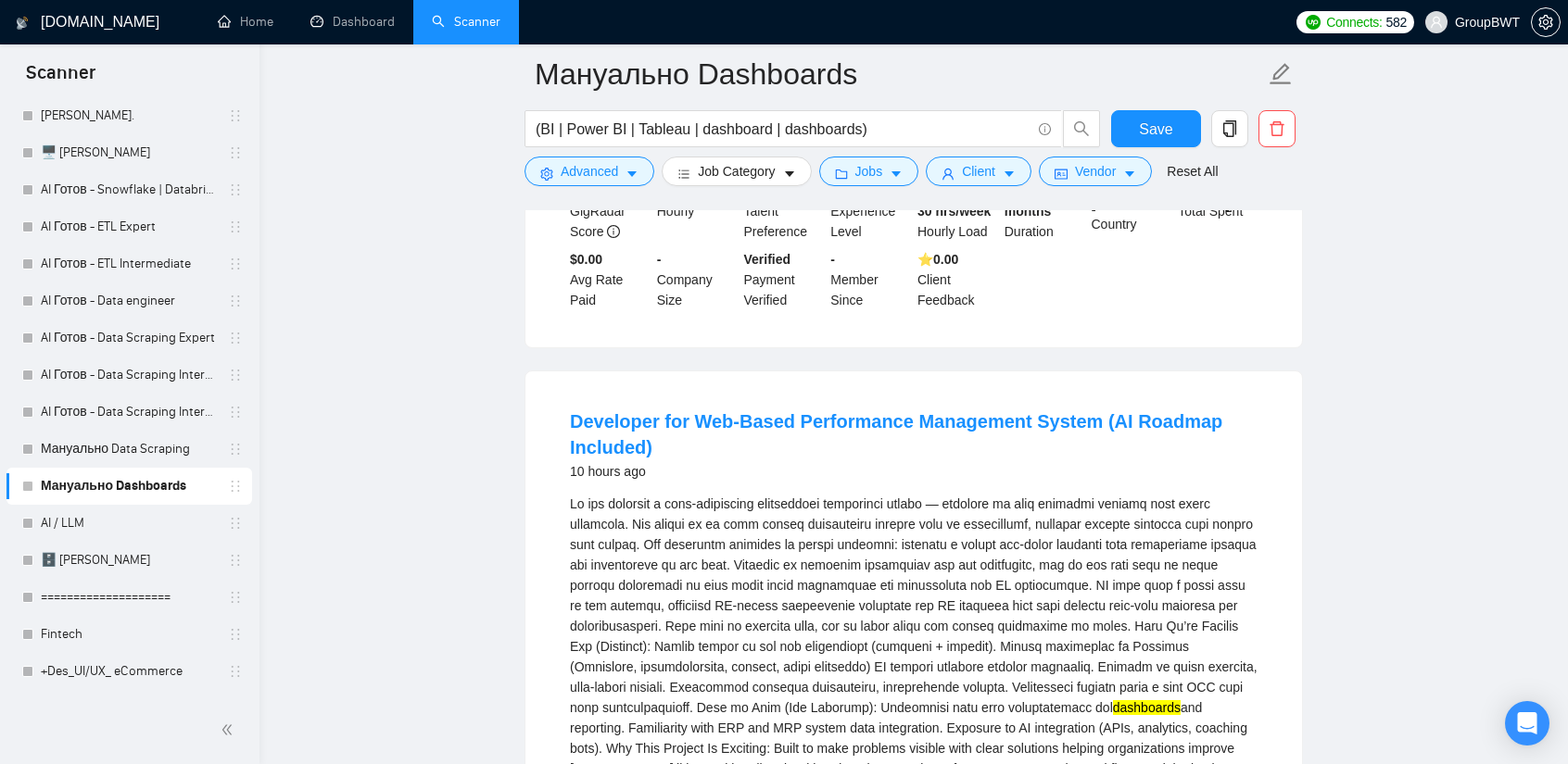
click at [1021, 409] on h4 "Developer for Web-Based Performance Management System (AI Roadmap Included)" at bounding box center [913, 434] width 687 height 52
click at [1036, 412] on link "Developer for Web-Based Performance Management System (AI Roadmap Included)" at bounding box center [895, 435] width 652 height 47
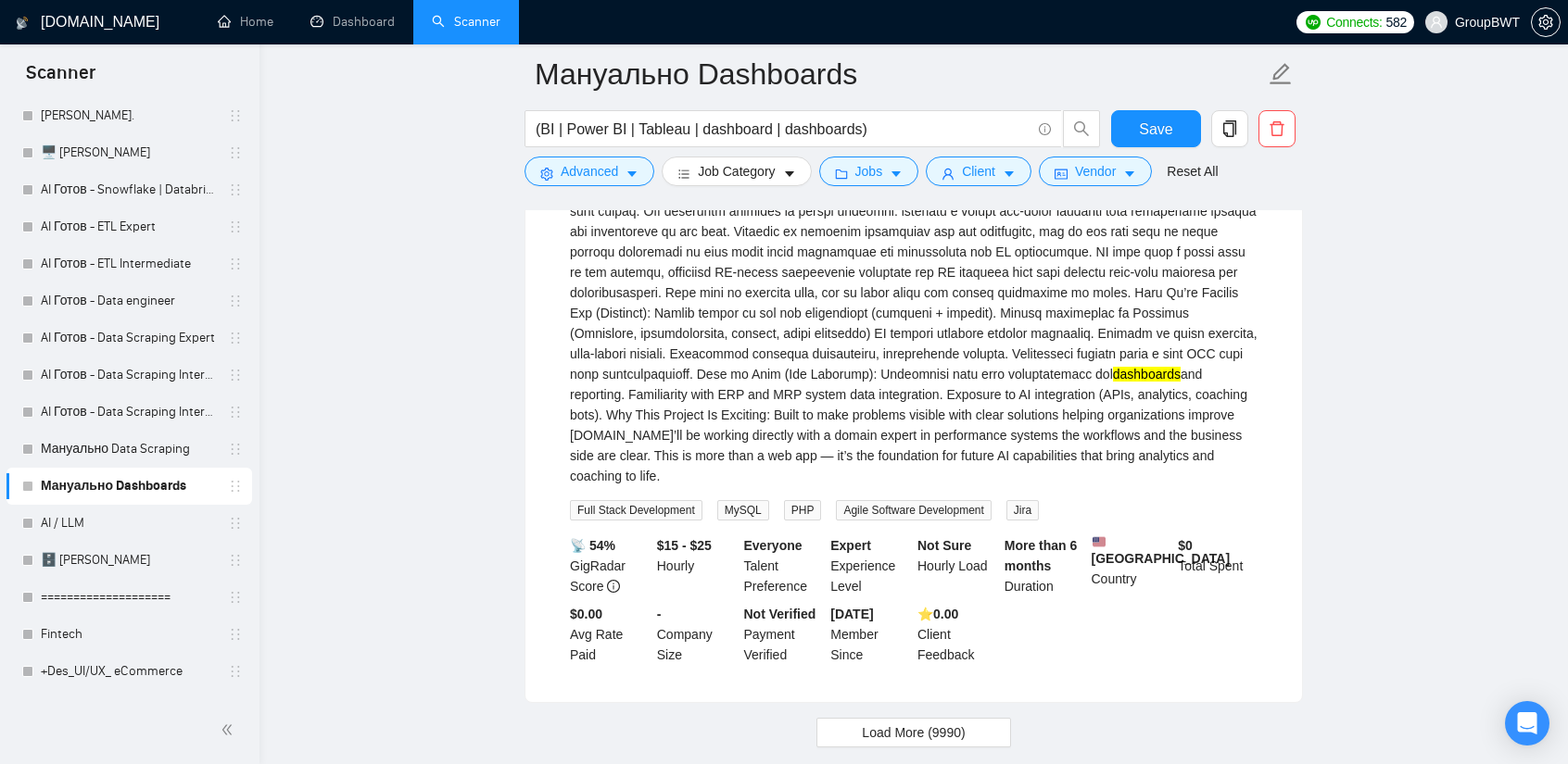
scroll to position [4144, 0]
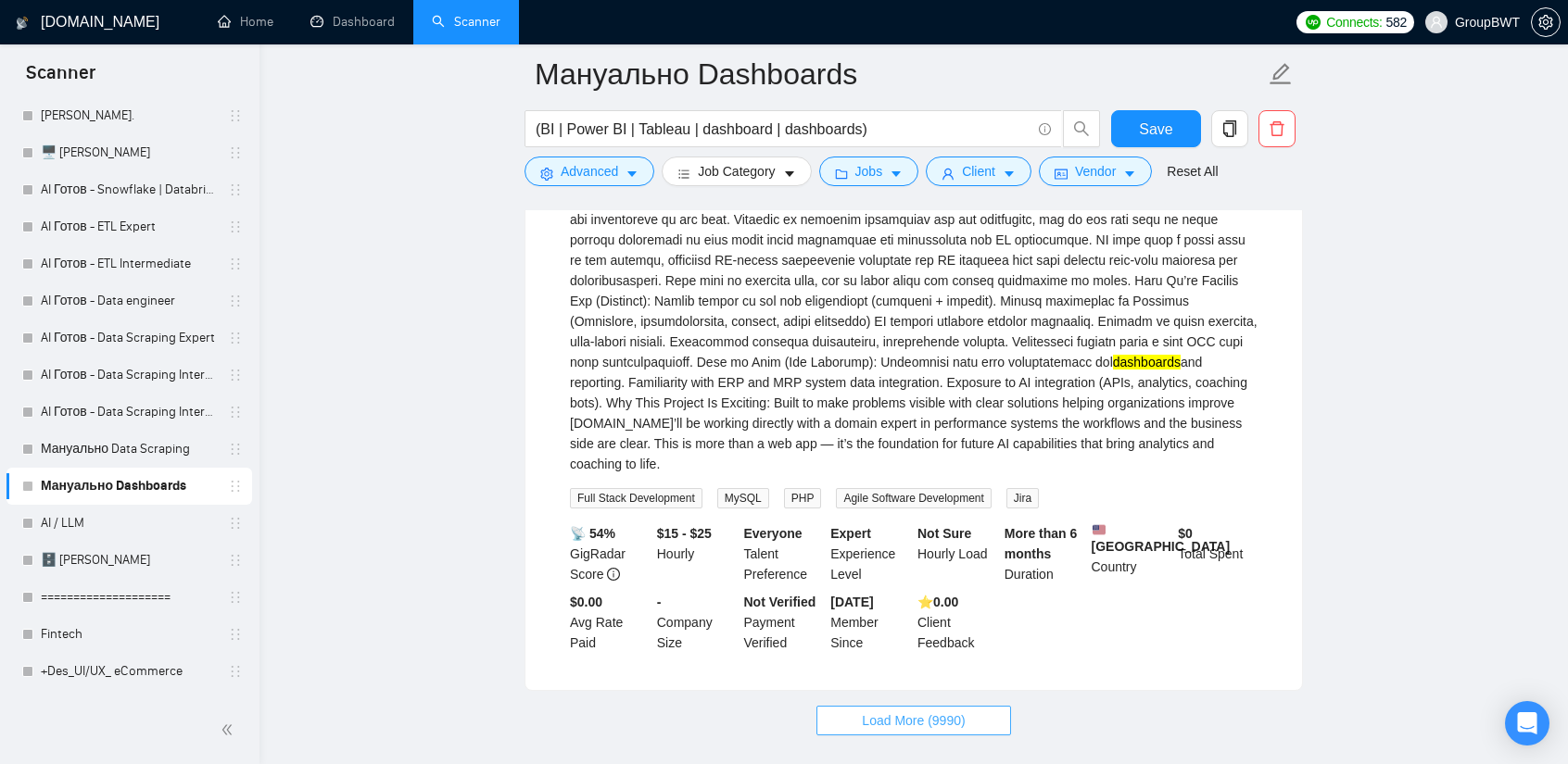
click at [900, 706] on button "Load More (9990)" at bounding box center [913, 720] width 194 height 29
